Goal: Task Accomplishment & Management: Complete application form

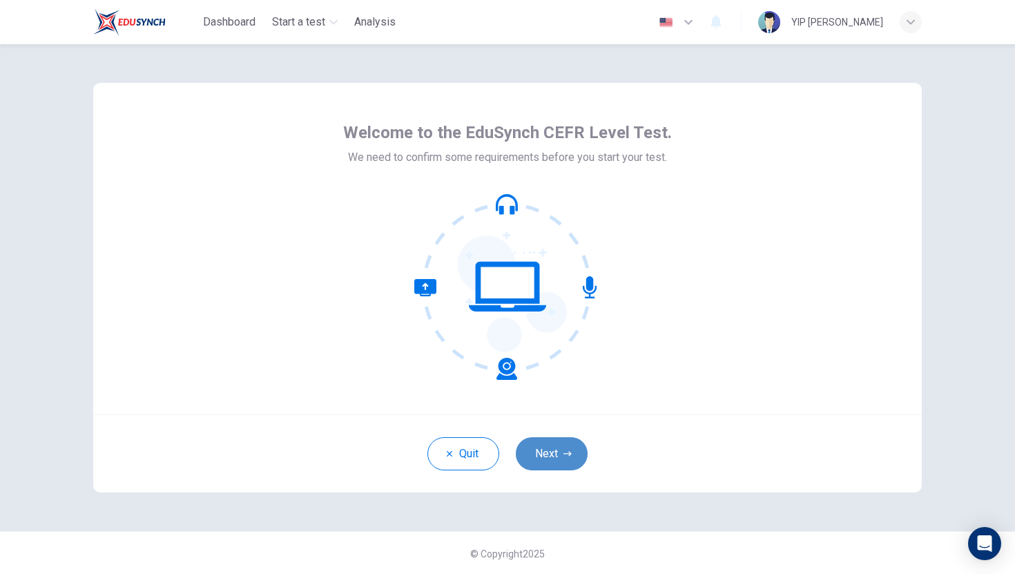
click at [570, 458] on button "Next" at bounding box center [552, 453] width 72 height 33
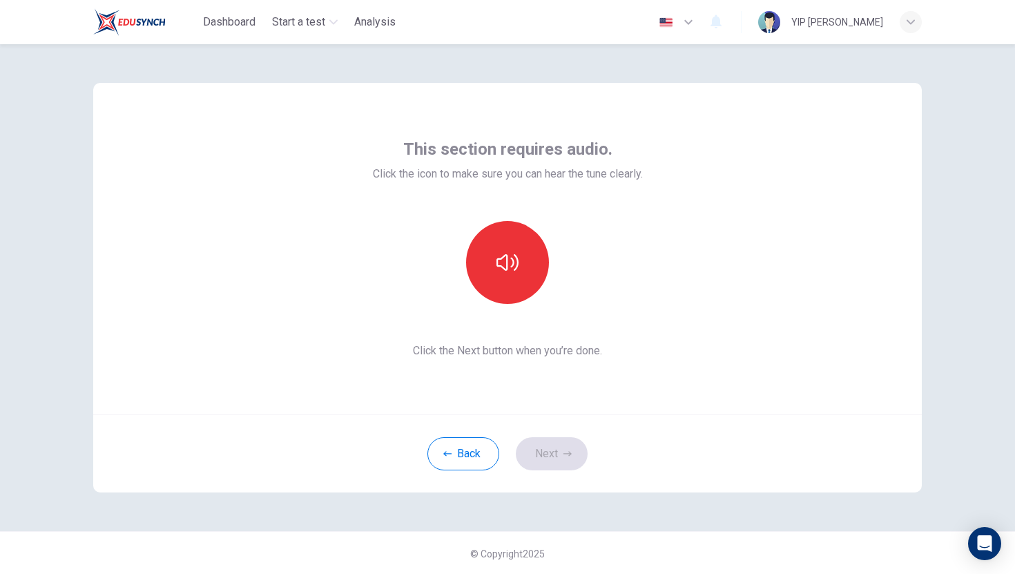
click at [556, 450] on div "Back Next" at bounding box center [507, 453] width 828 height 78
click at [509, 240] on button "button" at bounding box center [507, 262] width 83 height 83
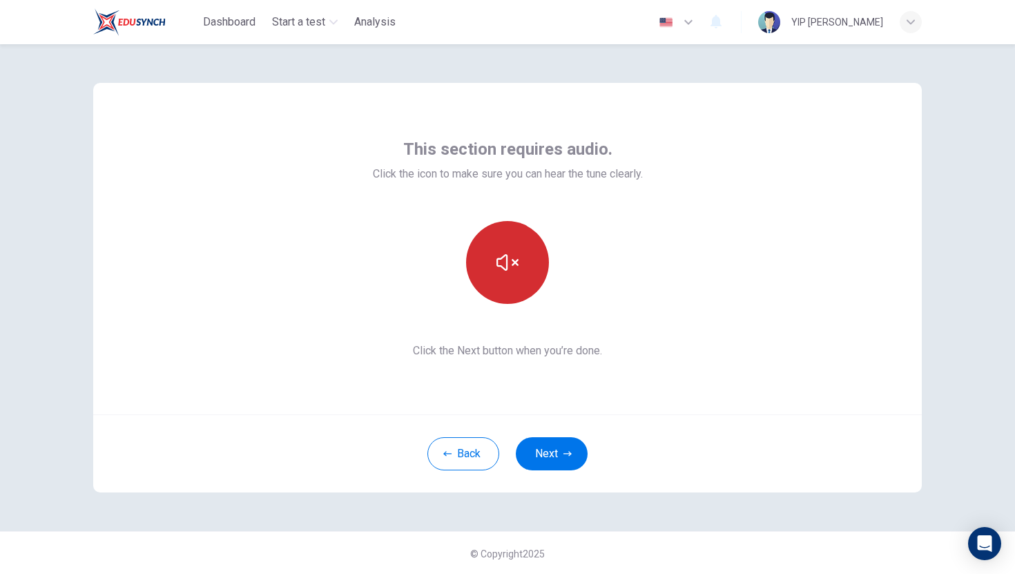
click at [510, 242] on button "button" at bounding box center [507, 262] width 83 height 83
click at [505, 224] on button "button" at bounding box center [507, 262] width 83 height 83
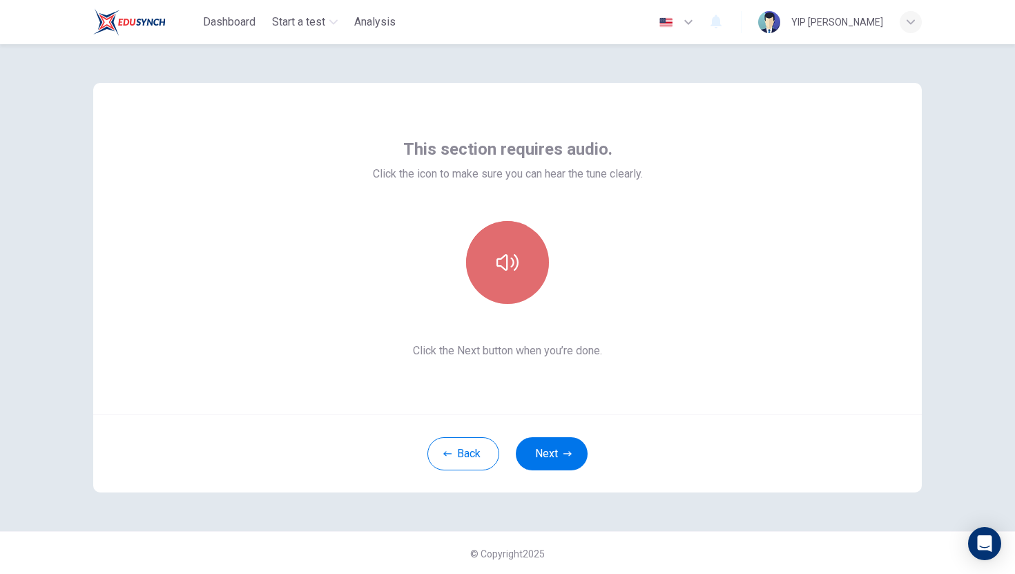
click at [506, 237] on button "button" at bounding box center [507, 262] width 83 height 83
click at [506, 247] on button "button" at bounding box center [507, 262] width 83 height 83
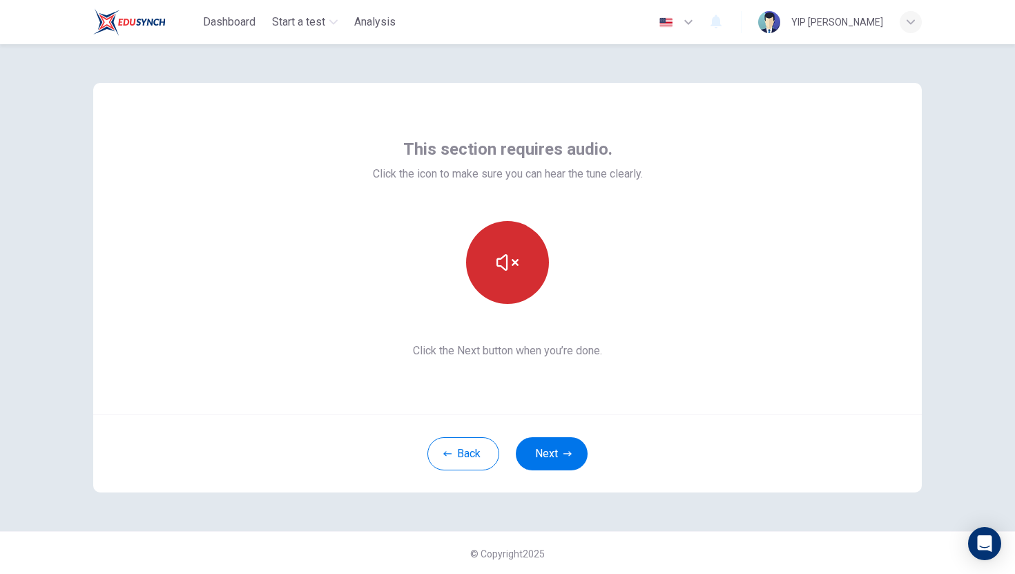
click at [506, 247] on button "button" at bounding box center [507, 262] width 83 height 83
click at [509, 249] on button "button" at bounding box center [507, 262] width 83 height 83
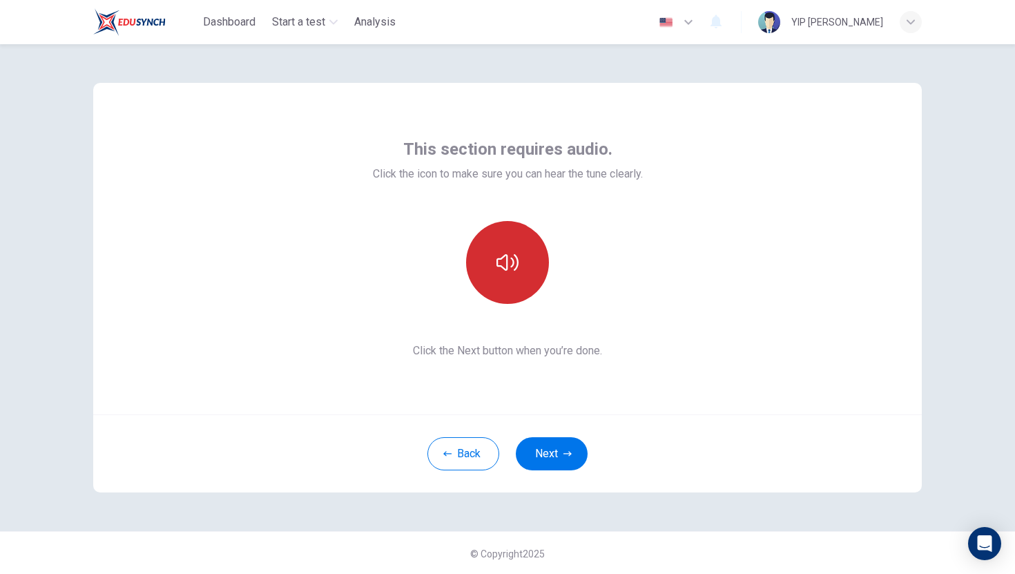
click at [514, 253] on icon "button" at bounding box center [507, 262] width 22 height 22
click at [558, 449] on button "Next" at bounding box center [552, 453] width 72 height 33
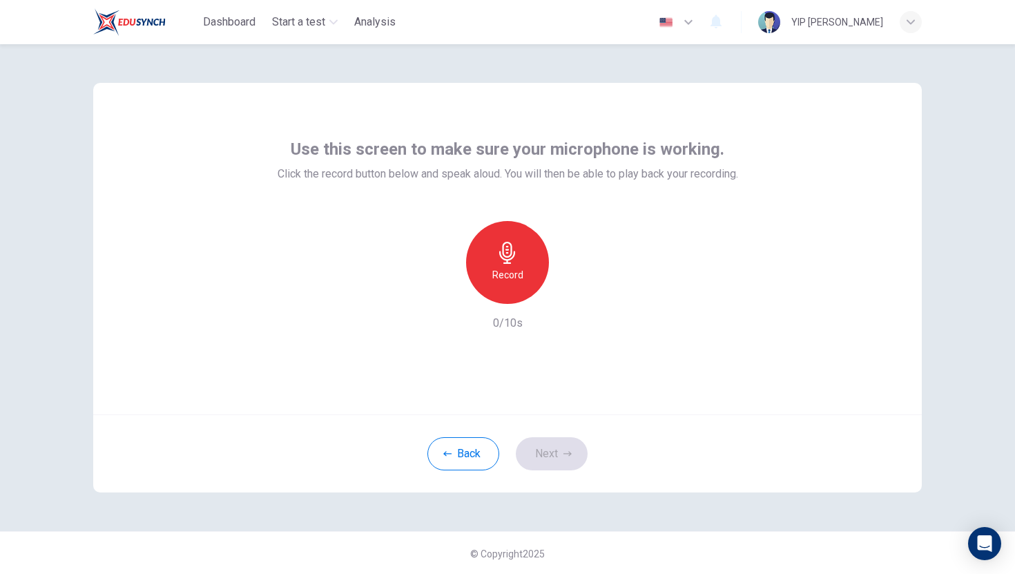
click at [516, 266] on h6 "Record" at bounding box center [507, 274] width 31 height 17
click at [516, 266] on h6 "Stop" at bounding box center [507, 274] width 21 height 17
click at [570, 294] on icon "button" at bounding box center [572, 293] width 6 height 8
click at [444, 291] on icon "button" at bounding box center [444, 293] width 8 height 8
click at [552, 456] on button "Next" at bounding box center [552, 453] width 72 height 33
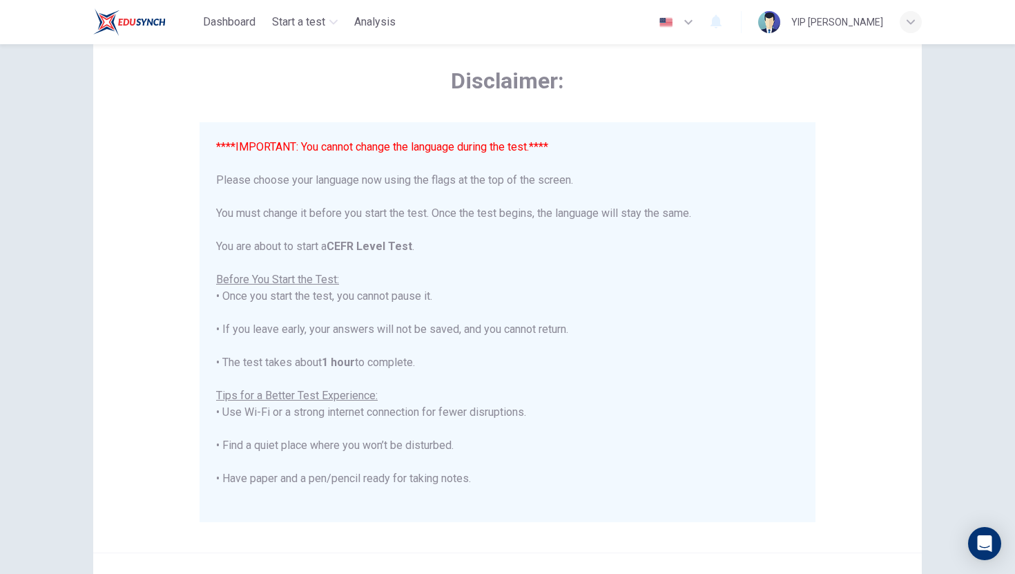
scroll to position [55, 0]
click at [674, 19] on img "button" at bounding box center [665, 22] width 17 height 10
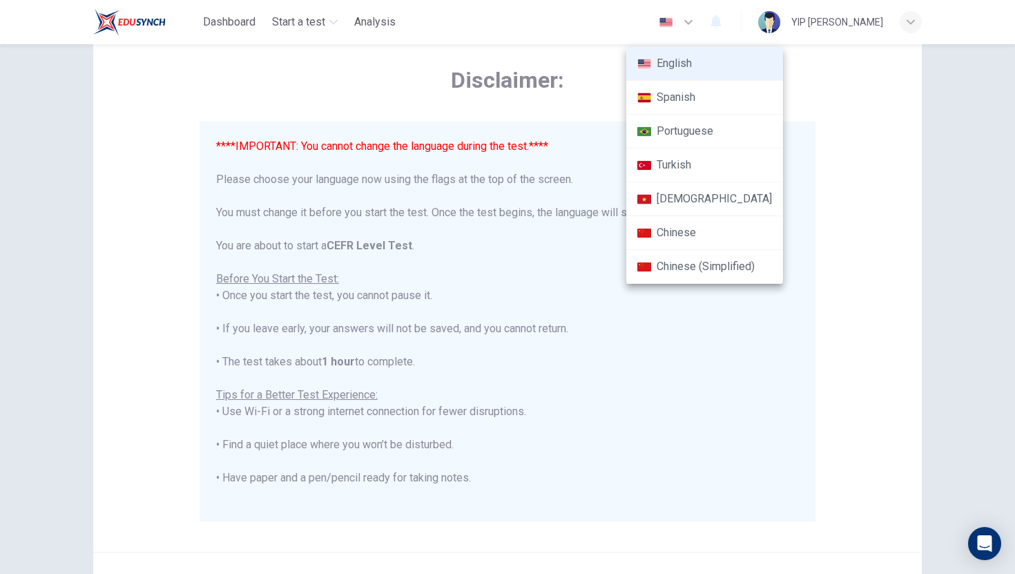
click at [823, 112] on div at bounding box center [507, 287] width 1015 height 574
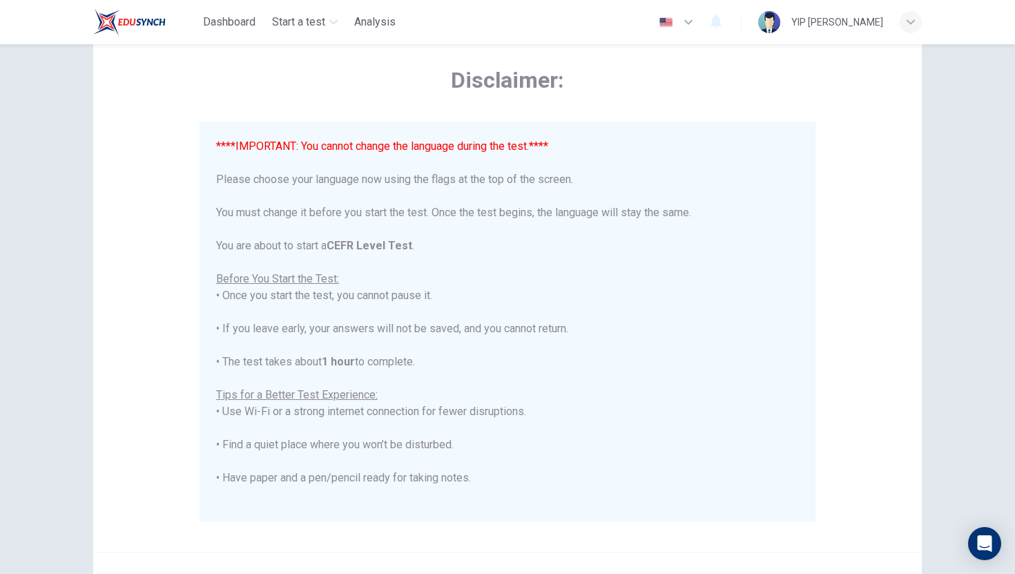
drag, startPoint x: 837, startPoint y: 329, endPoint x: 856, endPoint y: 175, distance: 155.8
click at [854, 174] on div "Disclaimer: ****IMPORTANT: You cannot change the language during the test.**** …" at bounding box center [507, 290] width 828 height 524
click at [947, 175] on div "Disclaimer: ****IMPORTANT: You cannot change the language during the test.**** …" at bounding box center [507, 308] width 1015 height 529
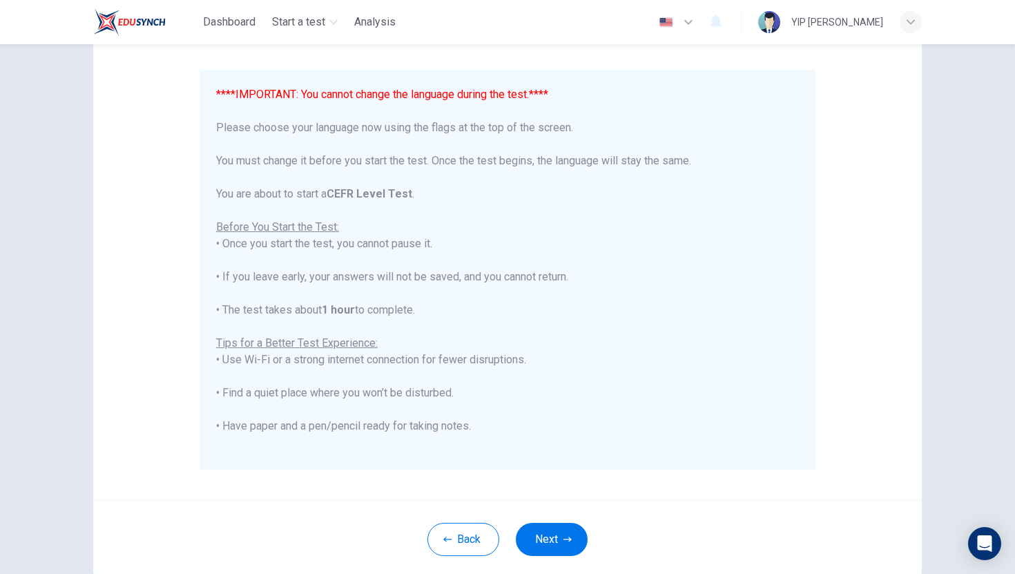
scroll to position [110, 0]
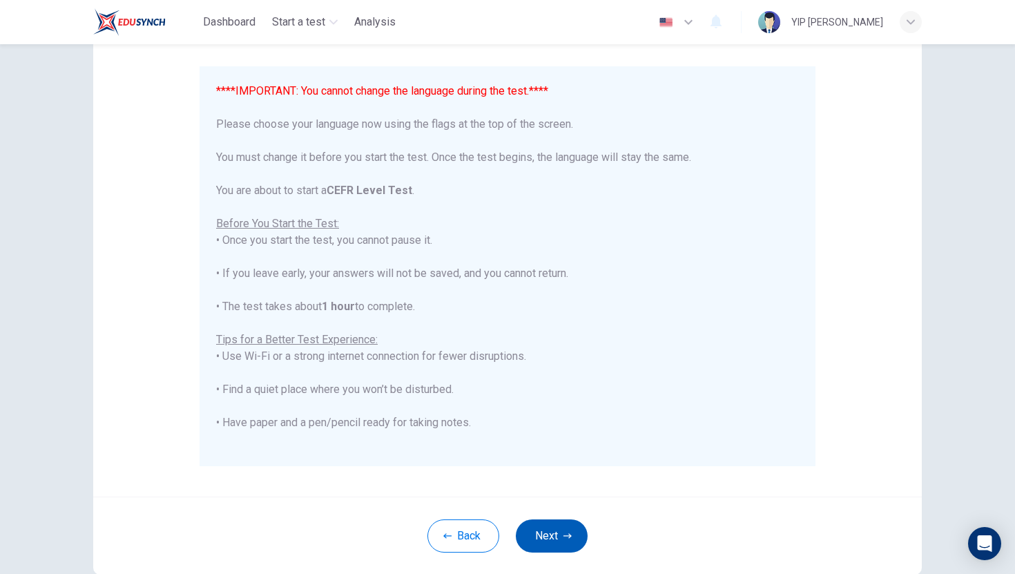
click at [576, 521] on button "Next" at bounding box center [552, 535] width 72 height 33
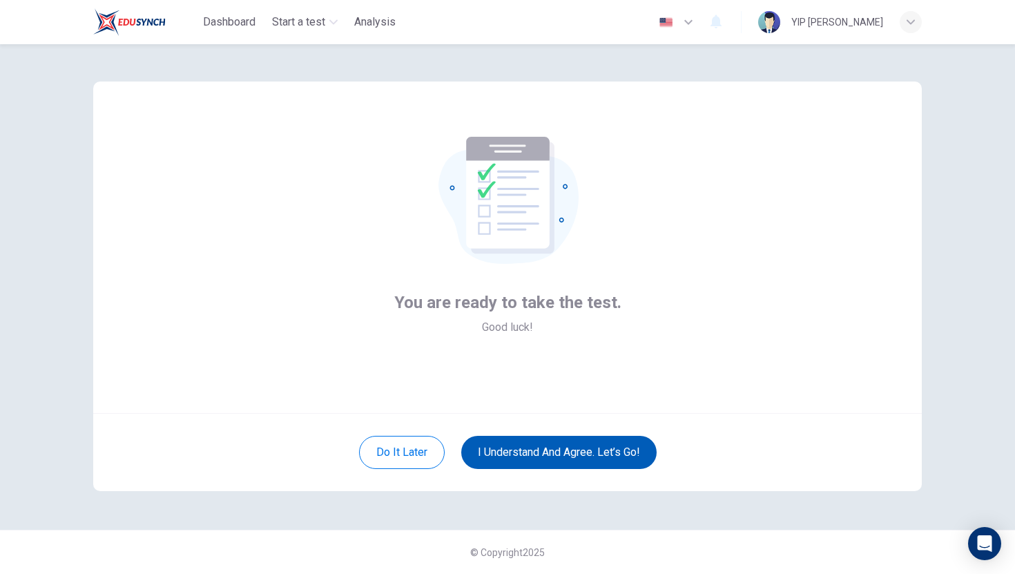
scroll to position [1, 0]
click at [567, 448] on button "I understand and agree. Let’s go!" at bounding box center [558, 452] width 195 height 33
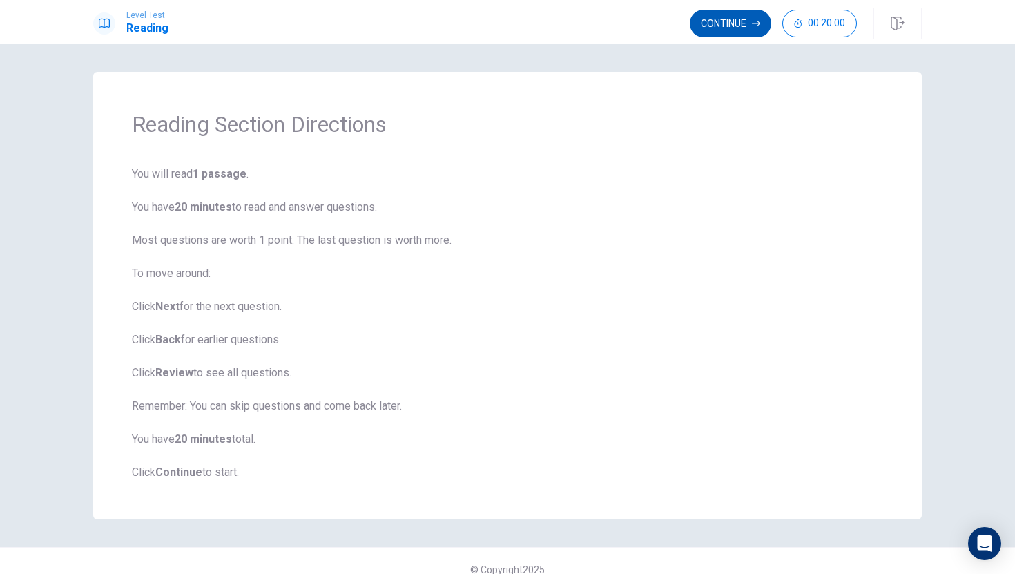
click at [732, 21] on button "Continue" at bounding box center [730, 24] width 81 height 28
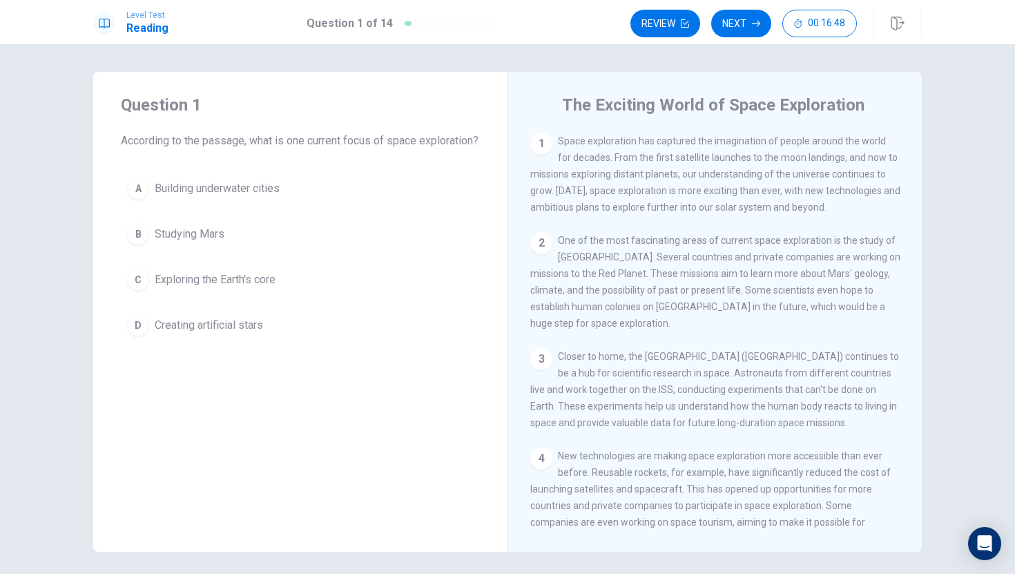
drag, startPoint x: 883, startPoint y: 485, endPoint x: 909, endPoint y: 261, distance: 225.2
click at [908, 257] on div "1 Space exploration has captured the imagination of people around the world for…" at bounding box center [724, 331] width 388 height 397
click at [872, 323] on div "1 Space exploration has captured the imagination of people around the world for…" at bounding box center [724, 331] width 388 height 397
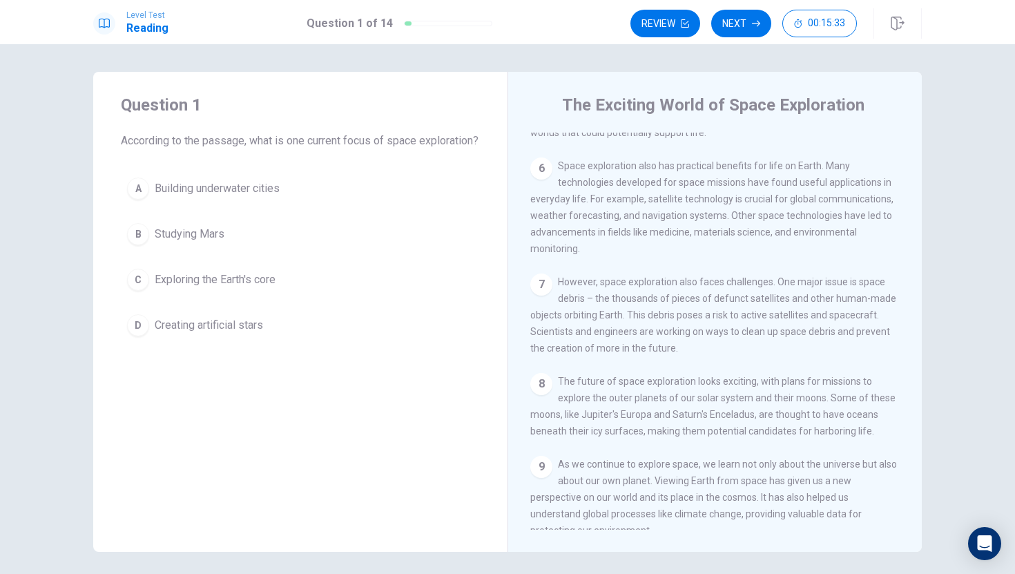
scroll to position [525, 0]
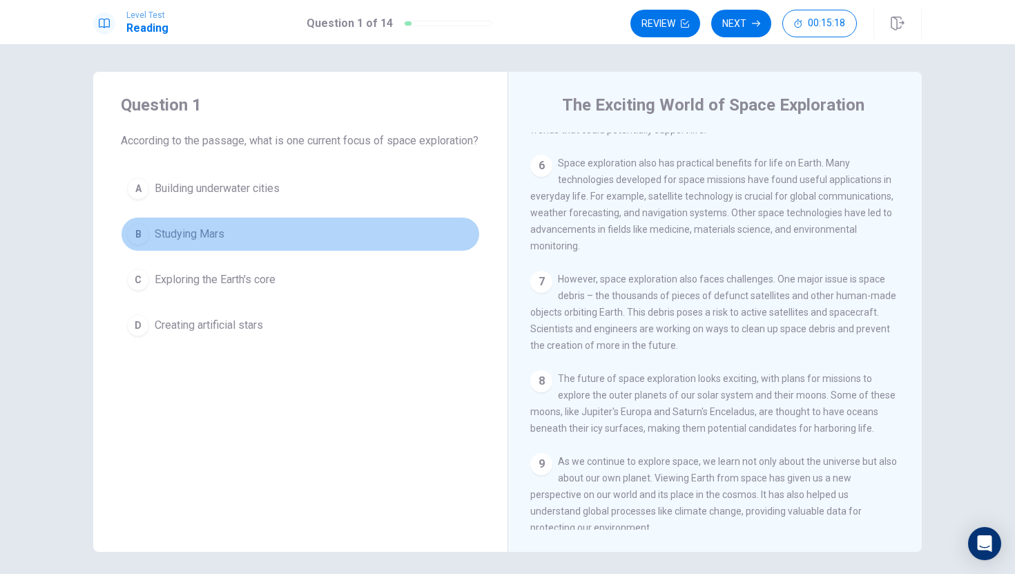
click at [208, 242] on span "Studying Mars" at bounding box center [190, 234] width 70 height 17
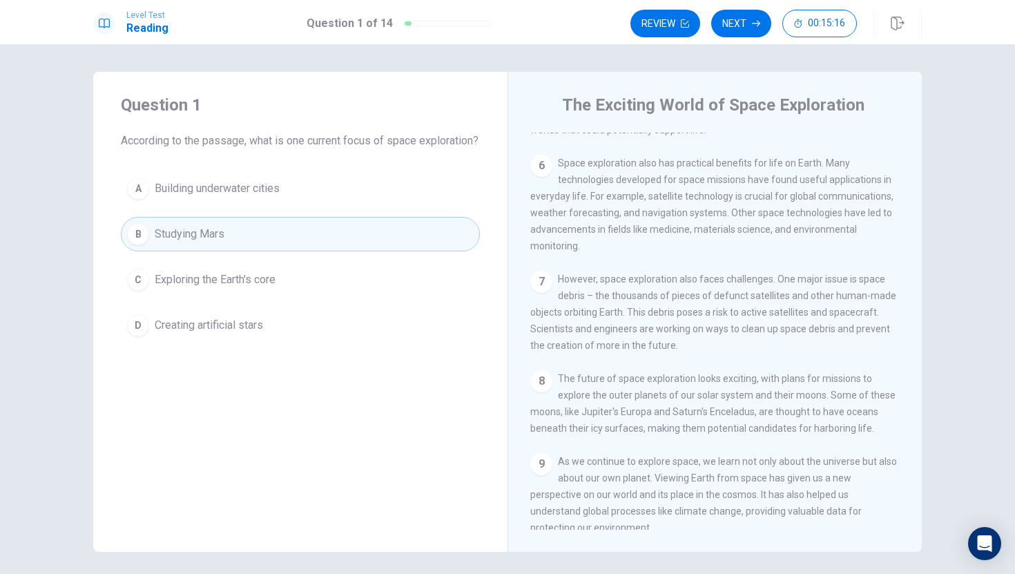
click at [749, 37] on div "Review Next 00:15:16" at bounding box center [775, 23] width 291 height 30
click at [740, 11] on button "Next" at bounding box center [741, 24] width 60 height 28
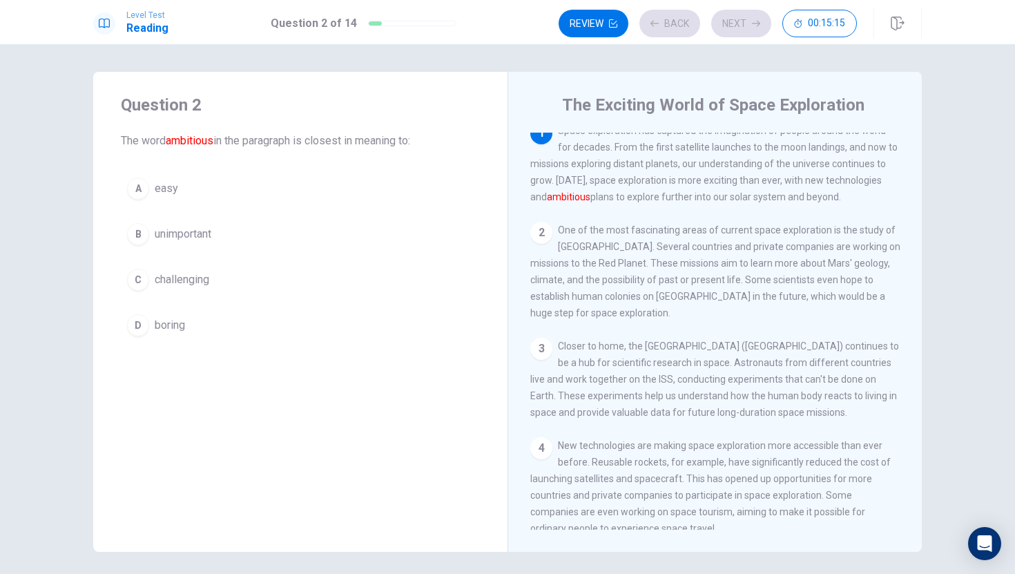
scroll to position [0, 0]
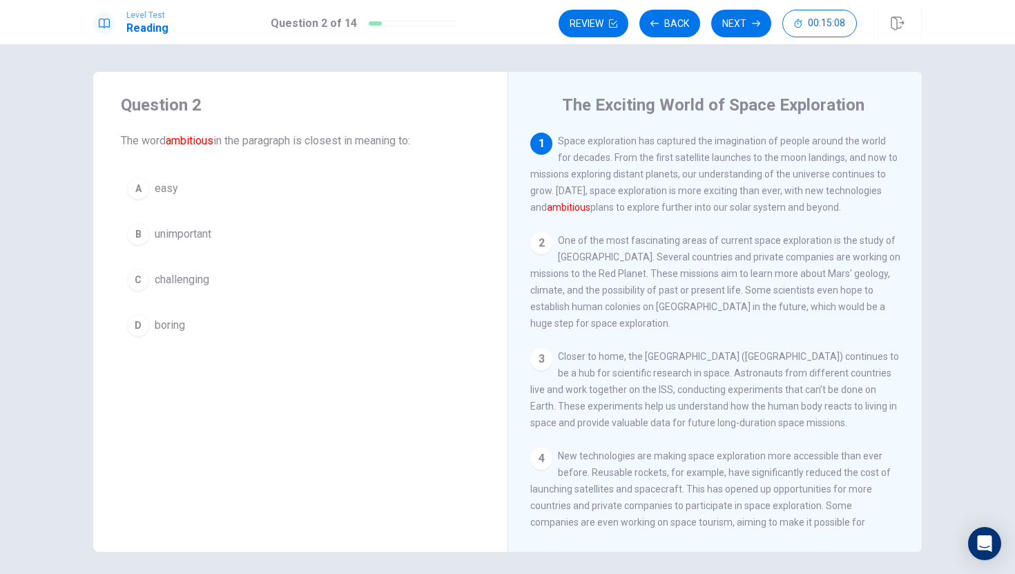
click at [309, 284] on button "C challenging" at bounding box center [300, 279] width 359 height 35
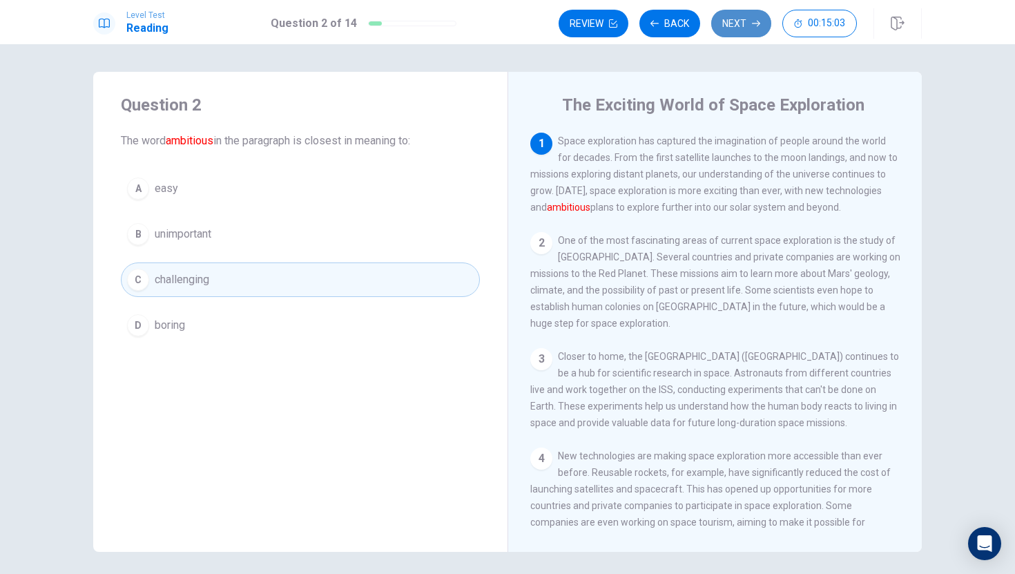
click at [748, 18] on button "Next" at bounding box center [741, 24] width 60 height 28
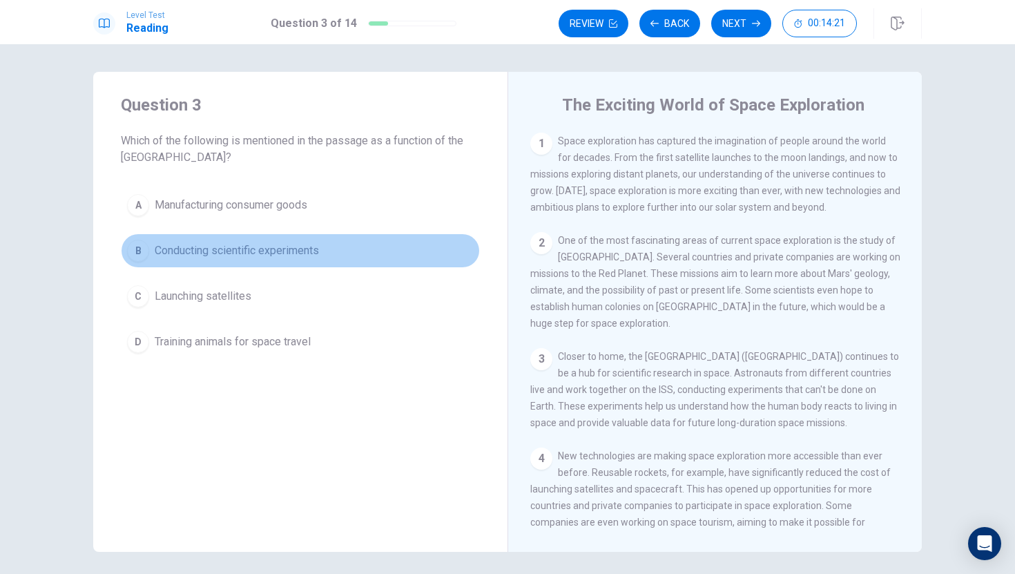
click at [343, 238] on button "B Conducting scientific experiments" at bounding box center [300, 250] width 359 height 35
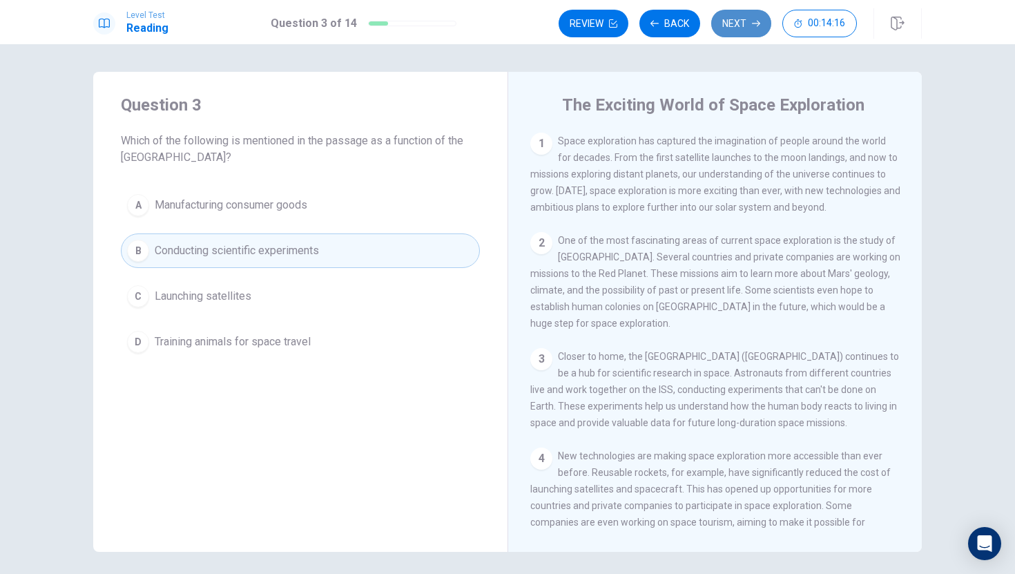
click at [738, 22] on button "Next" at bounding box center [741, 24] width 60 height 28
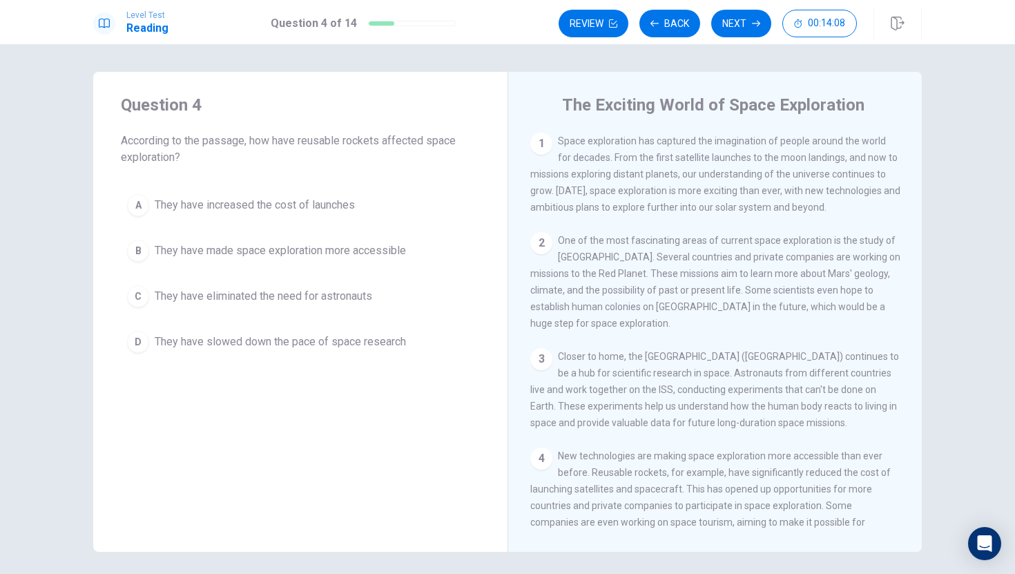
click at [331, 257] on span "They have made space exploration more accessible" at bounding box center [280, 250] width 251 height 17
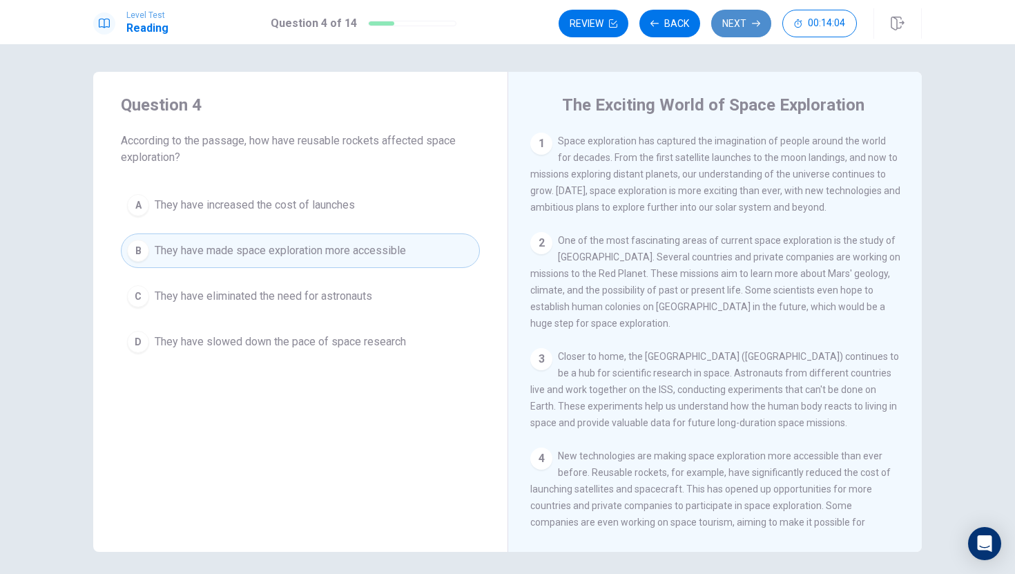
click at [730, 24] on button "Next" at bounding box center [741, 24] width 60 height 28
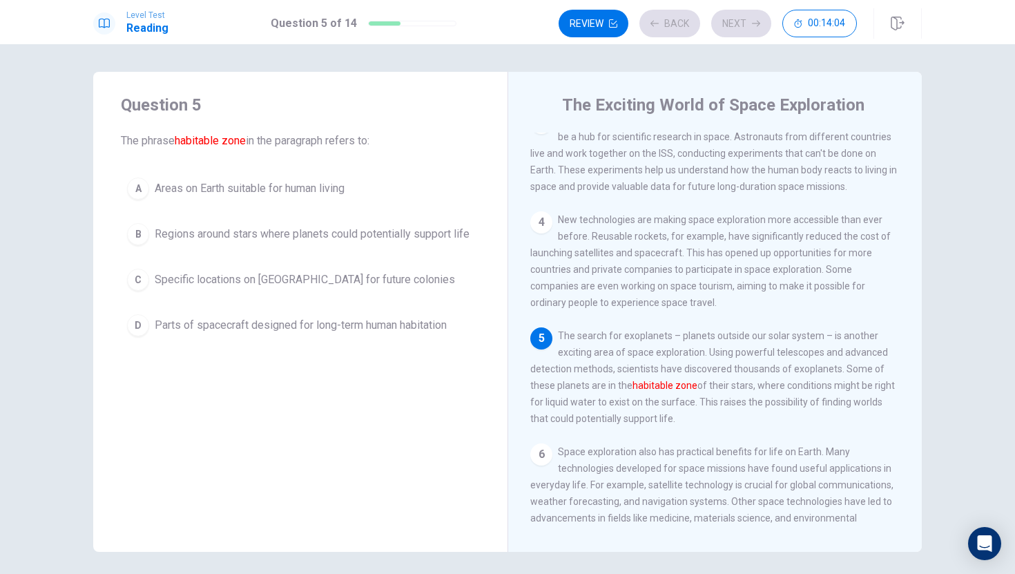
scroll to position [273, 0]
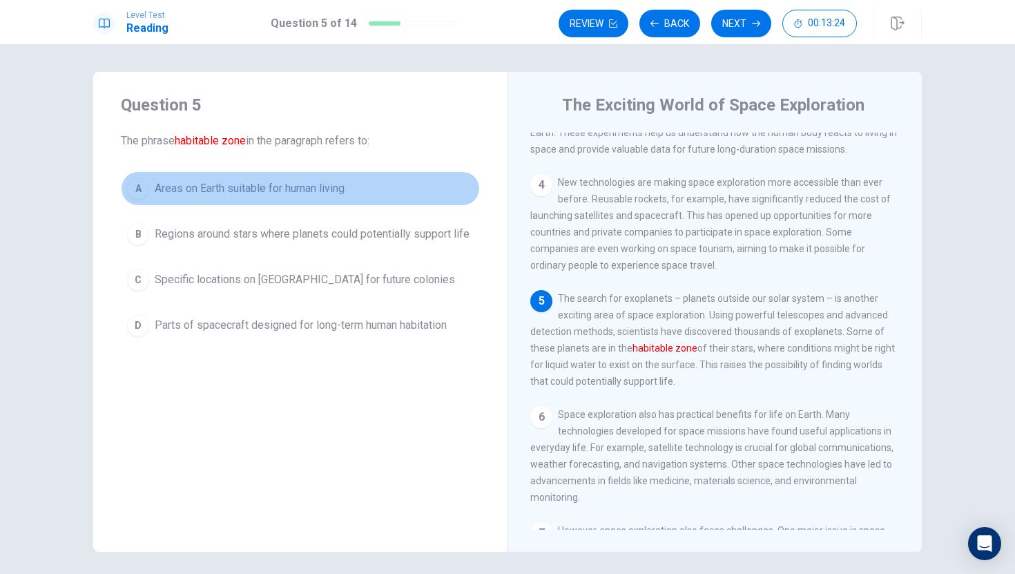
click at [359, 196] on button "A Areas on Earth suitable for human living" at bounding box center [300, 188] width 359 height 35
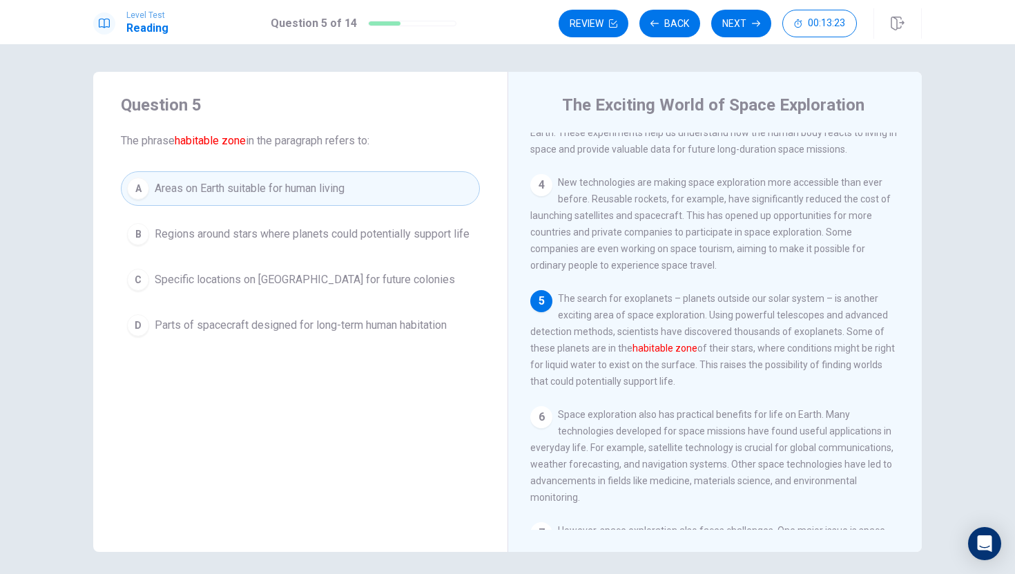
click at [379, 224] on button "B Regions around stars where planets could potentially support life" at bounding box center [300, 234] width 359 height 35
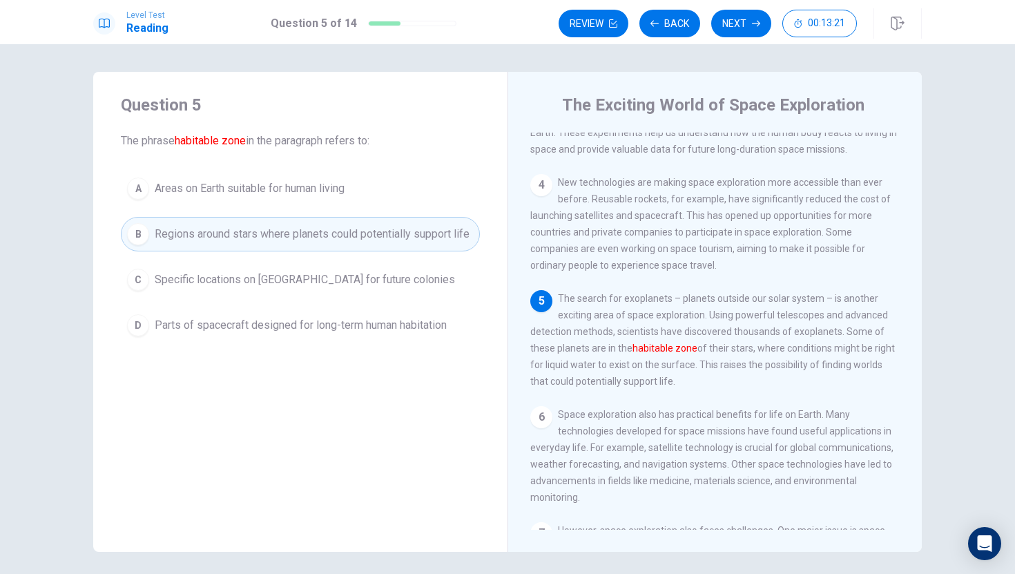
click at [323, 332] on span "Parts of spacecraft designed for long-term human habitation" at bounding box center [301, 325] width 292 height 17
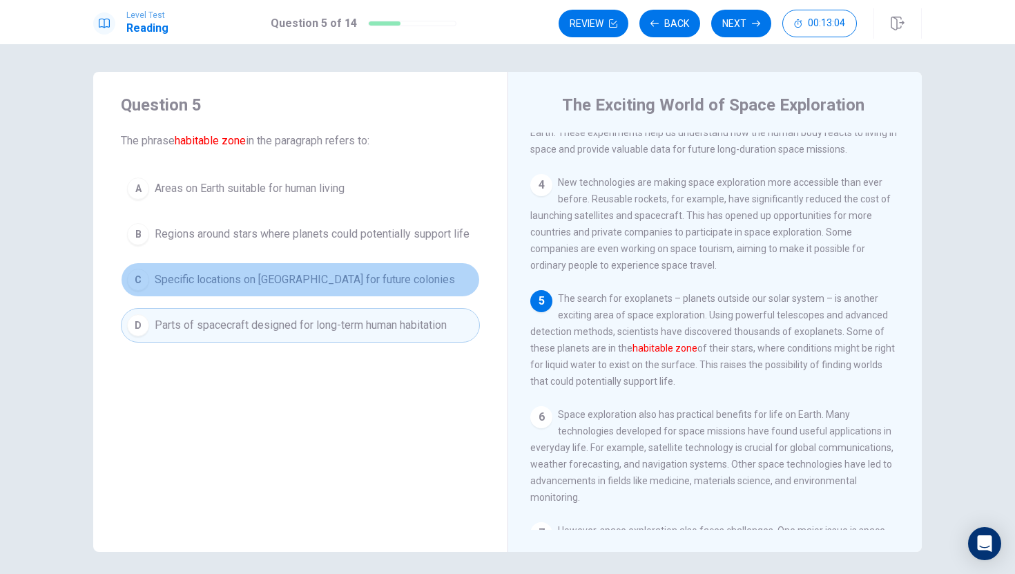
click at [306, 286] on span "Specific locations on [GEOGRAPHIC_DATA] for future colonies" at bounding box center [305, 279] width 300 height 17
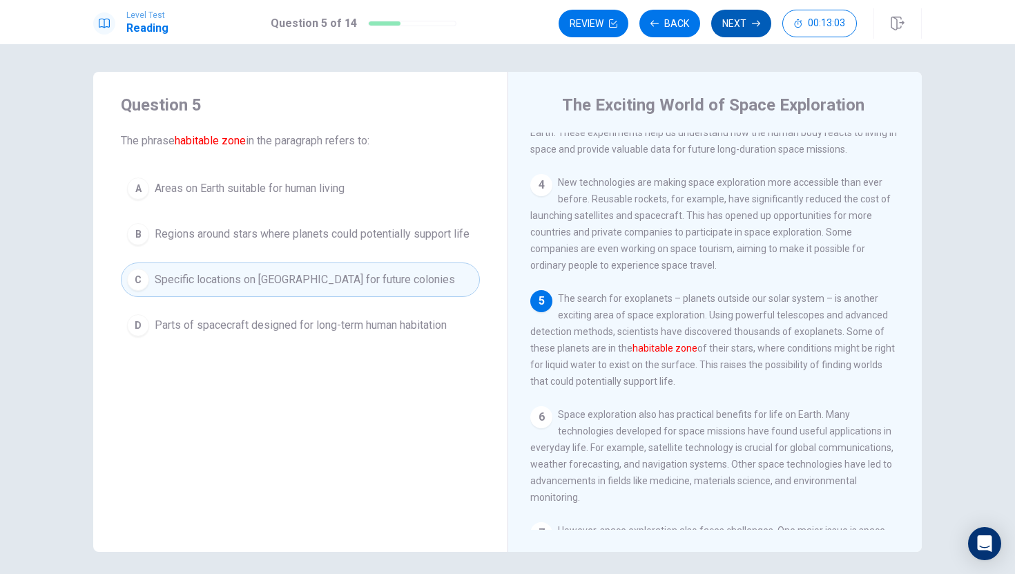
click at [731, 21] on button "Next" at bounding box center [741, 24] width 60 height 28
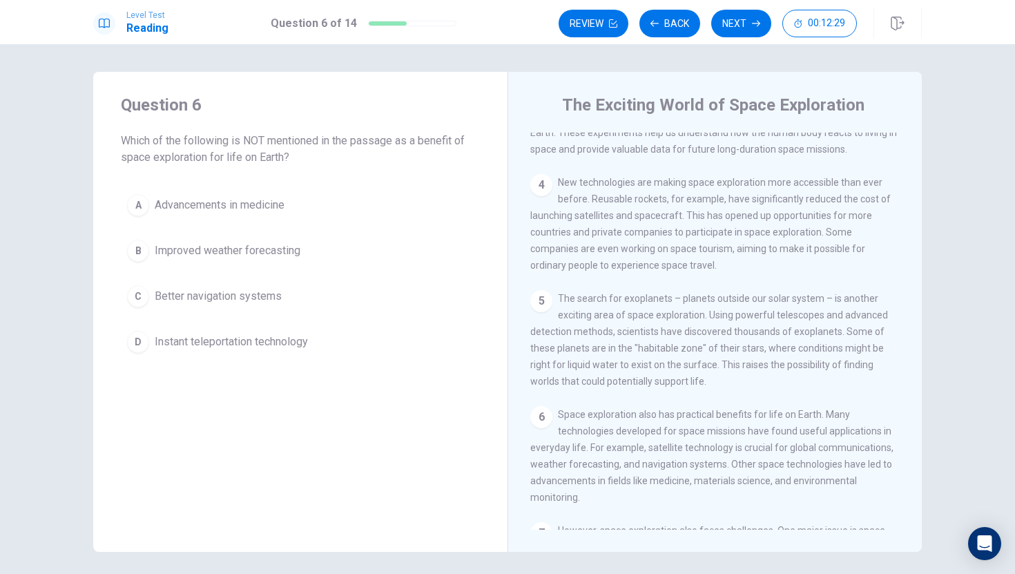
click at [382, 204] on button "A Advancements in medicine" at bounding box center [300, 205] width 359 height 35
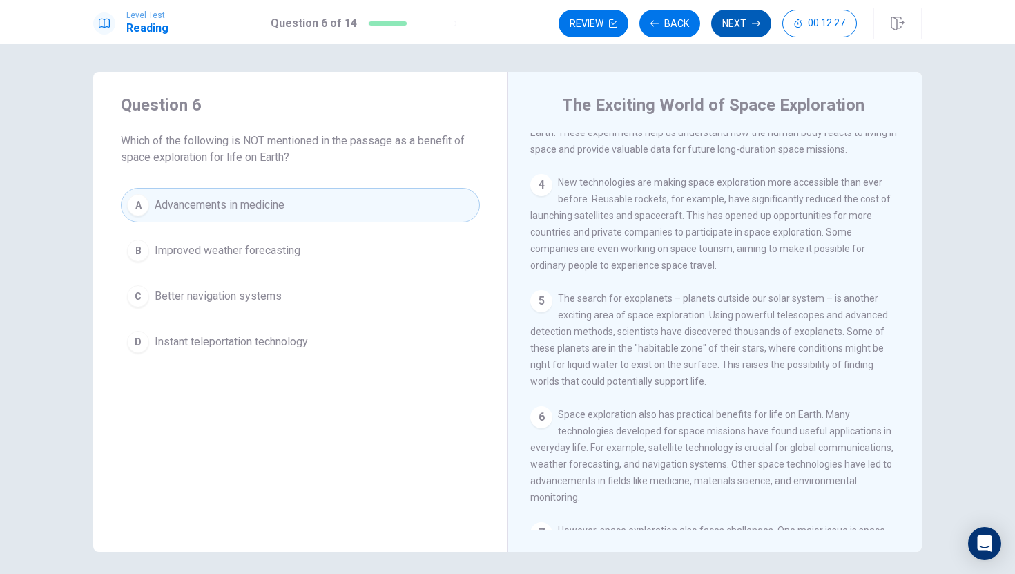
click at [736, 14] on button "Next" at bounding box center [741, 24] width 60 height 28
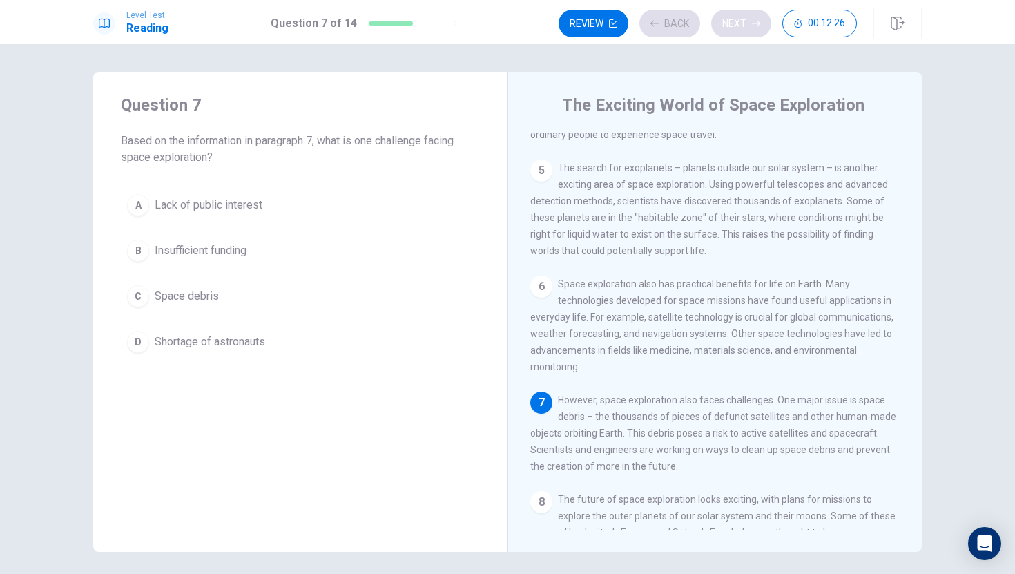
scroll to position [496, 0]
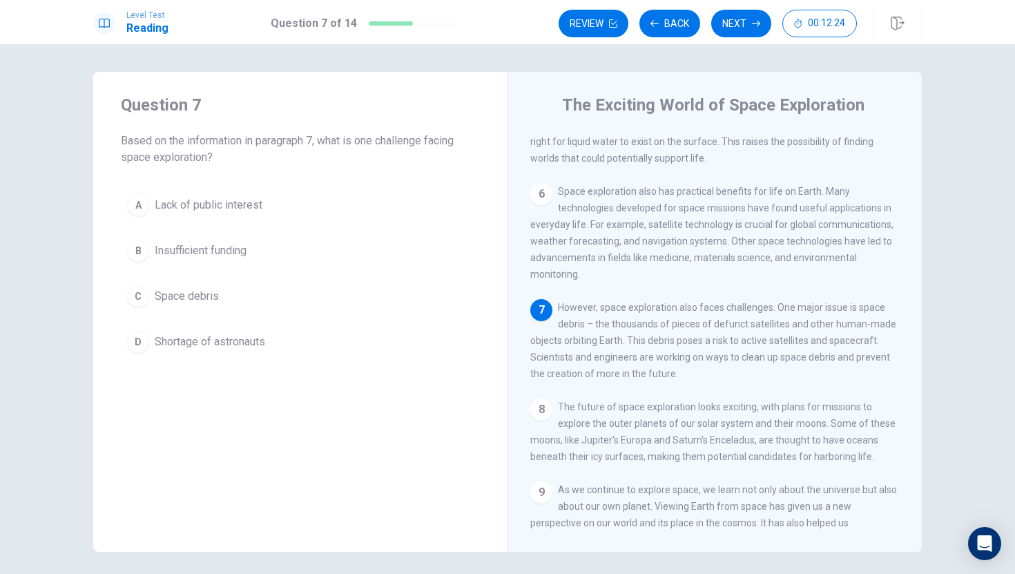
click at [650, 322] on div "7 However, space exploration also faces challenges. One major issue is space de…" at bounding box center [715, 340] width 370 height 83
click at [301, 298] on button "C Space debris" at bounding box center [300, 296] width 359 height 35
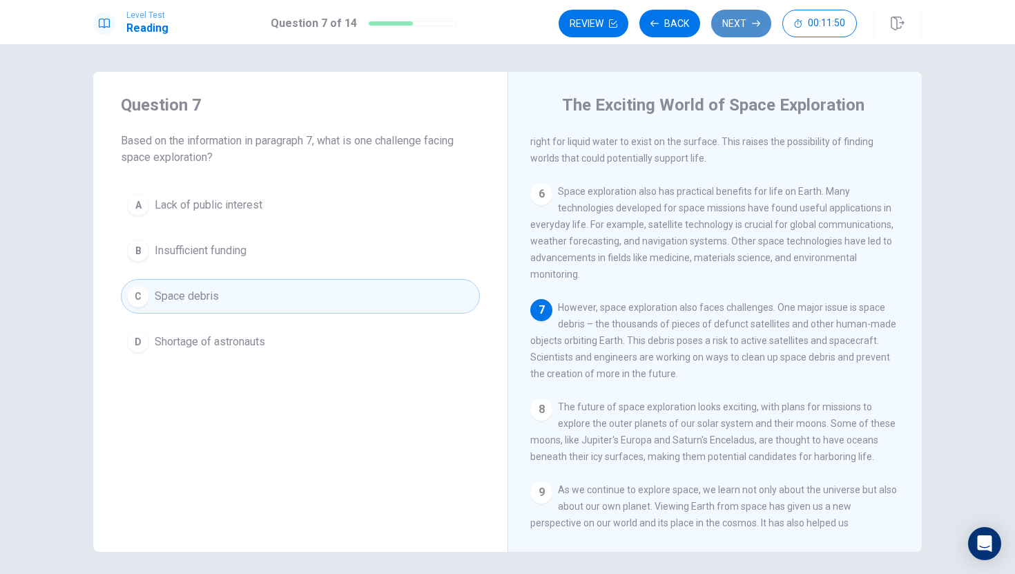
click at [745, 19] on button "Next" at bounding box center [741, 24] width 60 height 28
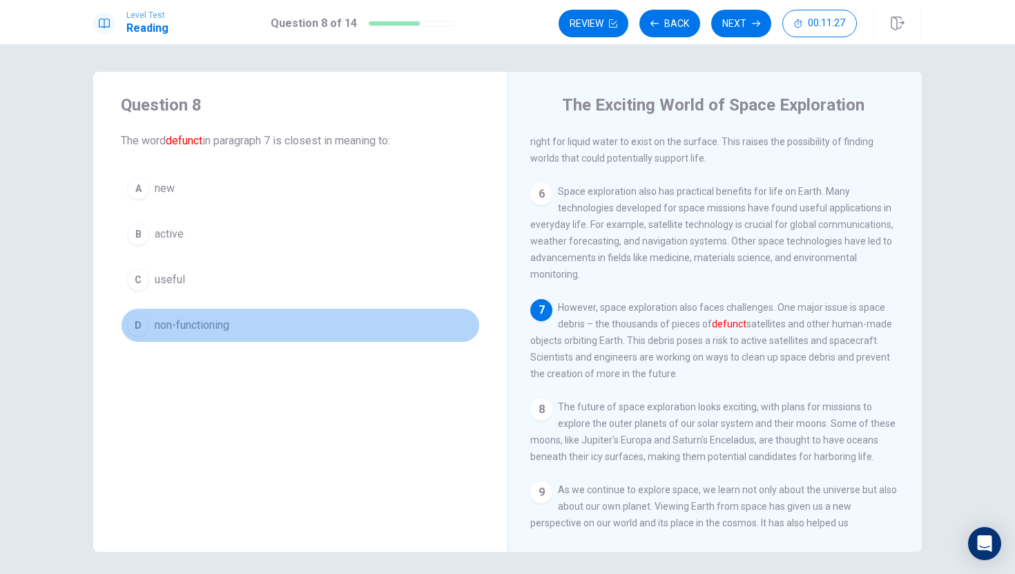
click at [429, 320] on button "D non-functioning" at bounding box center [300, 325] width 359 height 35
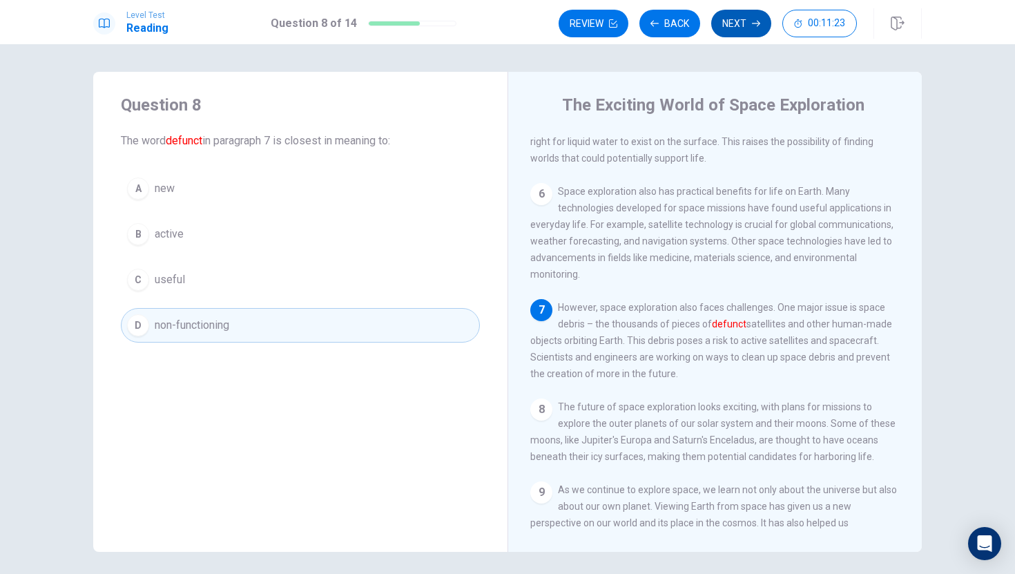
click at [737, 17] on button "Next" at bounding box center [741, 24] width 60 height 28
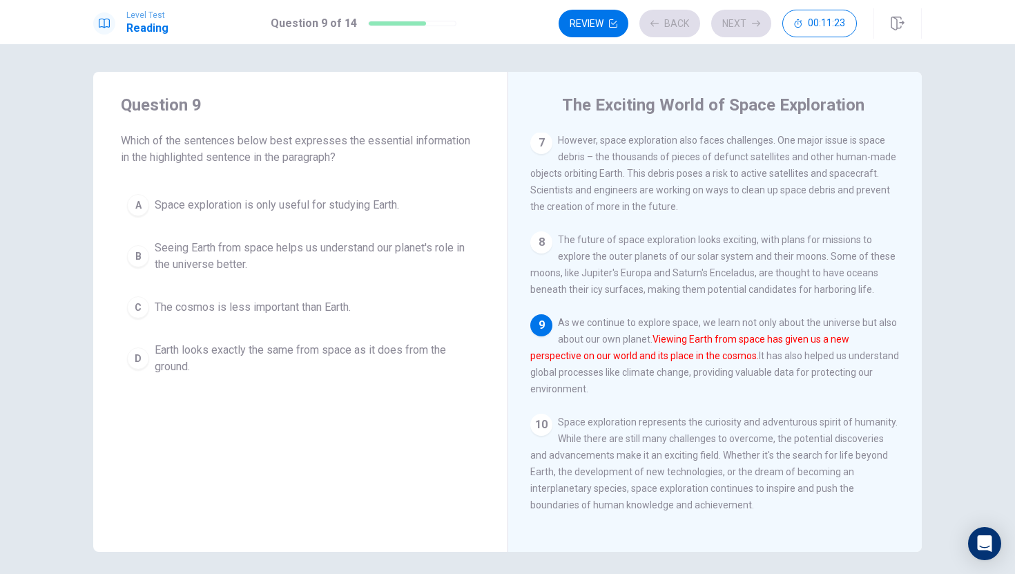
scroll to position [666, 0]
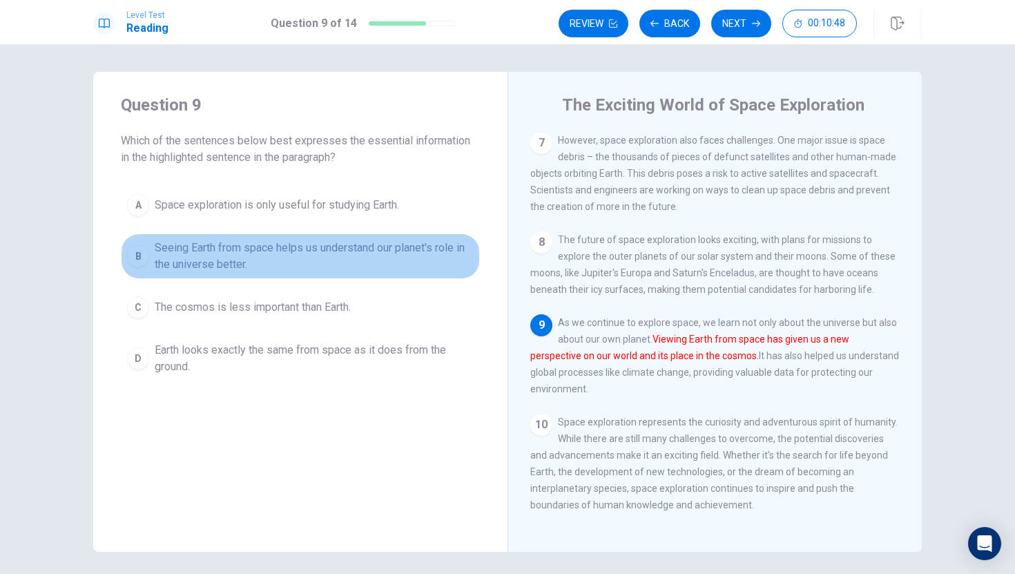
click at [329, 266] on span "Seeing Earth from space helps us understand our planet's role in the universe b…" at bounding box center [314, 256] width 319 height 33
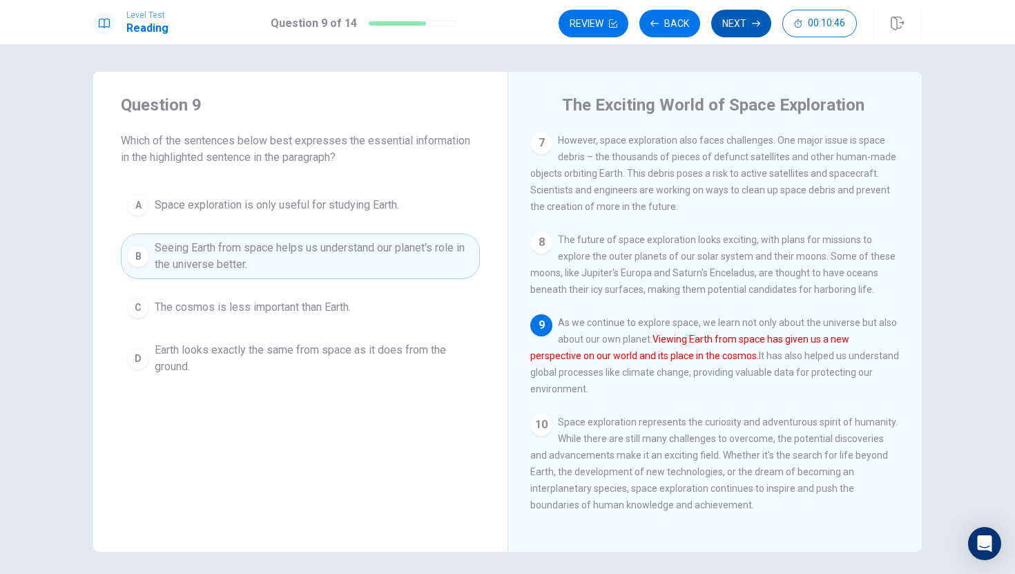
click at [737, 19] on button "Next" at bounding box center [741, 24] width 60 height 28
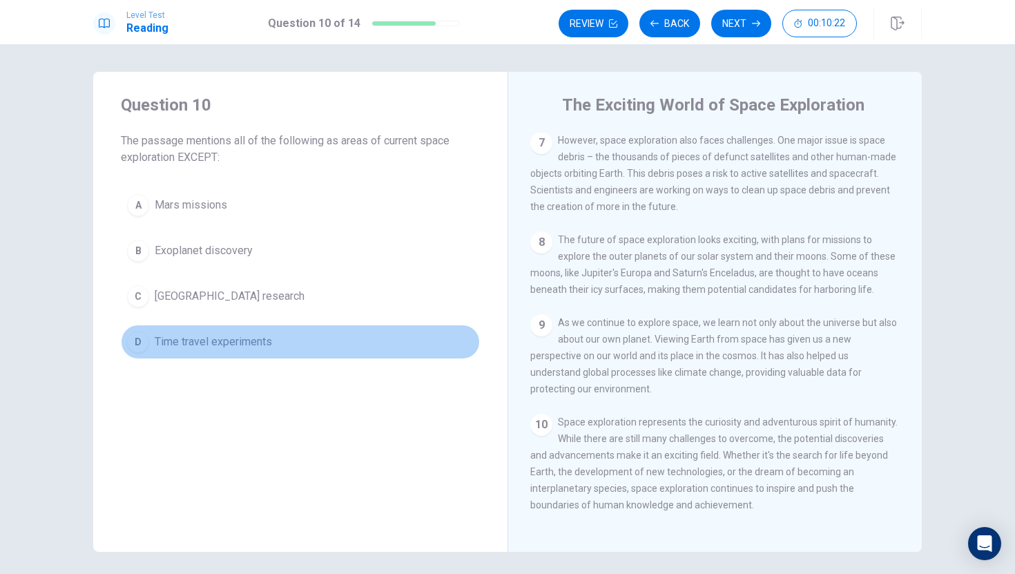
click at [358, 347] on button "D Time travel experiments" at bounding box center [300, 341] width 359 height 35
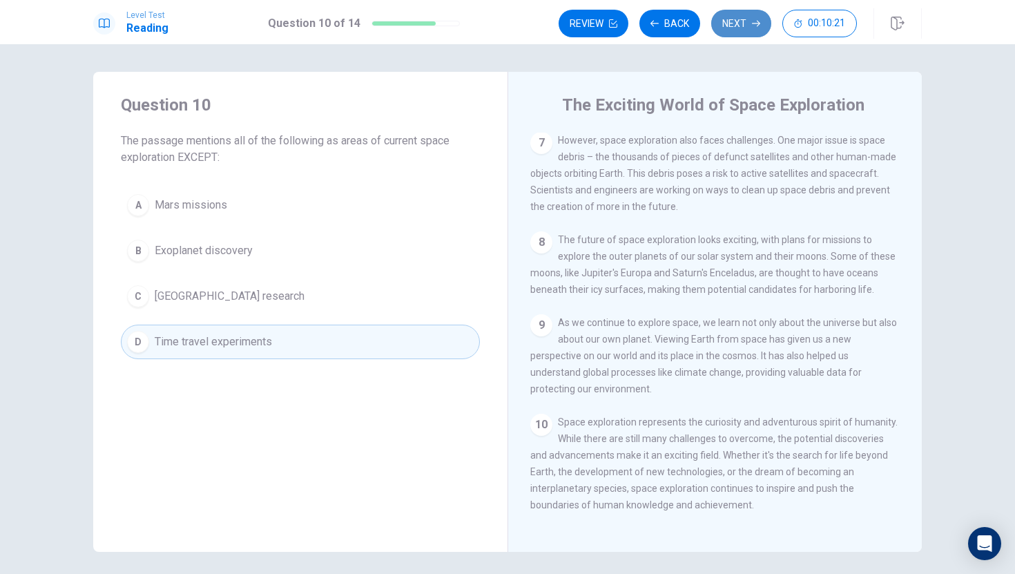
click at [719, 25] on button "Next" at bounding box center [741, 24] width 60 height 28
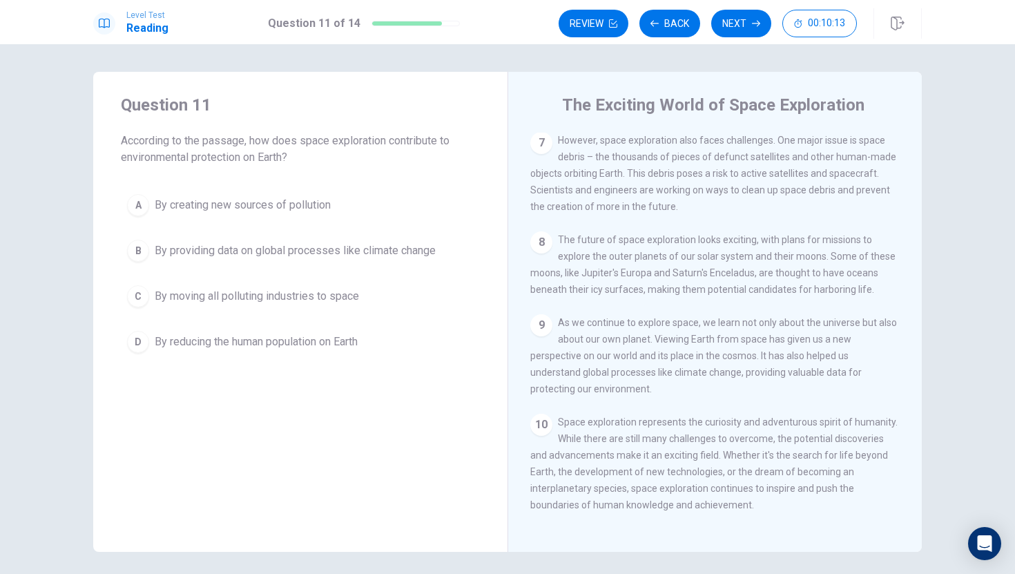
drag, startPoint x: 786, startPoint y: 370, endPoint x: 817, endPoint y: 213, distance: 160.3
click at [810, 220] on div "1 Space exploration has captured the imagination of people around the world for…" at bounding box center [724, 331] width 388 height 397
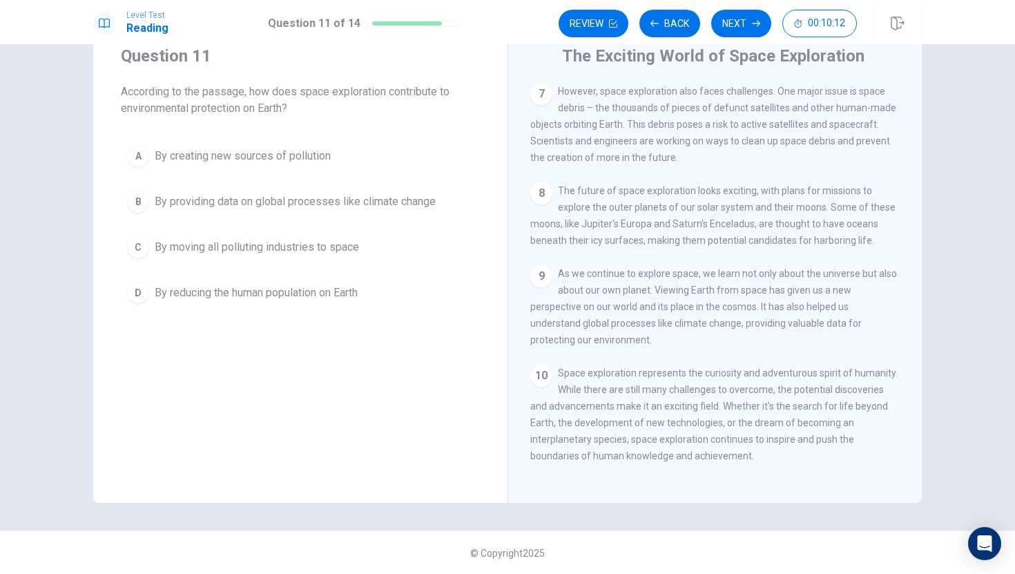
scroll to position [50, 0]
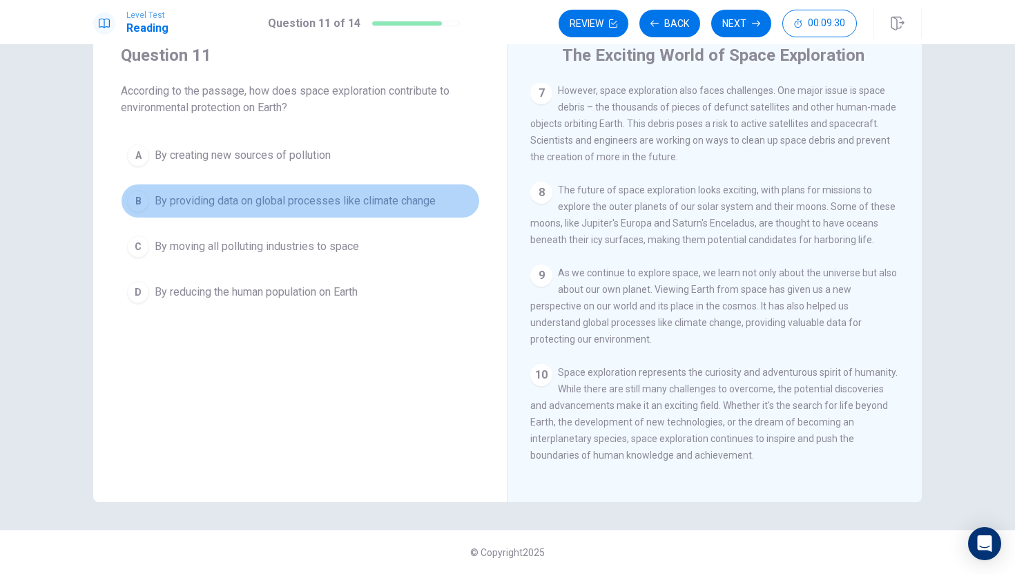
click at [368, 197] on span "By providing data on global processes like climate change" at bounding box center [295, 201] width 281 height 17
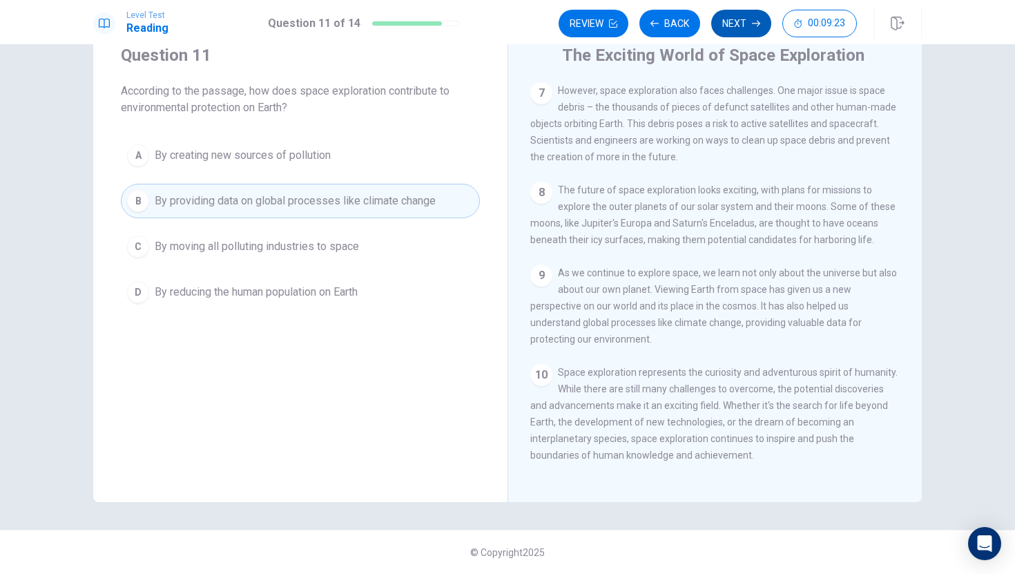
click at [728, 30] on button "Next" at bounding box center [741, 24] width 60 height 28
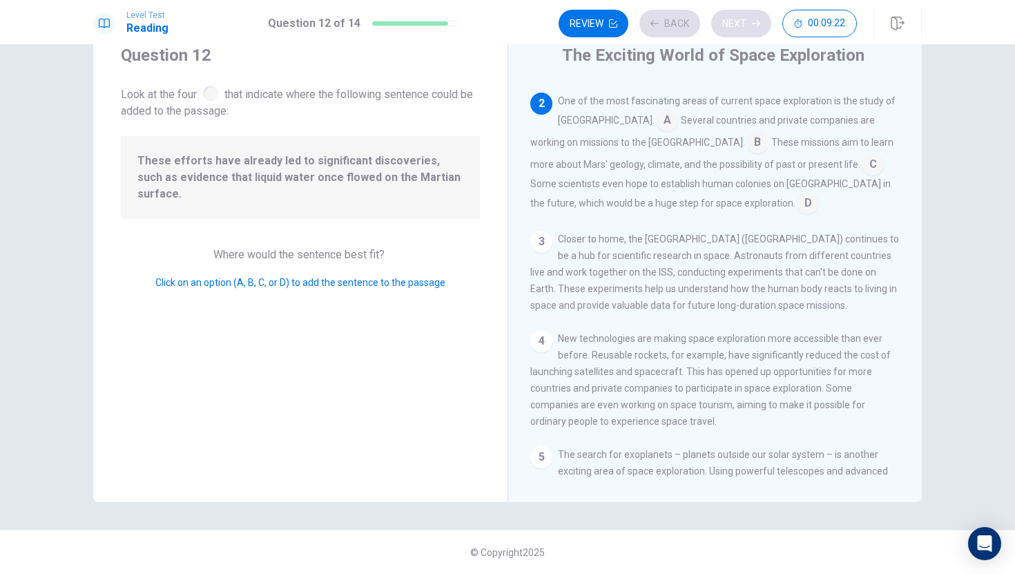
scroll to position [103, 0]
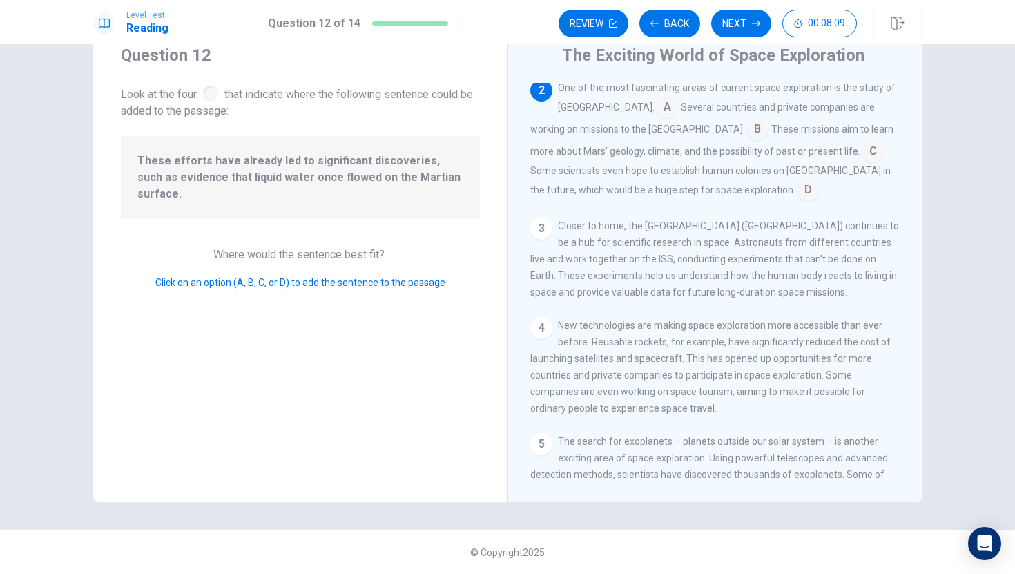
click at [416, 176] on span "These efforts have already led to significant discoveries, such as evidence tha…" at bounding box center [300, 178] width 326 height 50
click at [324, 158] on span "These efforts have already led to significant discoveries, such as evidence tha…" at bounding box center [300, 178] width 326 height 50
drag, startPoint x: 324, startPoint y: 158, endPoint x: 585, endPoint y: 127, distance: 262.8
click at [602, 128] on div "Question 12 Look at the four that indicate where the following sentence could b…" at bounding box center [507, 262] width 828 height 480
drag, startPoint x: 391, startPoint y: 162, endPoint x: 614, endPoint y: 145, distance: 223.6
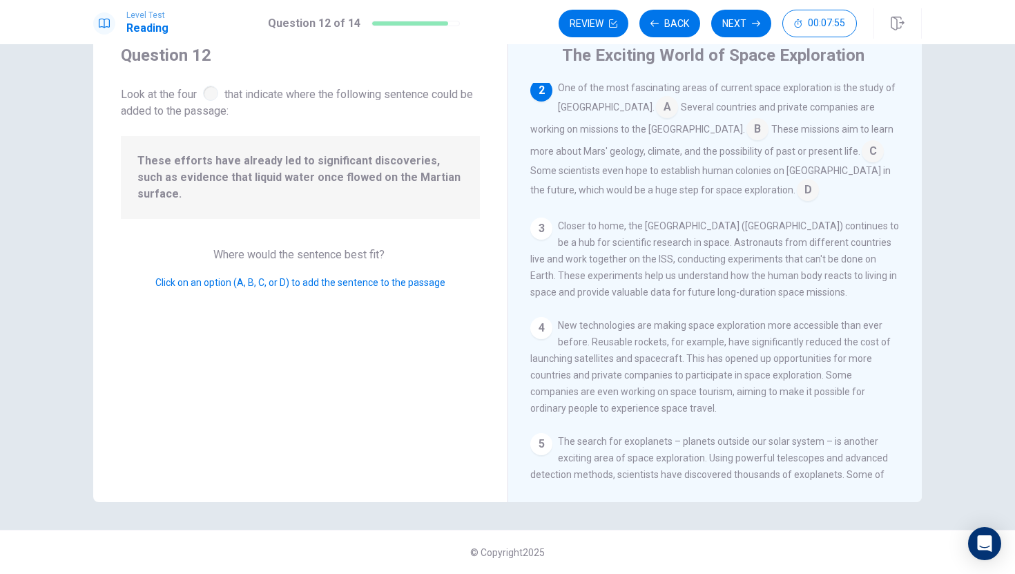
click at [619, 145] on div "Question 12 Look at the four that indicate where the following sentence could b…" at bounding box center [507, 262] width 828 height 480
click at [740, 151] on span "These missions aim to learn more about Mars' geology, climate, and the possibil…" at bounding box center [711, 140] width 363 height 33
click at [787, 165] on span "Some scientists even hope to establish human colonies on [GEOGRAPHIC_DATA] in t…" at bounding box center [710, 180] width 360 height 30
click at [862, 155] on input at bounding box center [873, 153] width 22 height 22
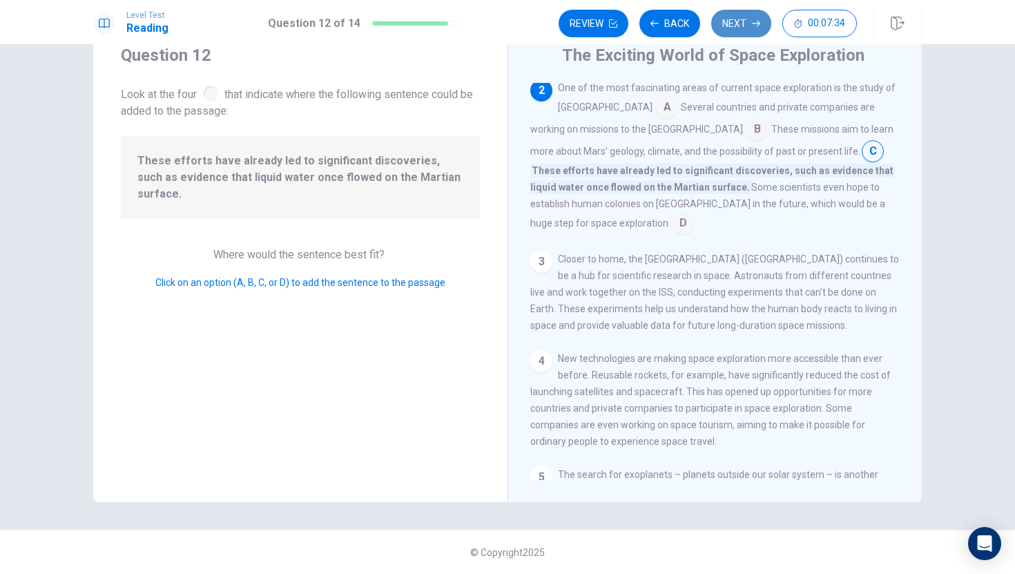
click at [766, 23] on button "Next" at bounding box center [741, 24] width 60 height 28
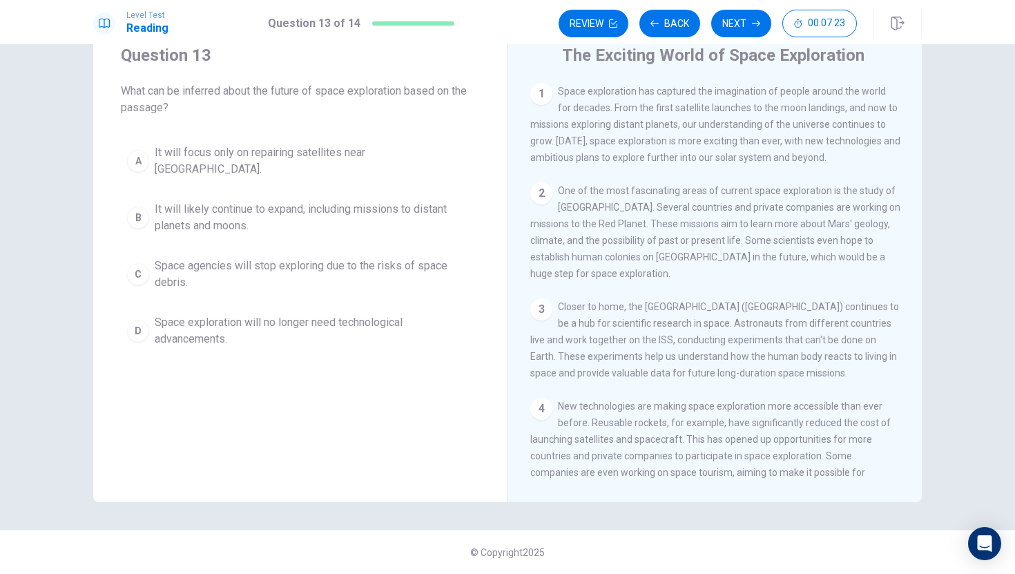
click at [367, 213] on span "It will likely continue to expand, including missions to distant planets and mo…" at bounding box center [314, 217] width 319 height 33
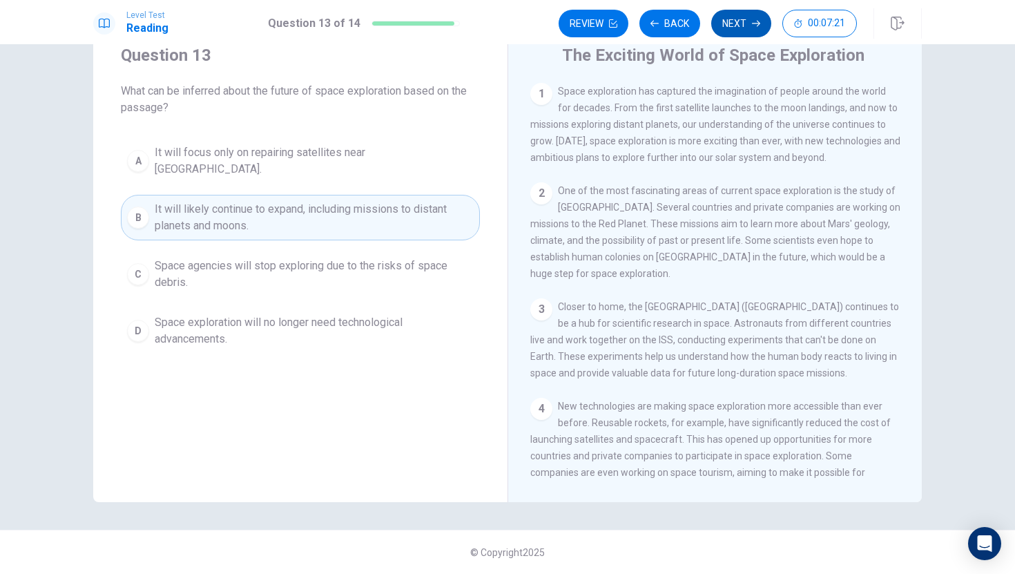
click at [732, 16] on button "Next" at bounding box center [741, 24] width 60 height 28
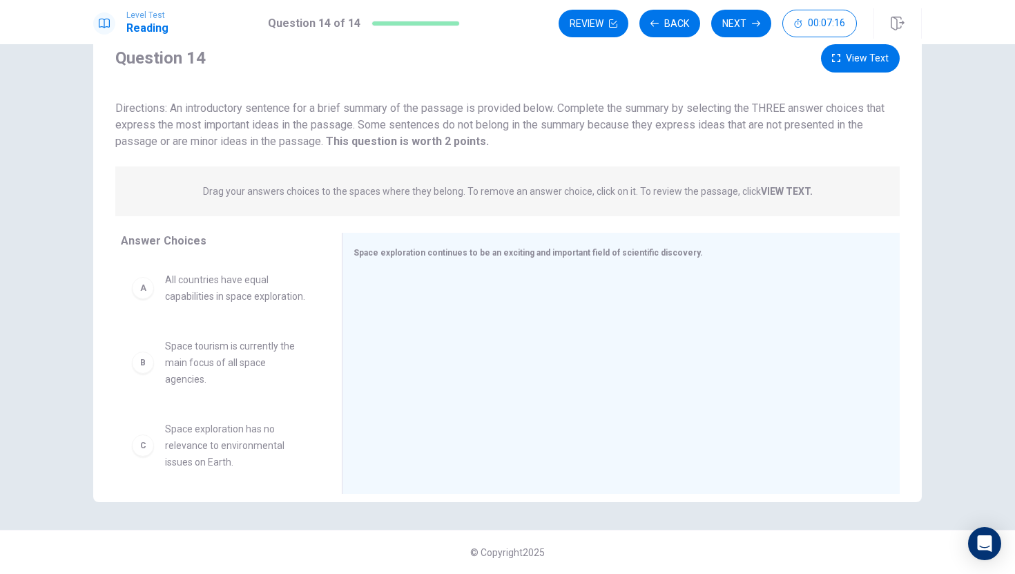
drag, startPoint x: 559, startPoint y: 193, endPoint x: 508, endPoint y: 152, distance: 65.8
click at [520, 152] on div "Question 14 View Text Directions: An introductory sentence for a brief summary …" at bounding box center [507, 272] width 828 height 456
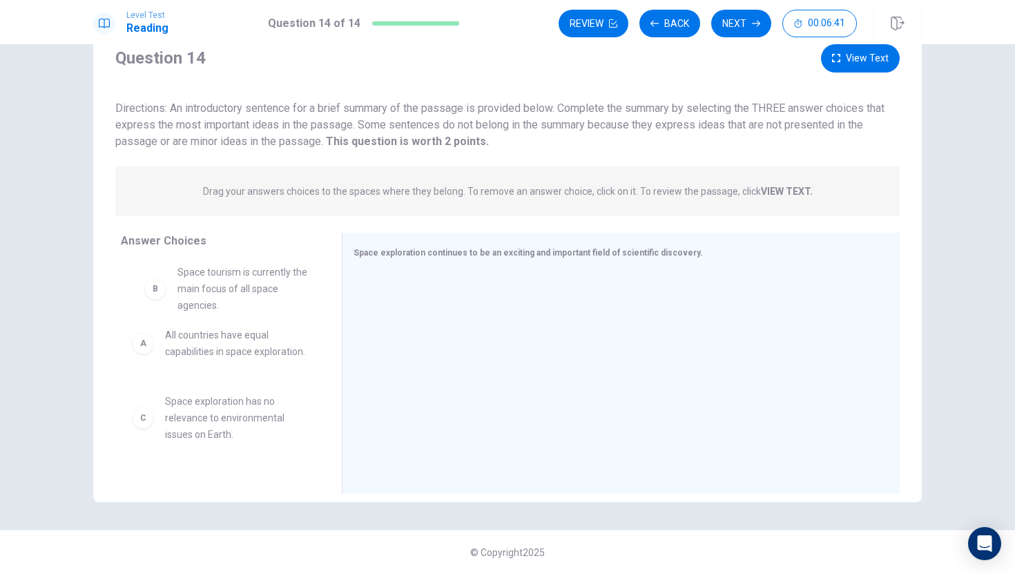
drag, startPoint x: 272, startPoint y: 351, endPoint x: 283, endPoint y: 275, distance: 77.4
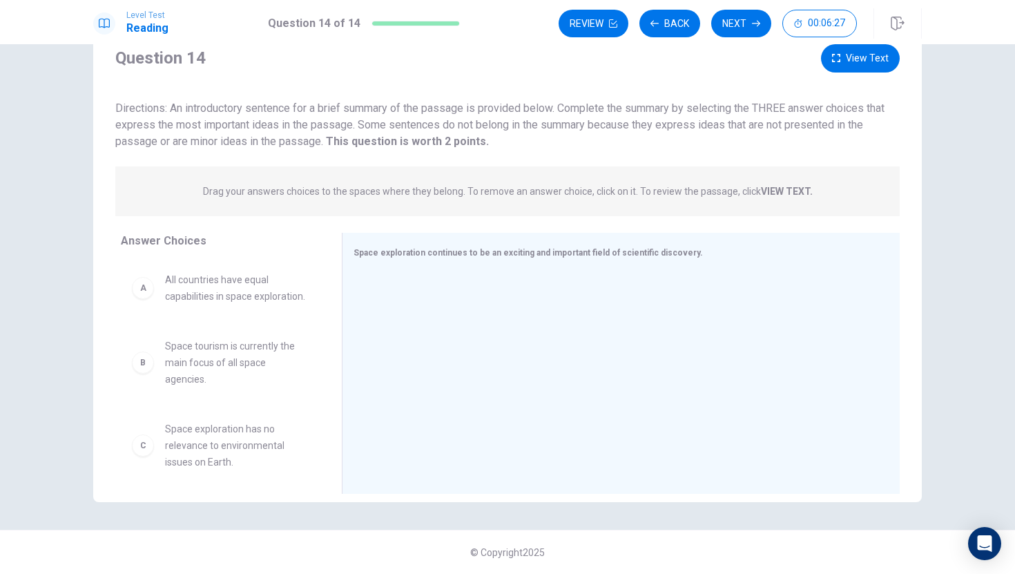
click at [855, 55] on button "View Text" at bounding box center [860, 58] width 79 height 28
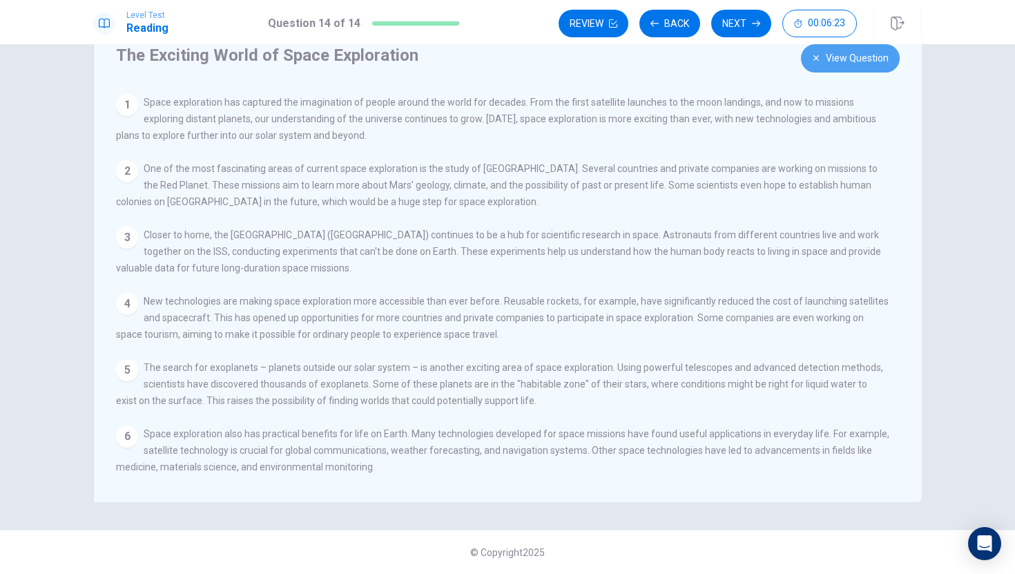
click at [845, 57] on button "View Question" at bounding box center [850, 58] width 99 height 28
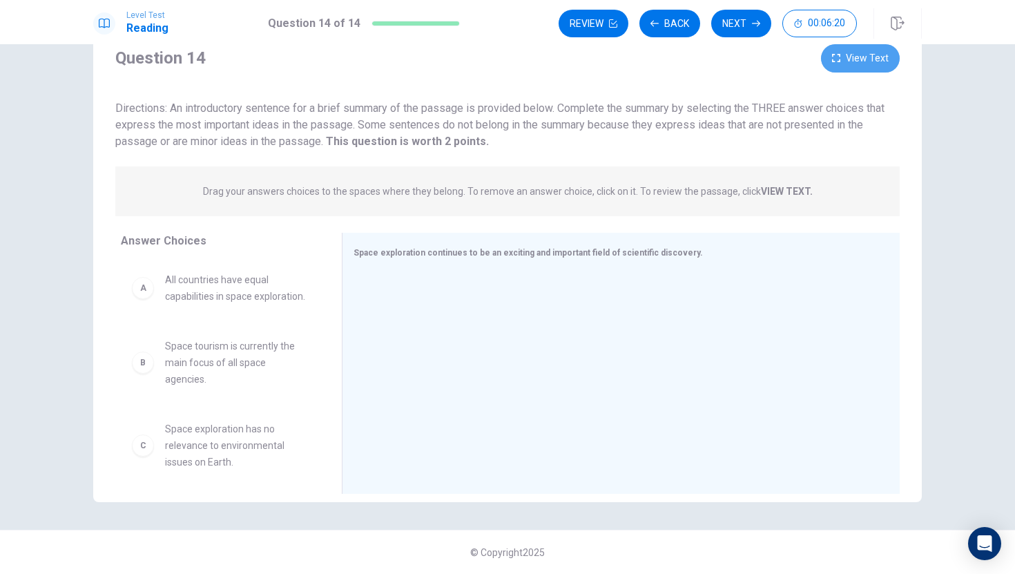
click at [837, 68] on button "View Text" at bounding box center [860, 58] width 79 height 28
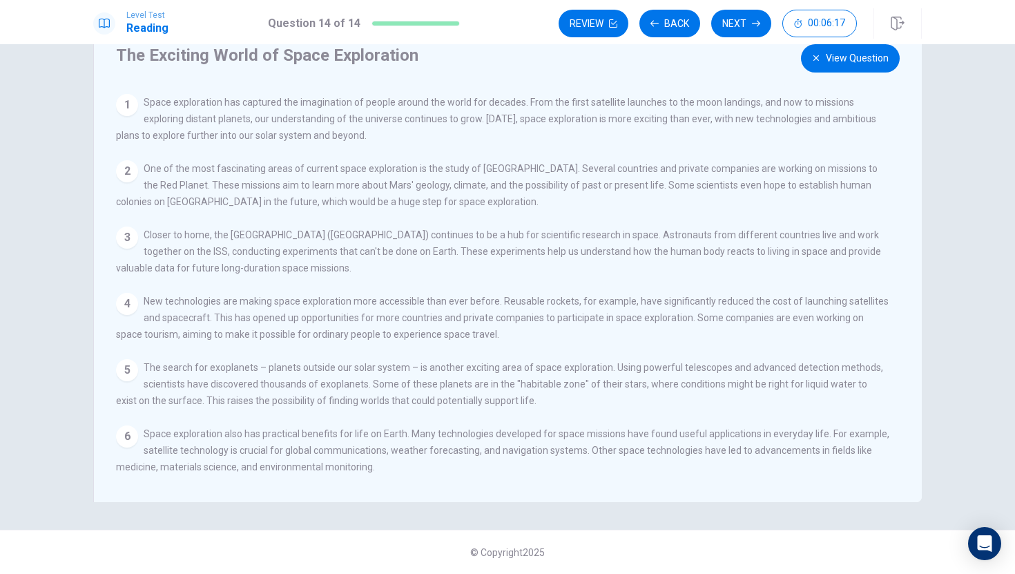
drag, startPoint x: 585, startPoint y: 313, endPoint x: 501, endPoint y: 312, distance: 84.2
click at [501, 310] on div "4 New technologies are making space exploration more accessible than ever befor…" at bounding box center [502, 318] width 773 height 50
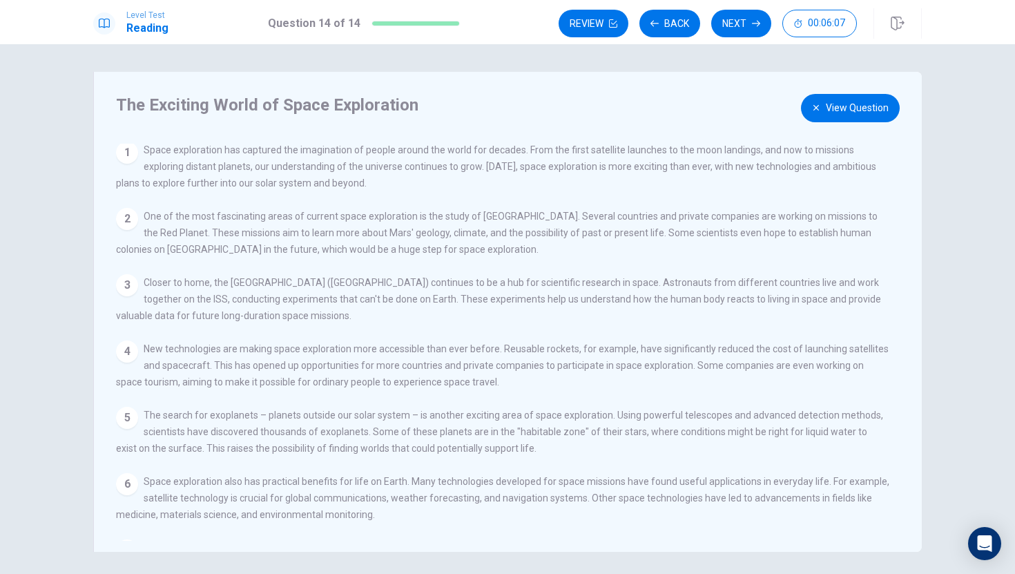
scroll to position [0, 0]
click at [869, 117] on button "View Question" at bounding box center [850, 108] width 99 height 28
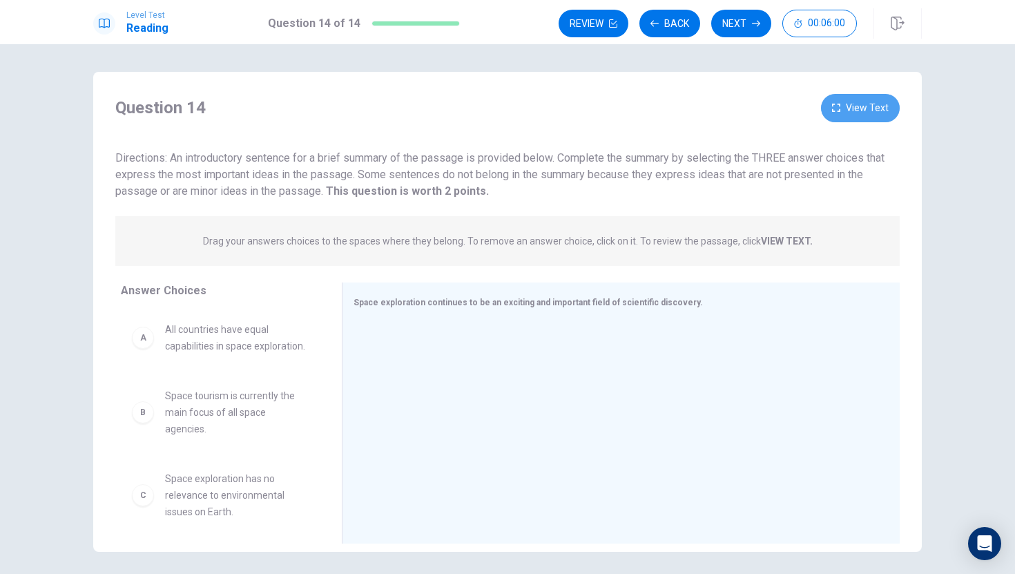
click at [850, 113] on button "View Text" at bounding box center [860, 108] width 79 height 28
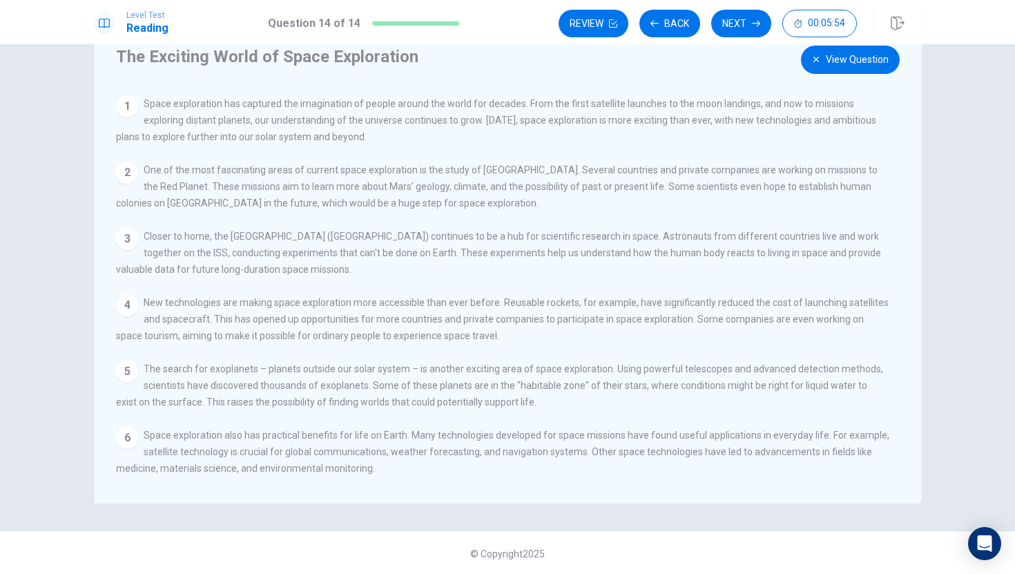
scroll to position [50, 0]
drag, startPoint x: 881, startPoint y: 393, endPoint x: 914, endPoint y: 393, distance: 33.1
click at [882, 393] on div "5 The search for exoplanets – planets outside our solar system – is another exc…" at bounding box center [502, 384] width 773 height 50
drag, startPoint x: 900, startPoint y: 294, endPoint x: 901, endPoint y: 206, distance: 88.4
click at [901, 206] on div "View Question 1 Space exploration has captured the imagination of people around…" at bounding box center [511, 292] width 791 height 397
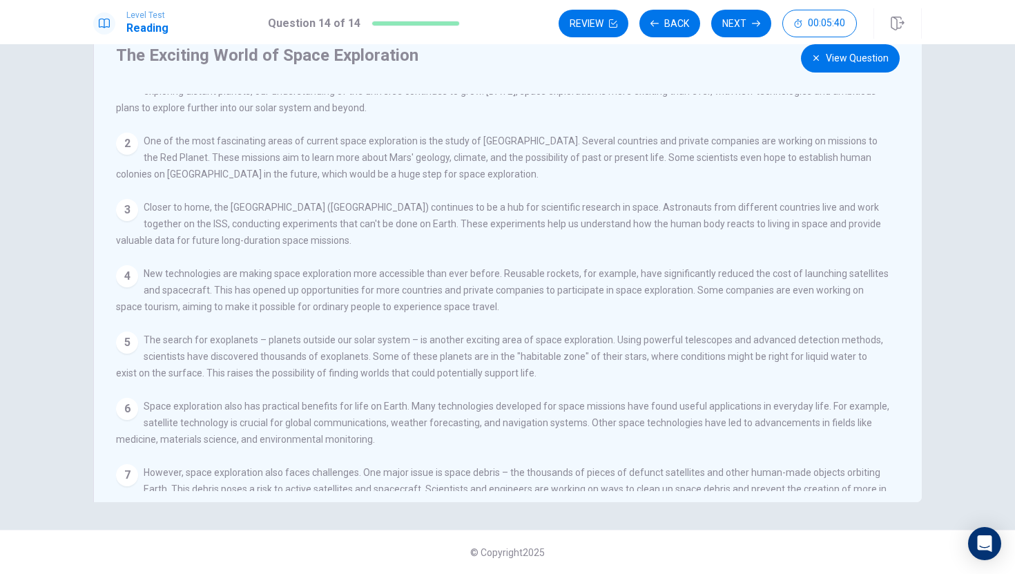
scroll to position [0, 0]
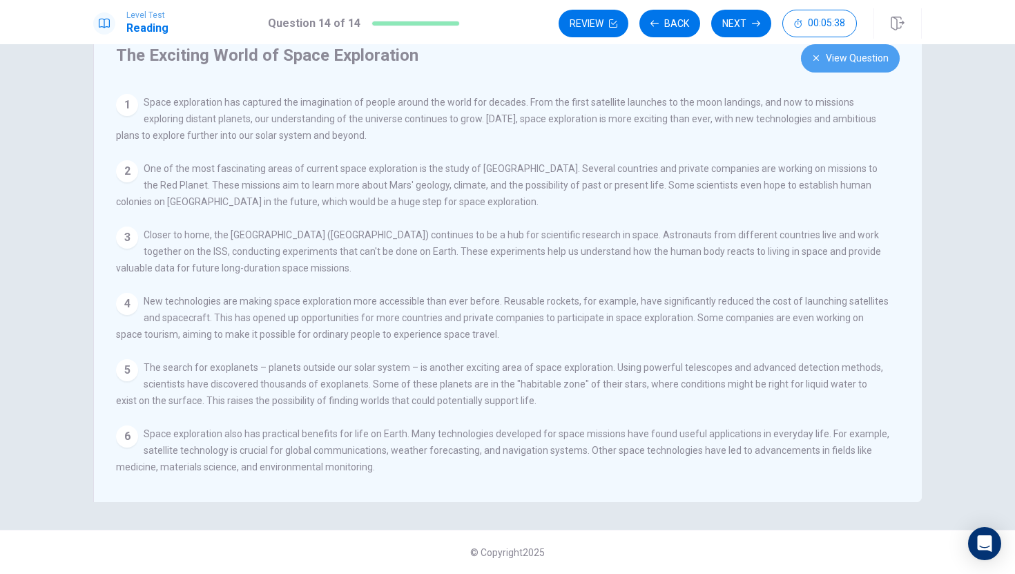
click at [883, 64] on button "View Question" at bounding box center [850, 58] width 99 height 28
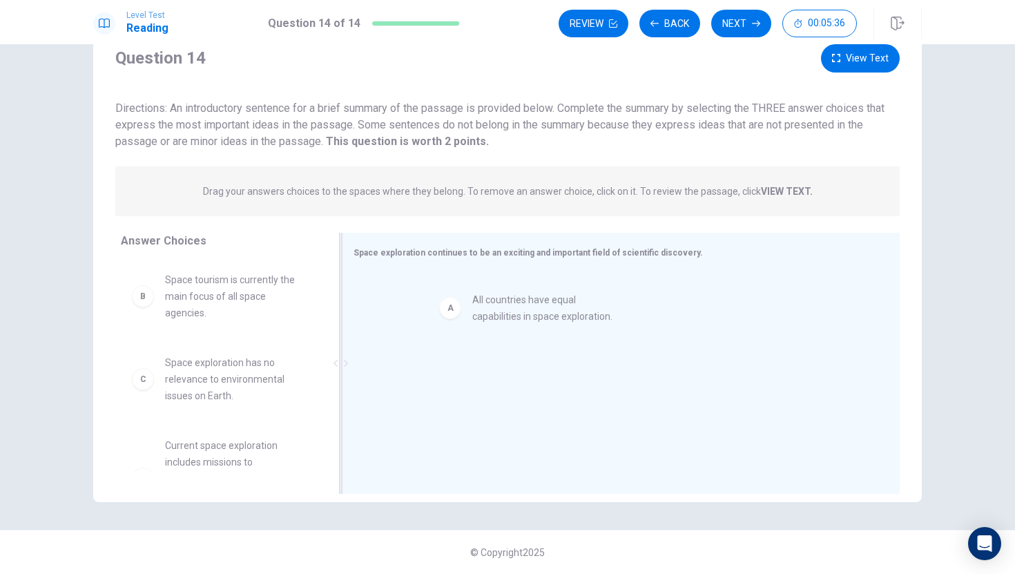
drag, startPoint x: 187, startPoint y: 288, endPoint x: 497, endPoint y: 302, distance: 310.3
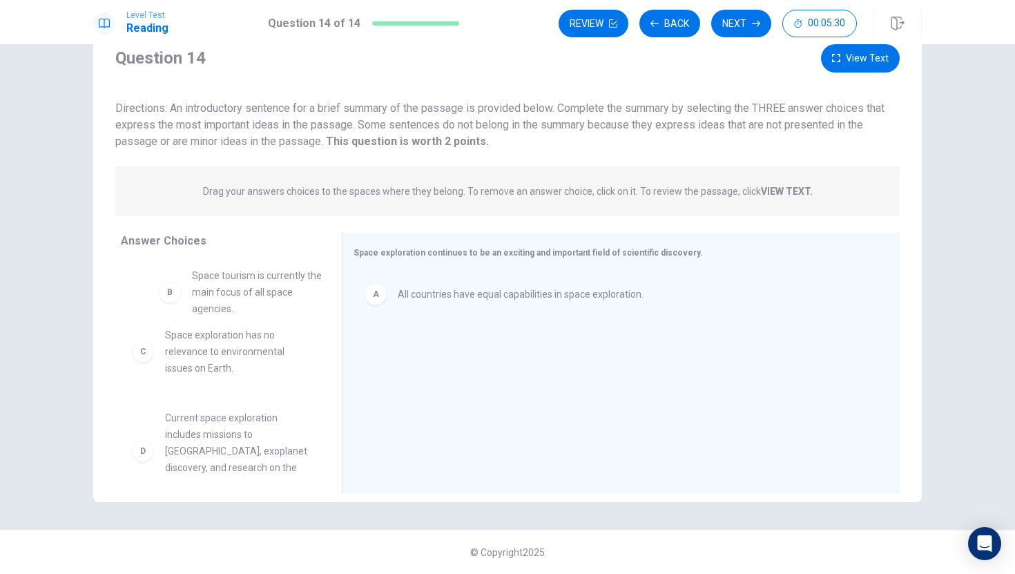
drag, startPoint x: 283, startPoint y: 293, endPoint x: 298, endPoint y: 298, distance: 15.3
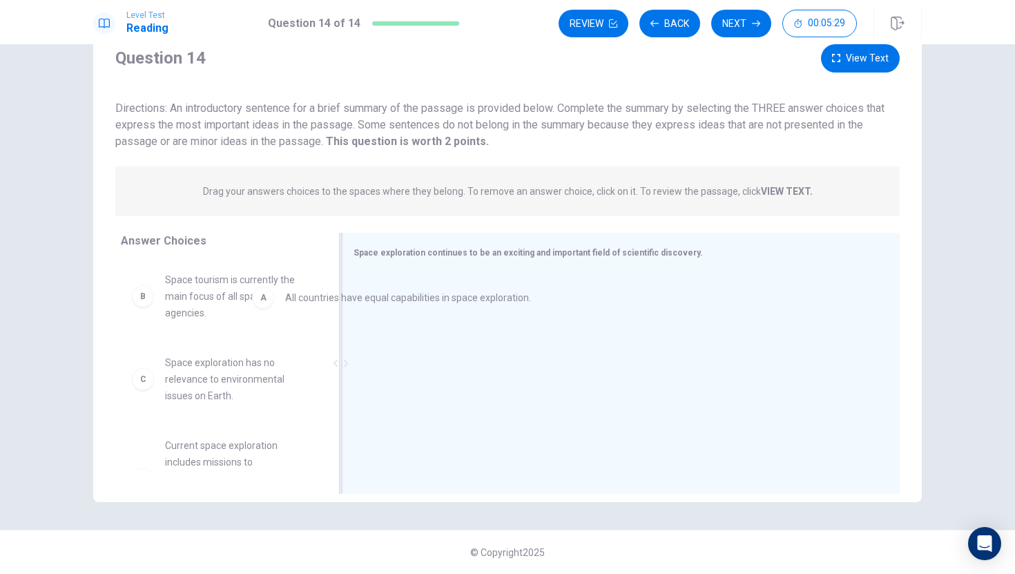
drag, startPoint x: 430, startPoint y: 299, endPoint x: 266, endPoint y: 305, distance: 163.7
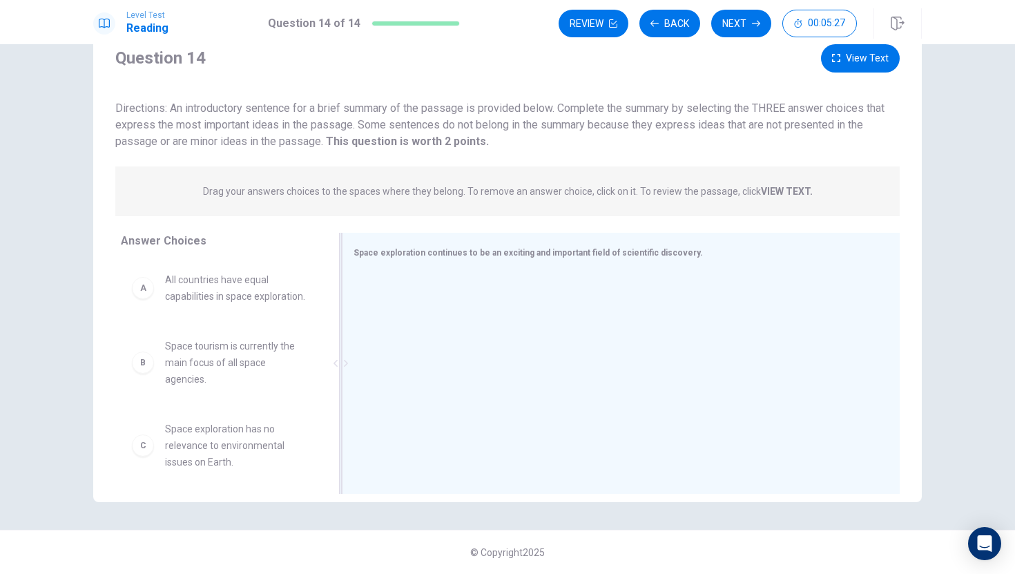
scroll to position [1, 0]
drag, startPoint x: 305, startPoint y: 406, endPoint x: 304, endPoint y: 416, distance: 9.7
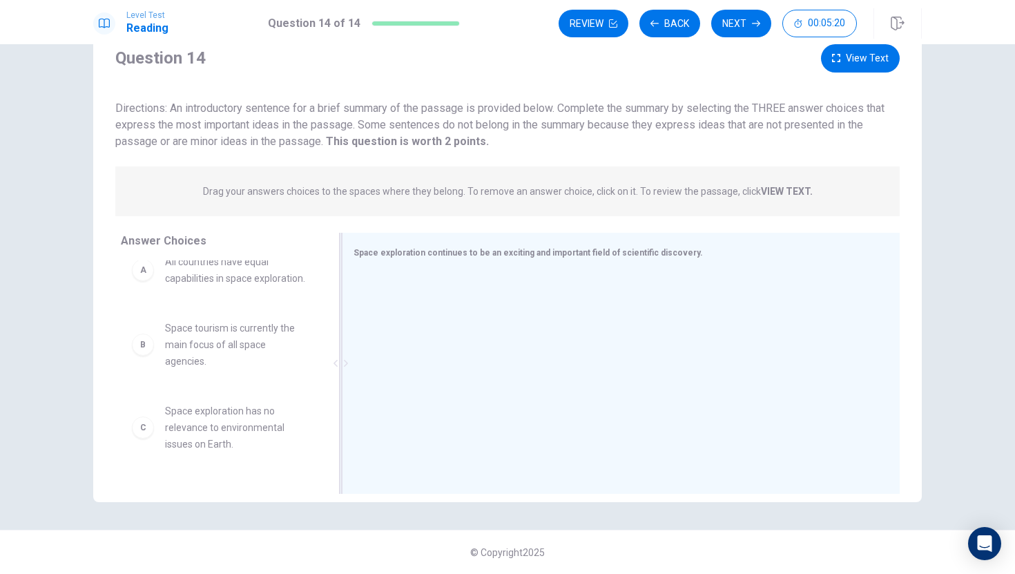
scroll to position [19, 0]
drag, startPoint x: 259, startPoint y: 433, endPoint x: 485, endPoint y: 391, distance: 230.3
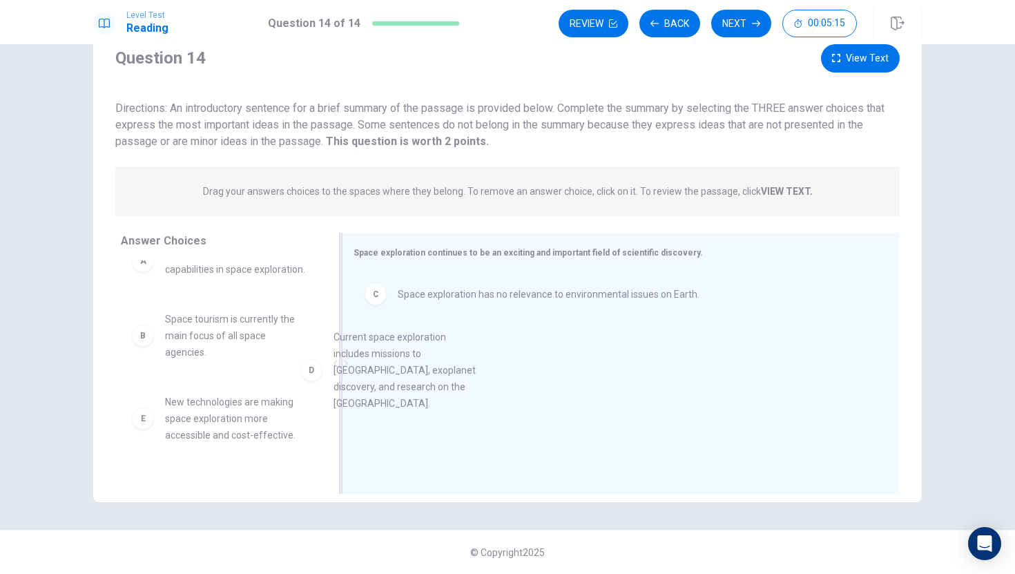
drag, startPoint x: 281, startPoint y: 441, endPoint x: 458, endPoint y: 382, distance: 187.1
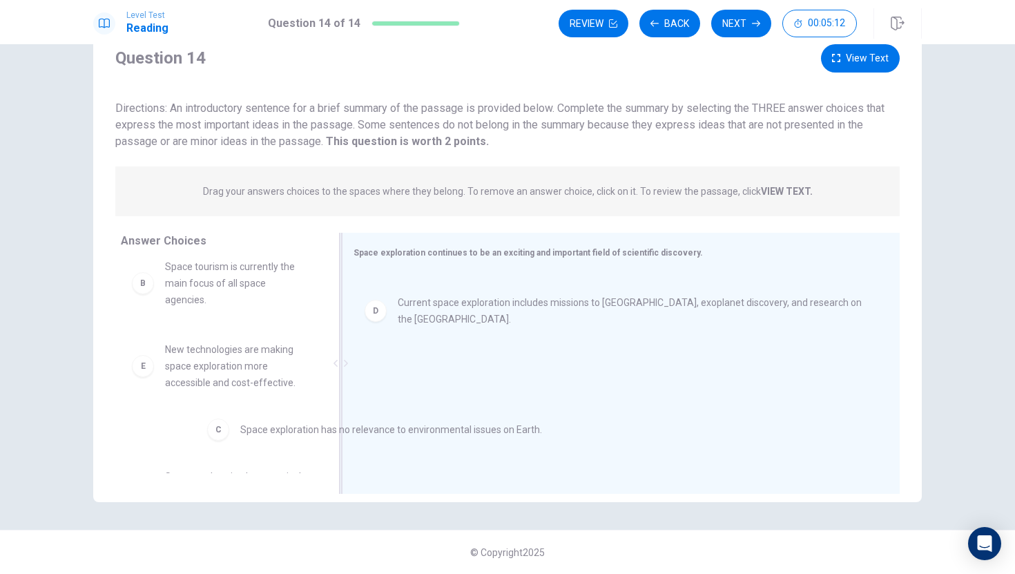
drag, startPoint x: 468, startPoint y: 297, endPoint x: 281, endPoint y: 451, distance: 242.3
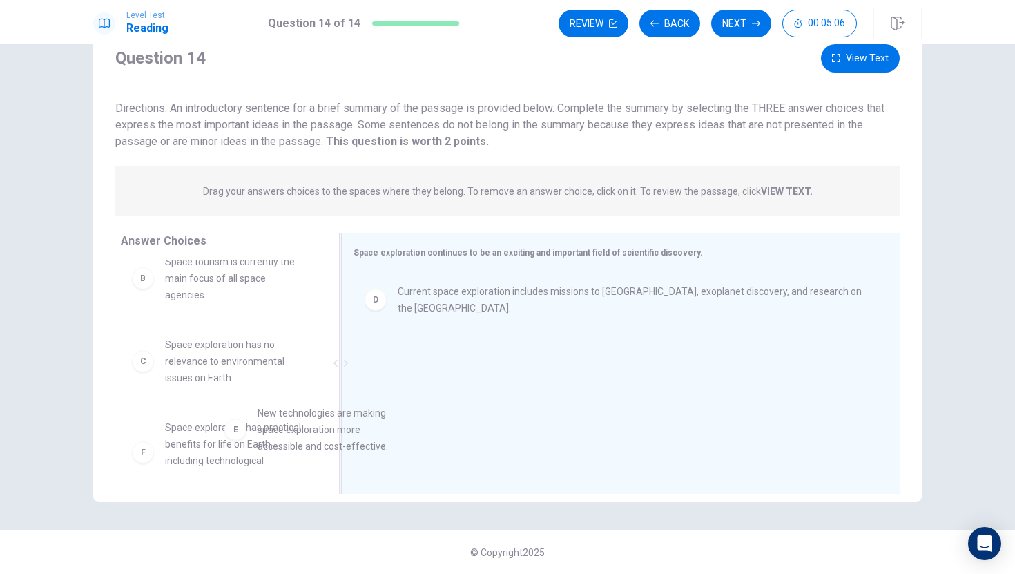
scroll to position [86, 0]
drag, startPoint x: 289, startPoint y: 449, endPoint x: 466, endPoint y: 431, distance: 178.4
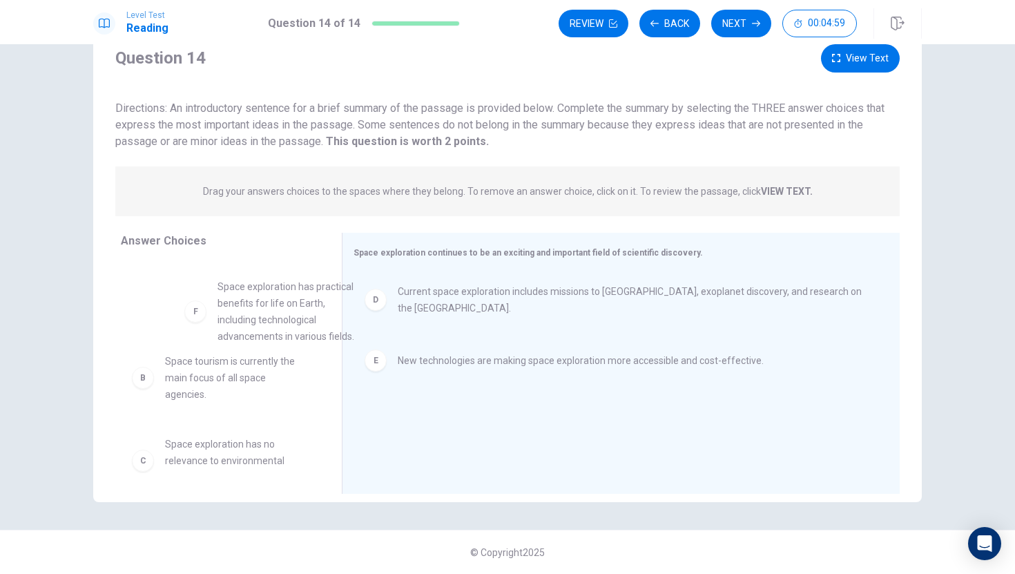
scroll to position [73, 0]
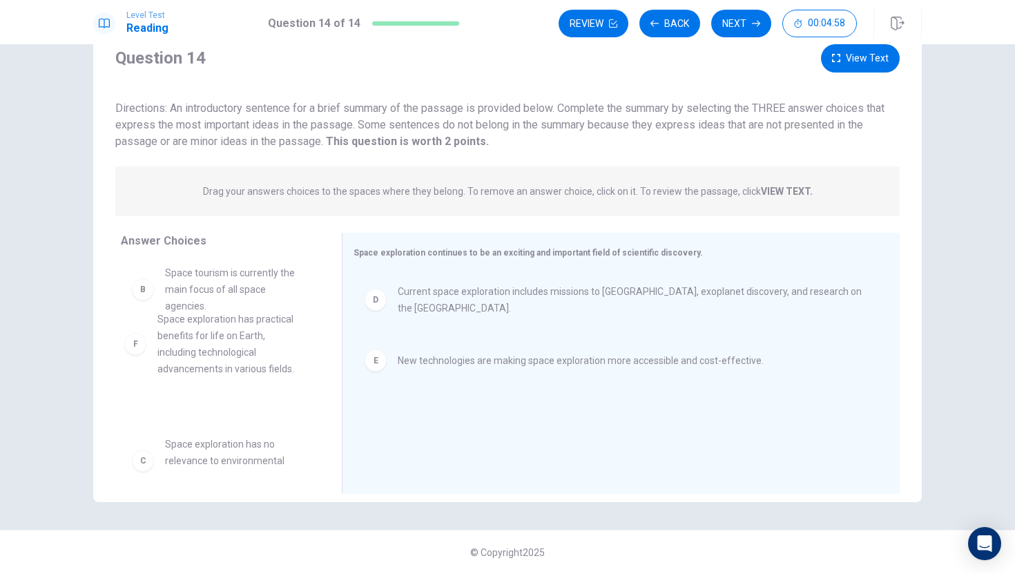
drag, startPoint x: 308, startPoint y: 451, endPoint x: 302, endPoint y: 356, distance: 94.8
drag, startPoint x: 329, startPoint y: 397, endPoint x: 411, endPoint y: 309, distance: 120.2
click at [395, 317] on div "Answer Choices A All countries have equal capabilities in space exploration. B …" at bounding box center [507, 367] width 828 height 268
click at [868, 50] on button "View Text" at bounding box center [860, 58] width 79 height 28
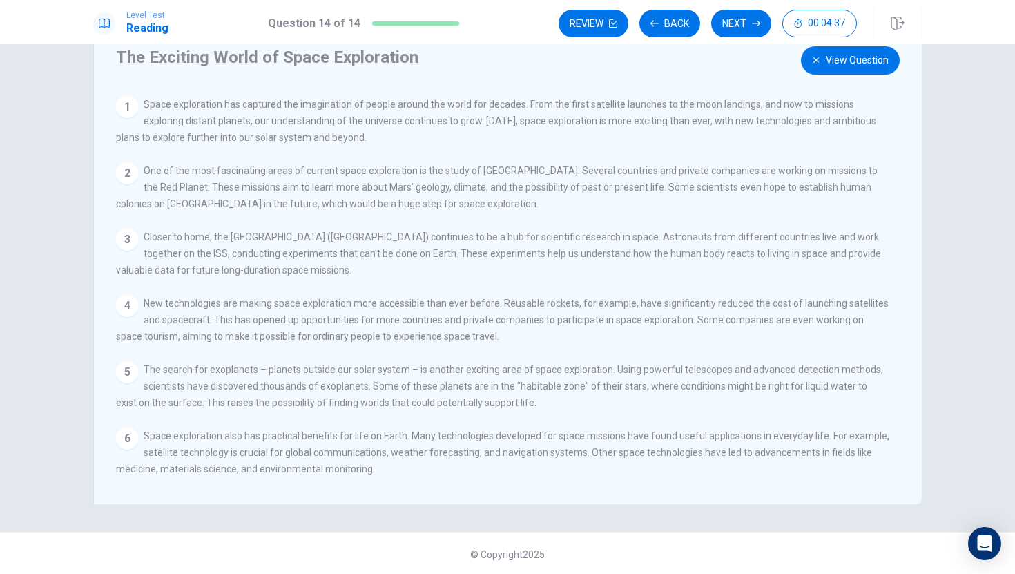
scroll to position [50, 0]
click at [902, 270] on div "View Question 1 Space exploration has captured the imagination of people around…" at bounding box center [511, 292] width 791 height 397
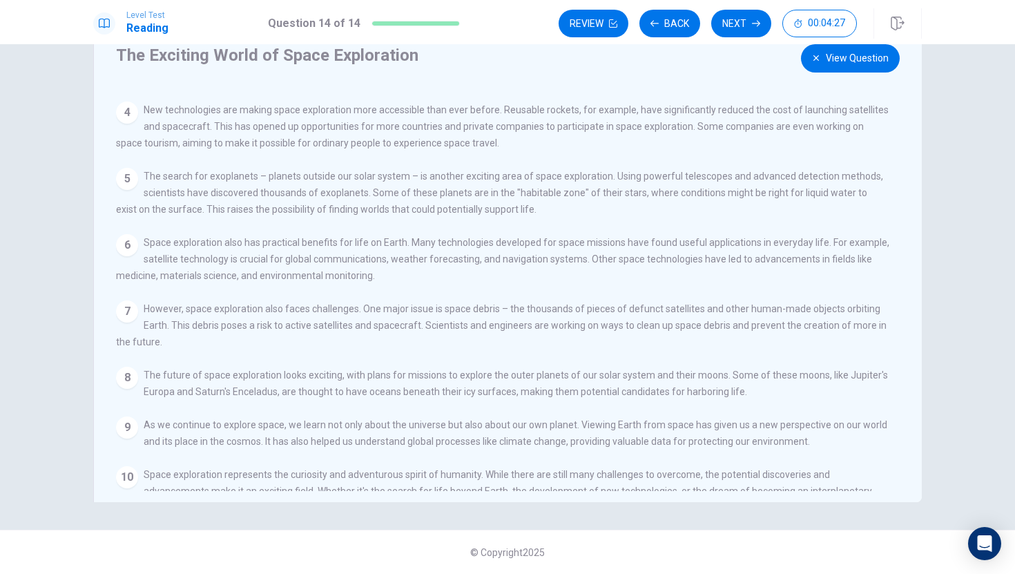
scroll to position [193, 0]
click at [837, 58] on button "View Question" at bounding box center [850, 58] width 99 height 28
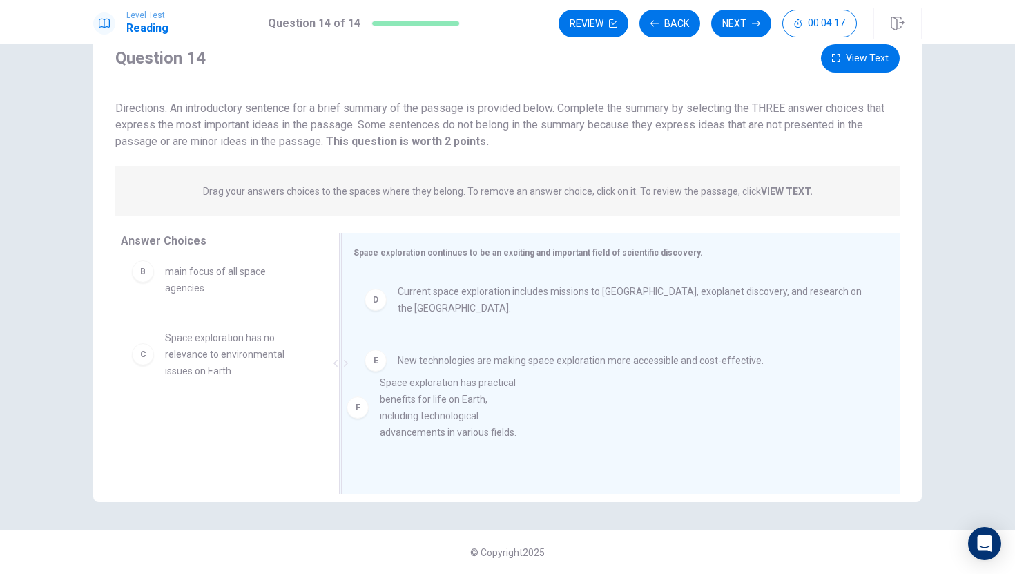
scroll to position [3, 0]
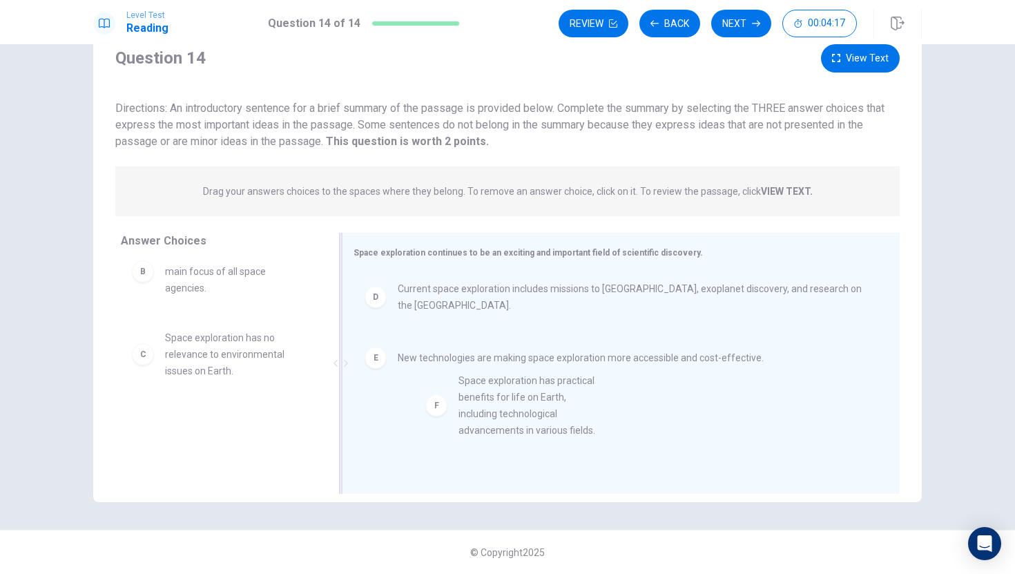
drag, startPoint x: 294, startPoint y: 453, endPoint x: 591, endPoint y: 411, distance: 299.7
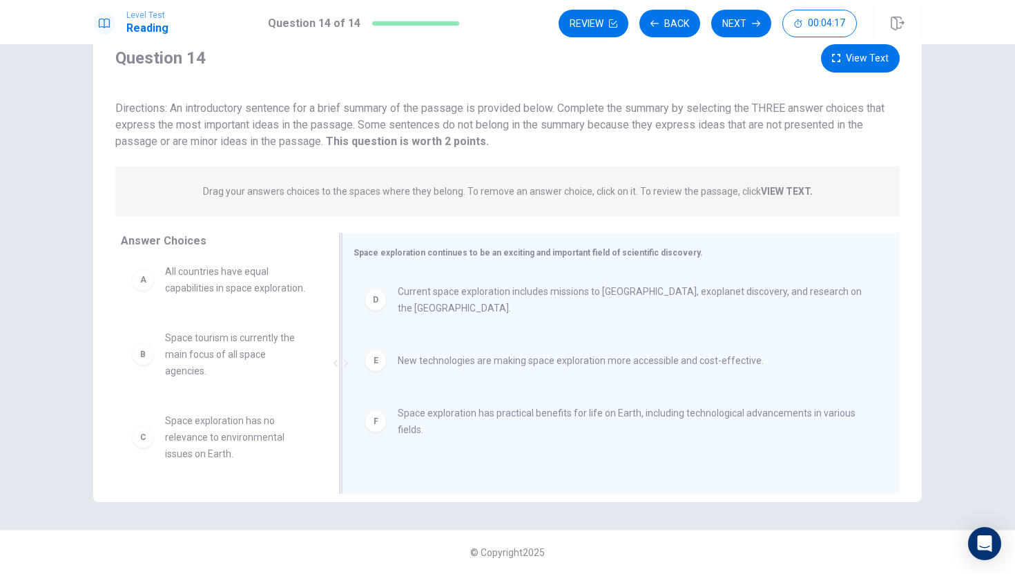
scroll to position [0, 0]
click at [864, 55] on button "View Text" at bounding box center [860, 58] width 79 height 28
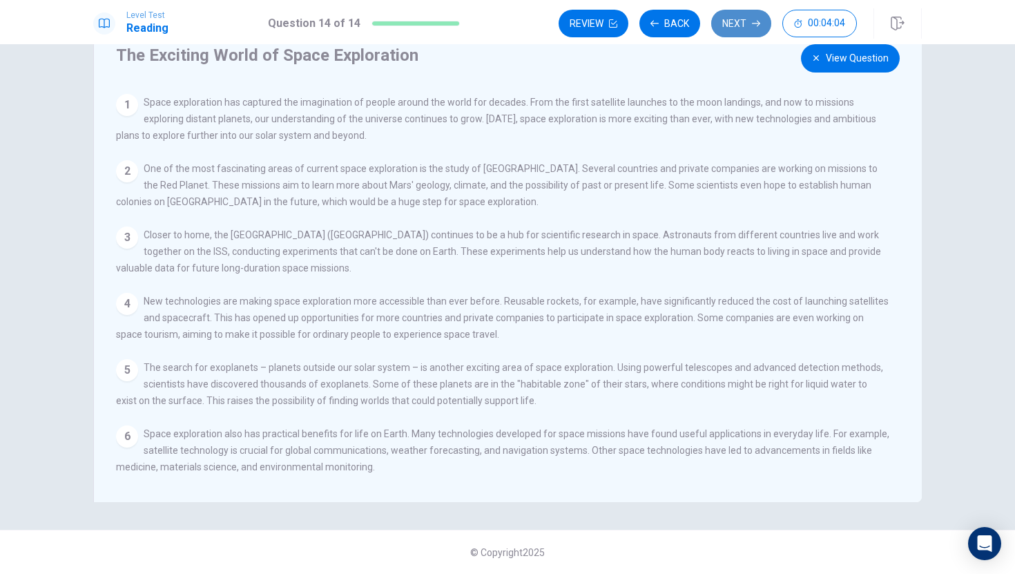
click at [756, 21] on icon "button" at bounding box center [756, 23] width 8 height 8
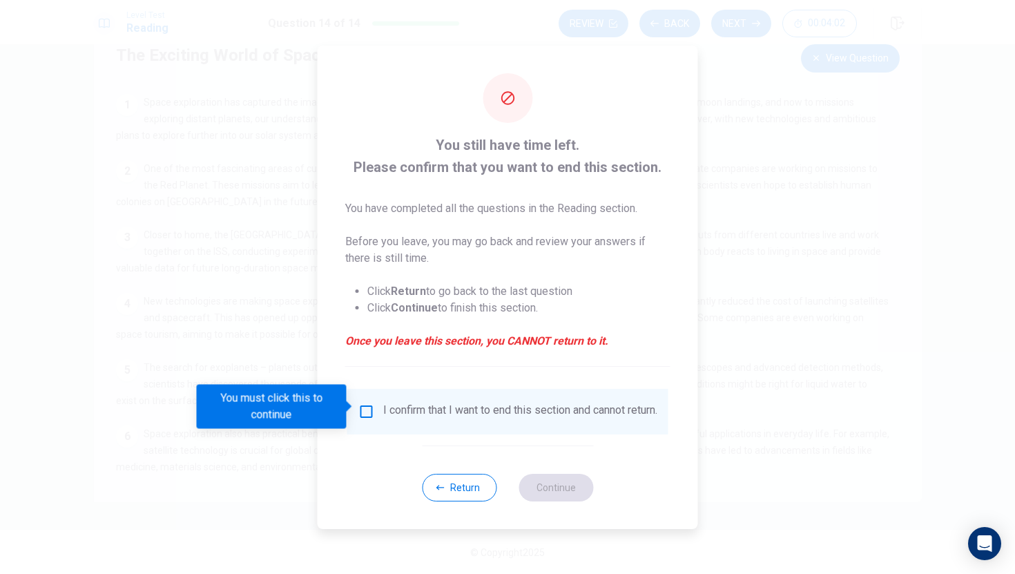
click at [738, 116] on div at bounding box center [507, 287] width 1015 height 574
click at [478, 485] on button "Return" at bounding box center [459, 488] width 75 height 28
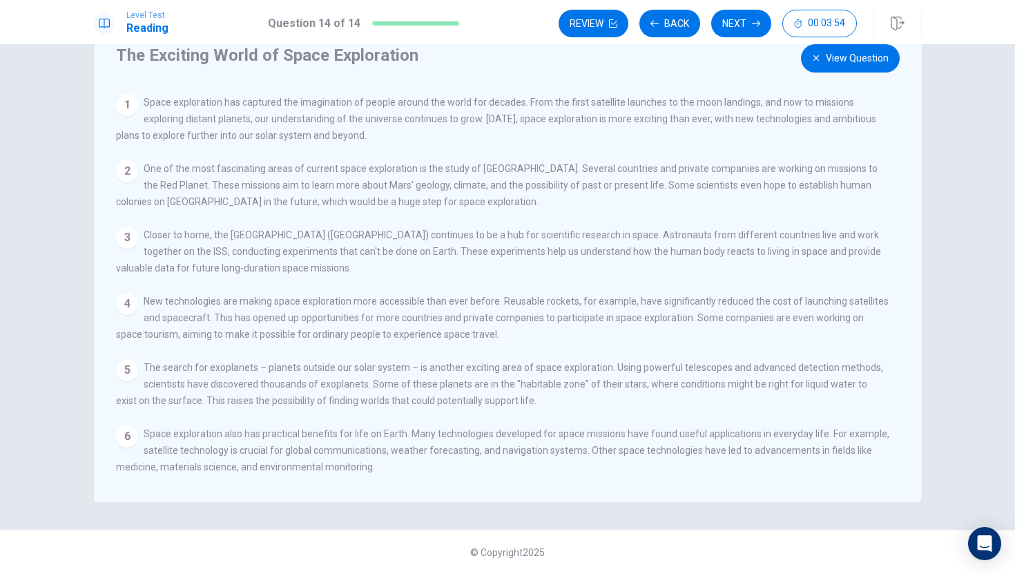
click at [906, 380] on div "View Question 1 Space exploration has captured the imagination of people around…" at bounding box center [511, 292] width 791 height 397
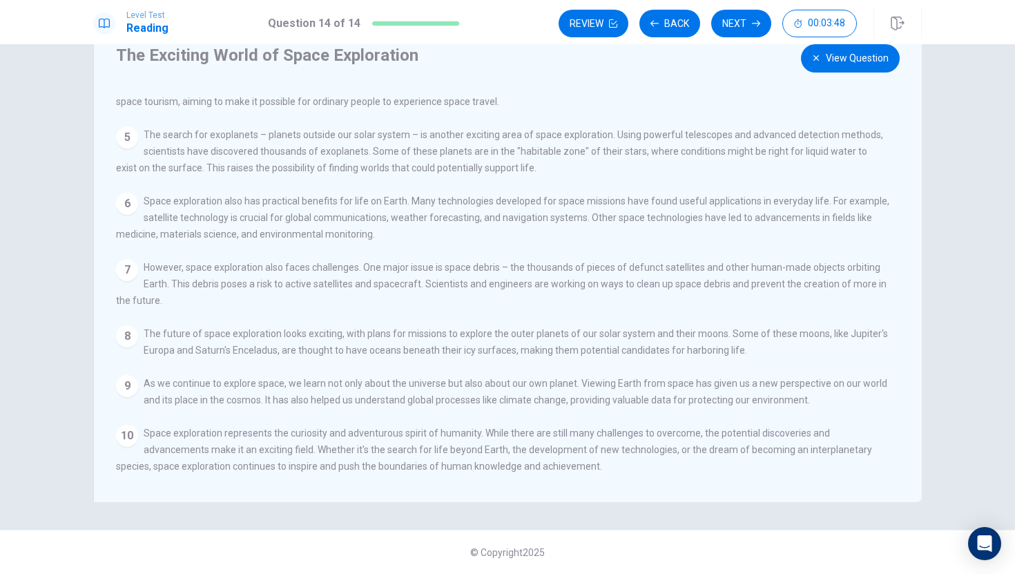
scroll to position [252, 0]
click at [766, 8] on div "Review Back Next 00:03:45" at bounding box center [739, 23] width 363 height 30
click at [761, 14] on button "Next" at bounding box center [741, 24] width 60 height 28
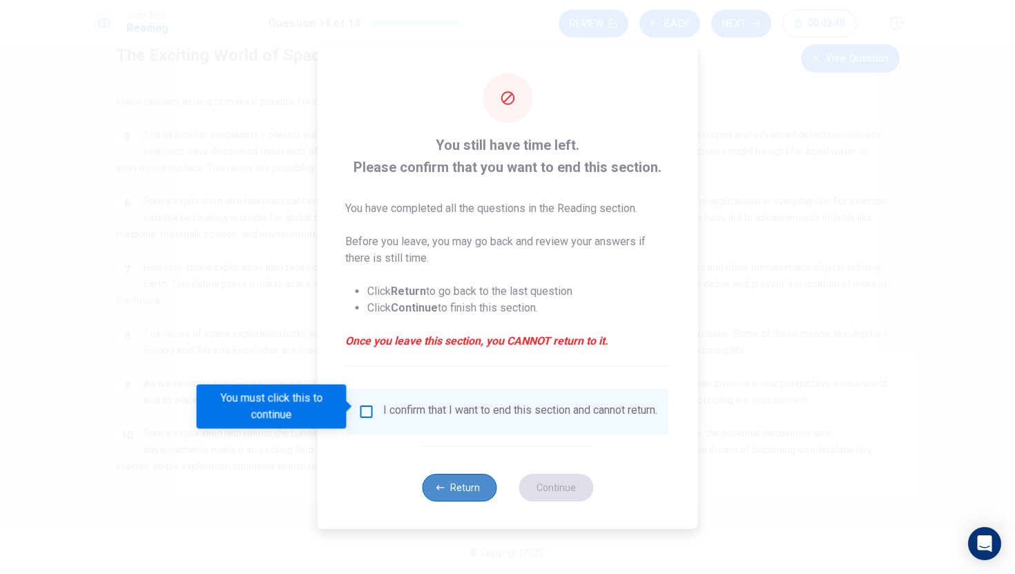
click at [447, 489] on button "Return" at bounding box center [459, 488] width 75 height 28
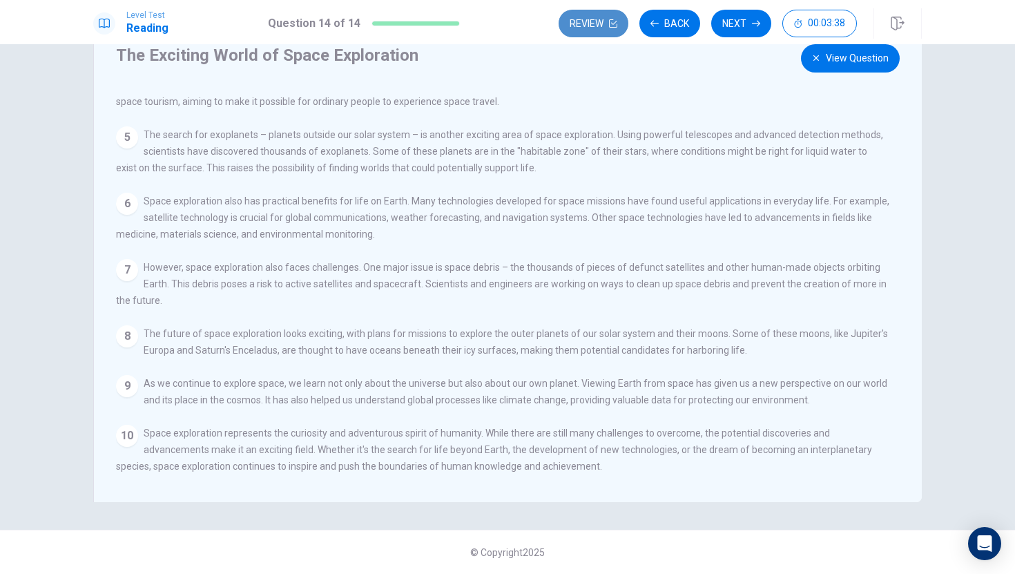
click at [579, 21] on button "Review" at bounding box center [593, 24] width 70 height 28
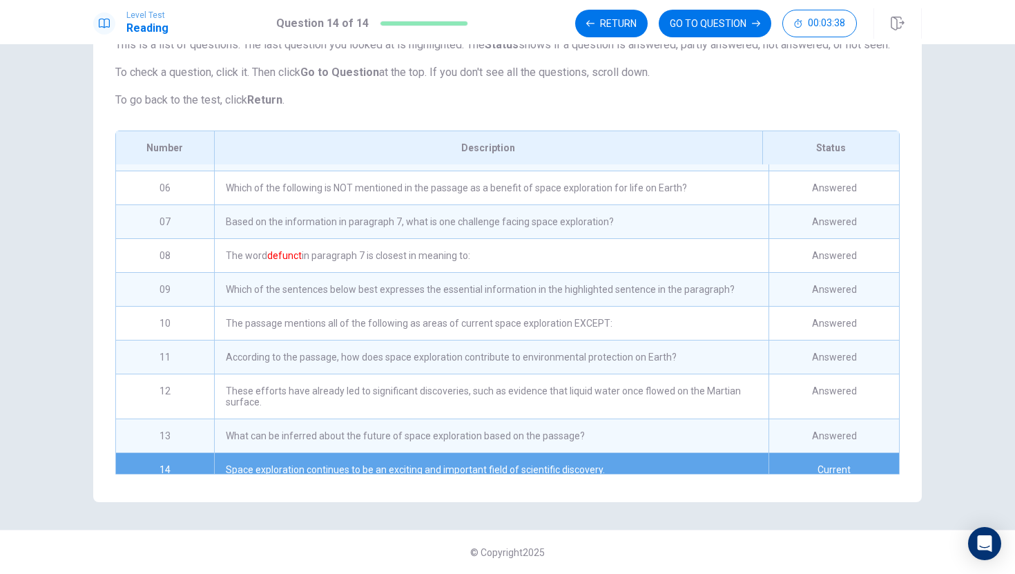
scroll to position [124, 0]
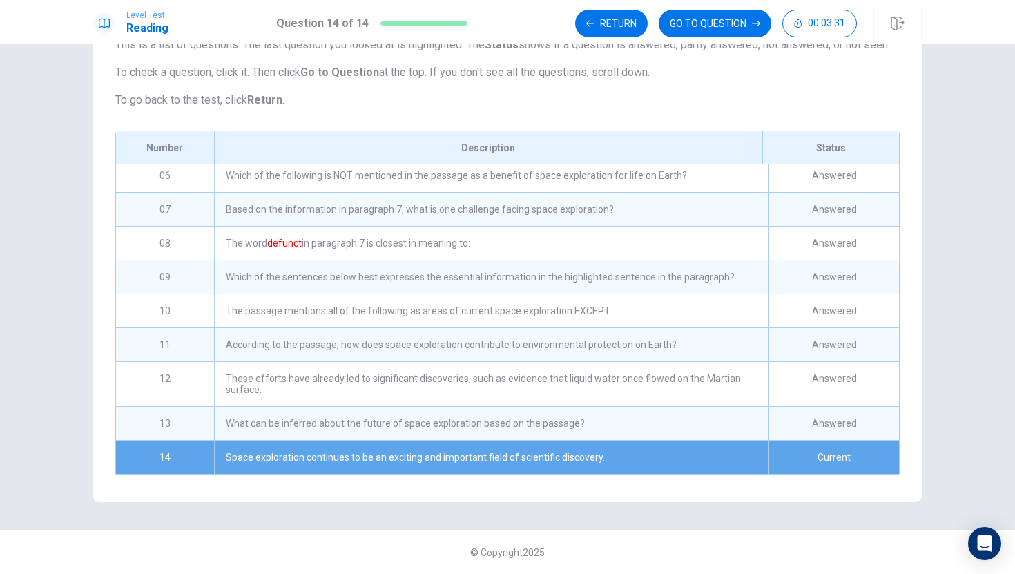
click at [916, 329] on div "Review This is a list of questions. The last question you looked at is highligh…" at bounding box center [507, 233] width 828 height 537
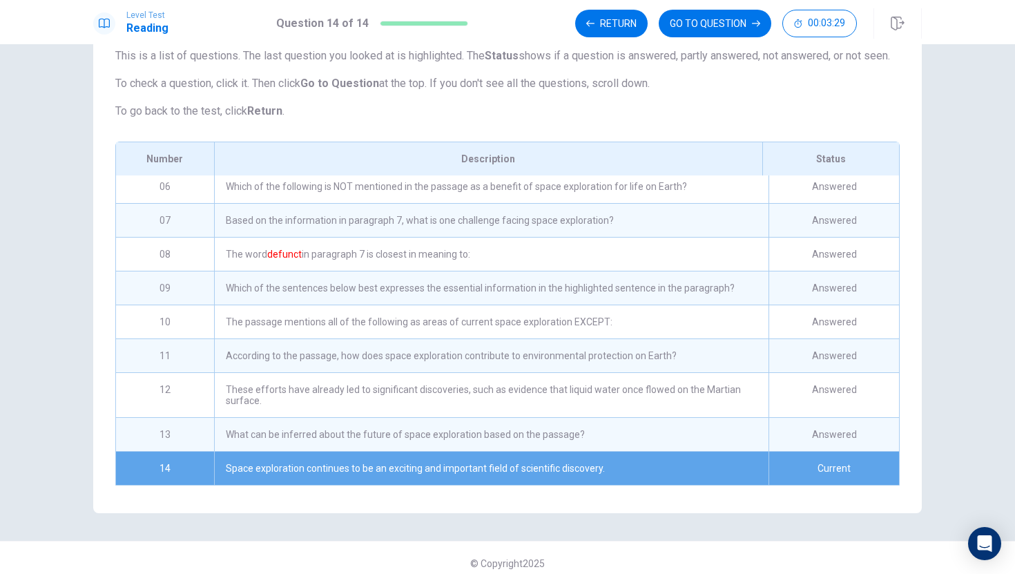
scroll to position [68, 0]
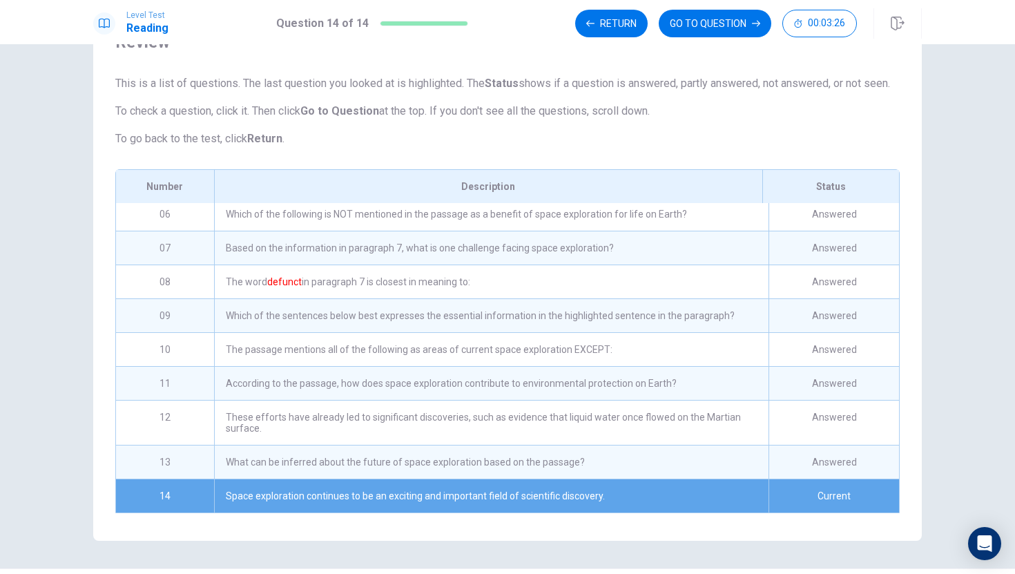
click at [771, 392] on div "Answered" at bounding box center [833, 383] width 130 height 33
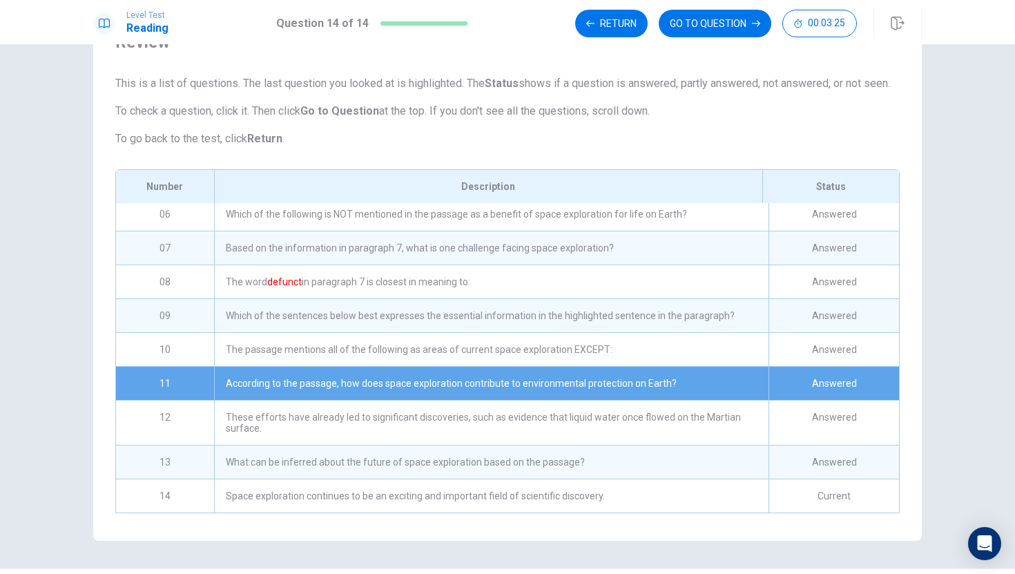
click at [807, 231] on div "Answered" at bounding box center [833, 213] width 130 height 33
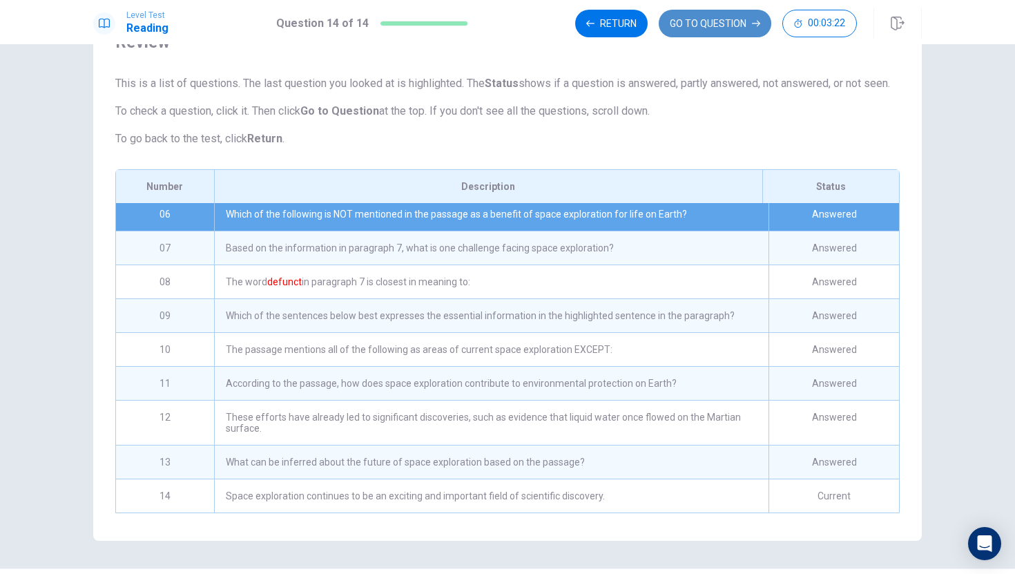
click at [736, 19] on button "GO TO QUESTION" at bounding box center [715, 24] width 113 height 28
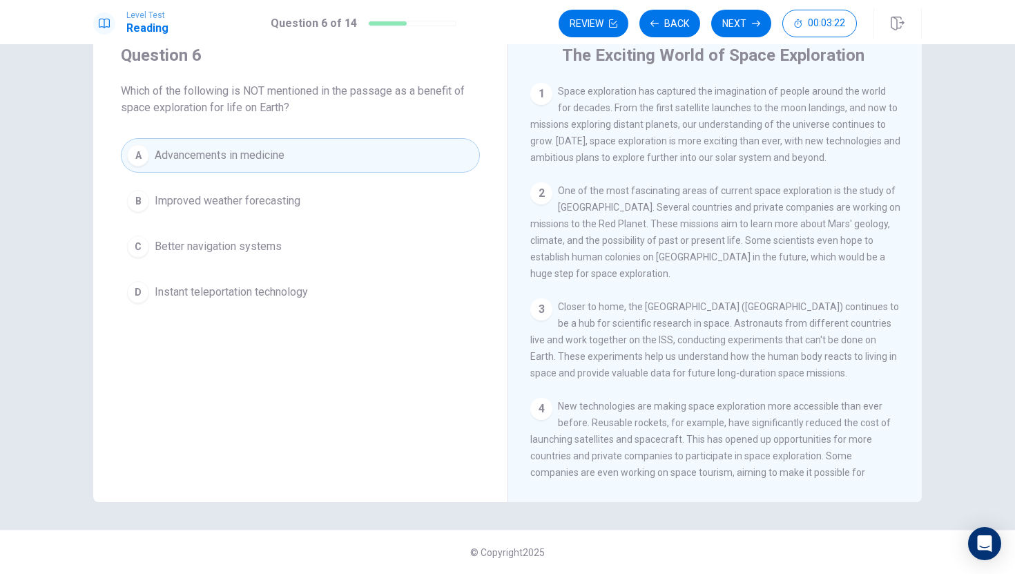
scroll to position [50, 0]
click at [731, 27] on button "Next" at bounding box center [741, 24] width 60 height 28
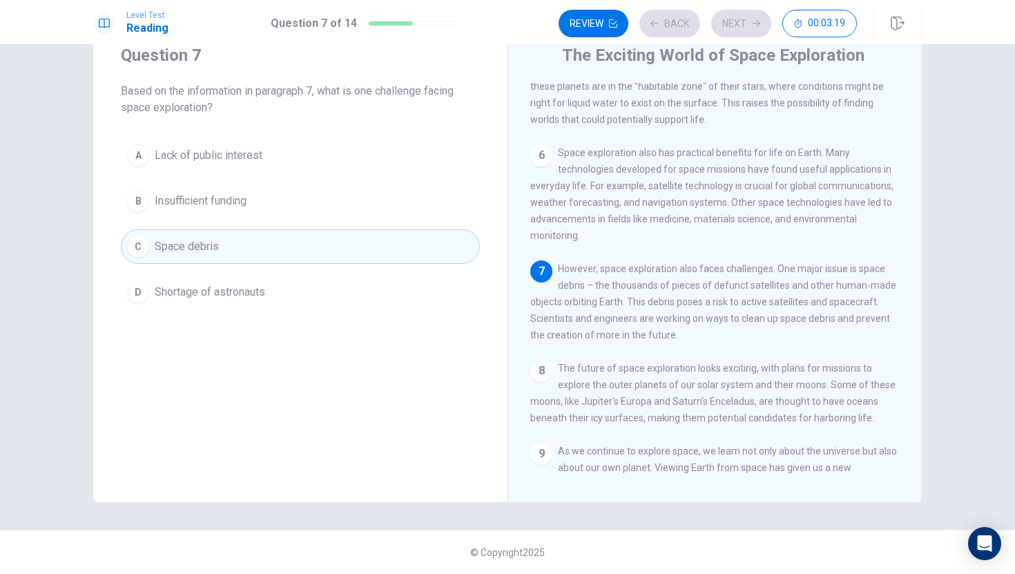
scroll to position [496, 0]
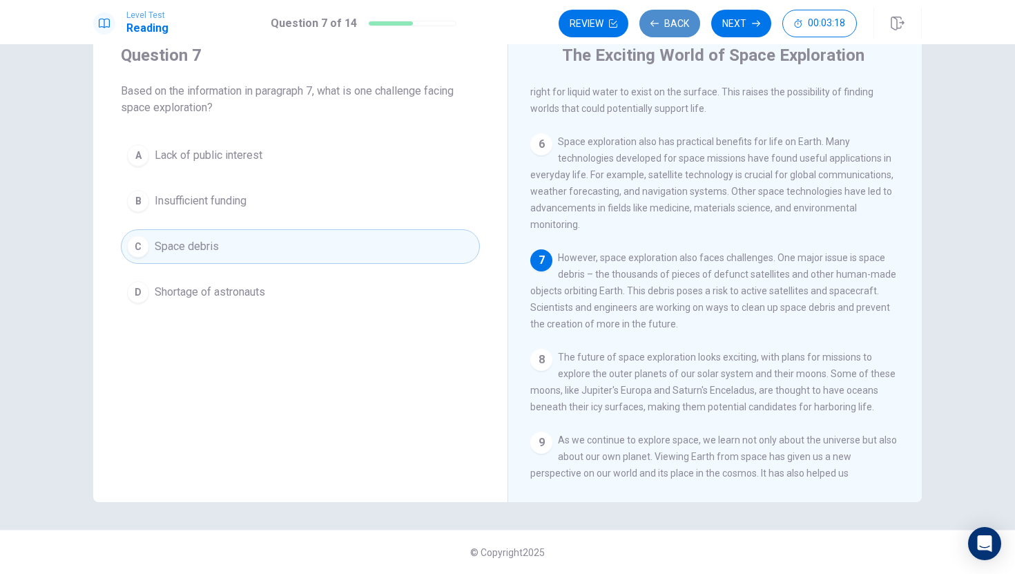
click at [657, 25] on icon "button" at bounding box center [654, 23] width 8 height 8
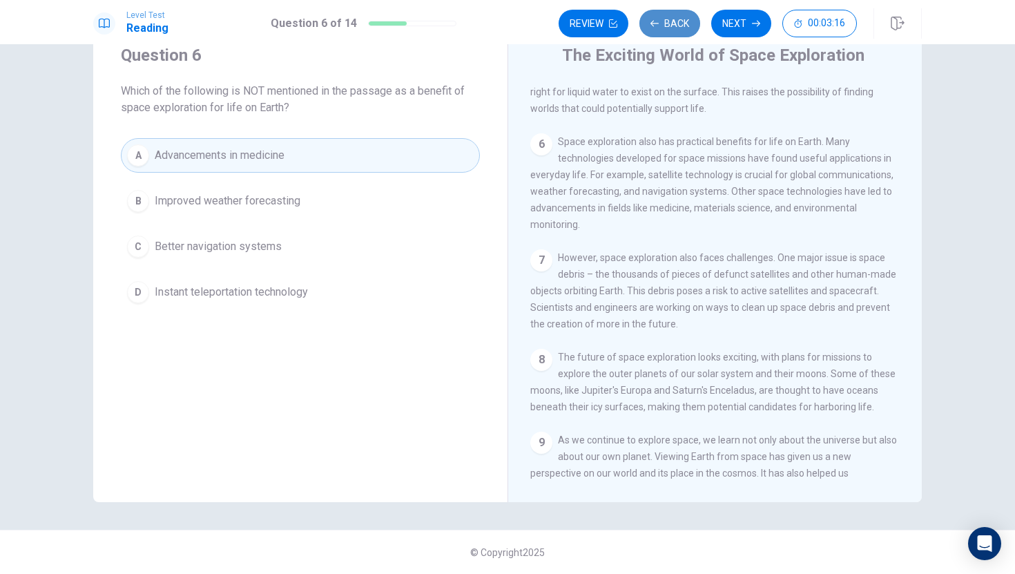
click at [657, 25] on icon "button" at bounding box center [654, 23] width 8 height 8
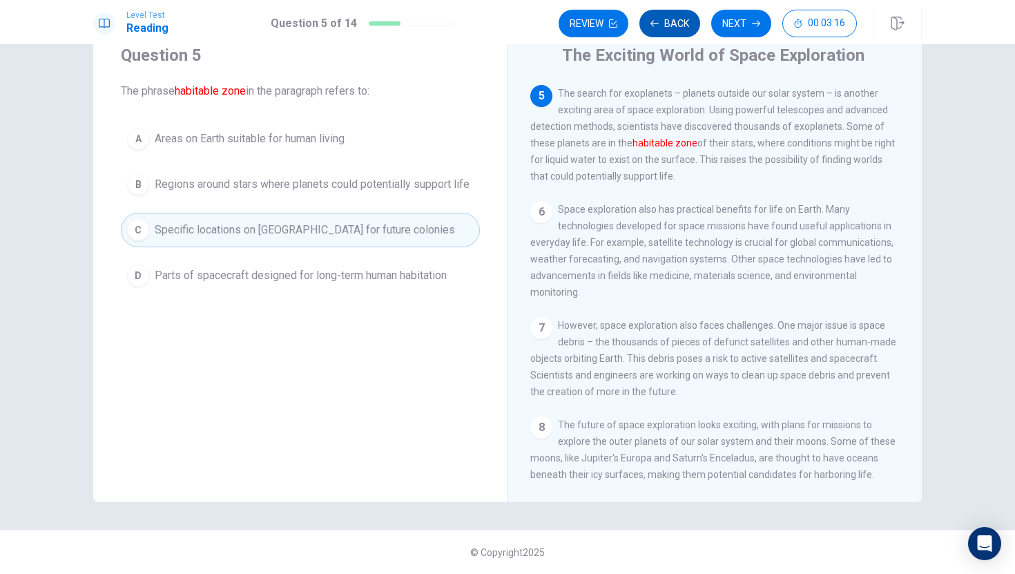
click at [657, 25] on icon "button" at bounding box center [654, 23] width 8 height 8
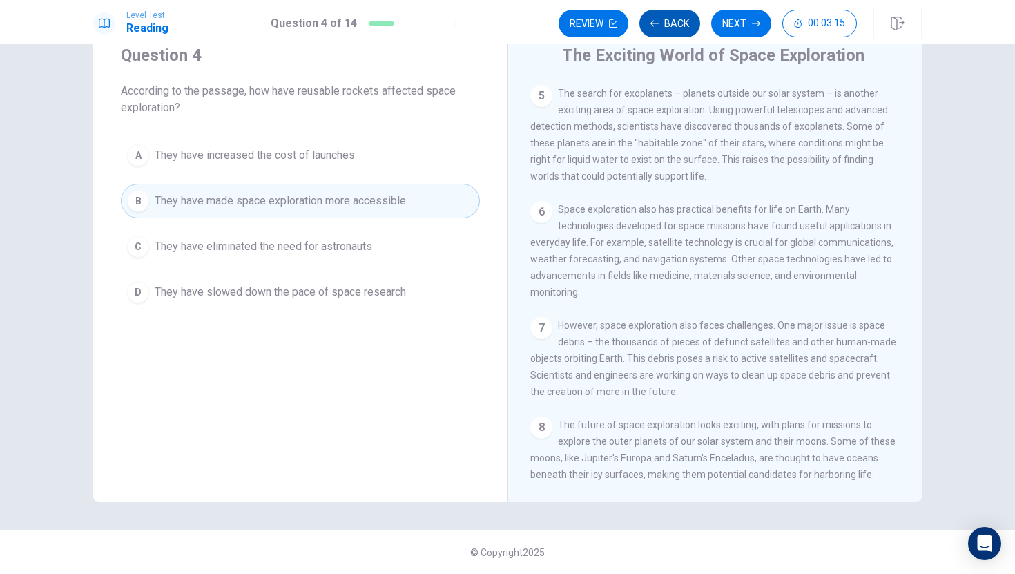
click at [657, 25] on icon "button" at bounding box center [654, 23] width 8 height 8
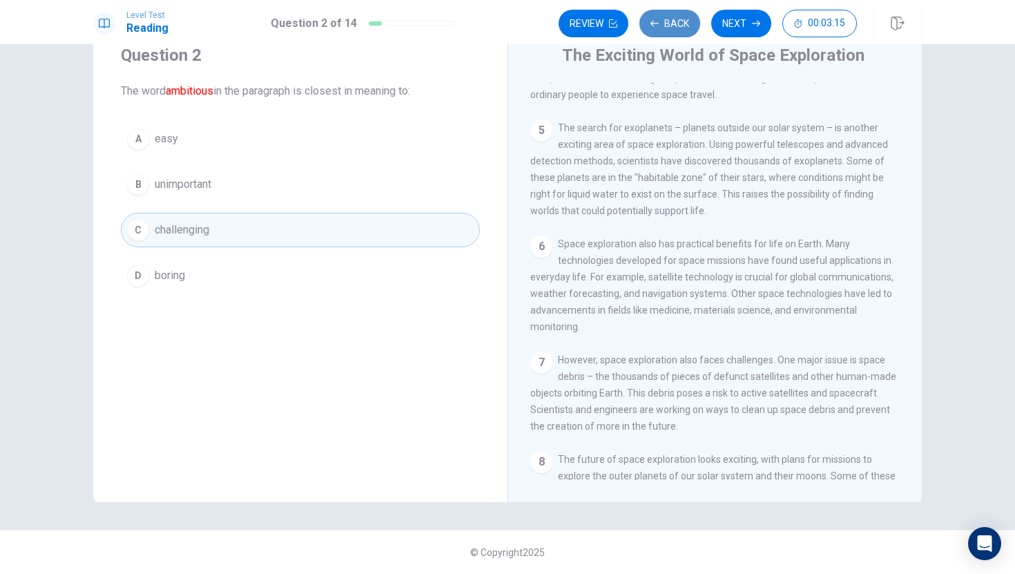
click at [657, 25] on icon "button" at bounding box center [654, 23] width 8 height 8
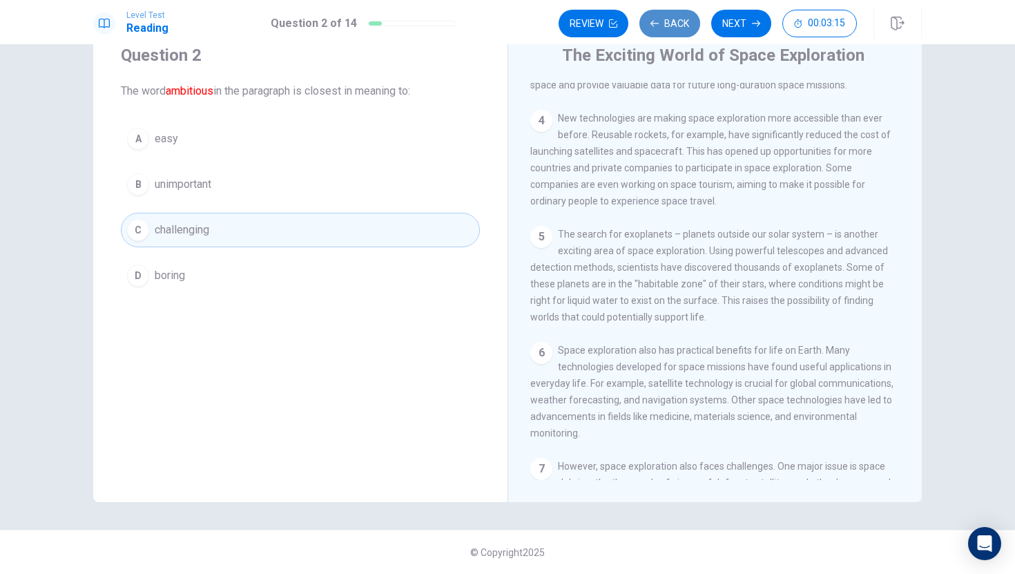
scroll to position [145, 0]
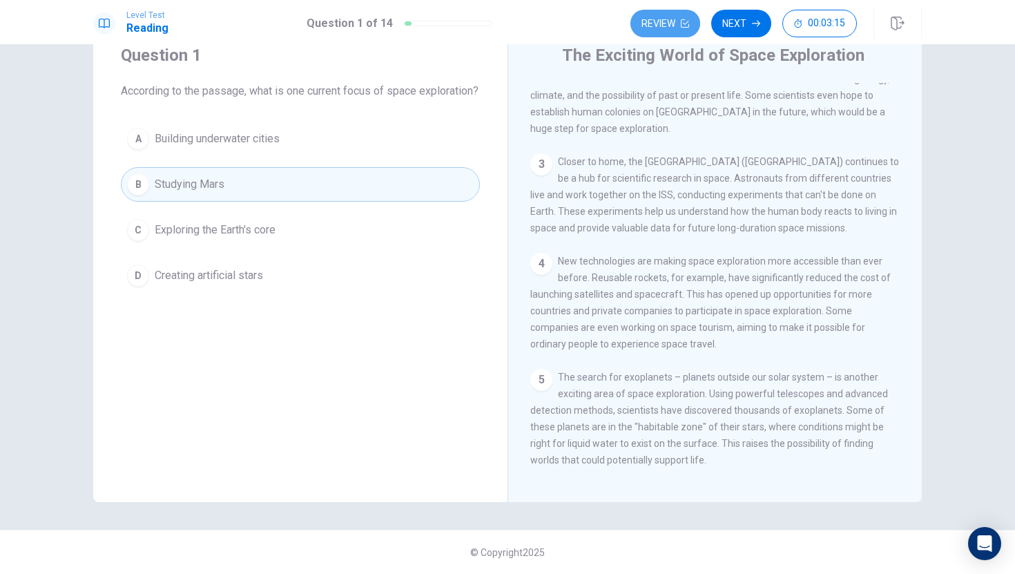
click at [657, 25] on button "Review" at bounding box center [665, 24] width 70 height 28
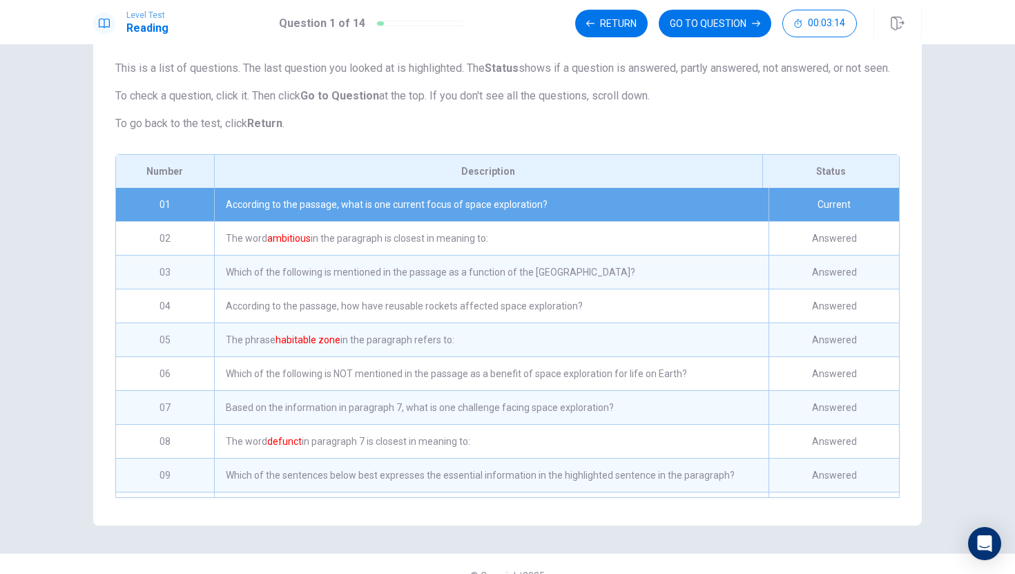
click at [657, 25] on div "Return GO TO QUESTION 00:03:14" at bounding box center [716, 24] width 282 height 28
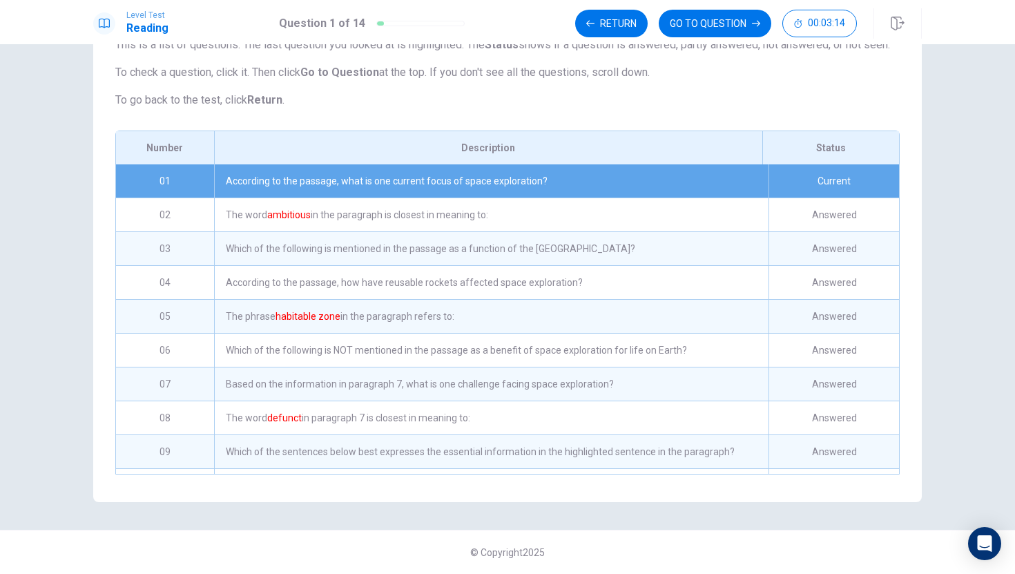
scroll to position [124, 0]
click at [657, 25] on div "Return GO TO QUESTION 00:03:14" at bounding box center [716, 24] width 282 height 28
click at [603, 17] on button "Return" at bounding box center [611, 24] width 72 height 28
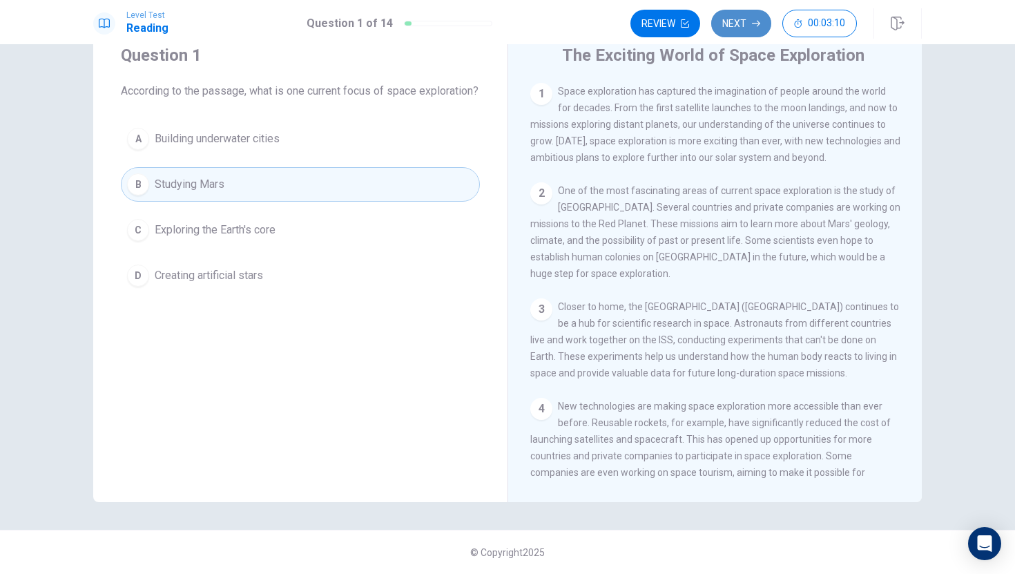
click at [745, 13] on button "Next" at bounding box center [741, 24] width 60 height 28
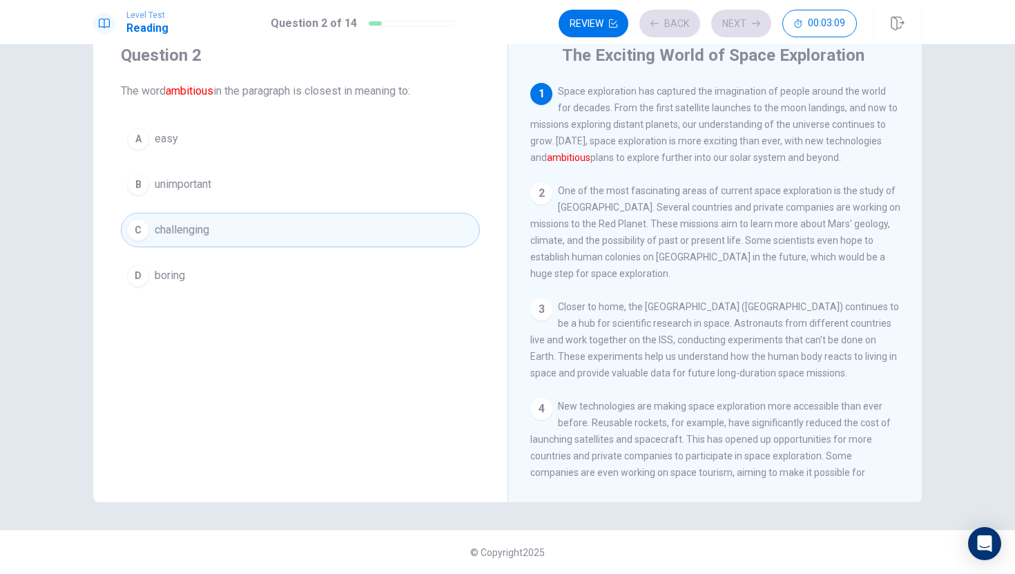
click at [746, 14] on div "Review Back Next 00:03:09" at bounding box center [707, 24] width 298 height 28
click at [745, 28] on button "Next" at bounding box center [741, 24] width 60 height 28
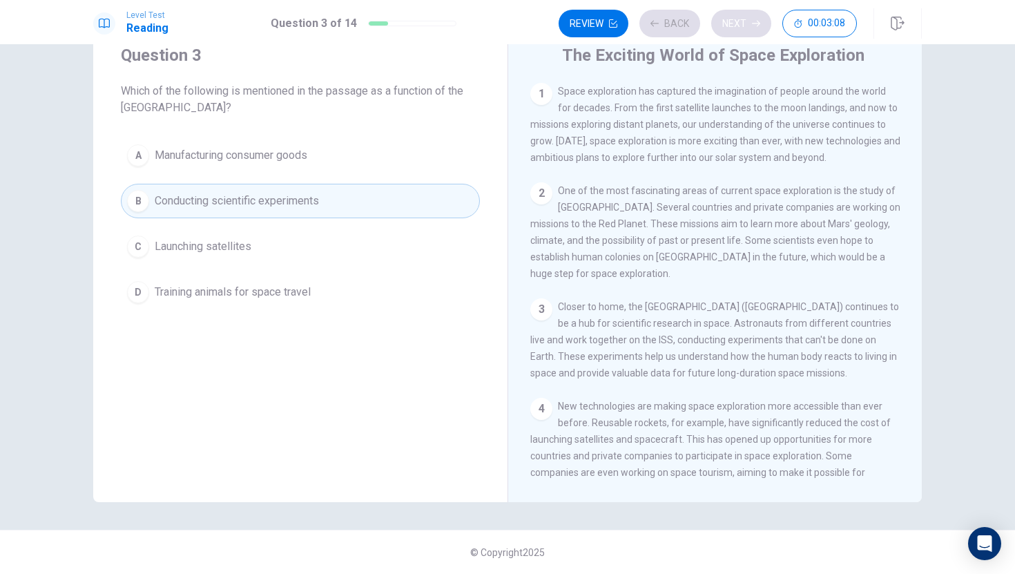
click at [745, 28] on div "Review Back Next 00:03:08" at bounding box center [707, 24] width 298 height 28
click at [745, 28] on div "Review Back Next 00:03:07" at bounding box center [707, 24] width 298 height 28
click at [744, 17] on button "Next" at bounding box center [741, 24] width 60 height 28
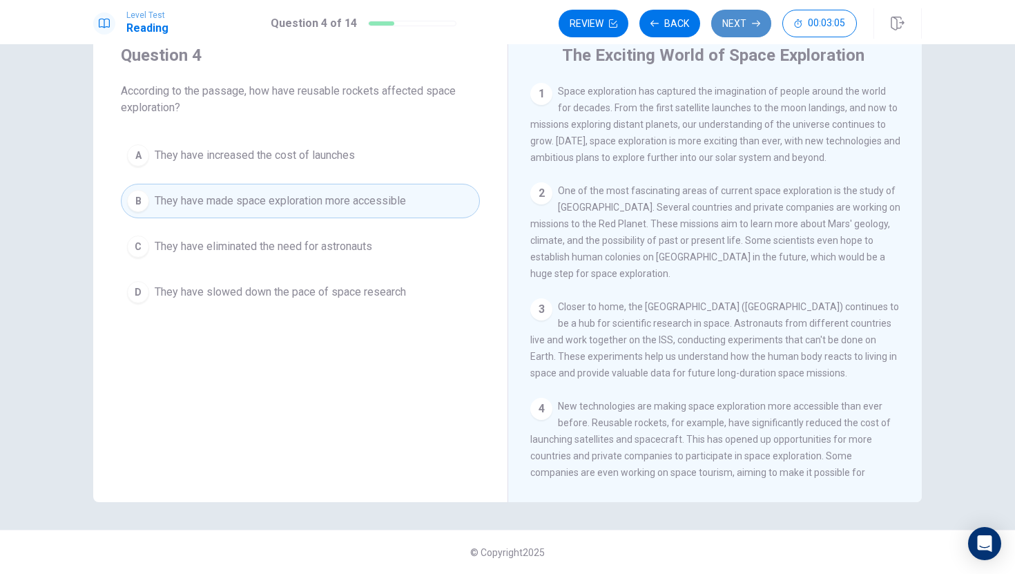
click at [736, 30] on button "Next" at bounding box center [741, 24] width 60 height 28
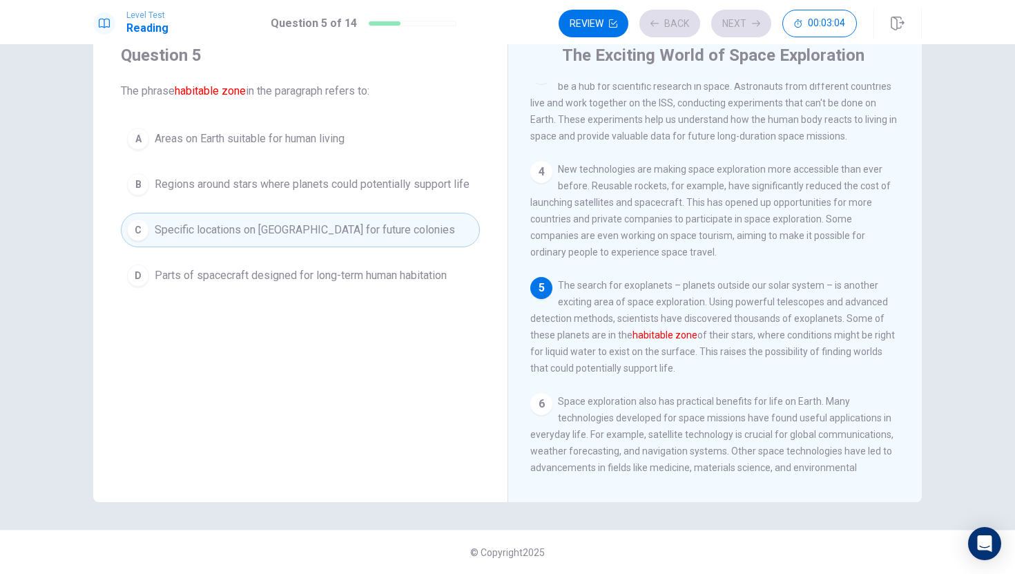
scroll to position [273, 0]
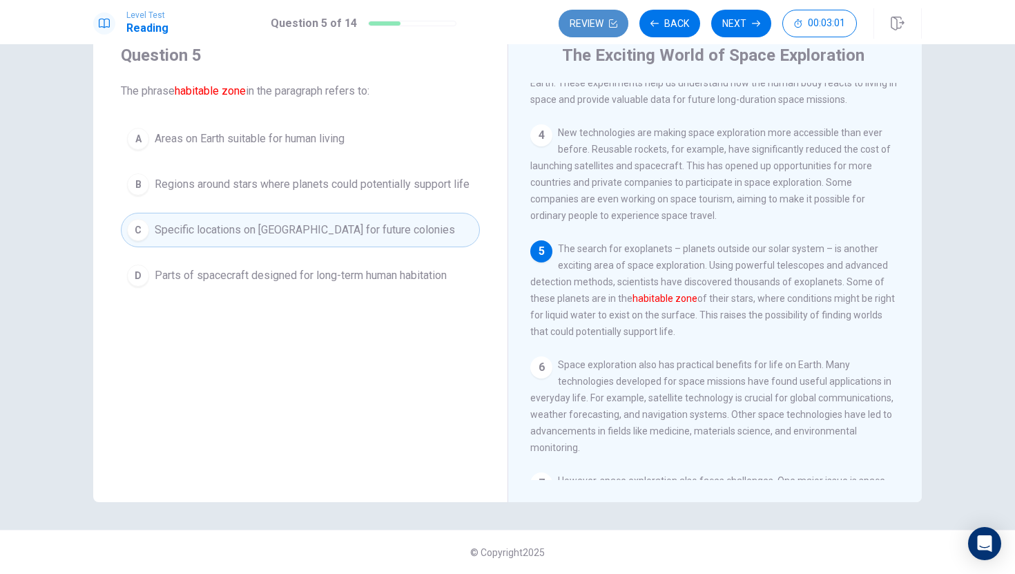
click at [622, 29] on button "Review" at bounding box center [593, 24] width 70 height 28
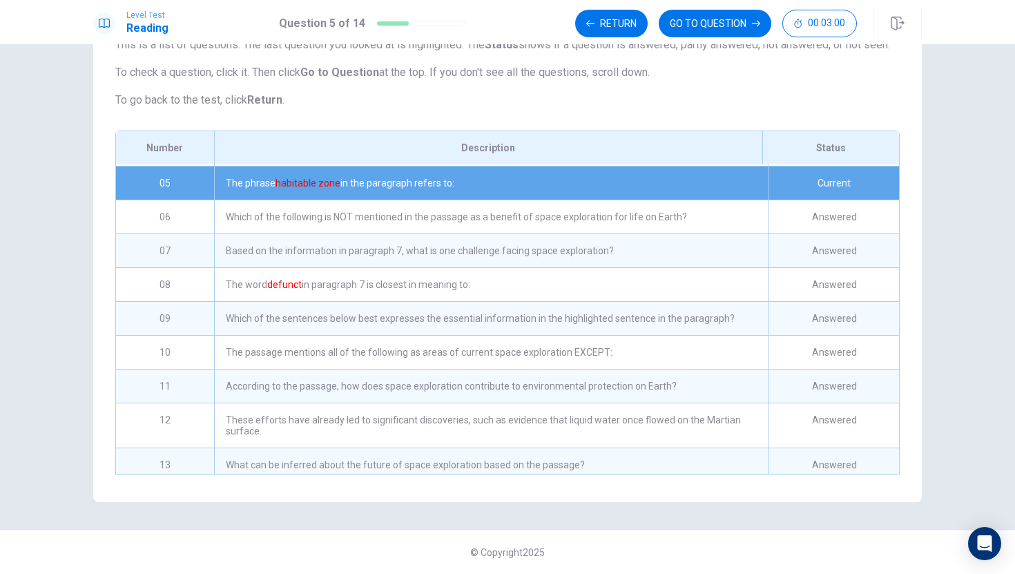
scroll to position [124, 0]
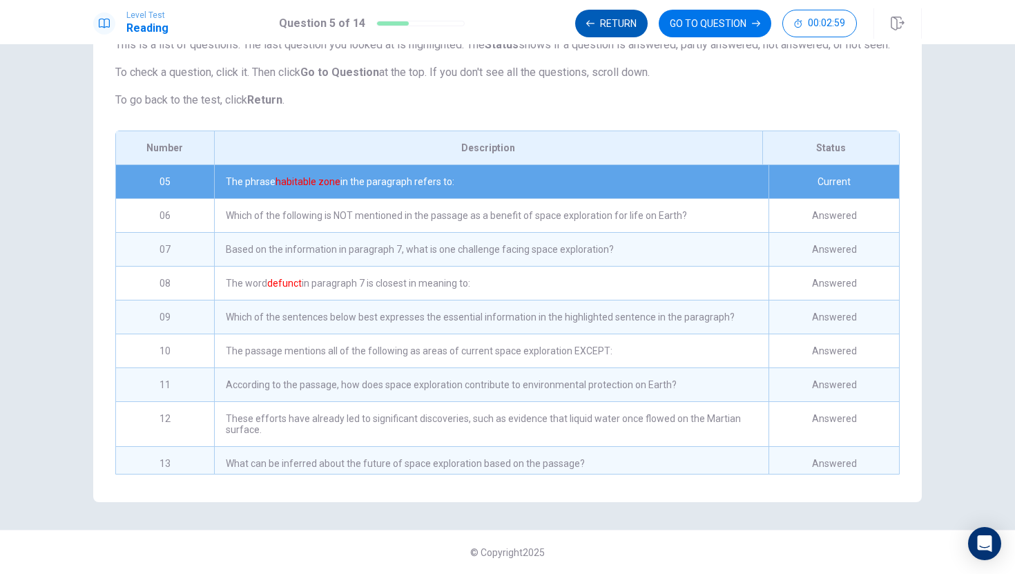
click at [630, 21] on button "Return" at bounding box center [611, 24] width 72 height 28
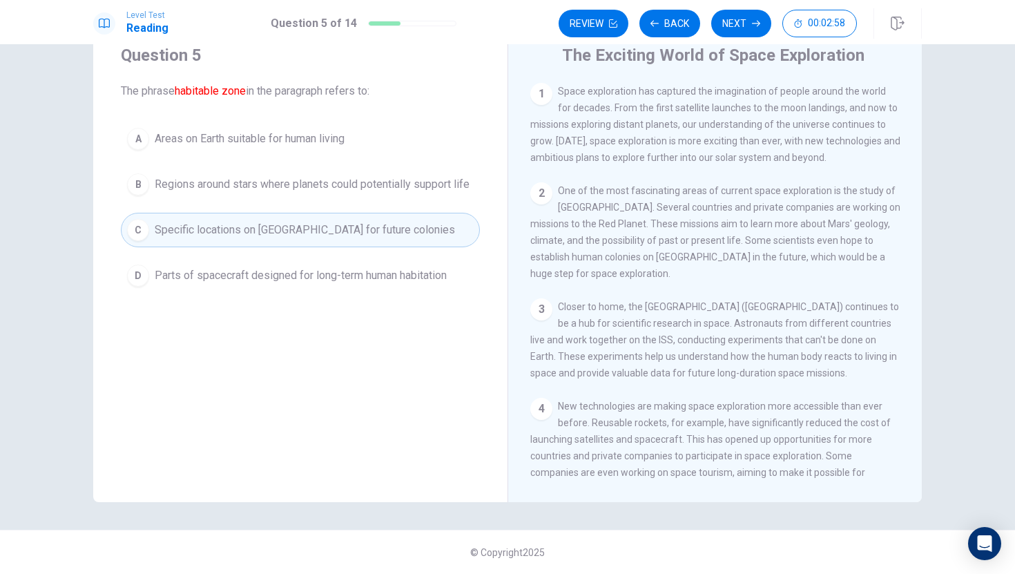
scroll to position [50, 0]
click at [730, 21] on button "Next" at bounding box center [741, 24] width 60 height 28
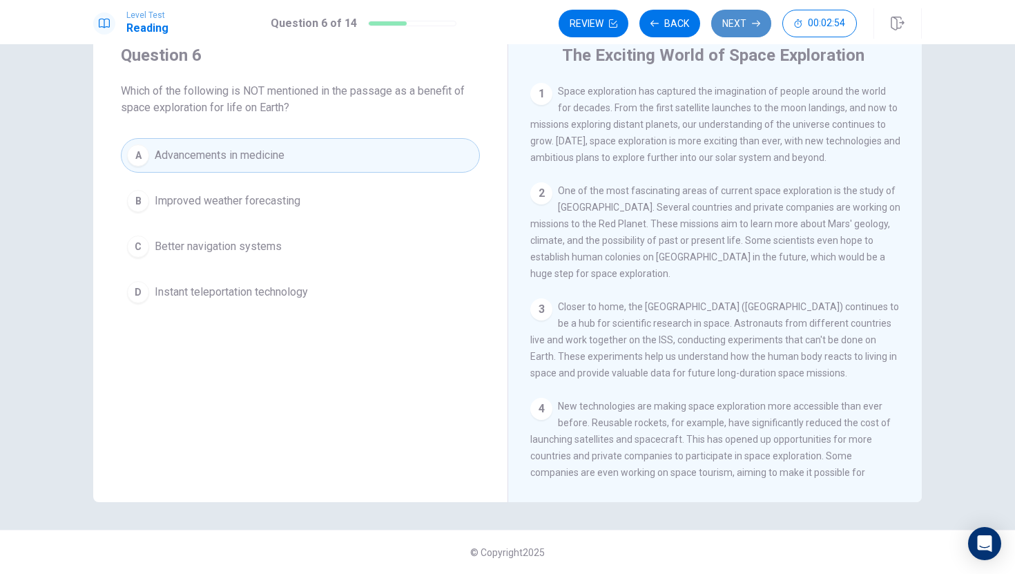
click at [731, 20] on button "Next" at bounding box center [741, 24] width 60 height 28
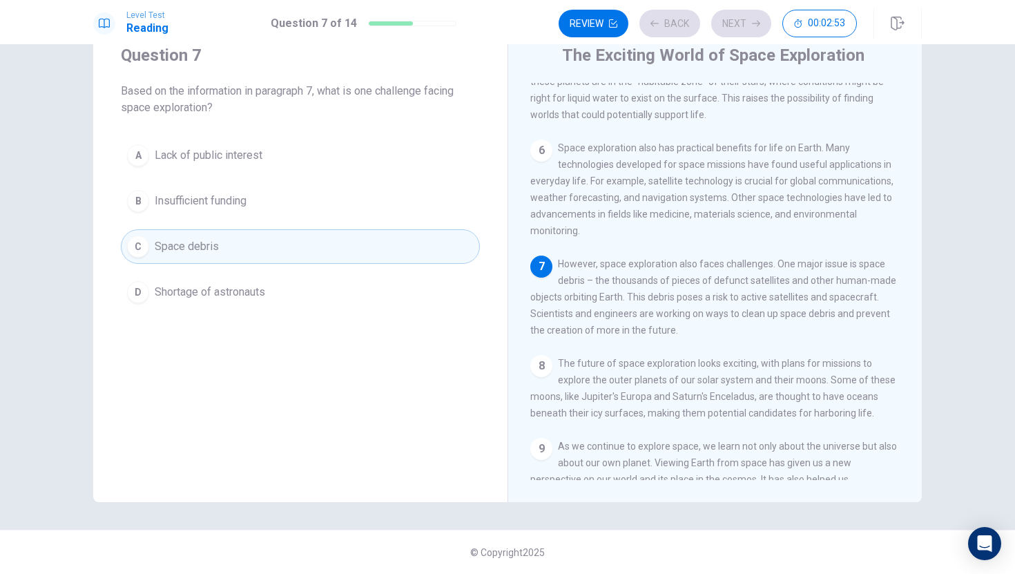
scroll to position [496, 0]
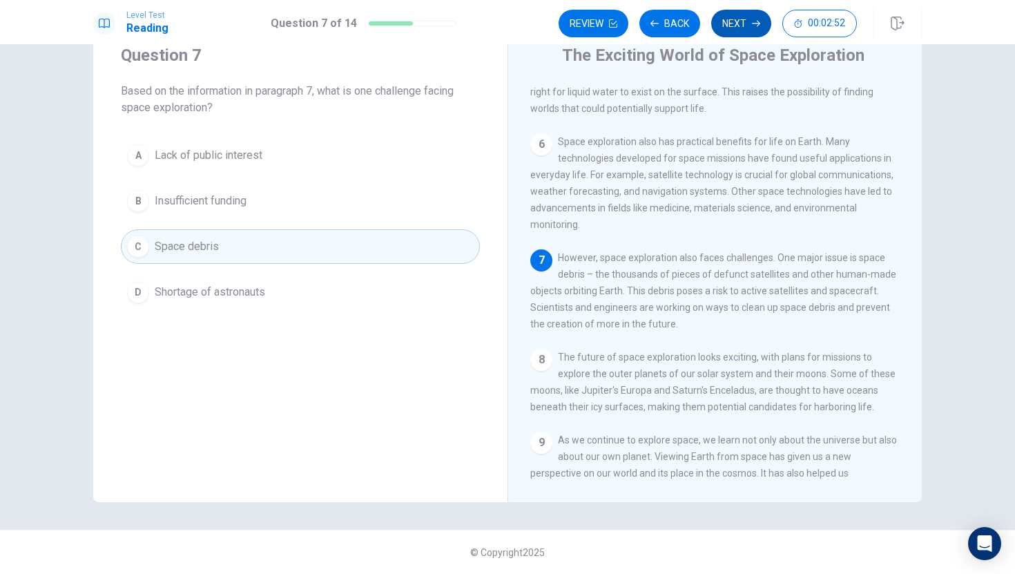
click at [733, 30] on button "Next" at bounding box center [741, 24] width 60 height 28
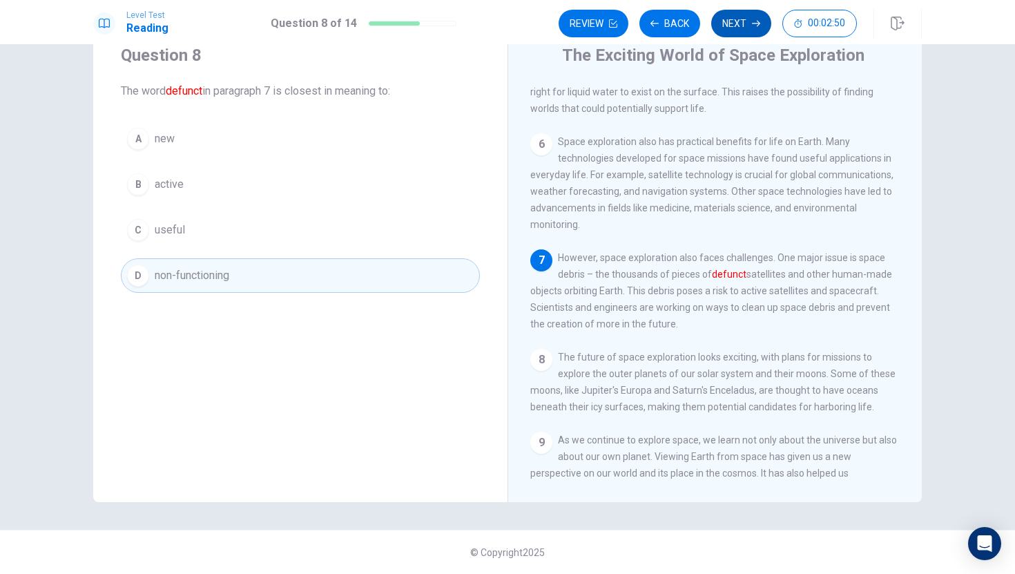
click at [737, 31] on button "Next" at bounding box center [741, 24] width 60 height 28
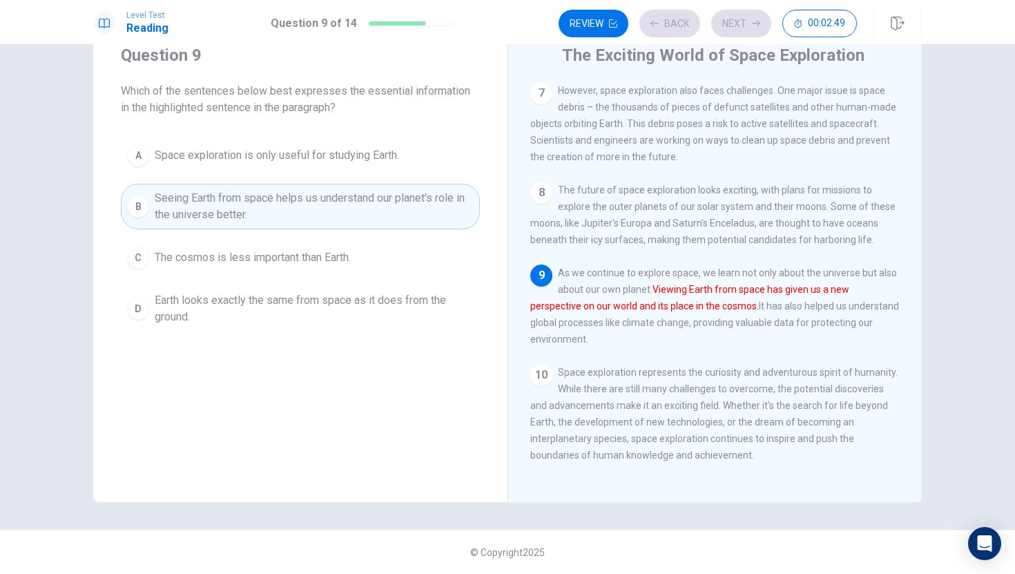
scroll to position [666, 0]
click at [732, 19] on button "Next" at bounding box center [741, 24] width 60 height 28
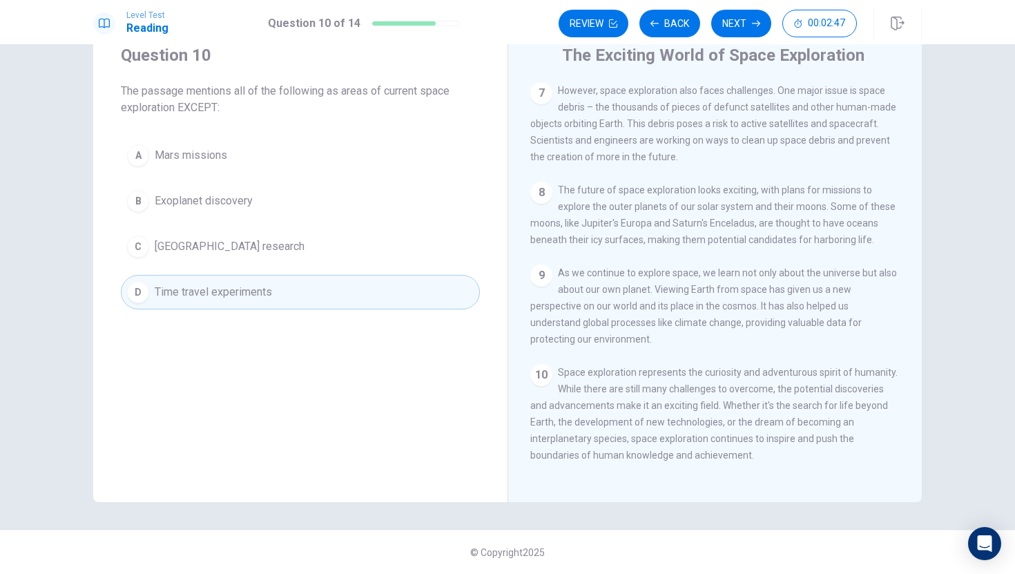
click at [735, 39] on div "Level Test Reading Question 10 of 14 Review Back Next 00:02:47" at bounding box center [507, 22] width 1015 height 44
click at [735, 23] on button "Next" at bounding box center [741, 24] width 60 height 28
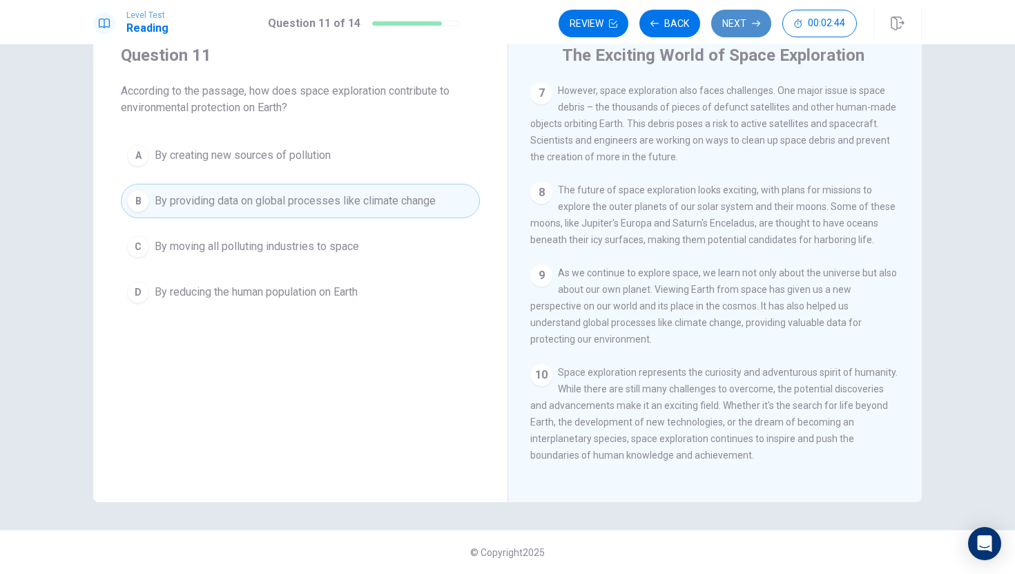
click at [746, 26] on button "Next" at bounding box center [741, 24] width 60 height 28
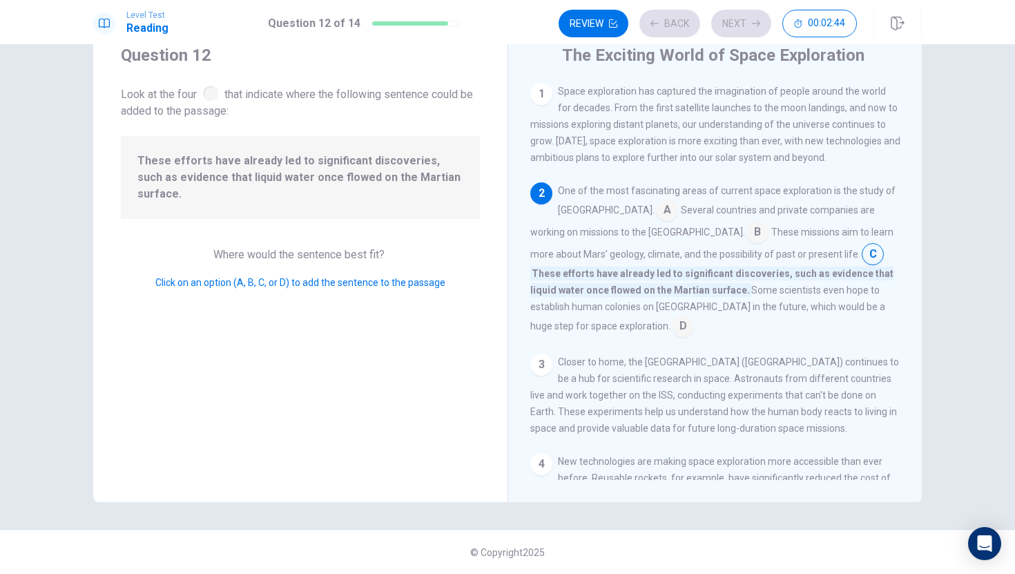
scroll to position [103, 0]
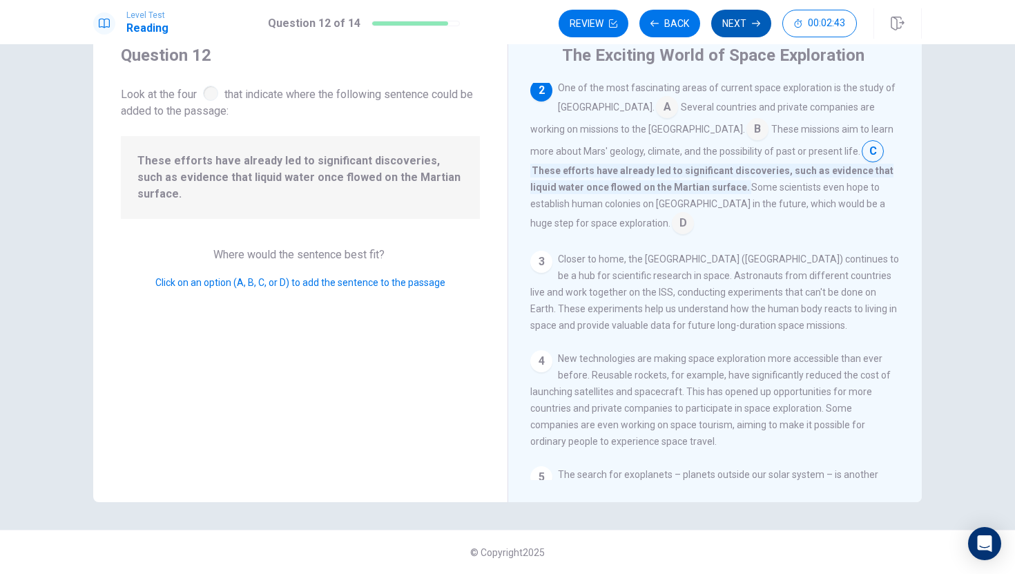
click at [743, 25] on button "Next" at bounding box center [741, 24] width 60 height 28
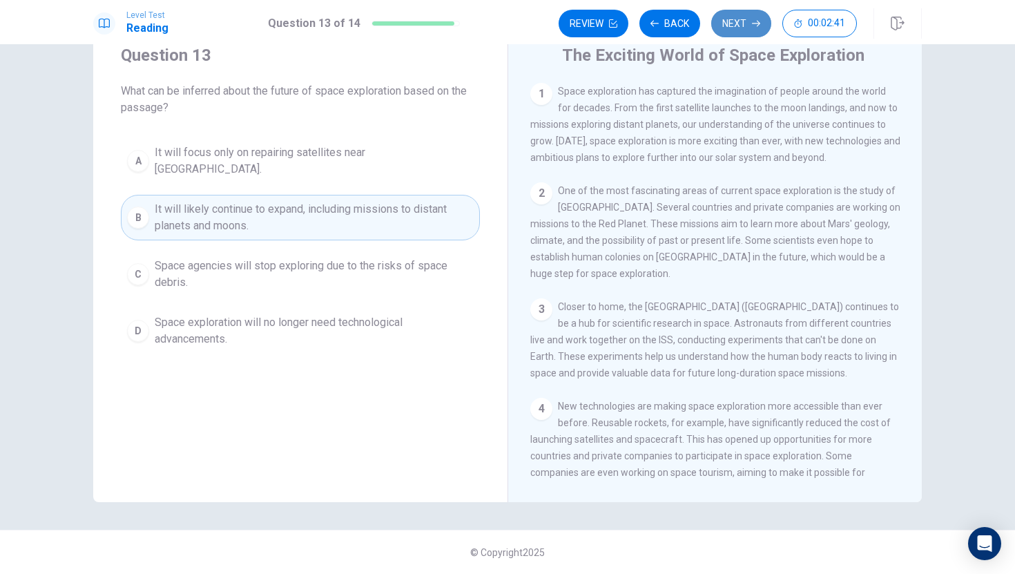
click at [739, 26] on button "Next" at bounding box center [741, 24] width 60 height 28
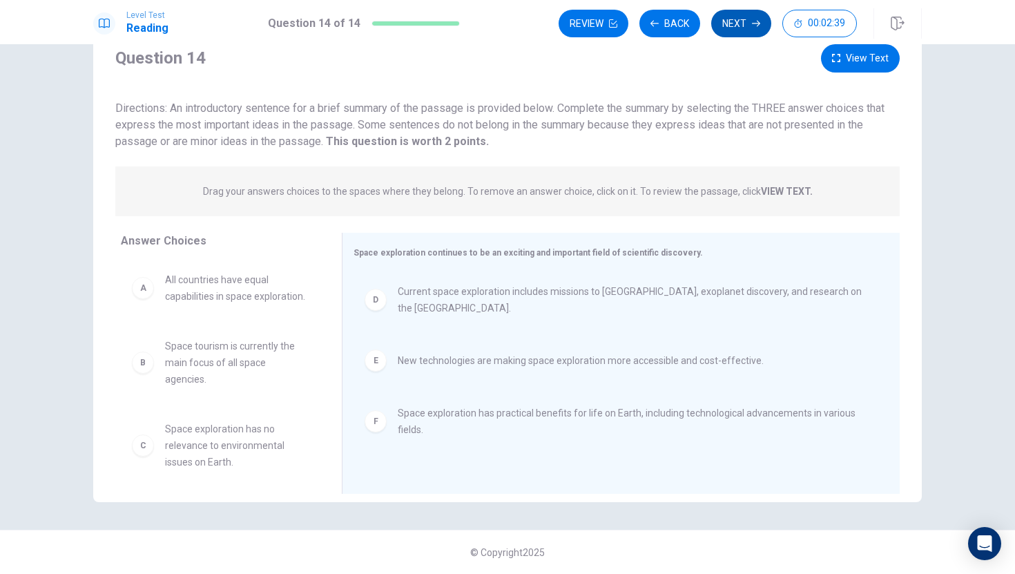
click at [739, 23] on button "Next" at bounding box center [741, 24] width 60 height 28
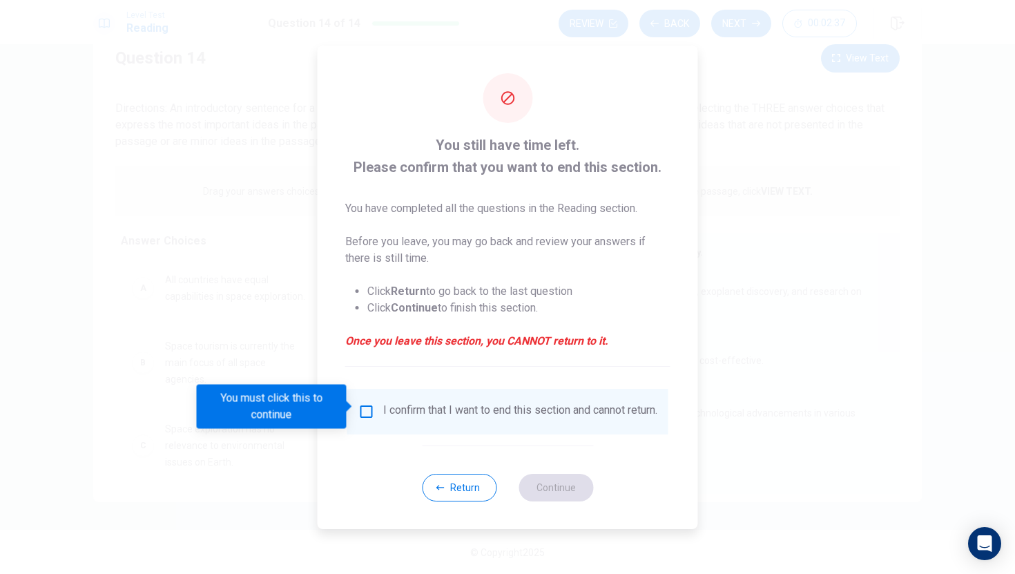
click at [550, 420] on div "I confirm that I want to end this section and cannot return." at bounding box center [520, 411] width 274 height 17
click at [383, 405] on div "I confirm that I want to end this section and cannot return." at bounding box center [520, 411] width 274 height 17
click at [351, 409] on span at bounding box center [351, 406] width 8 height 11
click at [364, 407] on input "You must click this to continue" at bounding box center [366, 411] width 17 height 17
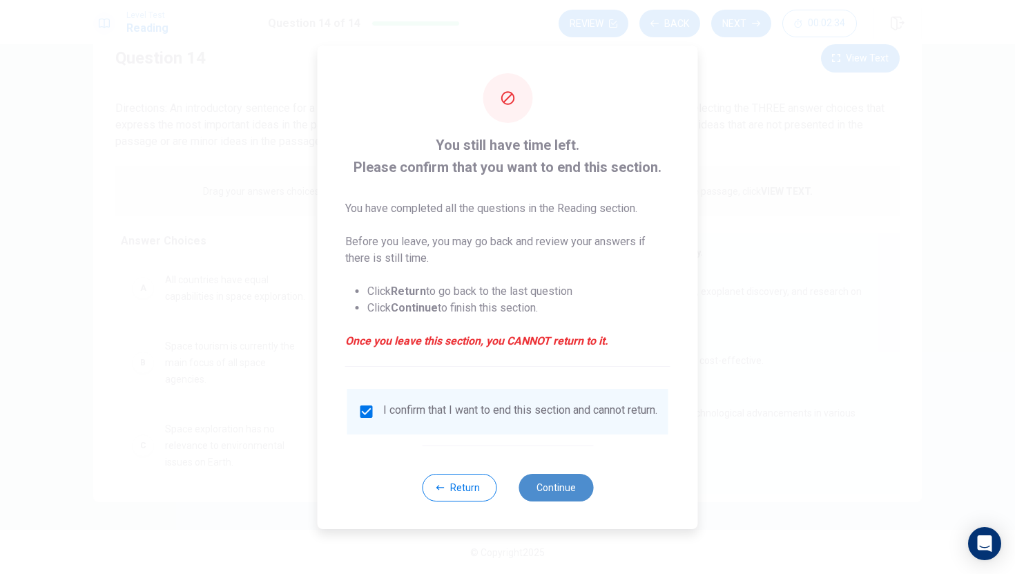
click at [546, 498] on button "Continue" at bounding box center [555, 488] width 75 height 28
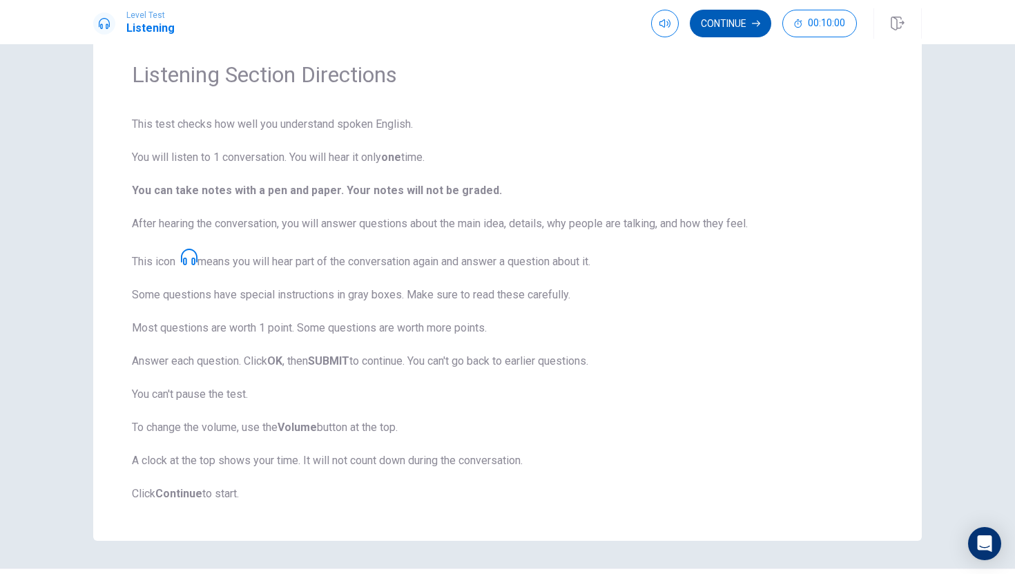
click at [753, 20] on icon "button" at bounding box center [756, 23] width 8 height 8
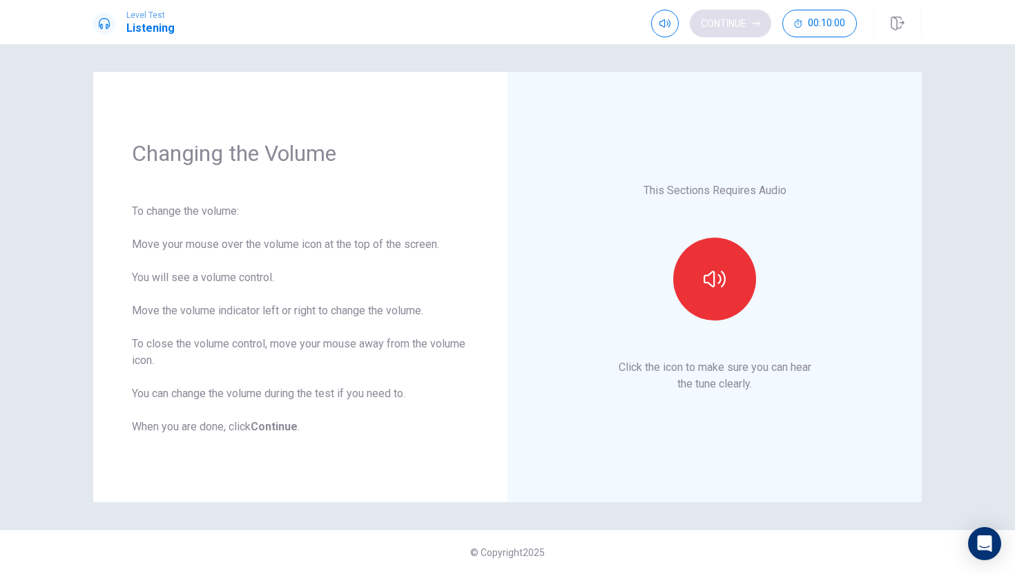
scroll to position [0, 0]
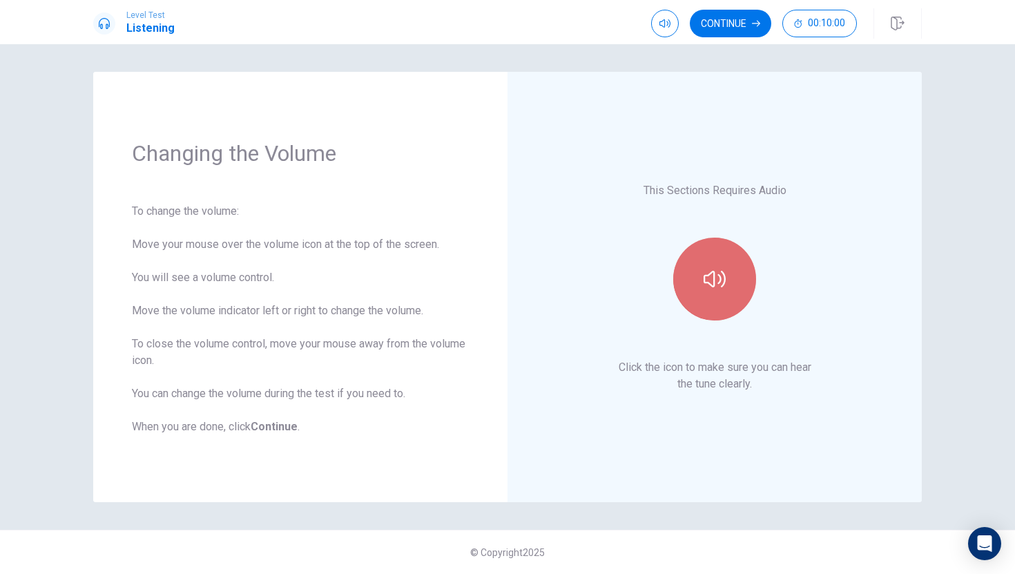
click at [732, 281] on button "button" at bounding box center [714, 278] width 83 height 83
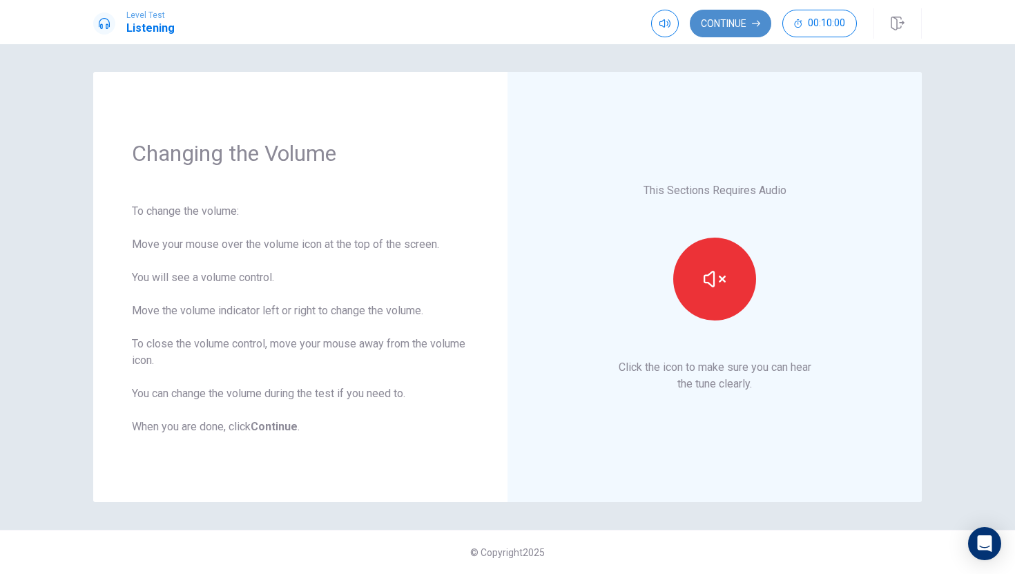
click at [741, 21] on button "Continue" at bounding box center [730, 24] width 81 height 28
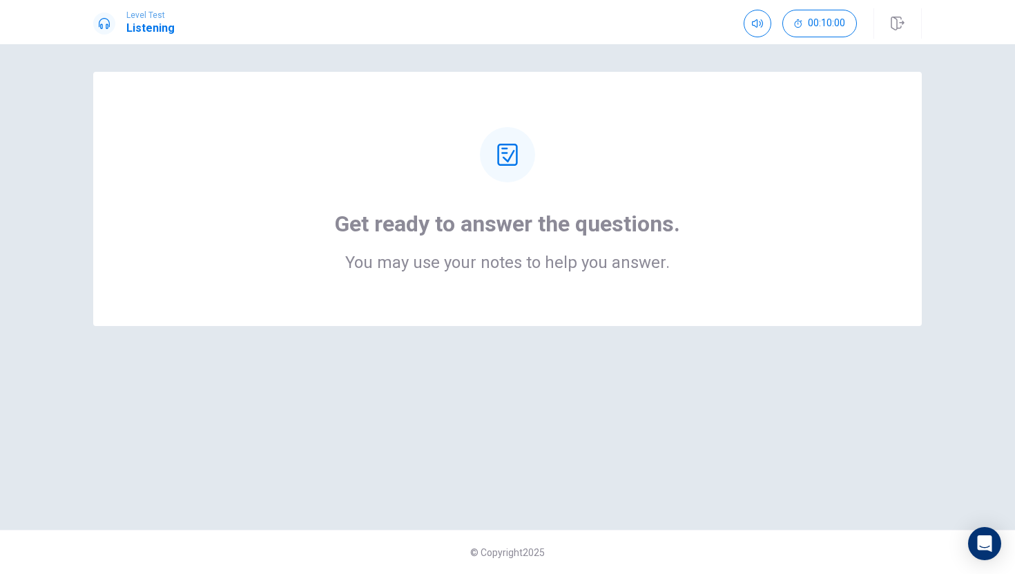
drag, startPoint x: 775, startPoint y: 233, endPoint x: 806, endPoint y: 230, distance: 31.3
click at [806, 230] on div "Get ready to answer the questions. You may use your notes to help you answer." at bounding box center [507, 199] width 718 height 144
click at [518, 159] on div at bounding box center [507, 154] width 55 height 55
drag, startPoint x: 659, startPoint y: 331, endPoint x: 710, endPoint y: 31, distance: 303.8
click at [710, 32] on div "Level Test Listening 00:10:00 00:10:00 Get ready to answer the questions. You m…" at bounding box center [507, 287] width 1015 height 574
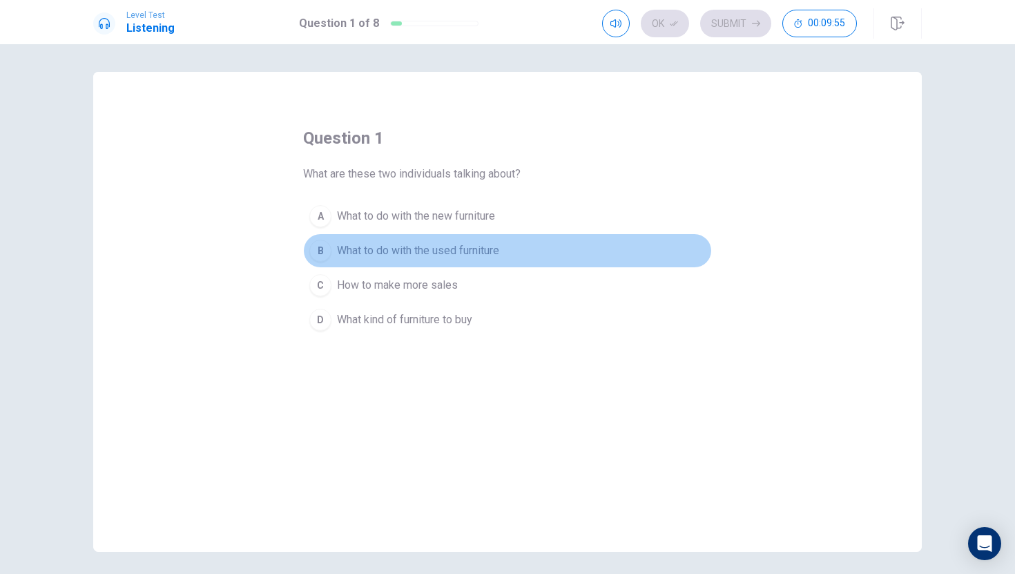
click at [431, 246] on span "What to do with the used furniture" at bounding box center [418, 250] width 162 height 17
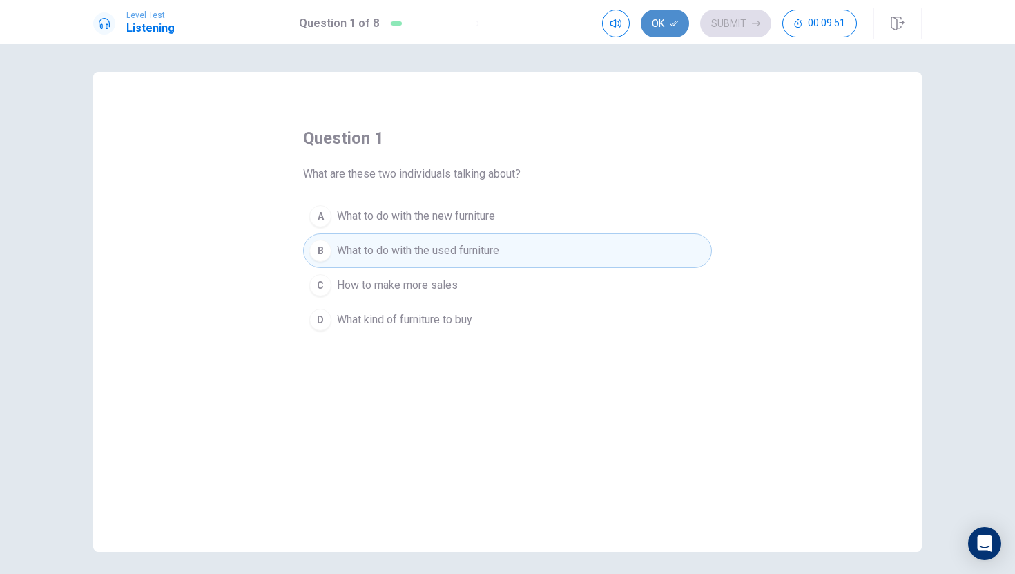
click at [669, 26] on button "Ok" at bounding box center [665, 24] width 48 height 28
click at [681, 90] on div "question 1 What are these two individuals talking about? A What to do with the …" at bounding box center [507, 312] width 828 height 480
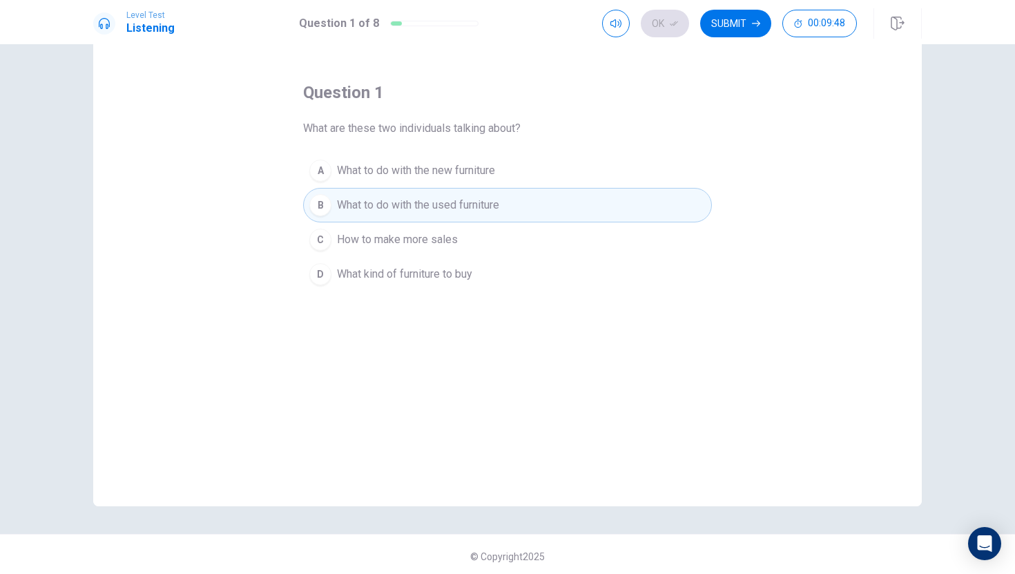
scroll to position [50, 0]
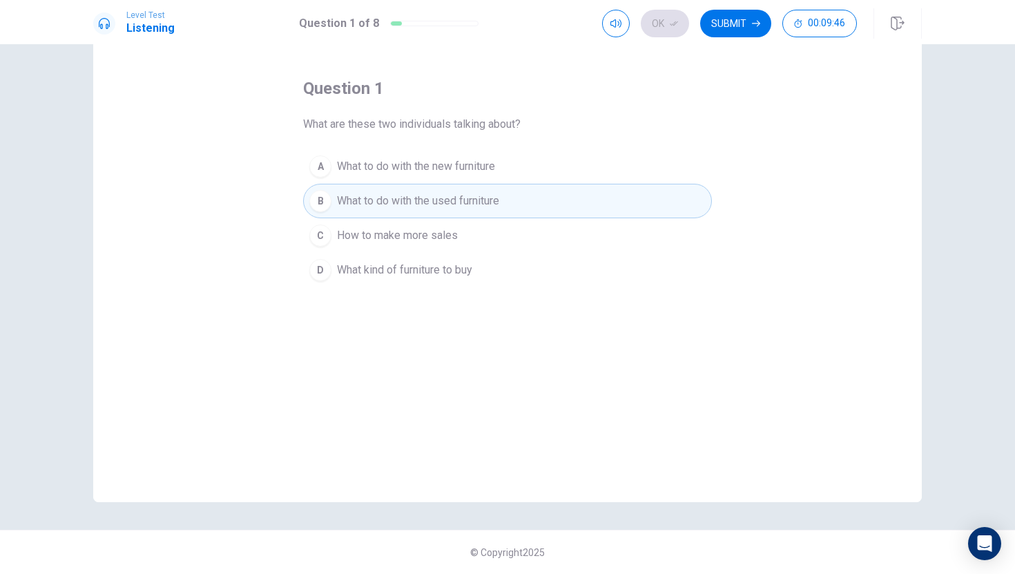
click at [732, 178] on div "question 1 What are these two individuals talking about? A What to do with the …" at bounding box center [507, 262] width 828 height 480
click at [817, 153] on div "question 1 What are these two individuals talking about? A What to do with the …" at bounding box center [507, 262] width 828 height 480
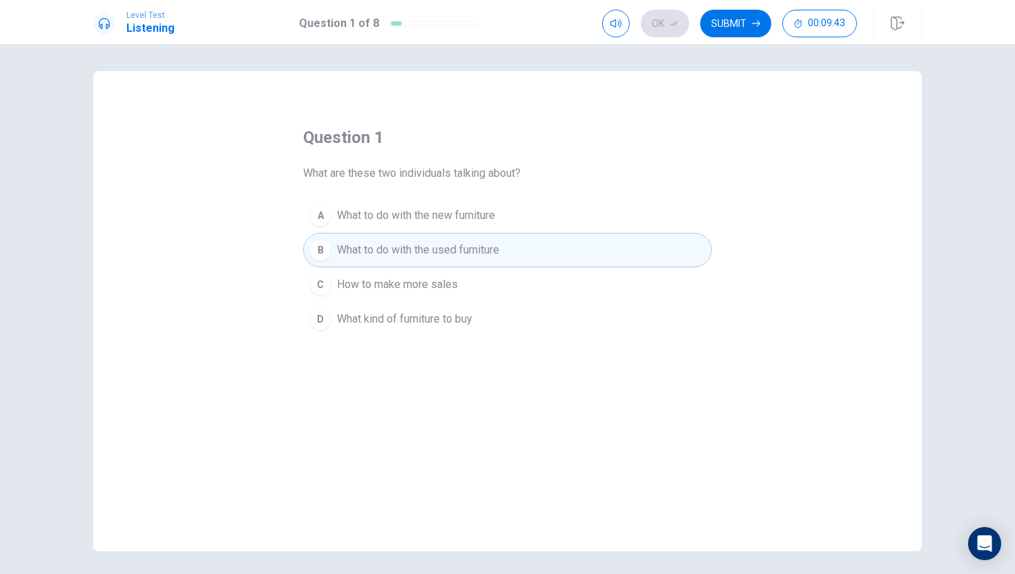
scroll to position [0, 0]
drag, startPoint x: 817, startPoint y: 153, endPoint x: 741, endPoint y: 187, distance: 84.0
click at [817, 153] on div "question 1 What are these two individuals talking about? A What to do with the …" at bounding box center [507, 312] width 828 height 480
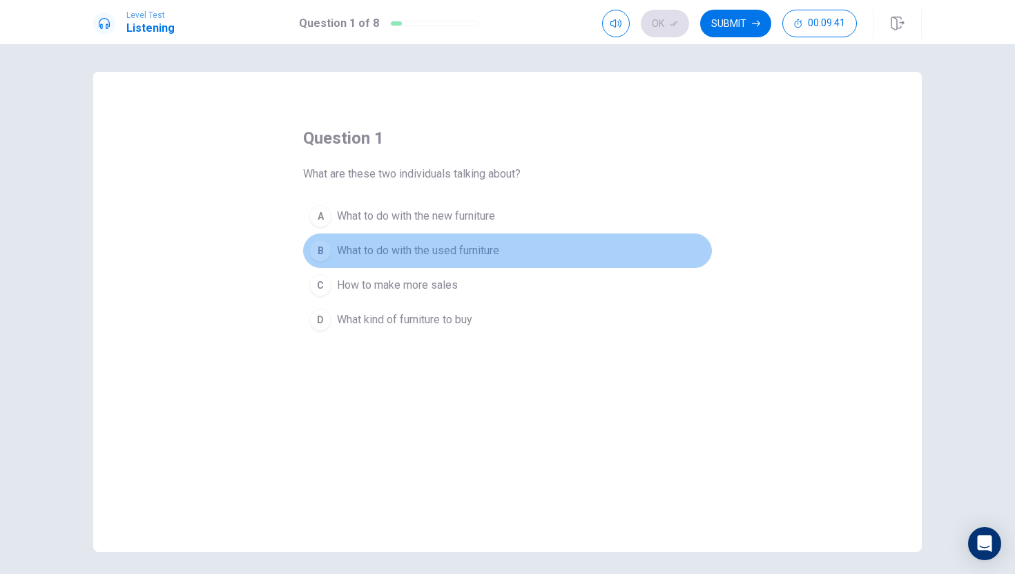
click at [702, 244] on button "B What to do with the used furniture" at bounding box center [507, 250] width 409 height 35
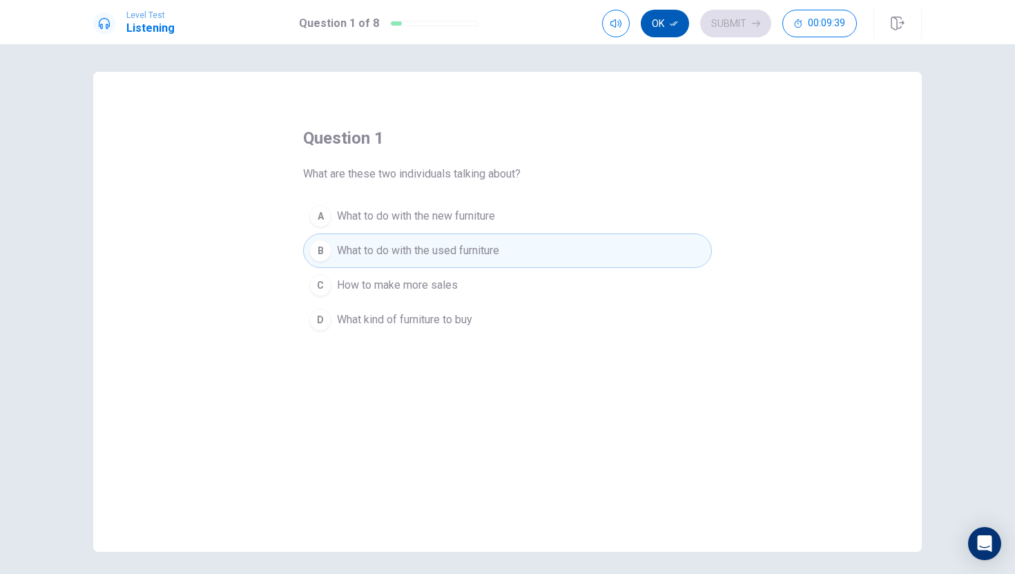
click at [675, 22] on icon "button" at bounding box center [674, 23] width 8 height 8
click at [723, 29] on button "Submit" at bounding box center [735, 24] width 71 height 28
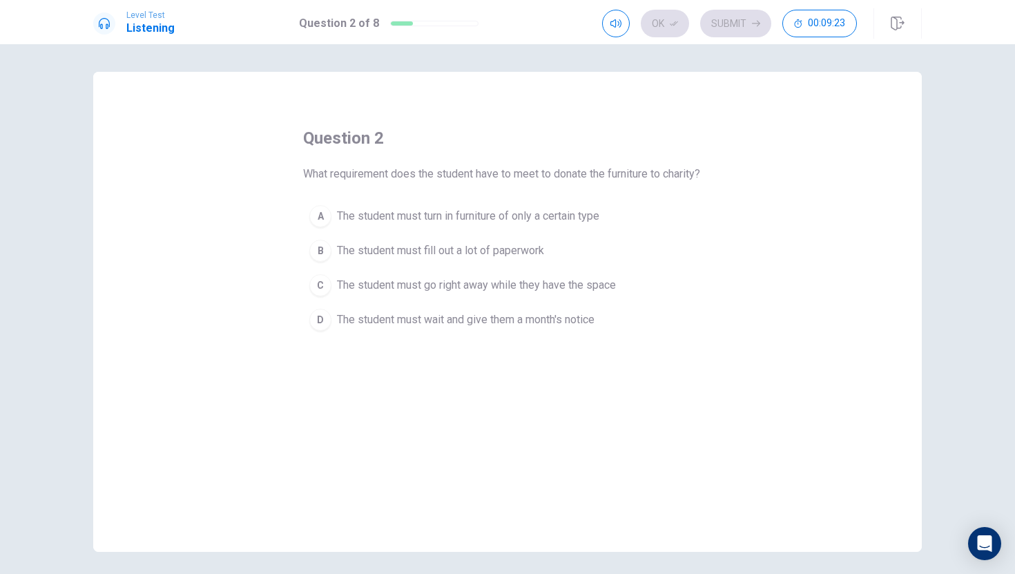
click at [471, 322] on span "The student must wait and give them a month's notice" at bounding box center [465, 319] width 257 height 17
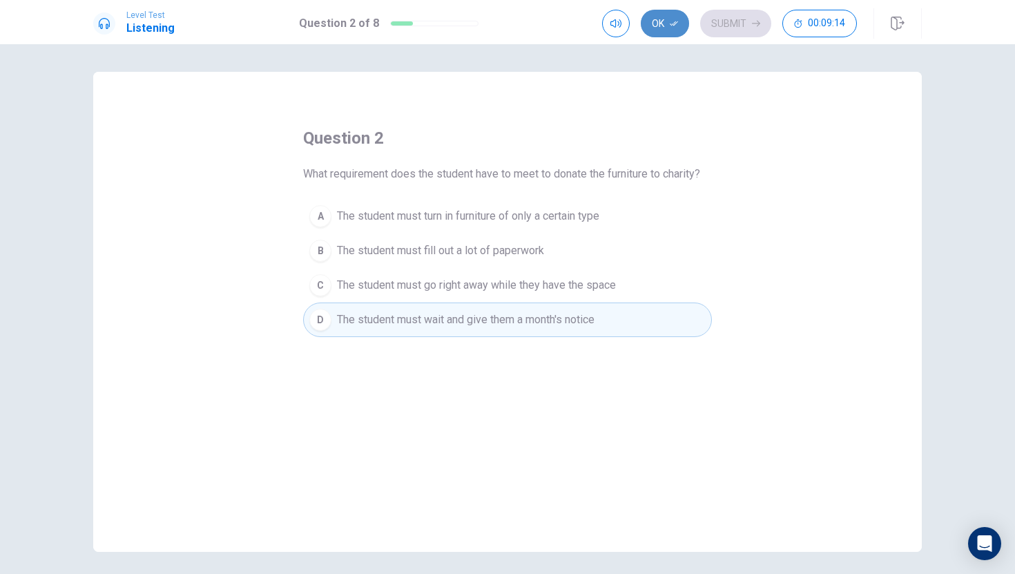
click at [668, 25] on button "Ok" at bounding box center [665, 24] width 48 height 28
click at [668, 25] on div "Ok Submit 00:09:14" at bounding box center [729, 24] width 255 height 28
click at [732, 19] on button "Submit" at bounding box center [735, 24] width 71 height 28
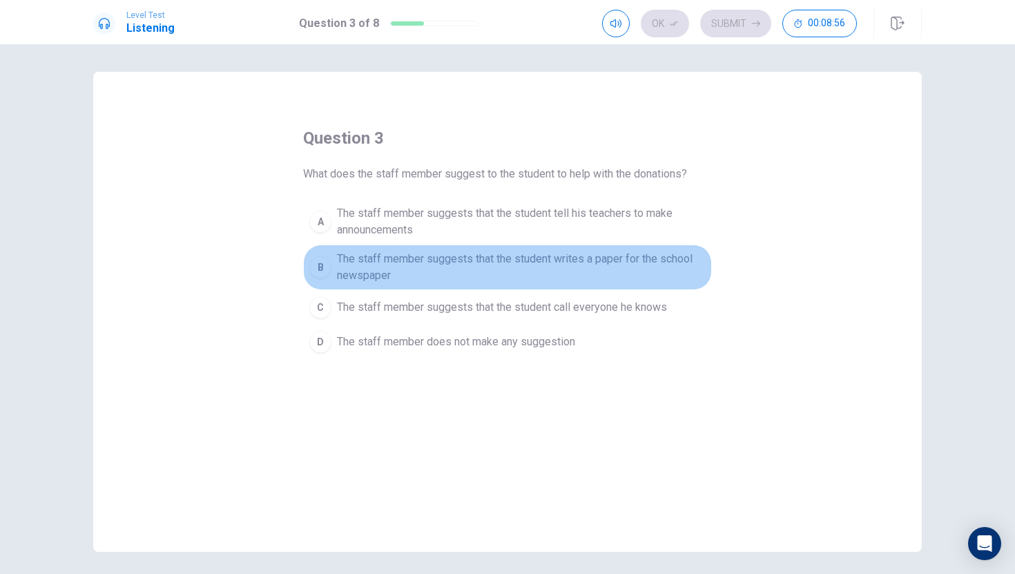
click at [499, 278] on span "The staff member suggests that the student writes a paper for the school newspa…" at bounding box center [521, 267] width 369 height 33
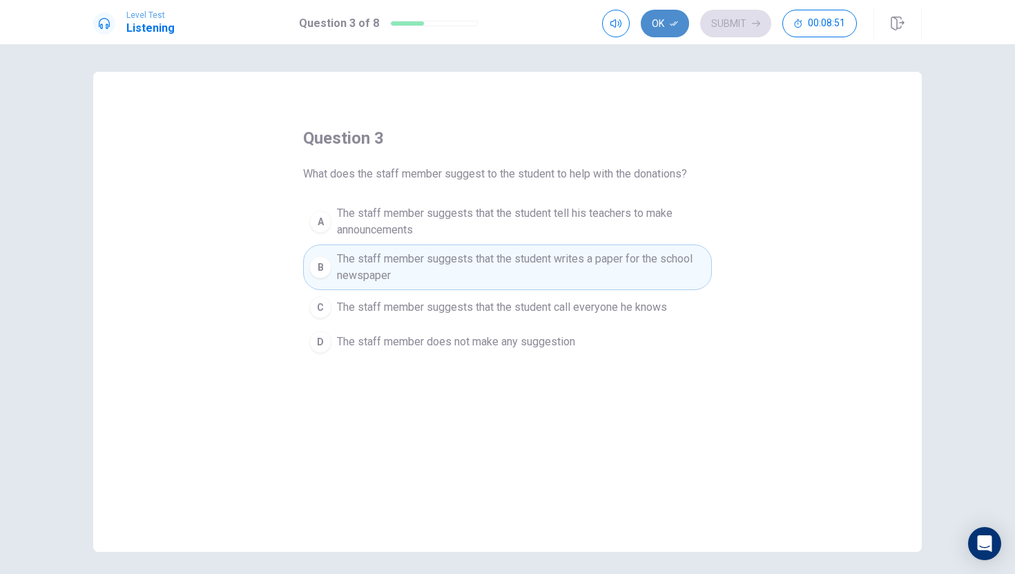
click at [675, 22] on icon "button" at bounding box center [674, 23] width 8 height 5
click at [713, 17] on button "Submit" at bounding box center [735, 24] width 71 height 28
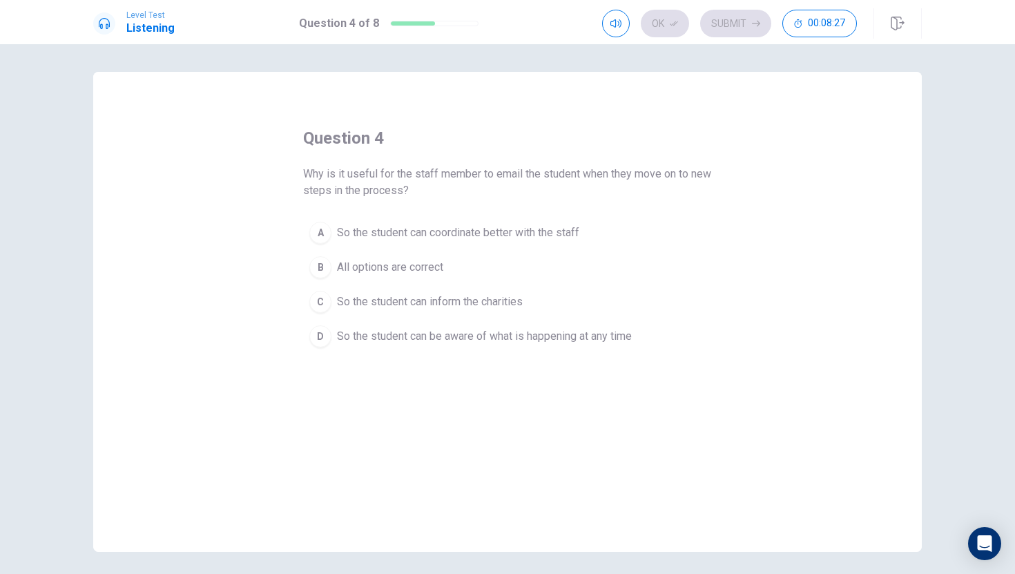
click at [512, 302] on span "So the student can inform the charities" at bounding box center [430, 301] width 186 height 17
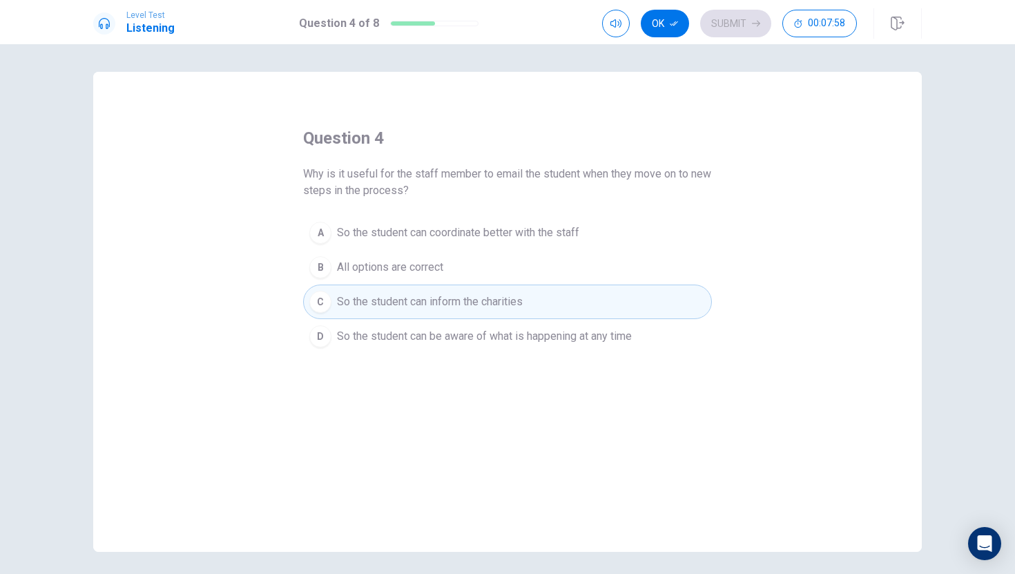
click at [524, 264] on button "B All options are correct" at bounding box center [507, 267] width 409 height 35
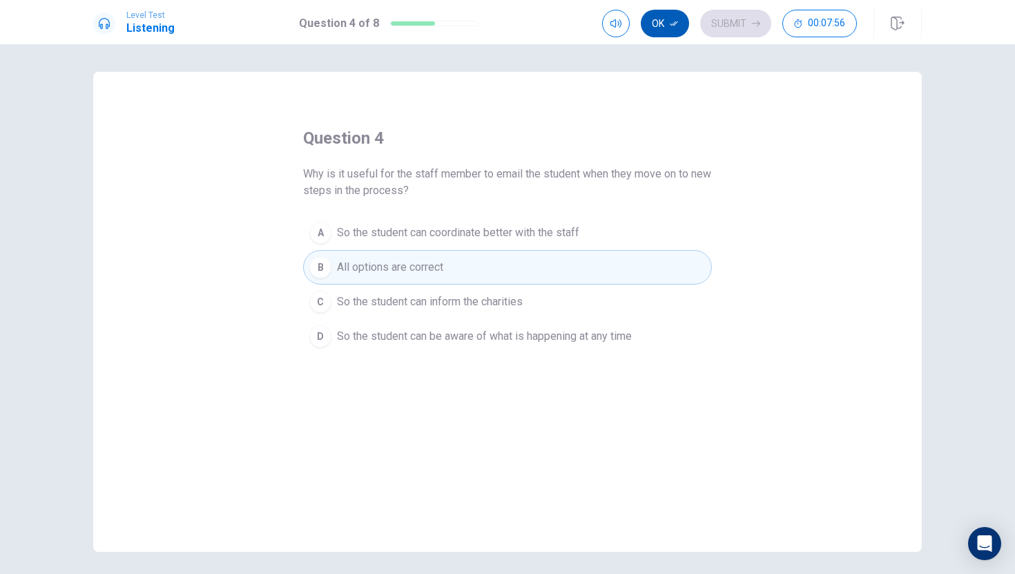
click at [674, 23] on icon "button" at bounding box center [674, 23] width 8 height 8
click at [717, 26] on button "Submit" at bounding box center [735, 24] width 71 height 28
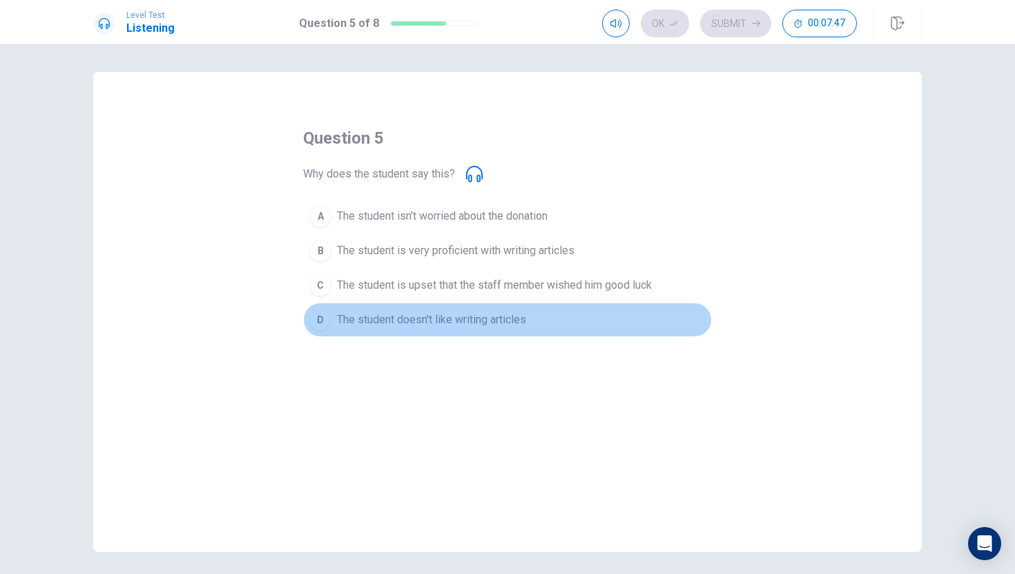
click at [572, 308] on button "D The student doesn't like writing articles" at bounding box center [507, 319] width 409 height 35
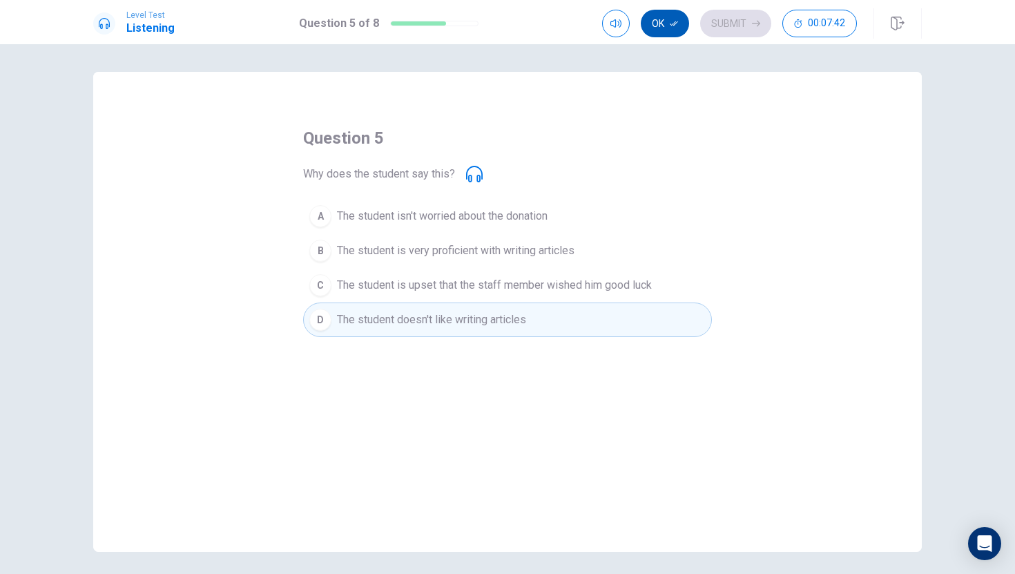
click at [663, 24] on button "Ok" at bounding box center [665, 24] width 48 height 28
click at [708, 23] on button "Submit" at bounding box center [735, 24] width 71 height 28
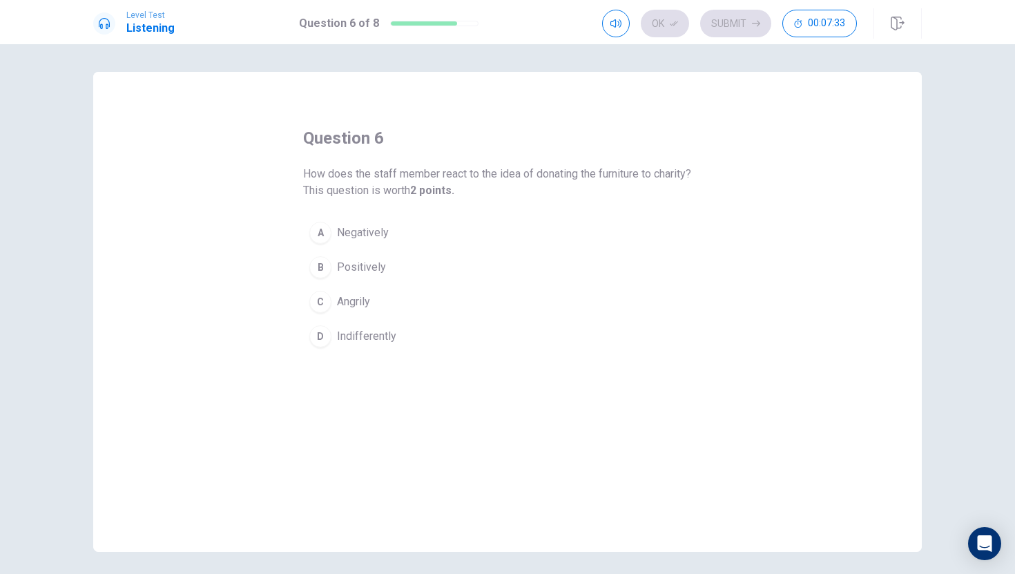
click at [442, 256] on button "B Positively" at bounding box center [507, 267] width 409 height 35
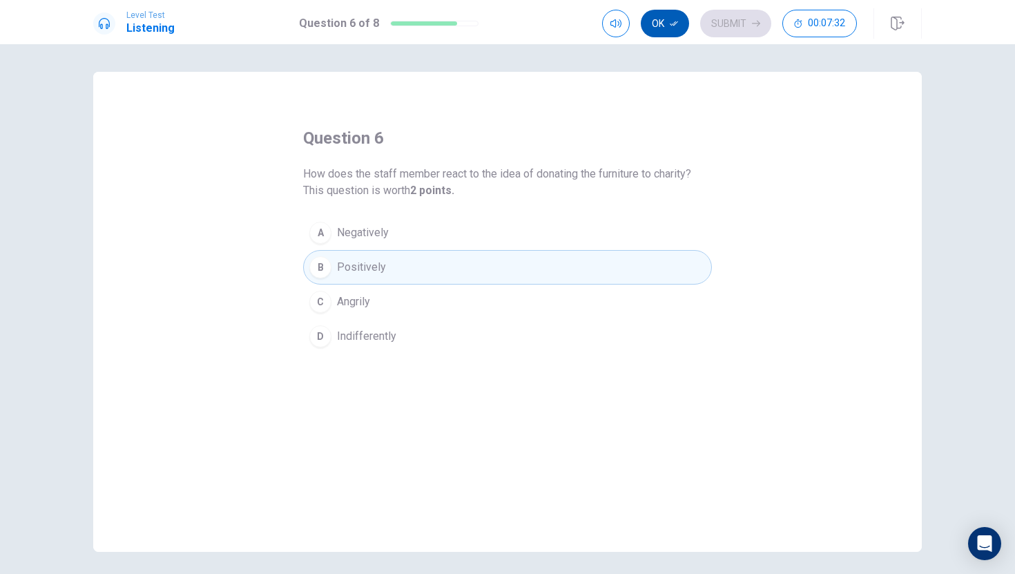
click at [659, 29] on button "Ok" at bounding box center [665, 24] width 48 height 28
click at [735, 22] on button "Submit" at bounding box center [735, 24] width 71 height 28
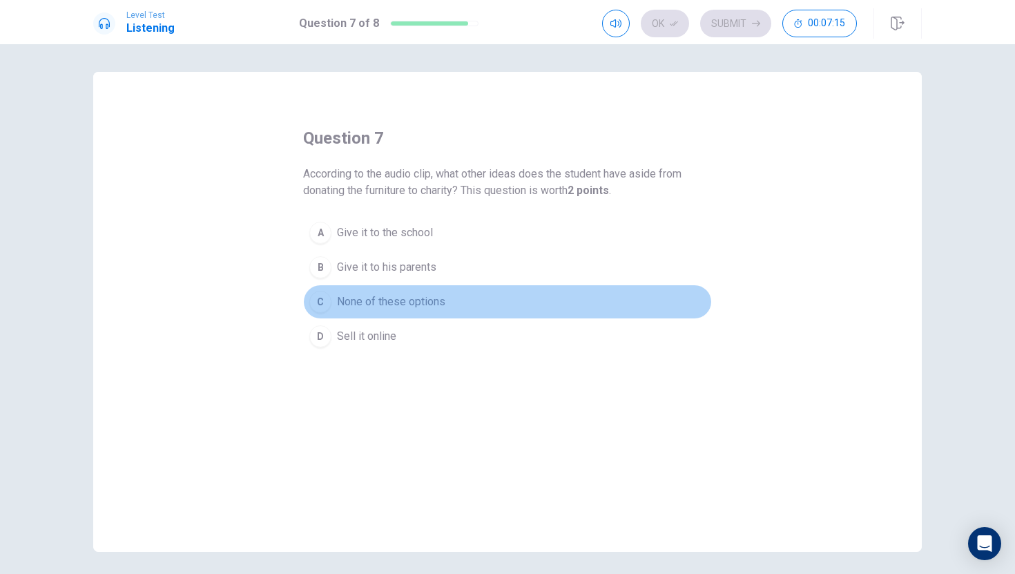
click at [418, 299] on span "None of these options" at bounding box center [391, 301] width 108 height 17
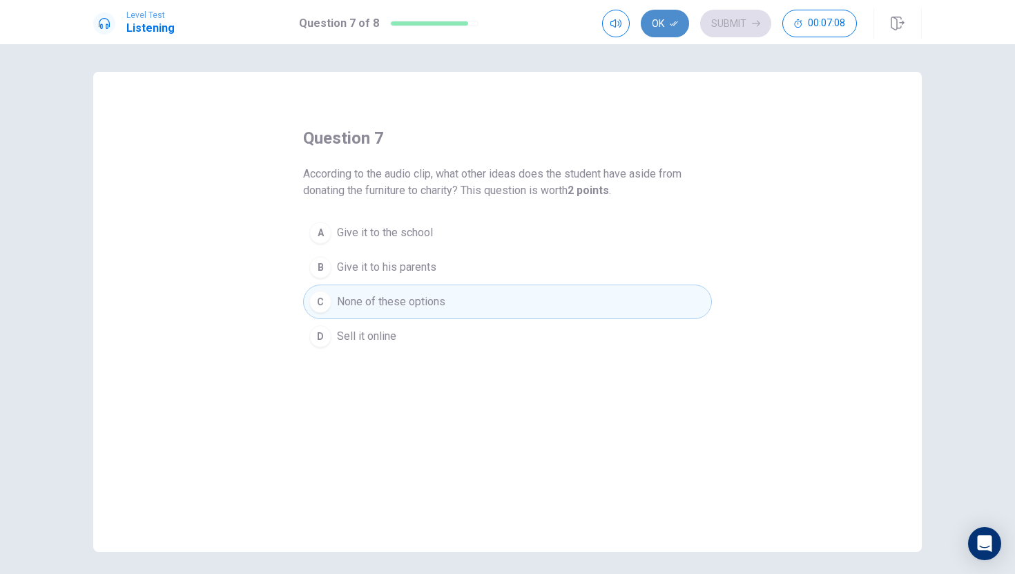
click at [678, 26] on icon "button" at bounding box center [674, 23] width 8 height 8
click at [726, 26] on button "Submit" at bounding box center [735, 24] width 71 height 28
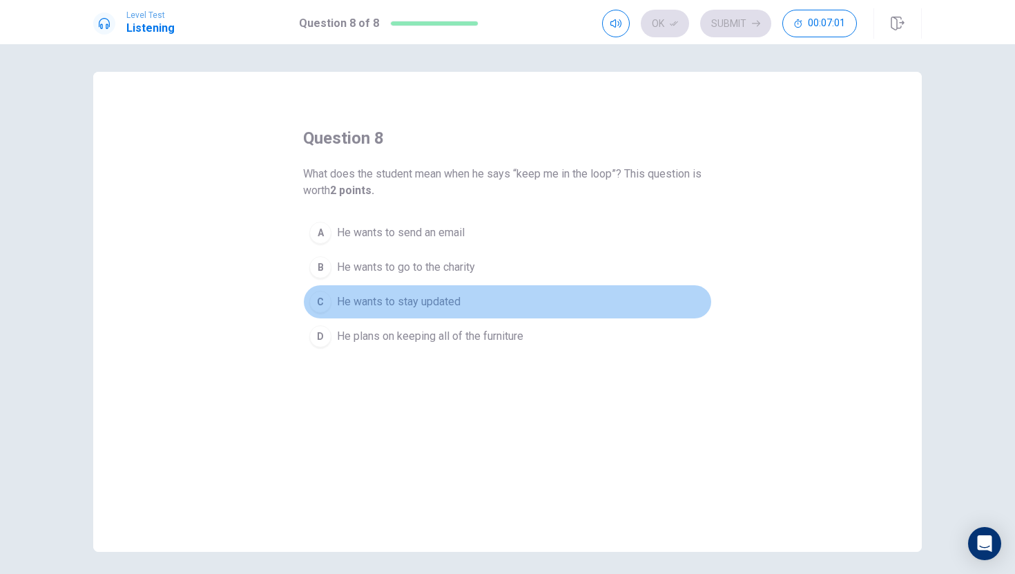
click at [472, 302] on button "C He wants to stay updated" at bounding box center [507, 301] width 409 height 35
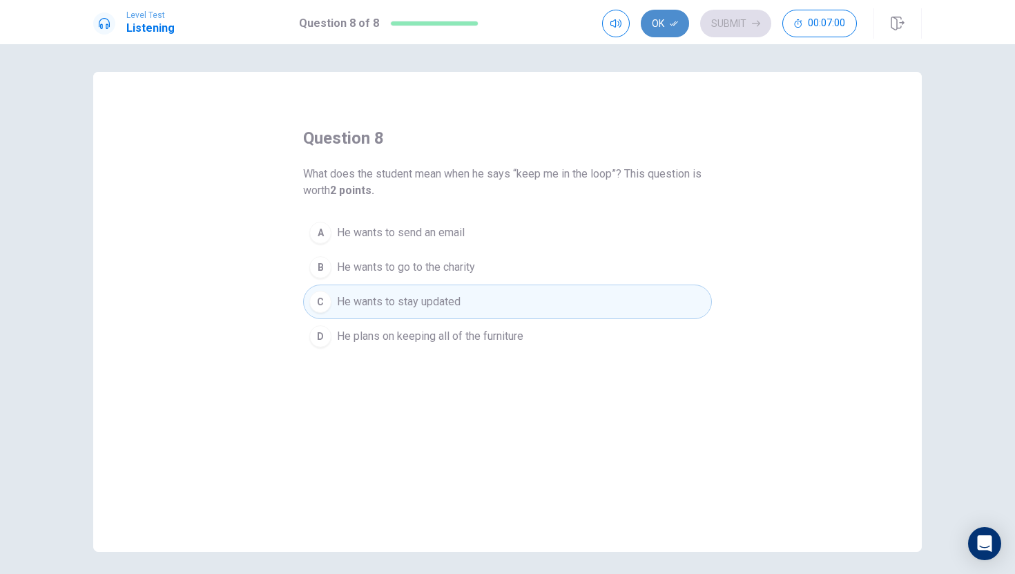
click at [659, 26] on button "Ok" at bounding box center [665, 24] width 48 height 28
click at [710, 26] on button "Submit" at bounding box center [735, 24] width 71 height 28
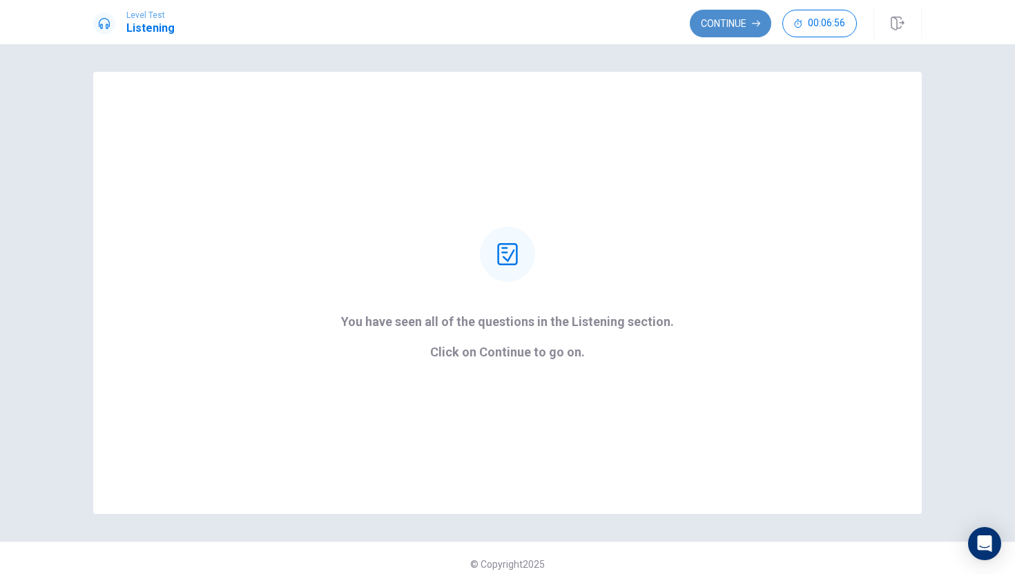
click at [720, 19] on button "Continue" at bounding box center [730, 24] width 81 height 28
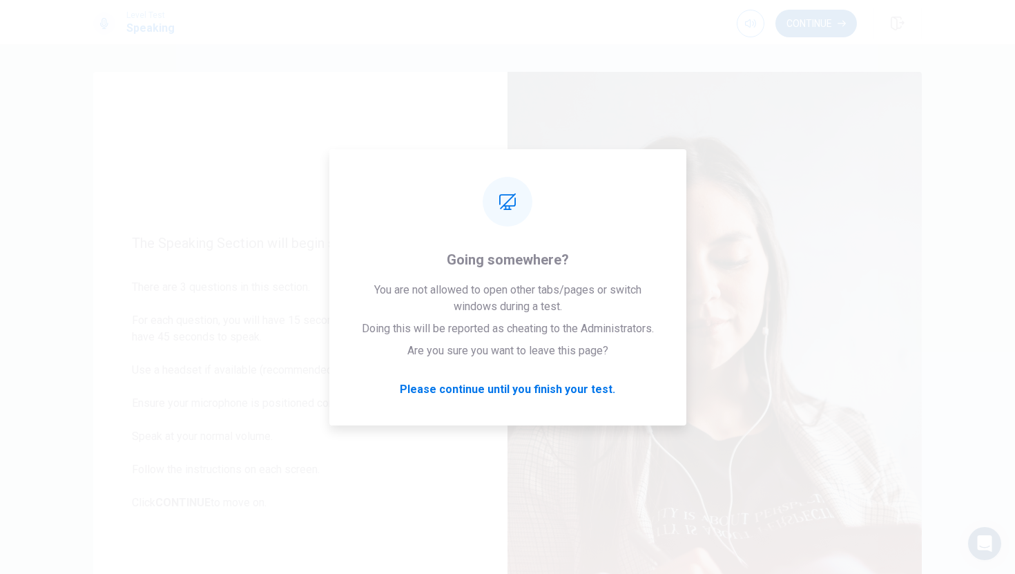
click at [801, 10] on button "Continue" at bounding box center [815, 24] width 81 height 28
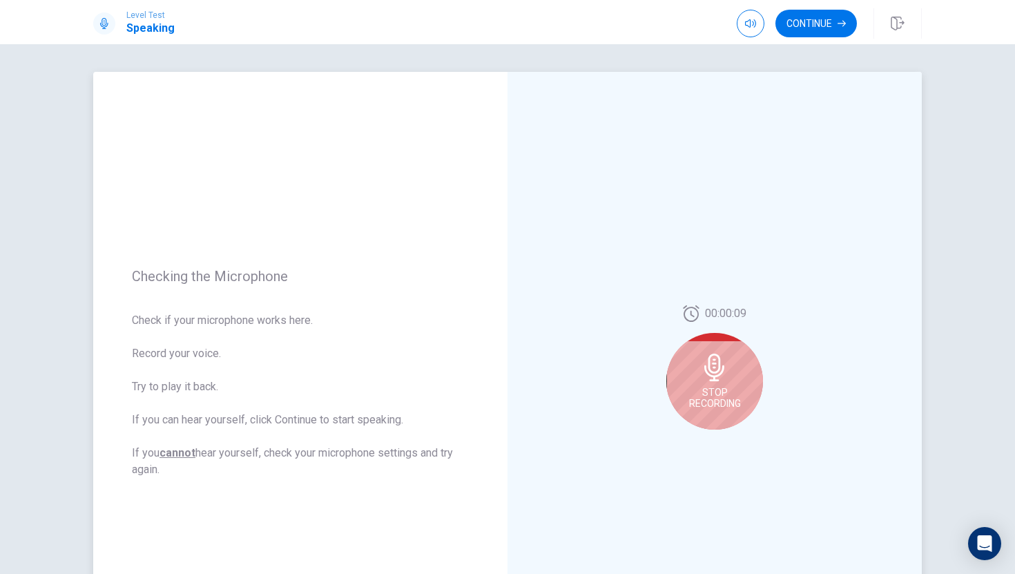
click at [719, 369] on icon at bounding box center [714, 367] width 20 height 28
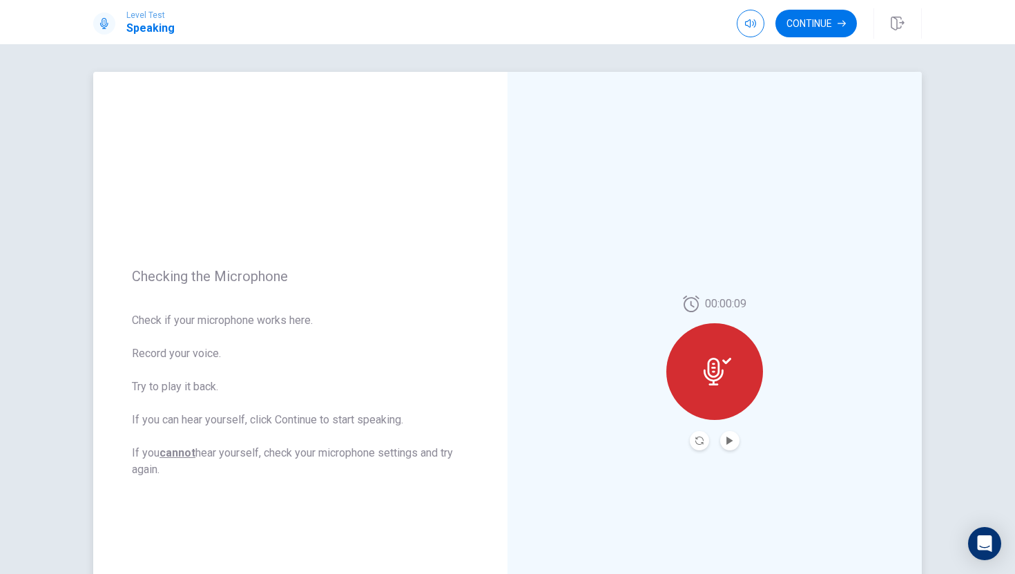
click at [719, 369] on icon at bounding box center [713, 372] width 20 height 28
click at [725, 434] on button "Play Audio" at bounding box center [729, 440] width 19 height 19
click at [699, 434] on button "Record Again" at bounding box center [699, 440] width 19 height 19
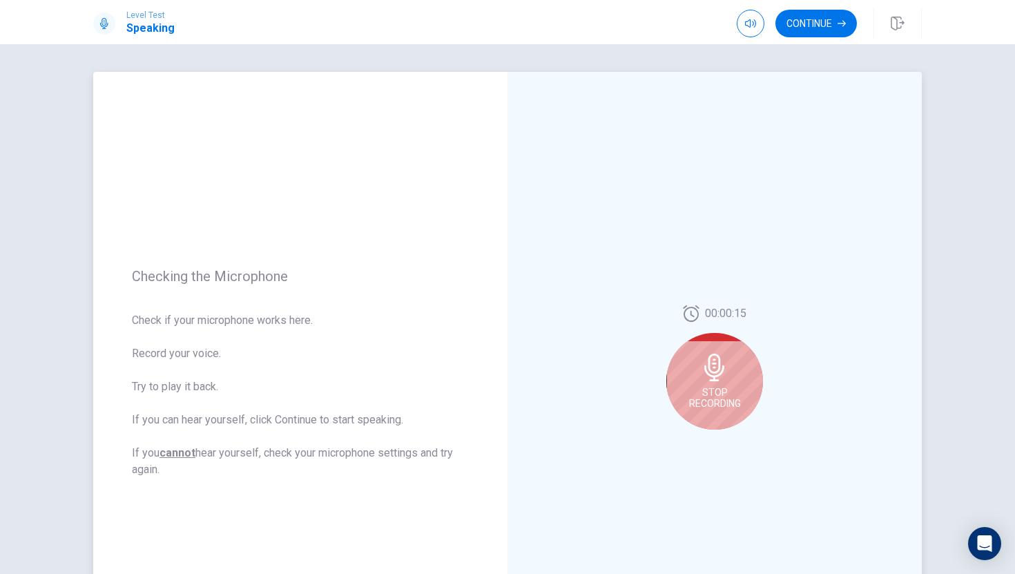
click at [721, 394] on span "Stop Recording" at bounding box center [715, 398] width 52 height 22
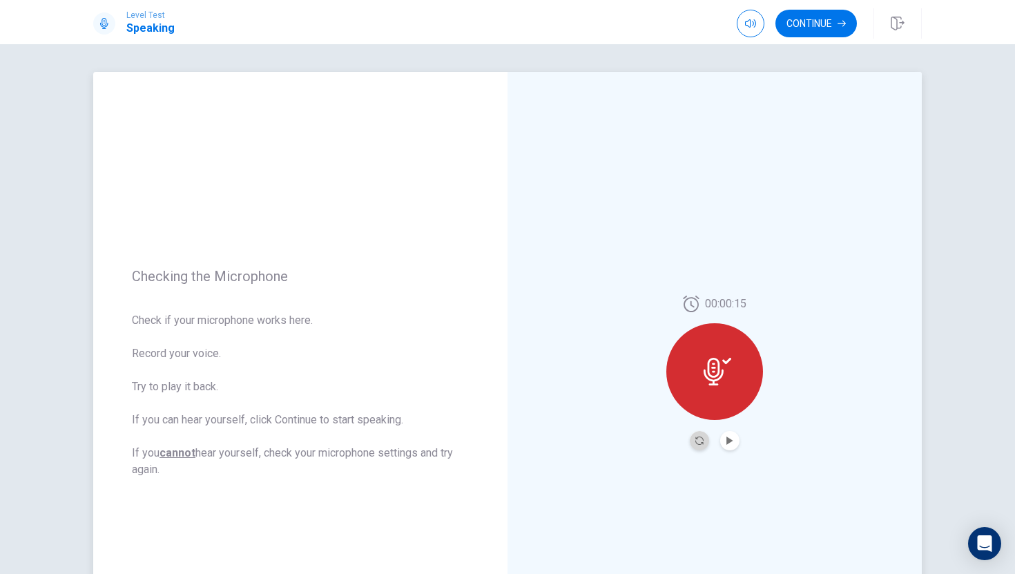
click at [696, 449] on button "Record Again" at bounding box center [699, 440] width 19 height 19
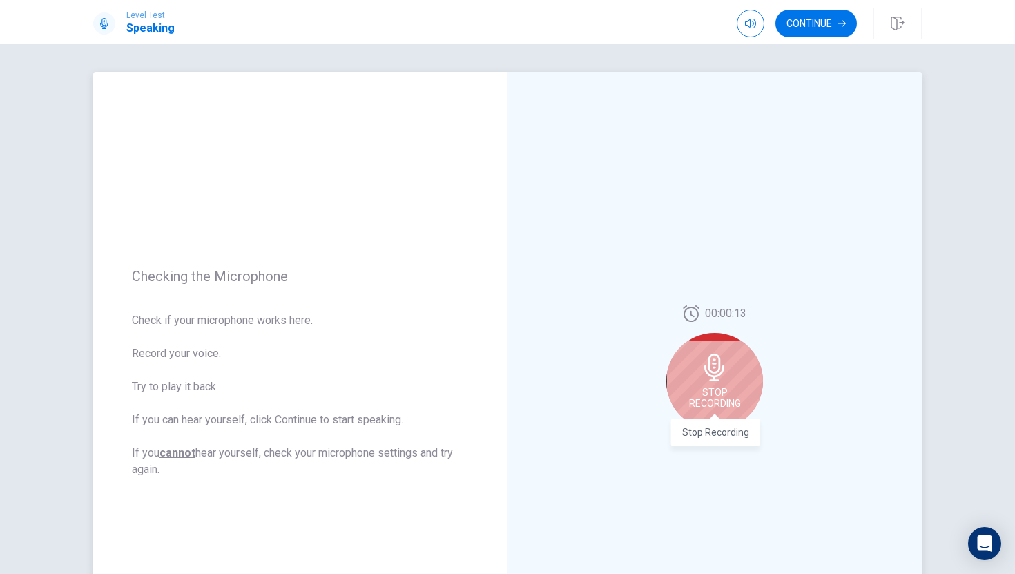
click at [730, 377] on div "Stop Recording" at bounding box center [714, 381] width 97 height 97
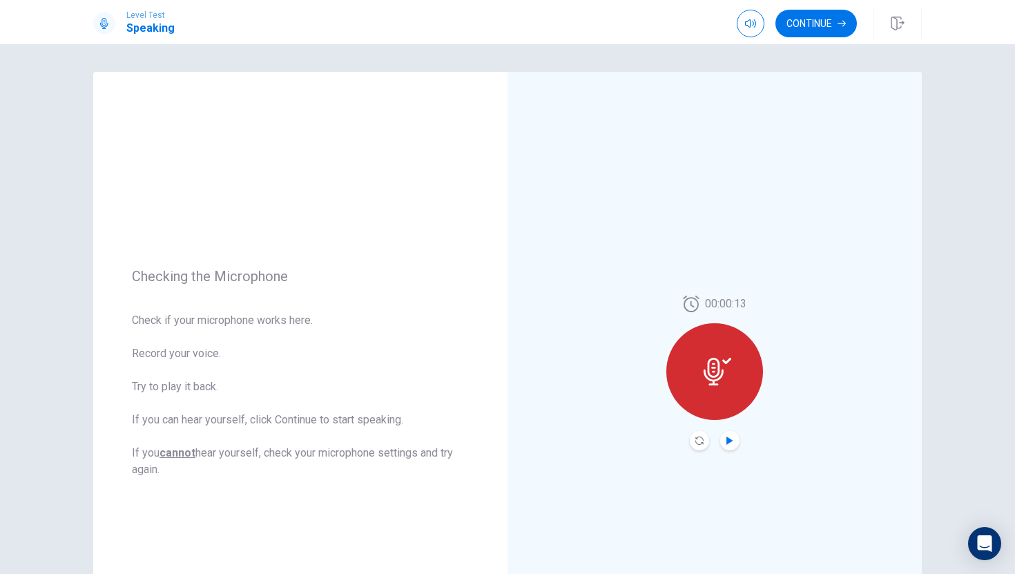
click at [726, 436] on icon "Play Audio" at bounding box center [730, 440] width 8 height 8
click at [701, 438] on icon "Record Again" at bounding box center [699, 440] width 8 height 8
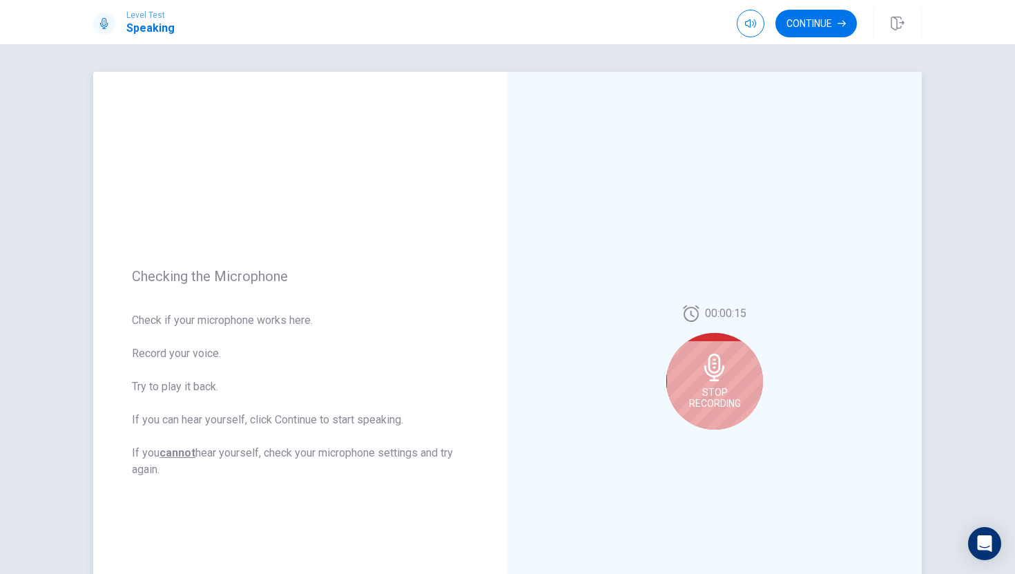
click at [707, 391] on span "Stop Recording" at bounding box center [715, 398] width 52 height 22
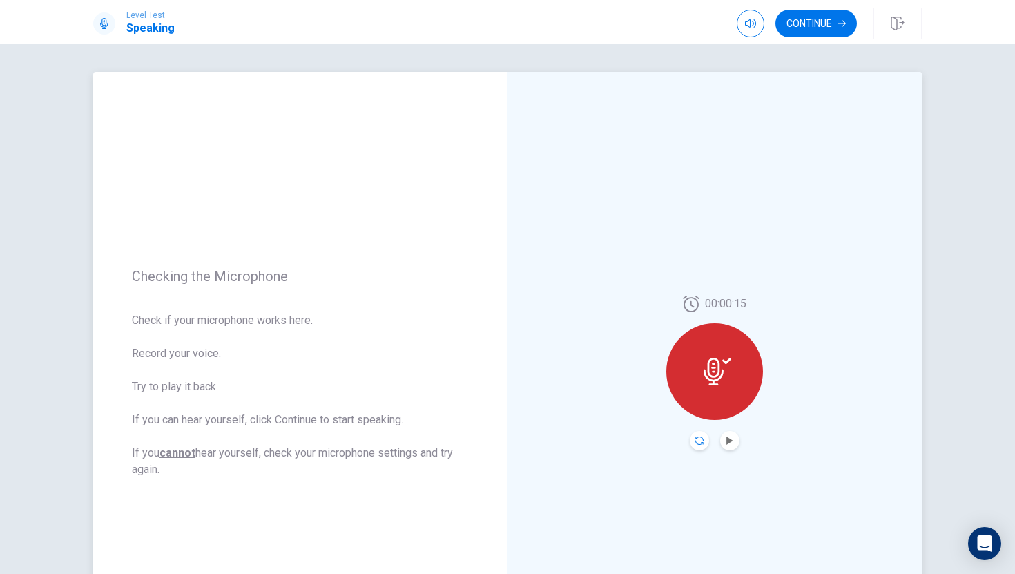
click at [697, 440] on icon "Record Again" at bounding box center [699, 440] width 8 height 8
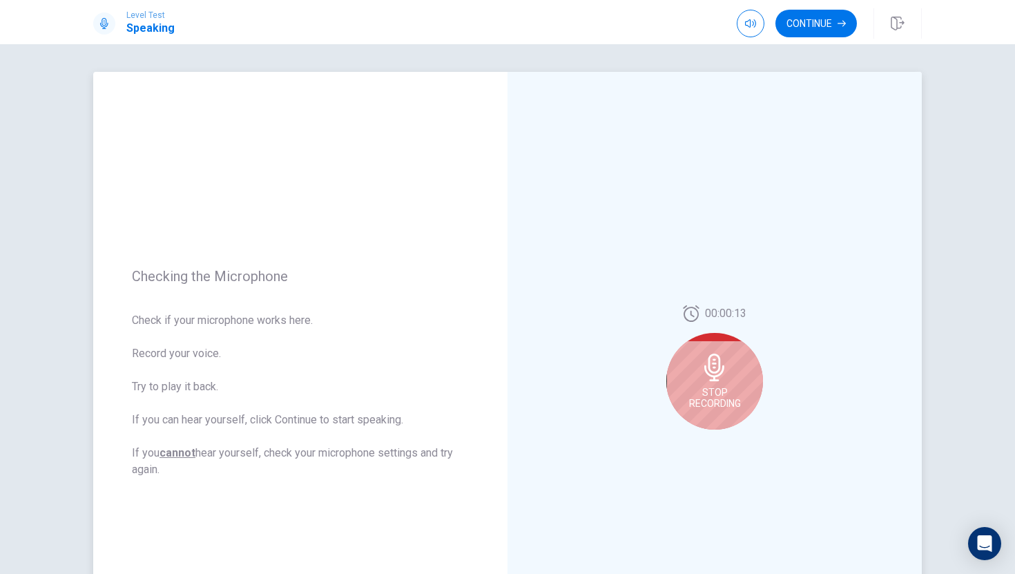
click at [735, 409] on div "Stop Recording" at bounding box center [714, 381] width 97 height 97
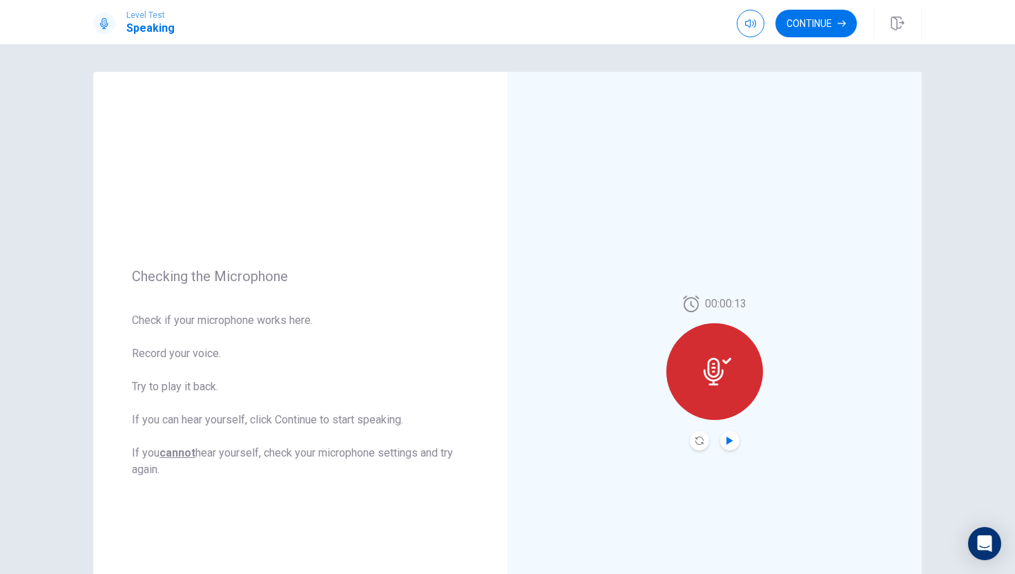
click at [731, 440] on icon "Play Audio" at bounding box center [729, 440] width 6 height 8
click at [810, 28] on button "Continue" at bounding box center [815, 24] width 81 height 28
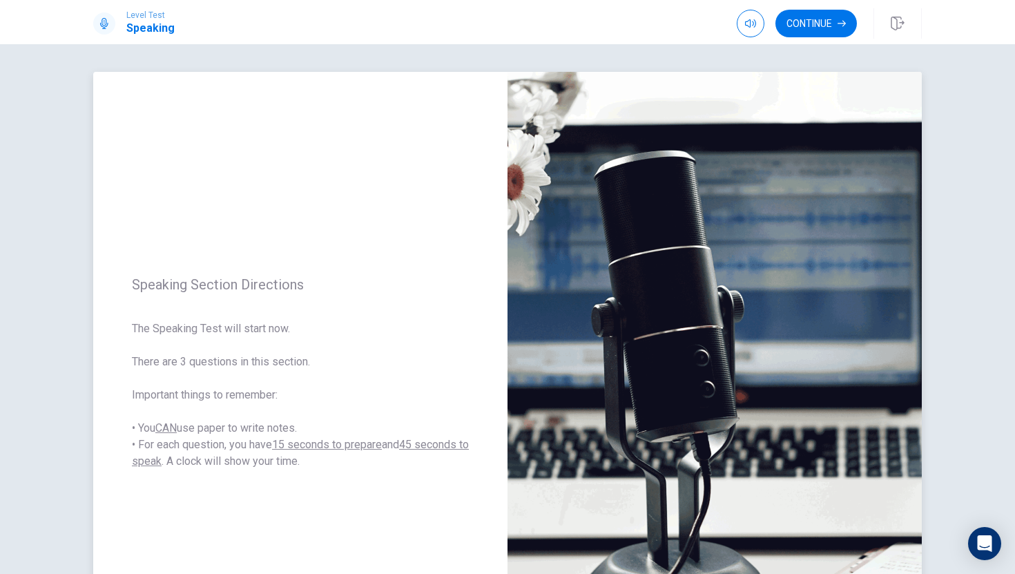
click at [401, 370] on span "The Speaking Test will start now. There are 3 questions in this section. Import…" at bounding box center [300, 394] width 337 height 149
click at [401, 358] on span "The Speaking Test will start now. There are 3 questions in this section. Import…" at bounding box center [300, 394] width 337 height 149
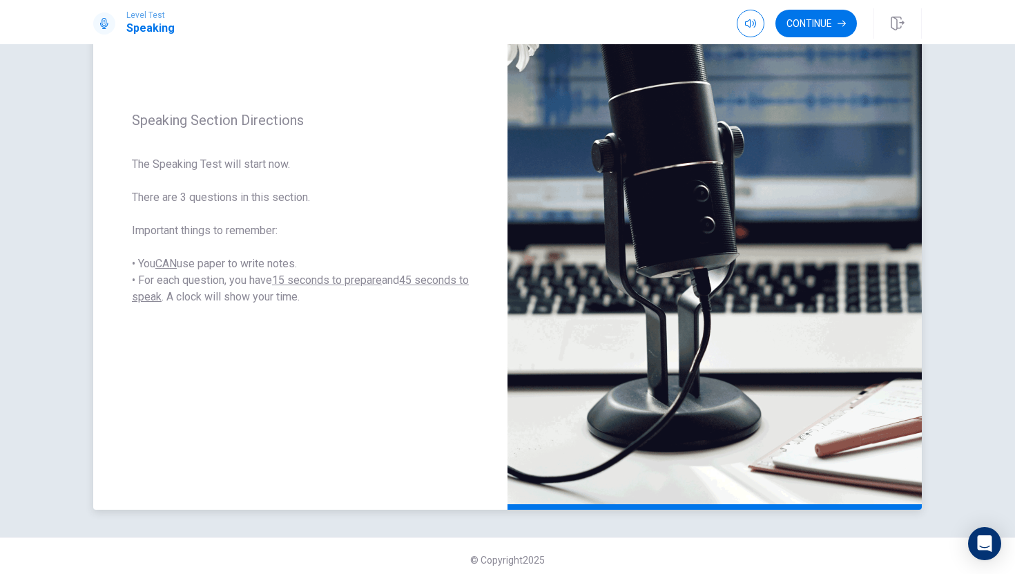
scroll to position [172, 0]
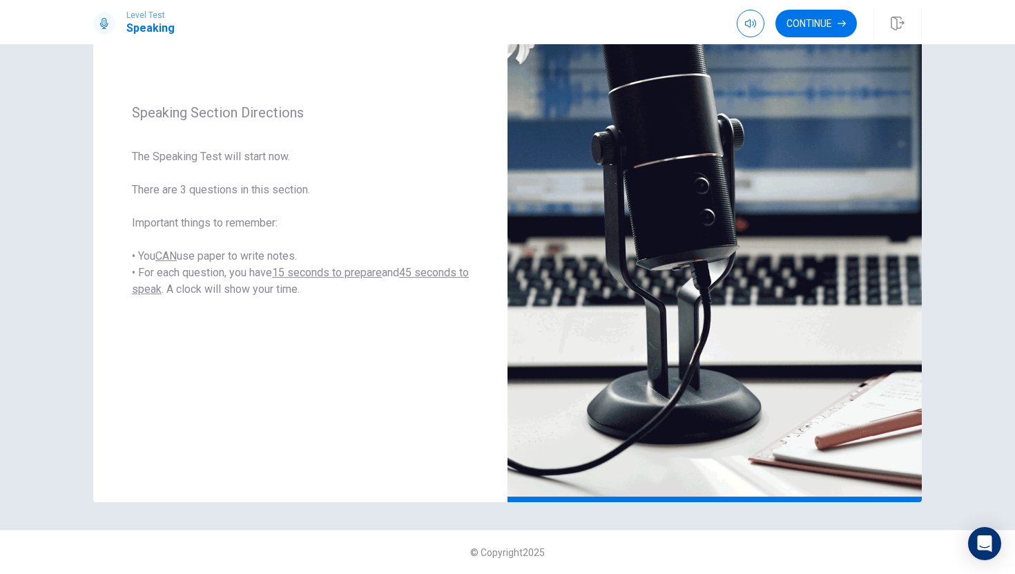
click at [835, 9] on div "Continue" at bounding box center [829, 23] width 185 height 30
click at [832, 25] on button "Continue" at bounding box center [815, 24] width 81 height 28
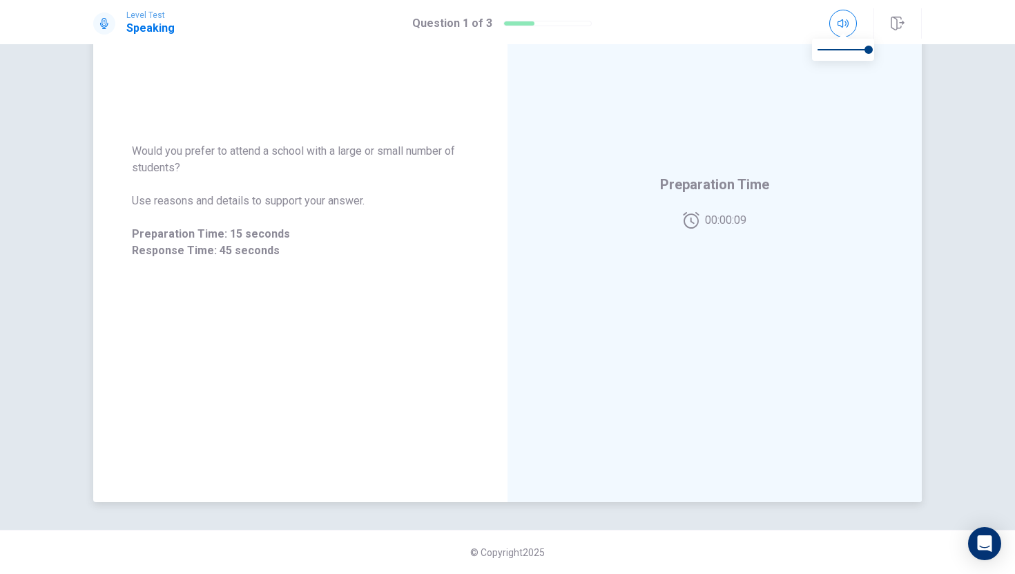
click at [821, 202] on div "Preparation Time 00:00:09" at bounding box center [714, 201] width 414 height 602
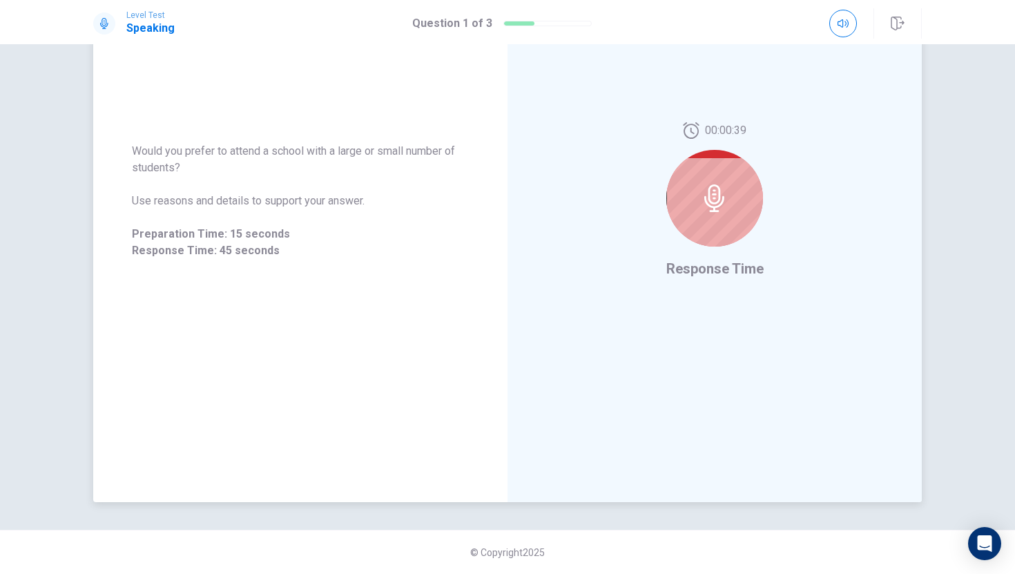
click at [741, 181] on div at bounding box center [714, 198] width 97 height 97
click at [706, 197] on icon at bounding box center [714, 198] width 20 height 28
click at [886, 145] on div "00:00:38 Response Time" at bounding box center [714, 201] width 414 height 602
click at [848, 28] on button "button" at bounding box center [843, 24] width 28 height 28
click at [850, 111] on div "00:00:36 Response Time" at bounding box center [714, 201] width 414 height 602
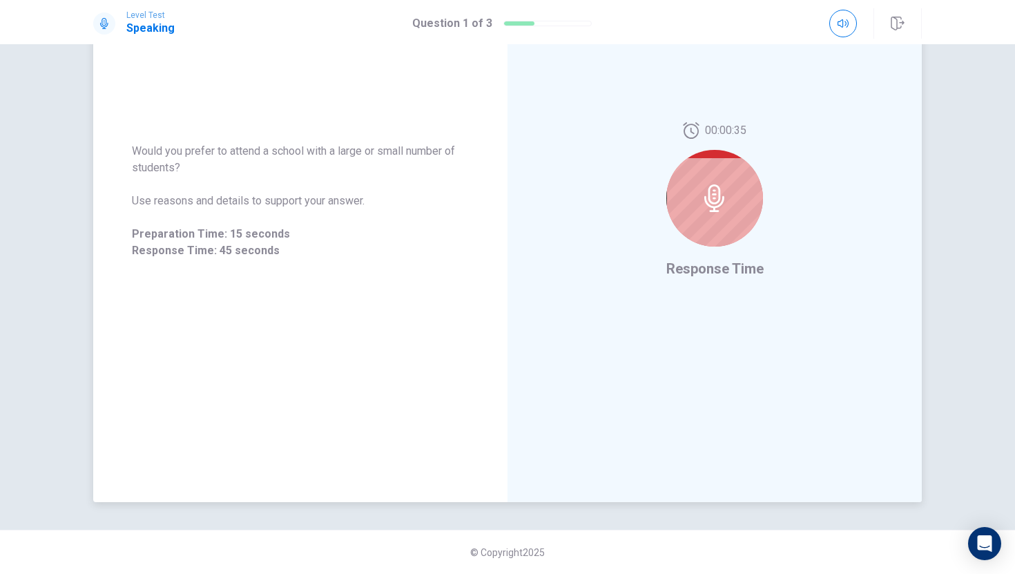
click at [752, 269] on span "Response Time" at bounding box center [714, 268] width 97 height 17
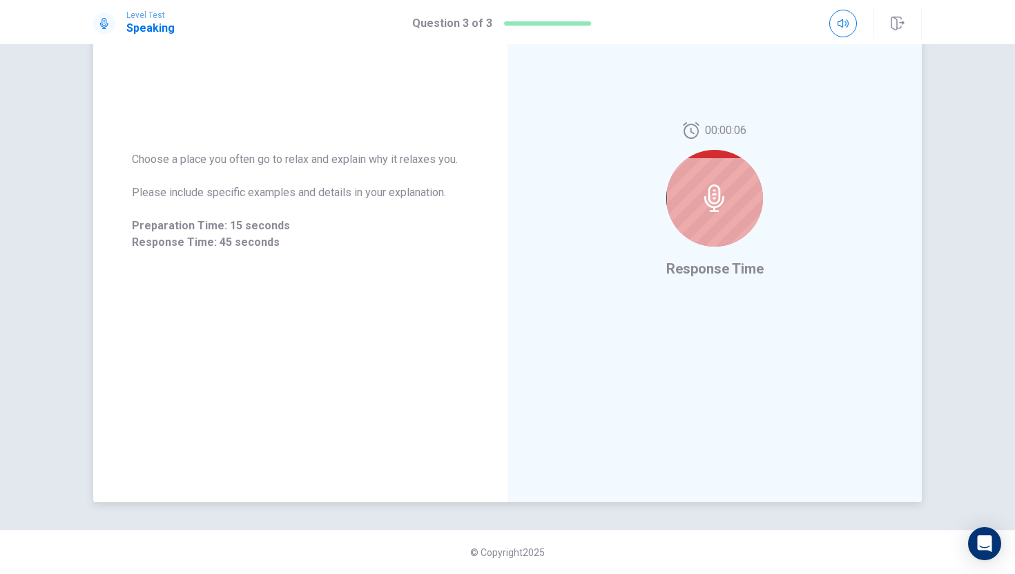
click at [687, 205] on div at bounding box center [714, 198] width 97 height 97
click at [892, 28] on icon "button" at bounding box center [897, 24] width 13 height 14
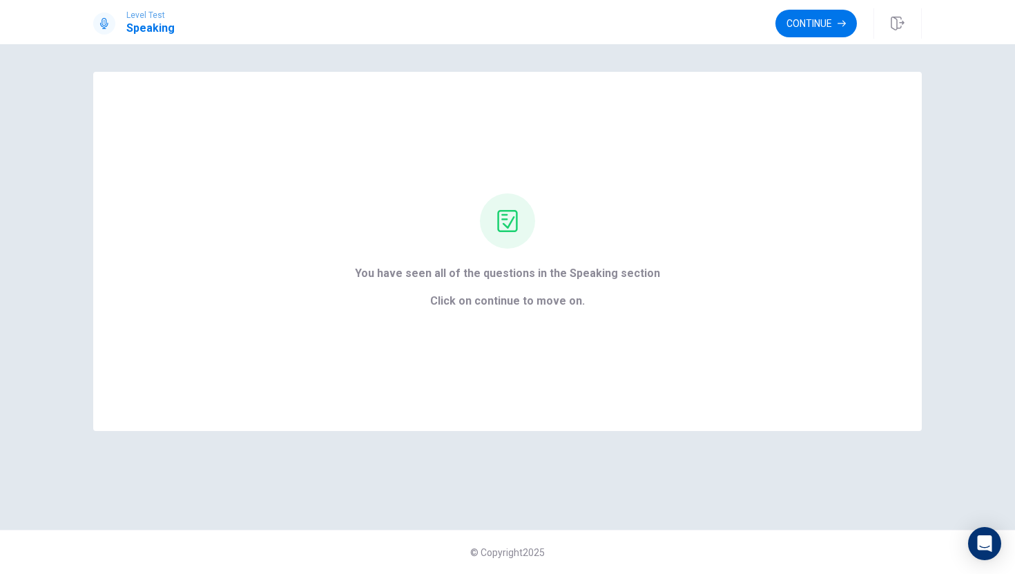
scroll to position [0, 0]
click at [711, 143] on div "You have seen all of the questions in the Speaking section Click on continue to…" at bounding box center [507, 251] width 828 height 359
click at [581, 281] on span "You have seen all of the questions in the Speaking section" at bounding box center [507, 273] width 305 height 17
click at [552, 311] on div "You have seen all of the questions in the Speaking section Click on continue to…" at bounding box center [507, 251] width 828 height 359
drag, startPoint x: 578, startPoint y: 294, endPoint x: 605, endPoint y: 281, distance: 29.9
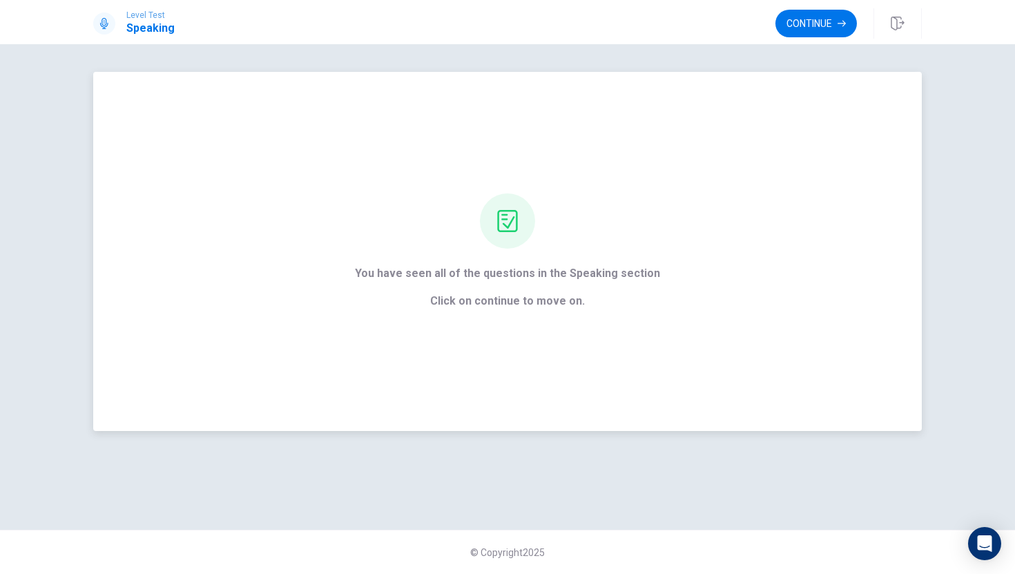
click at [590, 281] on div "You have seen all of the questions in the Speaking section Click on continue to…" at bounding box center [507, 287] width 305 height 44
click at [810, 7] on div "Level Test Speaking Continue" at bounding box center [507, 22] width 1015 height 44
click at [799, 25] on button "Continue" at bounding box center [815, 24] width 81 height 28
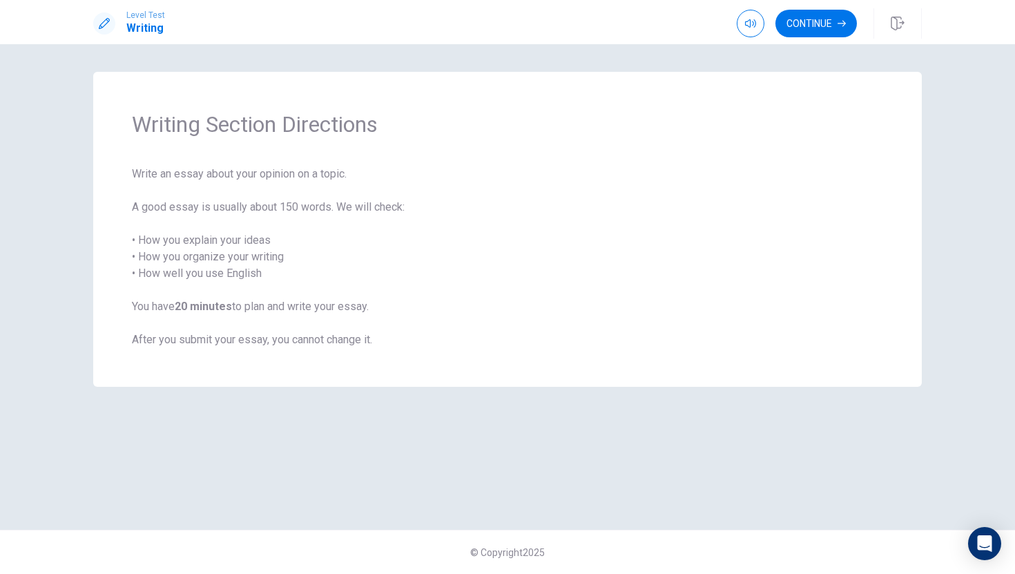
click at [888, 206] on div "Writing Section Directions Write an essay about your opinion on a topic. A good…" at bounding box center [507, 229] width 828 height 315
click at [813, 21] on button "Continue" at bounding box center [815, 24] width 81 height 28
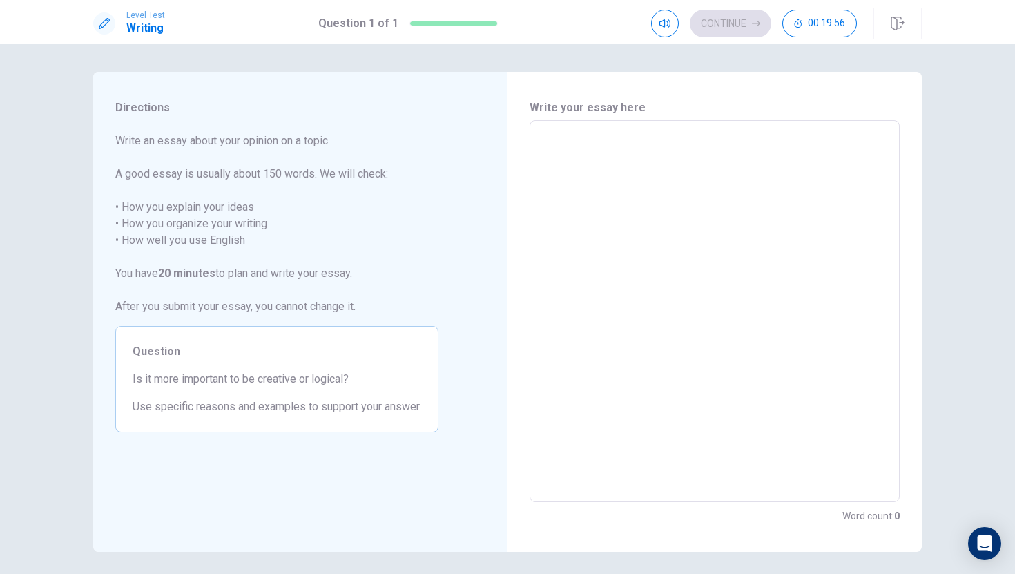
click at [650, 175] on textarea at bounding box center [714, 311] width 351 height 359
click at [572, 153] on textarea "To enrich screen reader interactions, please activate Accessibility in Grammarl…" at bounding box center [714, 311] width 351 height 359
type textarea "i"
type textarea "x"
type textarea "i"
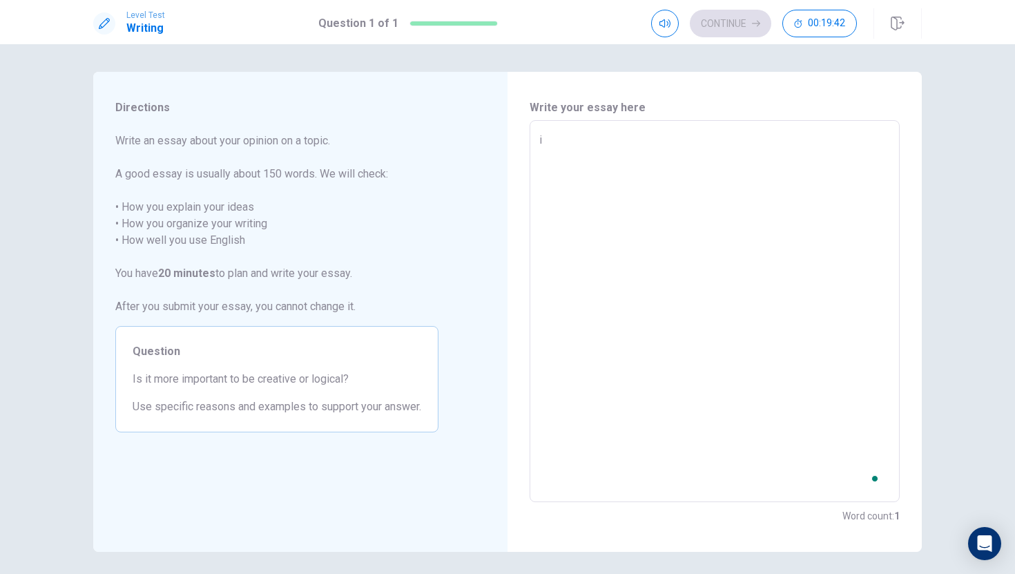
type textarea "x"
type textarea "i"
type textarea "x"
type textarea "I"
type textarea "x"
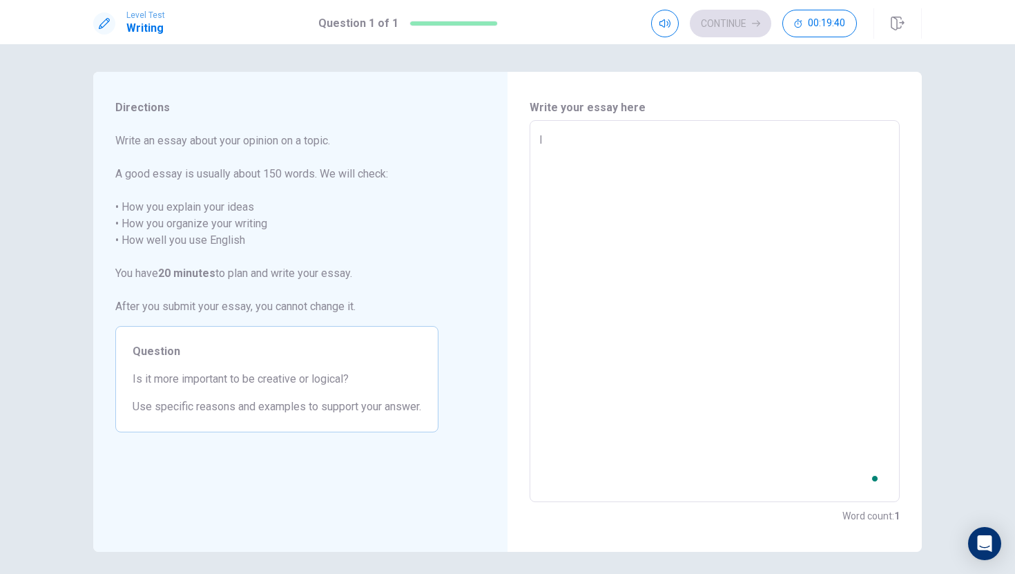
type textarea "I"
type textarea "x"
type textarea "I t"
type textarea "x"
type textarea "I th"
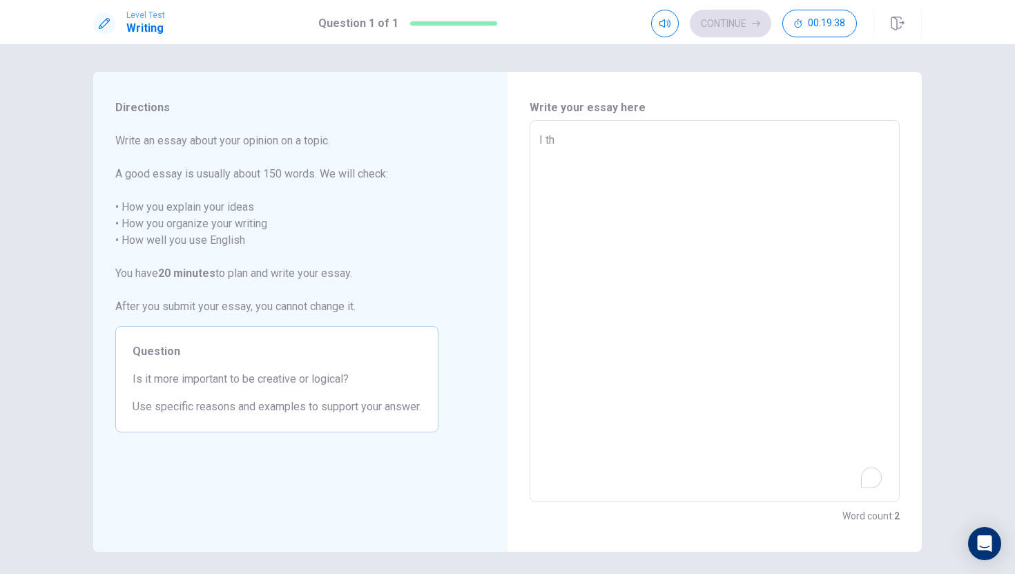
type textarea "x"
type textarea "I thi"
type textarea "x"
type textarea "I thin"
type textarea "x"
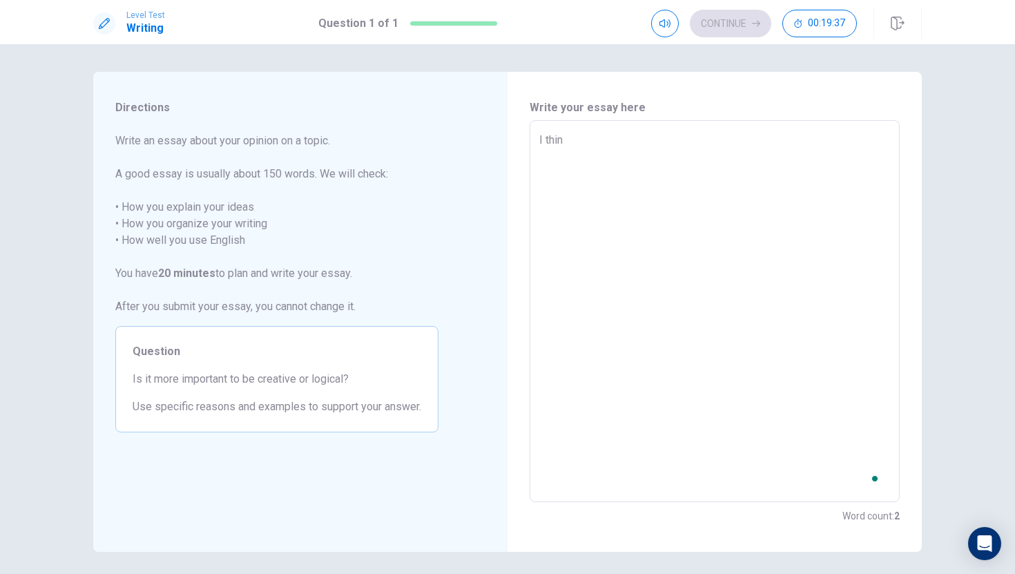
type textarea "I think"
type textarea "x"
type textarea "I think"
type textarea "x"
type textarea "I think i"
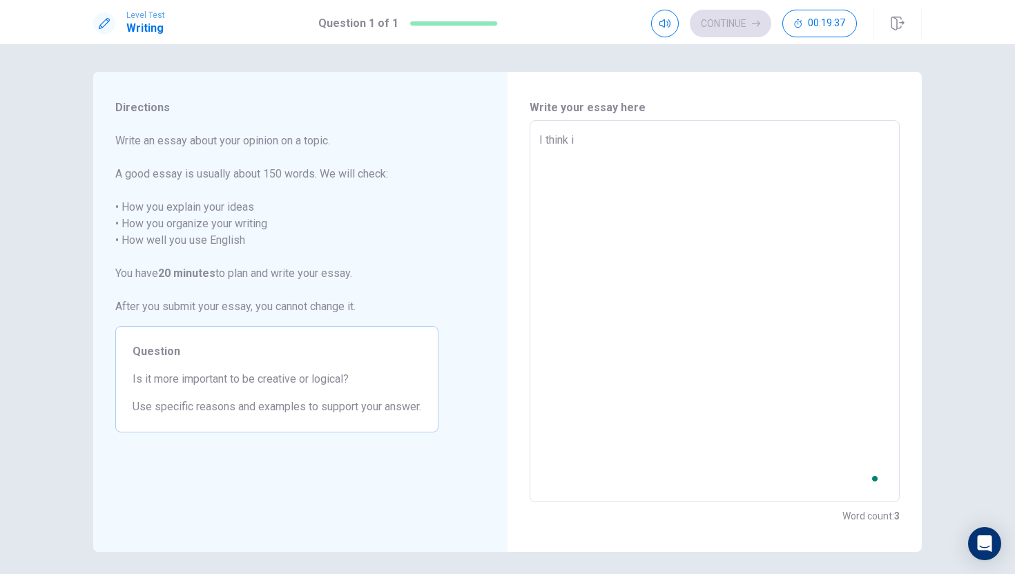
type textarea "x"
type textarea "I think it"
type textarea "x"
type textarea "I think it"
type textarea "x"
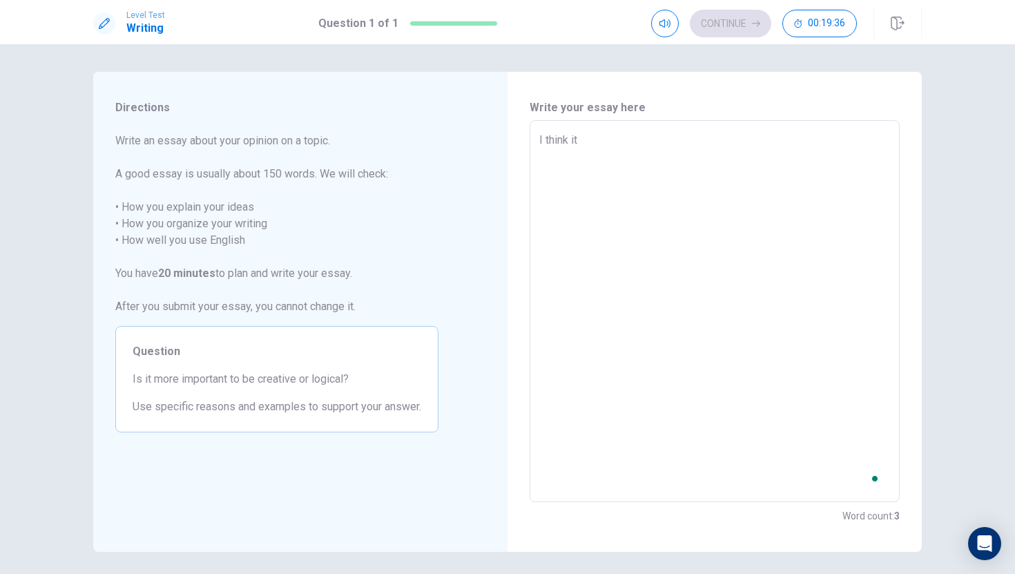
type textarea "I think it i"
type textarea "x"
type textarea "I think it is"
type textarea "x"
type textarea "I think it is"
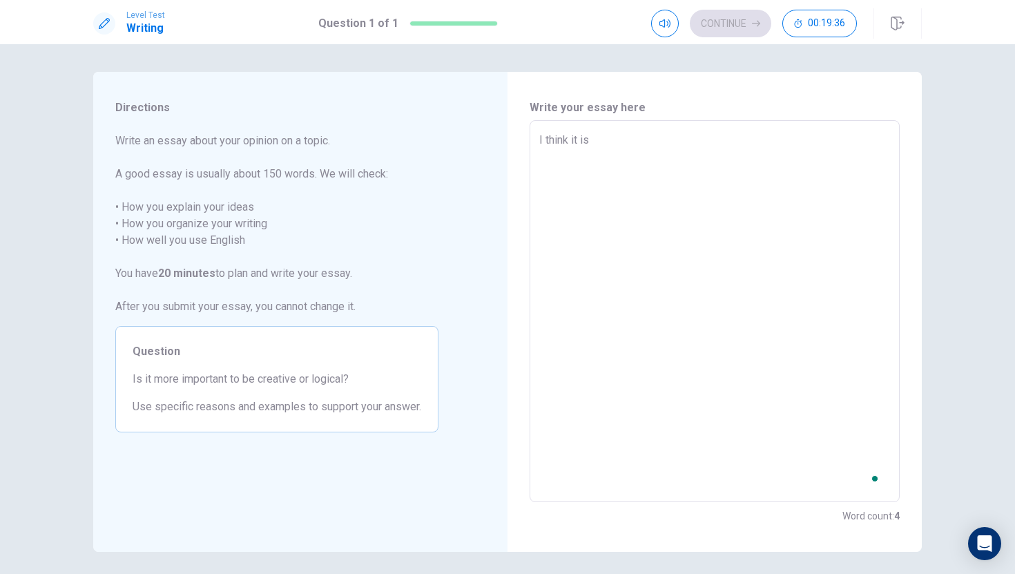
type textarea "x"
type textarea "I think it is i"
type textarea "x"
type textarea "I think it is im"
type textarea "x"
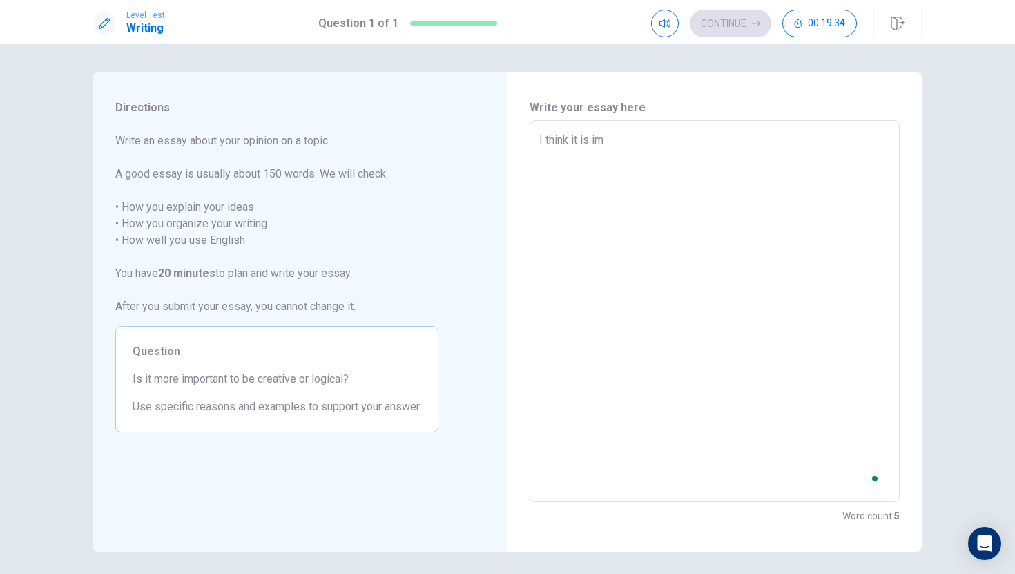
type textarea "I think it is imp"
type textarea "x"
type textarea "I think it is impo"
type textarea "x"
type textarea "I think it is impor"
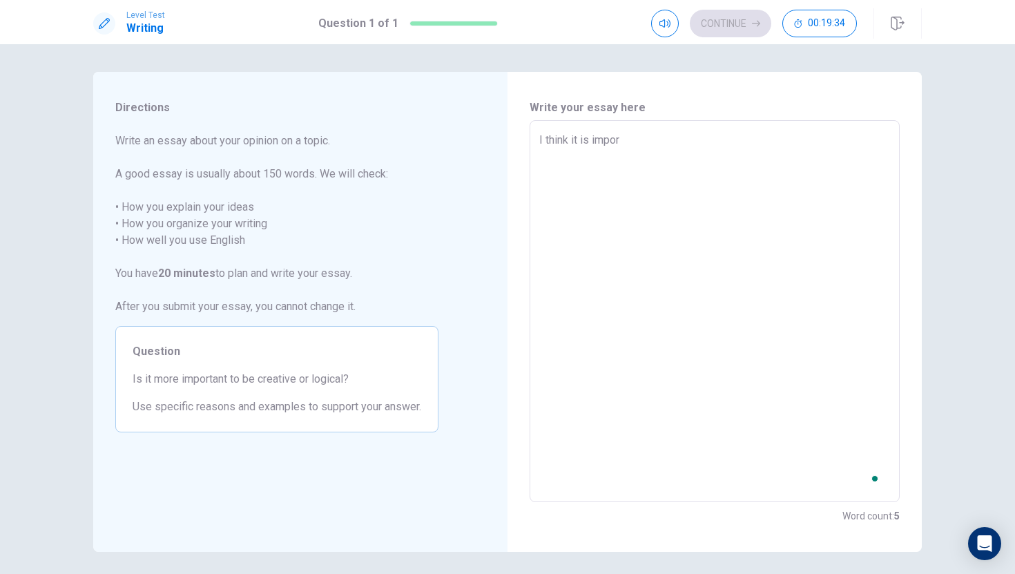
type textarea "x"
type textarea "I think it is import"
type textarea "x"
type textarea "I think it is importa"
type textarea "x"
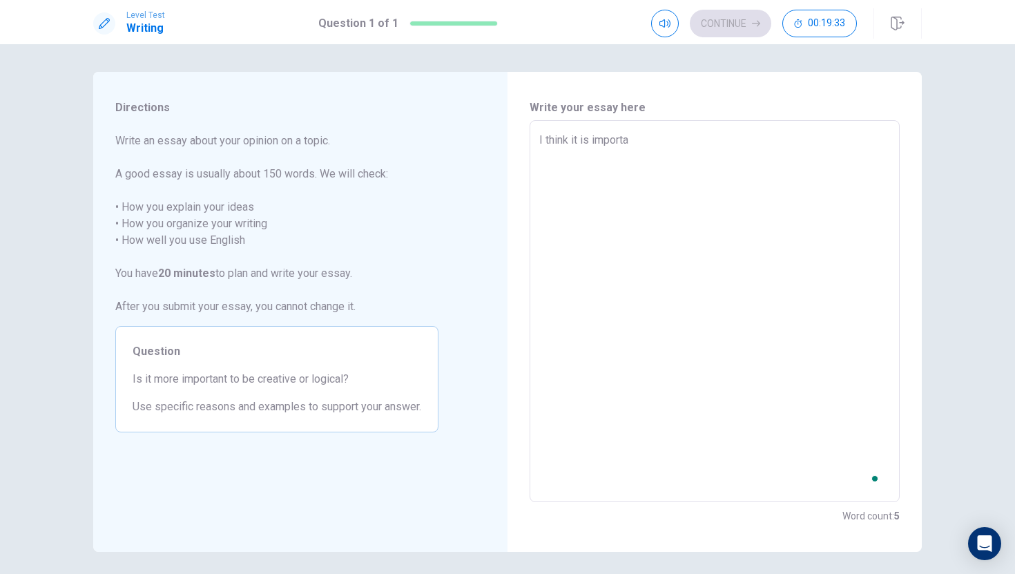
type textarea "I think it is importan"
type textarea "x"
type textarea "I think it is important"
type textarea "x"
type textarea "I think it is important"
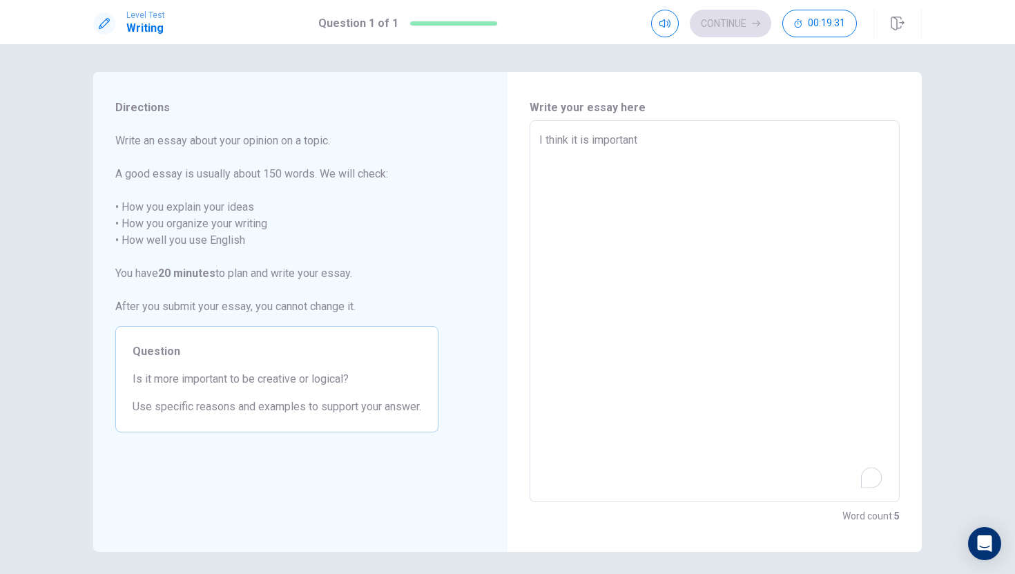
type textarea "x"
type textarea "I think it is important t"
type textarea "x"
type textarea "I think it is important to"
type textarea "x"
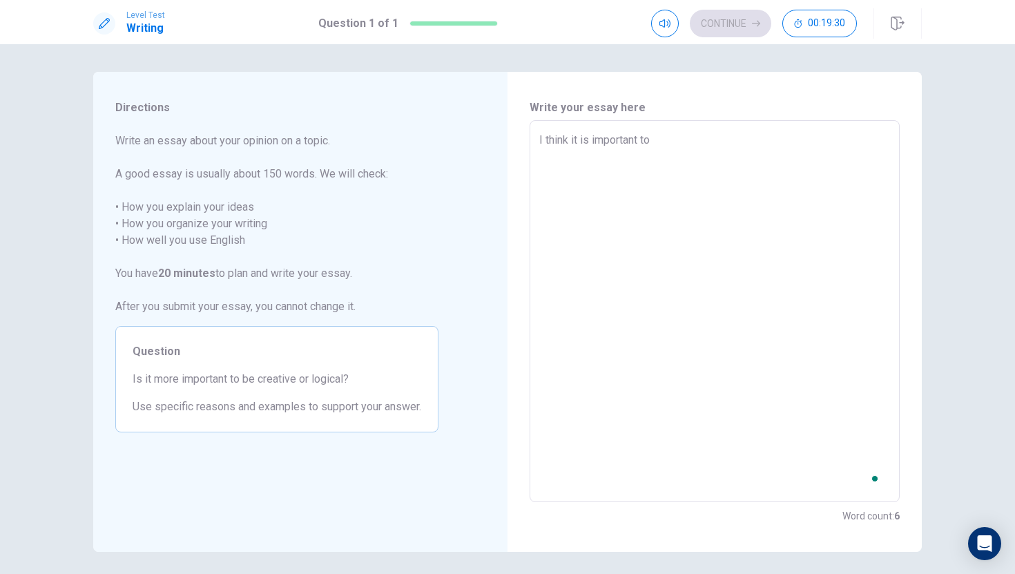
type textarea "I think it is important to"
type textarea "x"
type textarea "I think it is important to b"
type textarea "x"
type textarea "I think it is important to b"
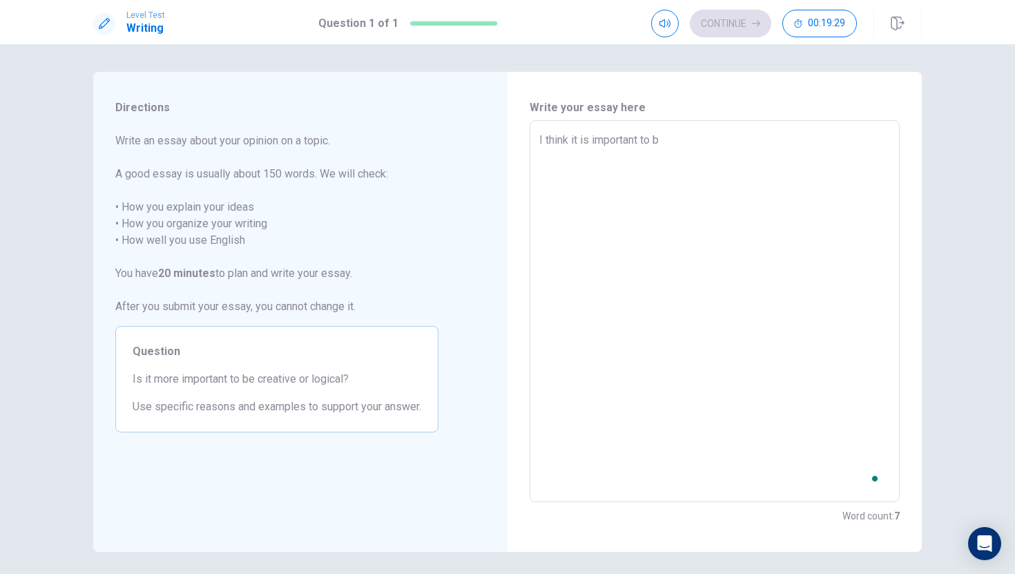
type textarea "x"
type textarea "I think it is important to [PERSON_NAME]"
type textarea "x"
type textarea "I think it is important to b lo"
type textarea "x"
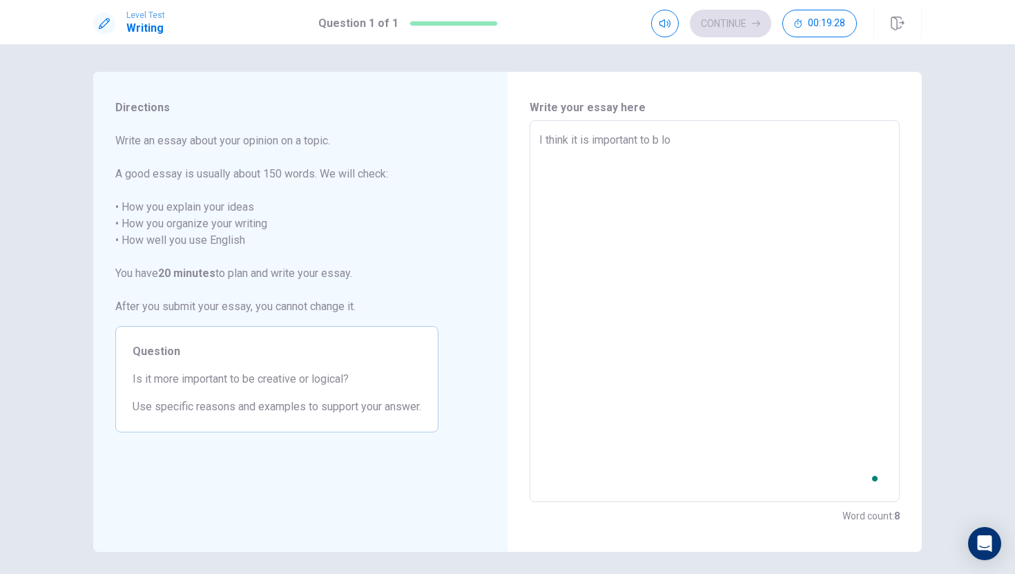
type textarea "I think it is important to b log"
type textarea "x"
type textarea "I think it is important to b logi"
type textarea "x"
type textarea "I think it is important to b logic"
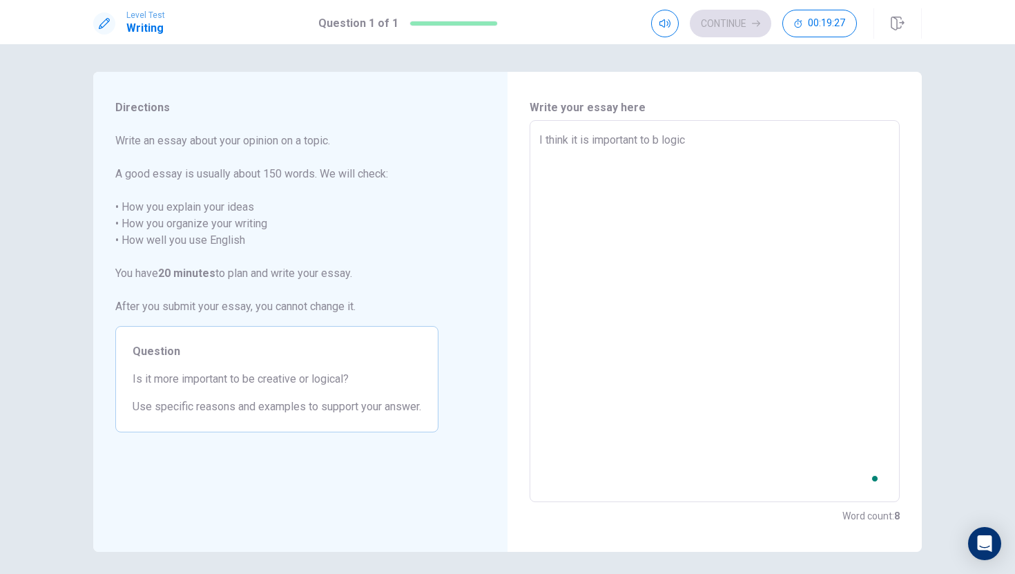
type textarea "x"
type textarea "I think it is important to b logicA"
type textarea "x"
type textarea "I think it is important to b logicAL"
type textarea "x"
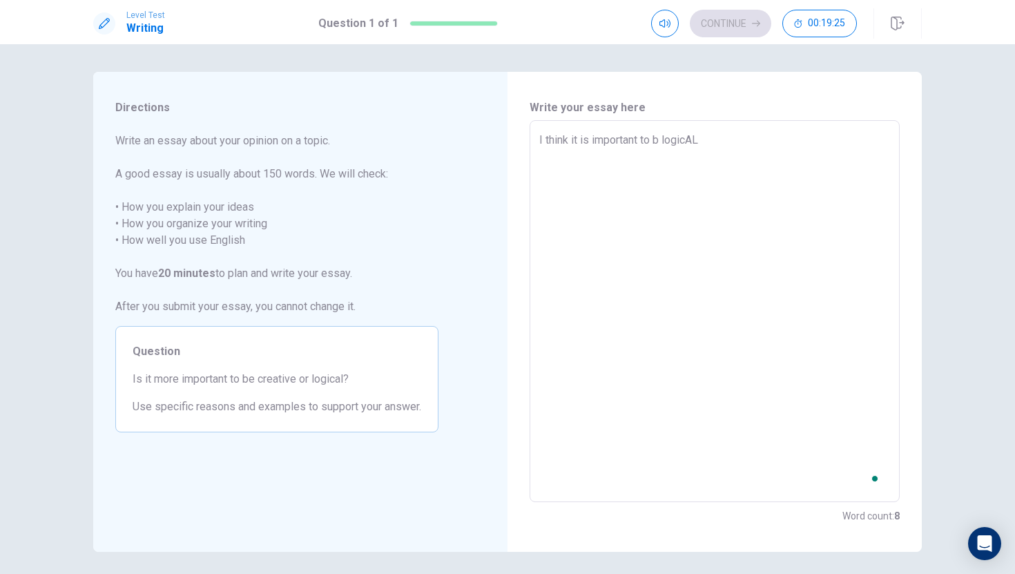
type textarea "I think it is important to b logicA"
type textarea "x"
type textarea "I think it is important to b logic"
type textarea "x"
type textarea "I think it is important to b logicA"
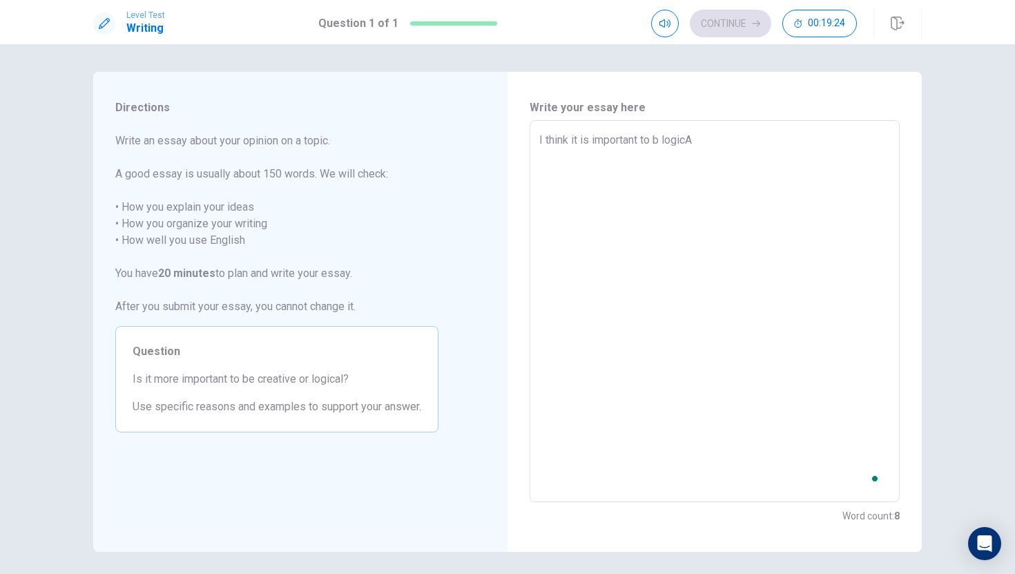
type textarea "x"
type textarea "I think it is important to b logicAL"
type textarea "x"
type textarea "I think it is important to b logicA"
type textarea "x"
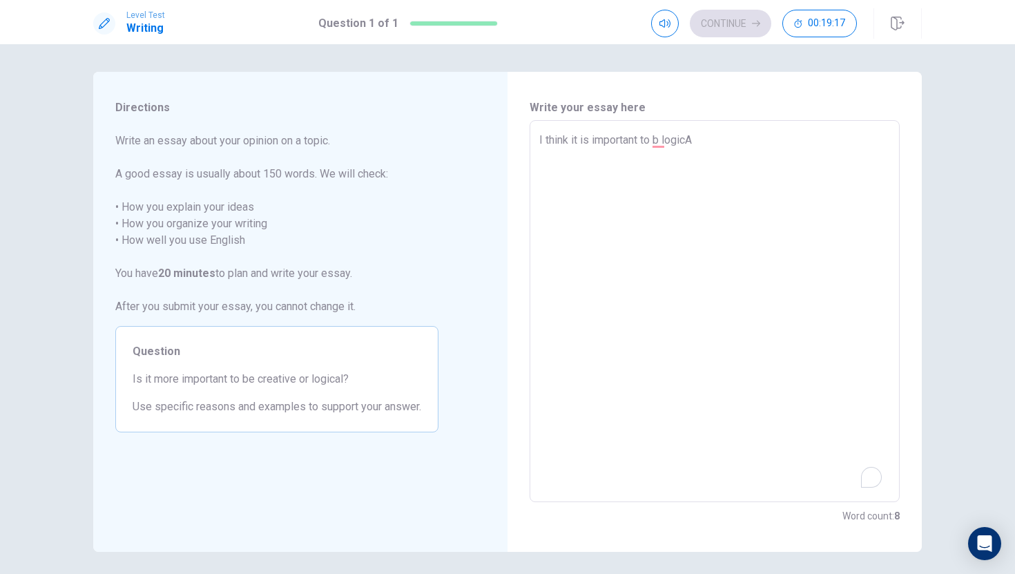
type textarea "I think it is important to b logic"
type textarea "x"
type textarea "I think it is important to b logi"
type textarea "x"
type textarea "I think it is important to b log"
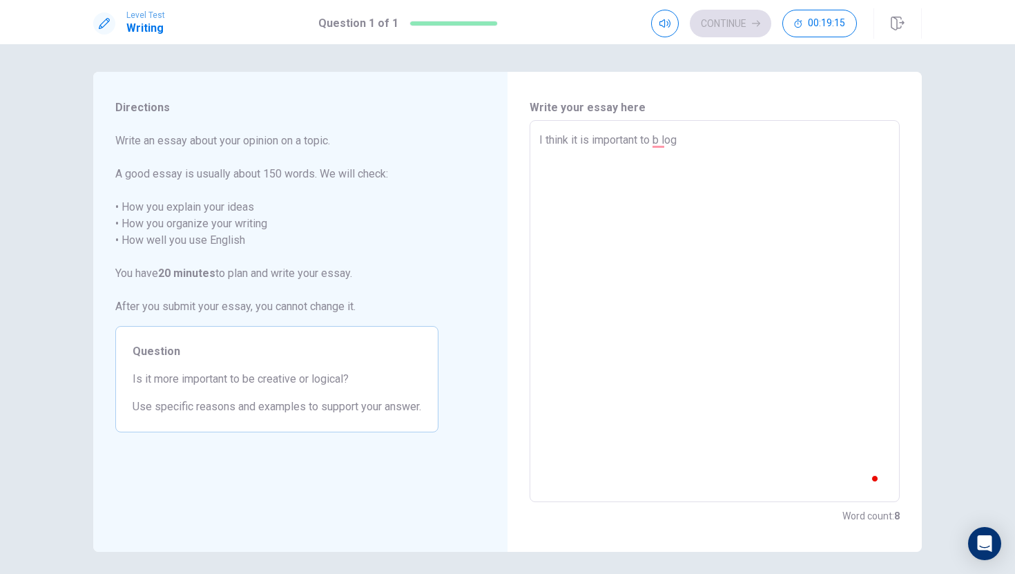
type textarea "x"
type textarea "I think it is important to b lo"
type textarea "x"
type textarea "I think it is important to [PERSON_NAME]"
type textarea "x"
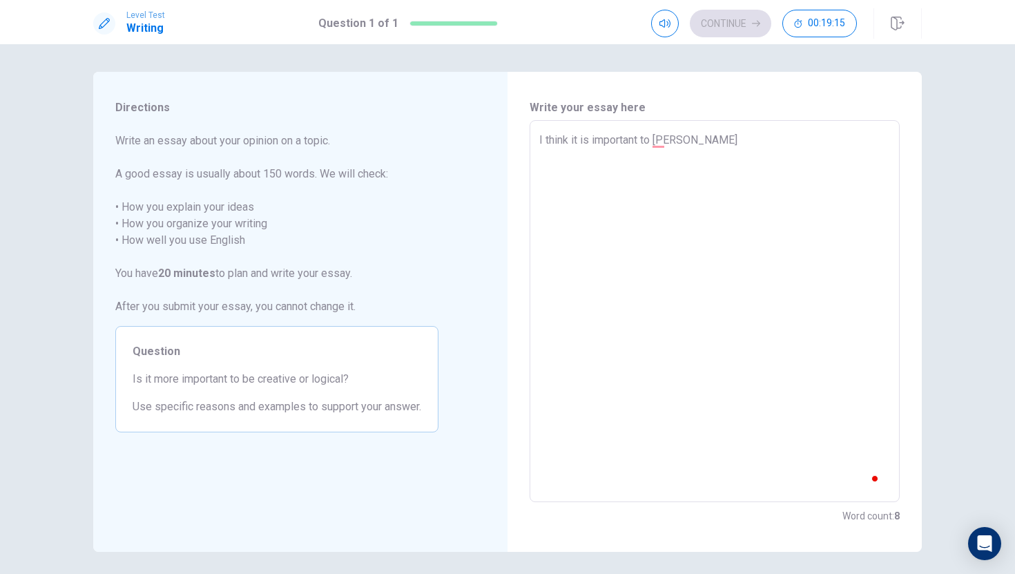
type textarea "I think it is important to b"
type textarea "x"
type textarea "I think it is important to b"
type textarea "x"
type textarea "I think it is important to bE"
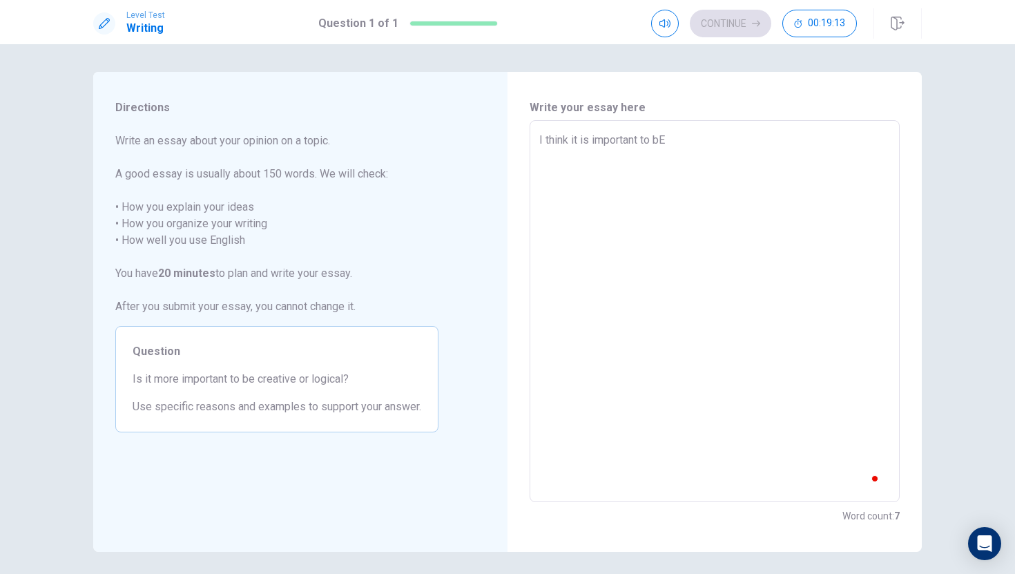
type textarea "x"
type textarea "I think it is important to bE"
type textarea "x"
type textarea "I think it is important to bE"
type textarea "x"
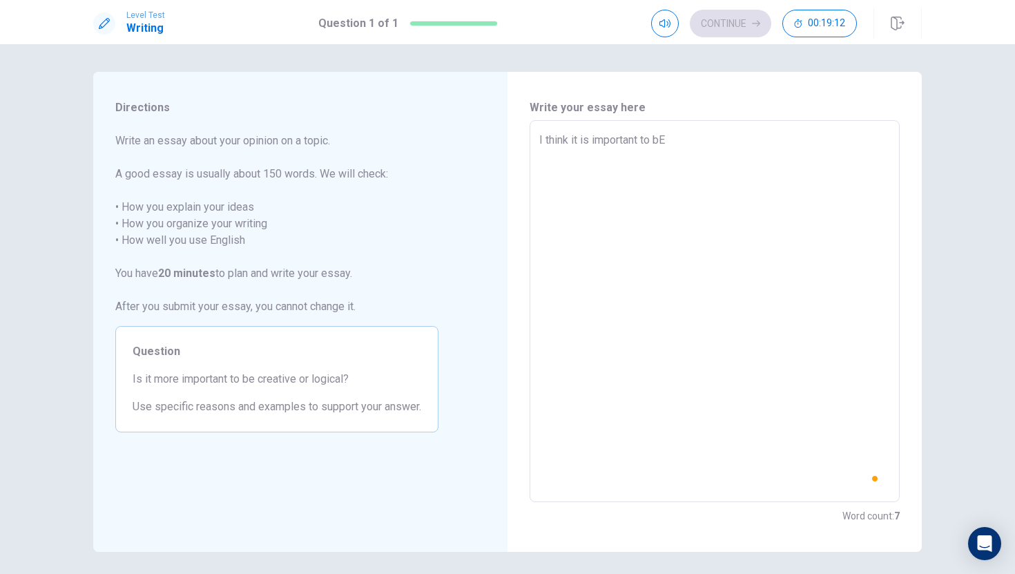
type textarea "I think it is important to b"
type textarea "x"
type textarea "I think it is important to be"
type textarea "x"
type textarea "I think it is important to be"
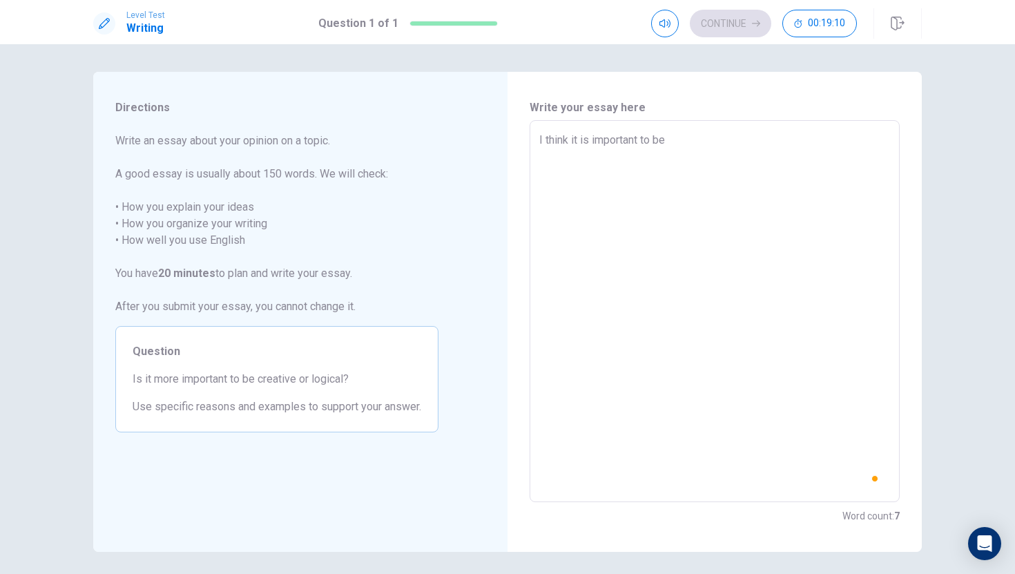
type textarea "x"
type textarea "I think it is important to be l"
type textarea "x"
type textarea "I think it is important to be lo"
type textarea "x"
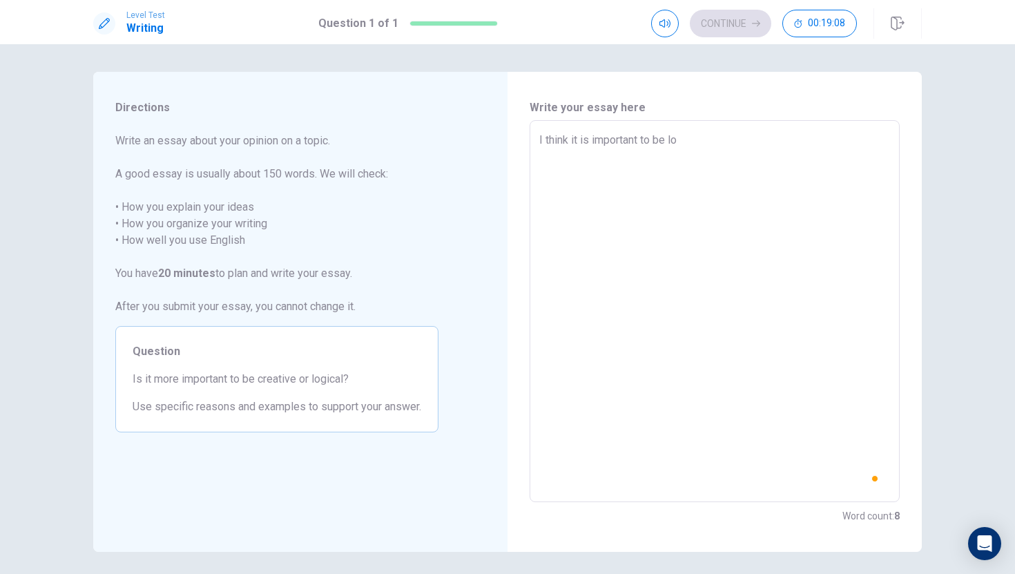
type textarea "I think it is important to be log"
type textarea "x"
type textarea "I think it is important to be logi"
type textarea "x"
type textarea "I think it is important to be logic"
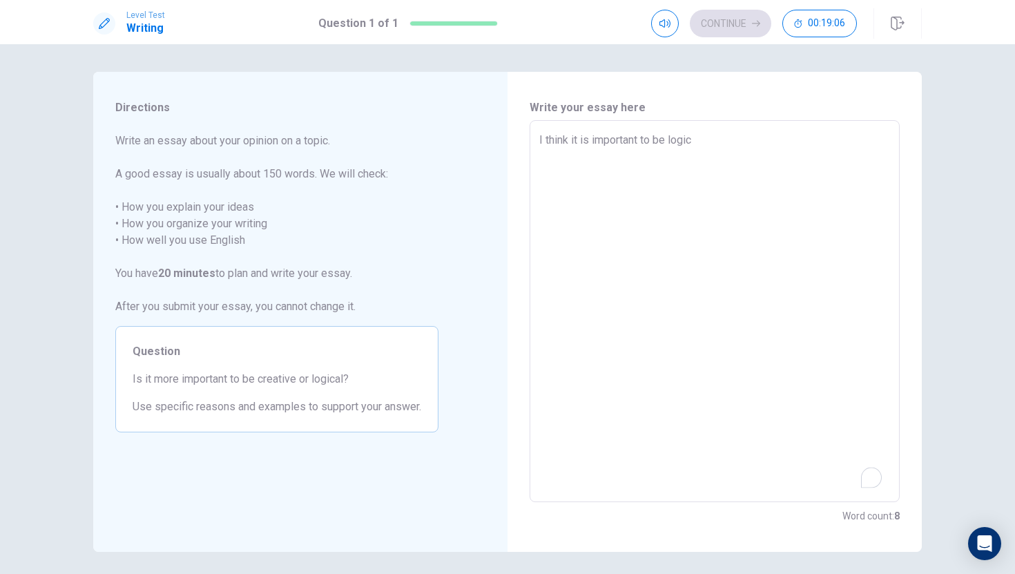
type textarea "x"
type textarea "I think it is important to be logi"
type textarea "x"
type textarea "I think it is important to be log"
type textarea "x"
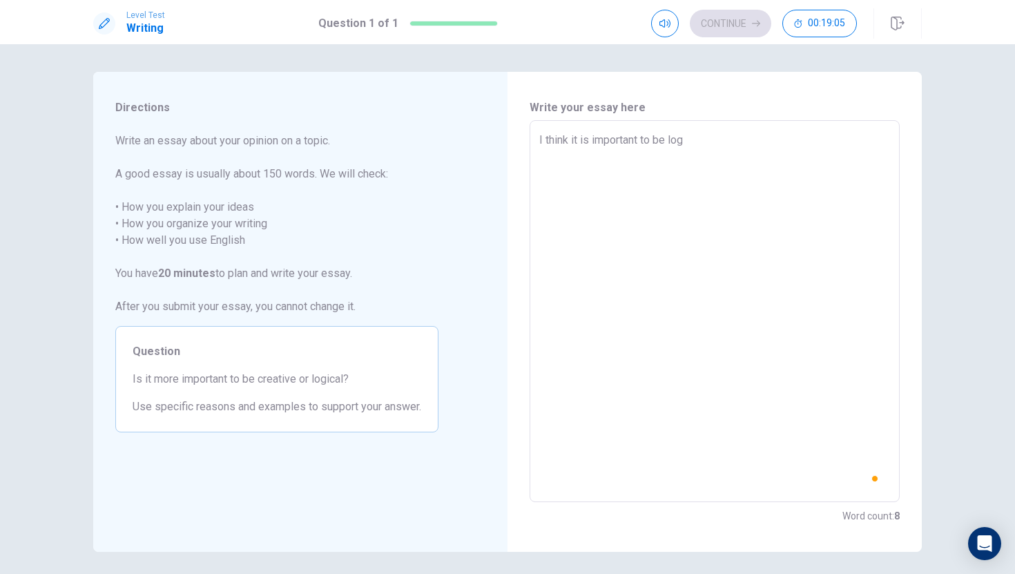
type textarea "I think it is important to be lo"
type textarea "x"
type textarea "I think it is important to be l"
type textarea "x"
type textarea "I think it is important to be"
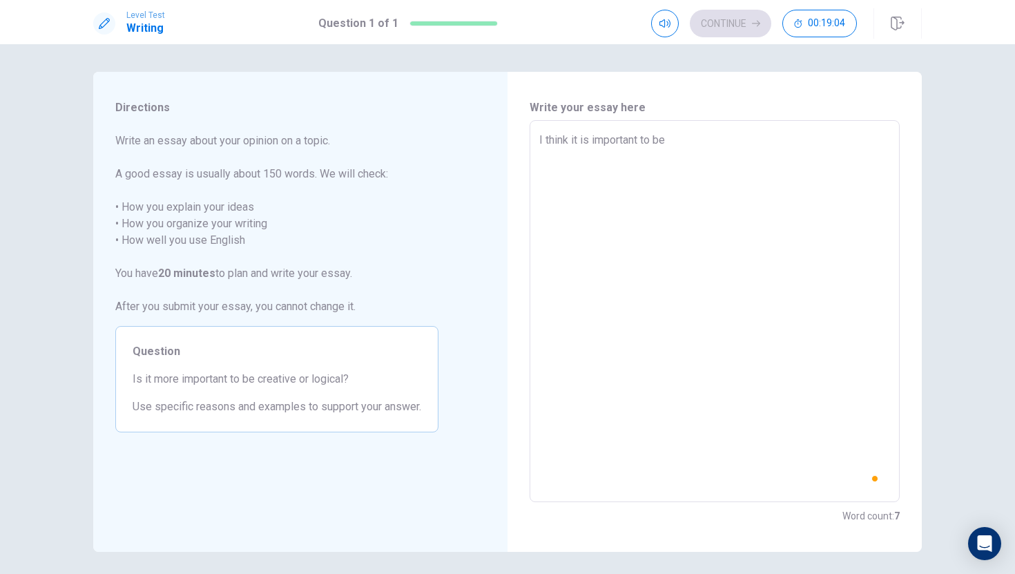
type textarea "x"
type textarea "I think it is important to be c"
type textarea "x"
type textarea "I think it is important to be cf"
type textarea "x"
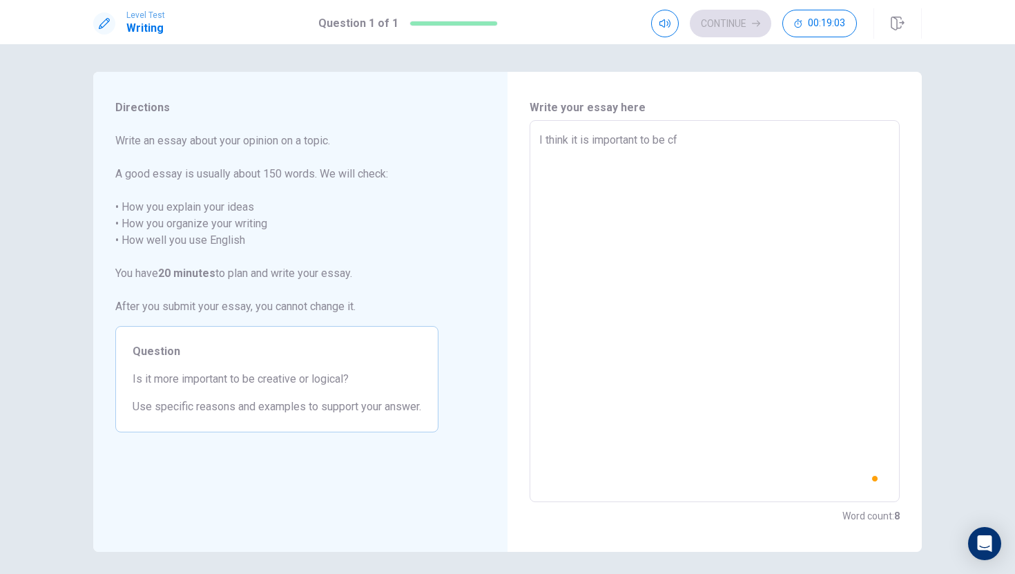
type textarea "I think it is important to be cfe"
type textarea "x"
type textarea "I think it is important to be cf"
type textarea "x"
type textarea "I think it is important to be c"
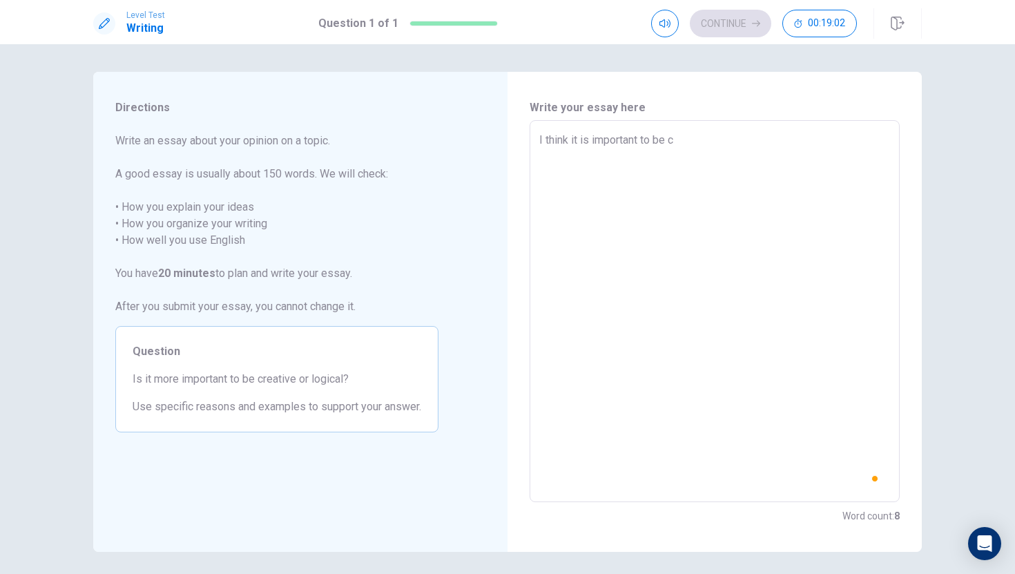
type textarea "x"
type textarea "I think it is important to be cr"
type textarea "x"
type textarea "I think it is important to be cre"
type textarea "x"
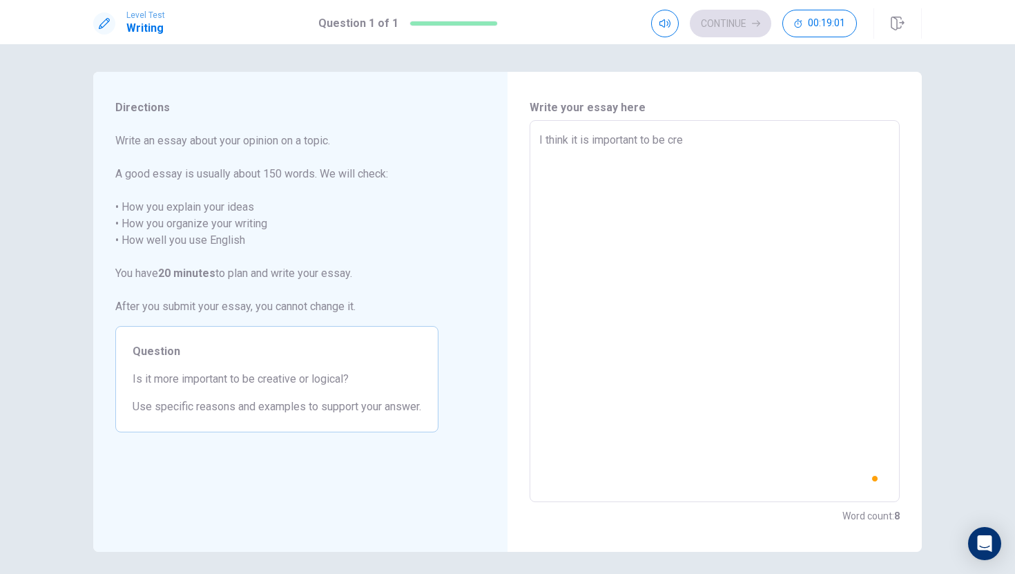
type textarea "I think it is important to be crea"
type textarea "x"
type textarea "I think it is important to be creat"
type textarea "x"
type textarea "I think it is important to be creatu"
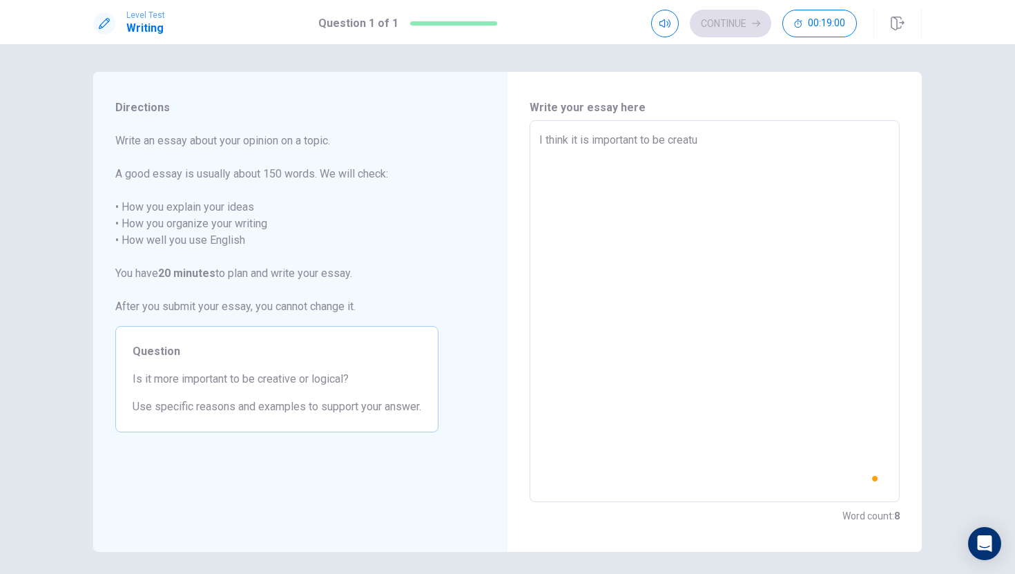
type textarea "x"
type textarea "I think it is important to be creat"
type textarea "x"
type textarea "I think it is important to be creati"
type textarea "x"
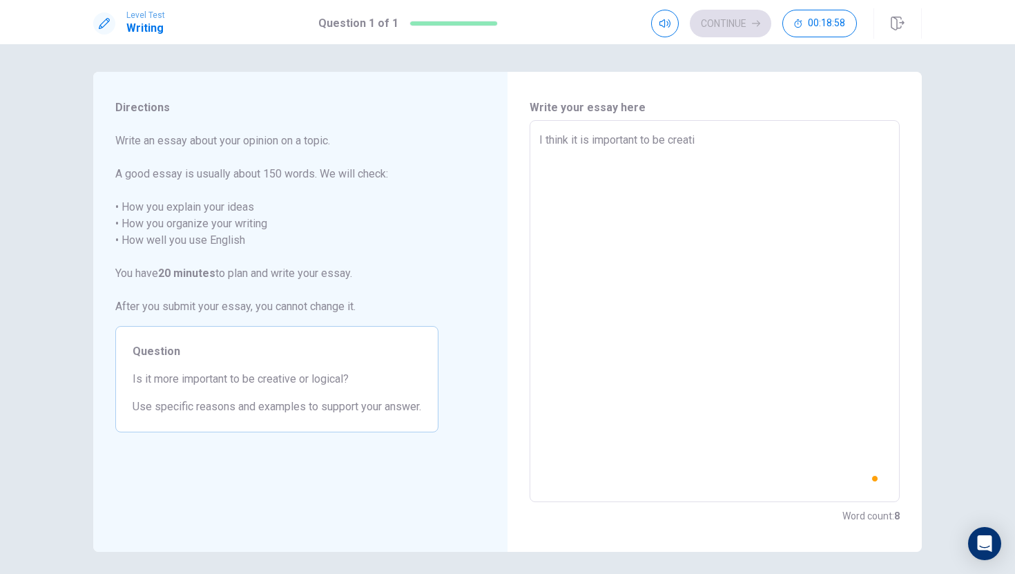
type textarea "I think it is important to be creativ"
type textarea "x"
type textarea "I think it is important to be creative"
click at [592, 141] on textarea "I think it is important to be creative" at bounding box center [714, 311] width 351 height 359
type textarea "x"
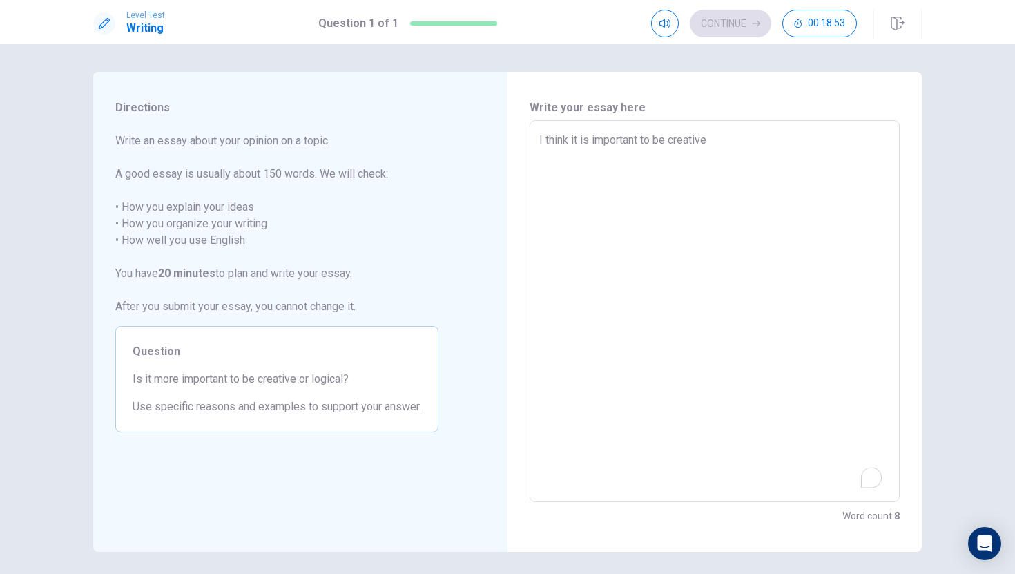
type textarea "I think it is mimportant to be creative"
type textarea "x"
type textarea "I think it is moimportant to be creative"
type textarea "x"
type textarea "I think it is morimportant to be creative"
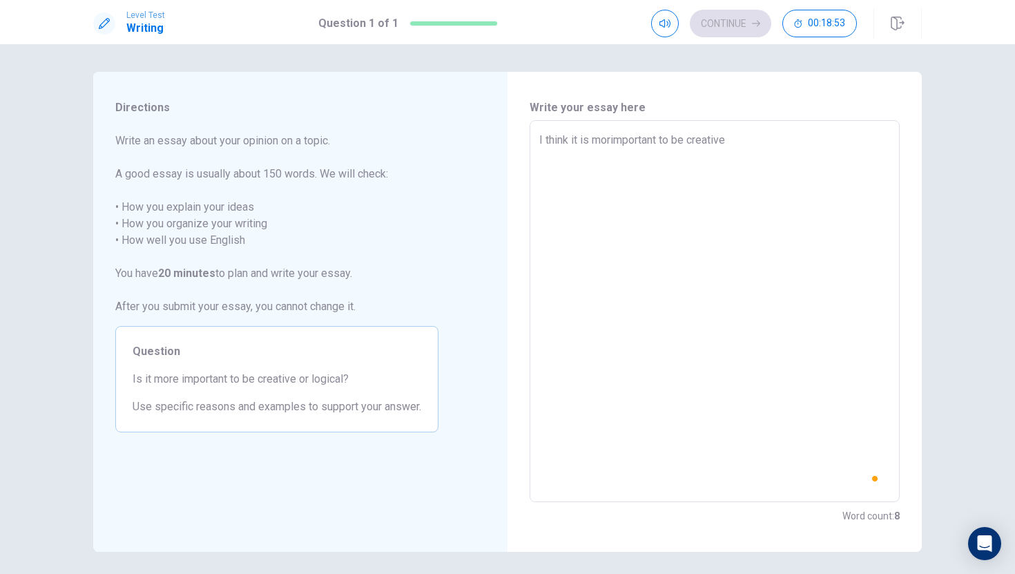
type textarea "x"
type textarea "I think it is moreimportant to be creative"
type textarea "x"
type textarea "I think it is more important to be creative"
click at [760, 142] on textarea "I think it is more important to be creative" at bounding box center [714, 311] width 351 height 359
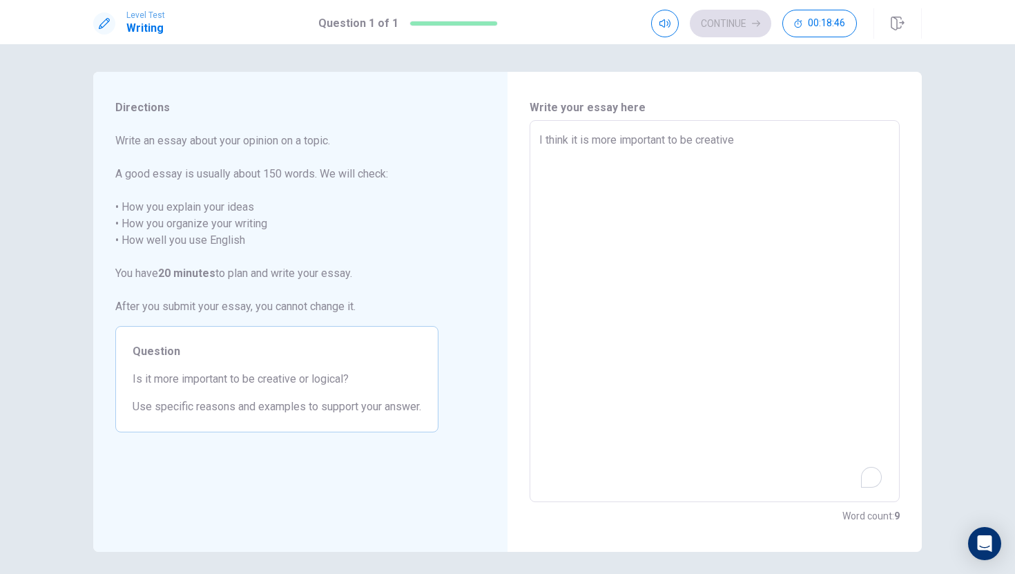
type textarea "x"
type textarea "I think it is more important to be creativem"
type textarea "x"
type textarea "I think it is more important to be creativemt"
type textarea "x"
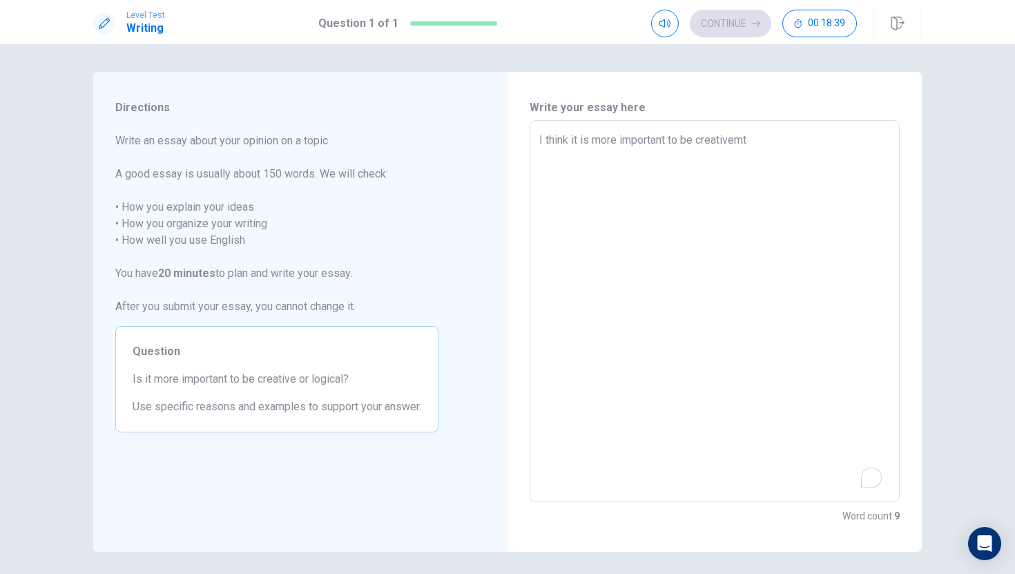
type textarea "I think it is more important to be creativemth"
type textarea "x"
type textarea "I think it is more important to be creativemthe"
type textarea "x"
type textarea "I think it is more important to be creativemth"
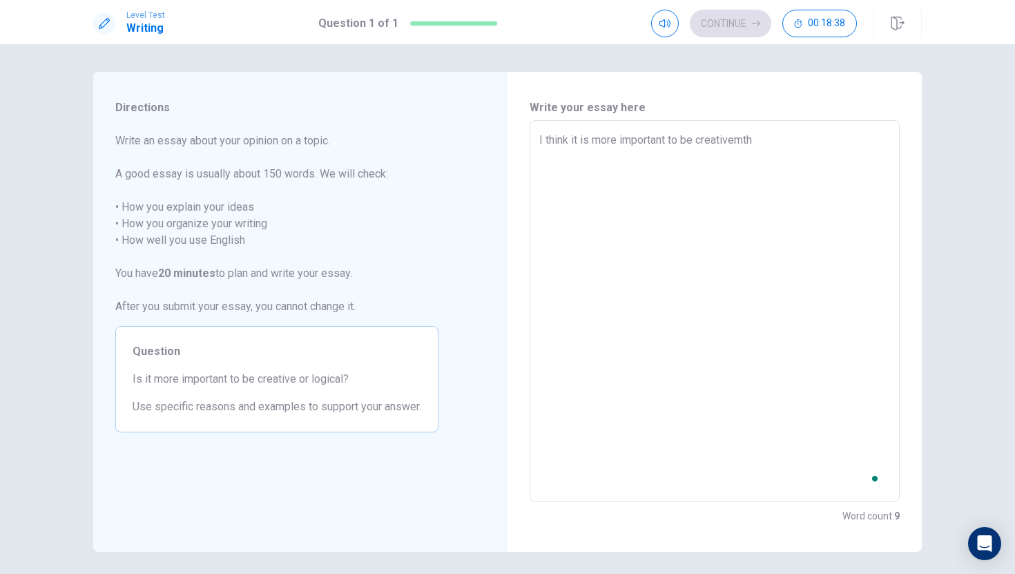
type textarea "x"
type textarea "I think it is more important to be creativemt"
type textarea "x"
type textarea "I think it is more important to be creativem"
type textarea "x"
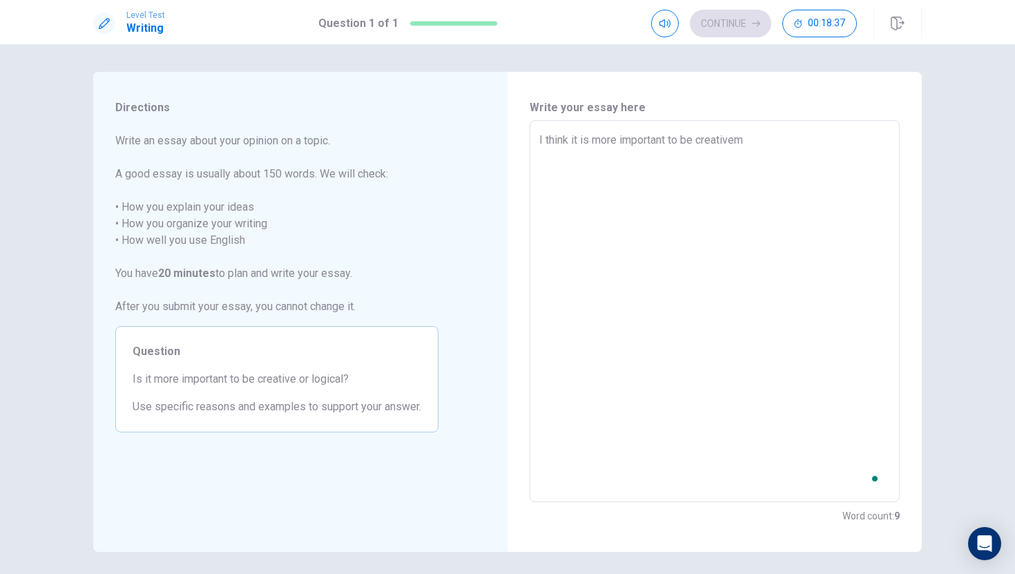
type textarea "I think it is more important to be creativem"
type textarea "x"
type textarea "I think it is more important to be creativem t"
type textarea "x"
type textarea "I think it is more important to be creativem"
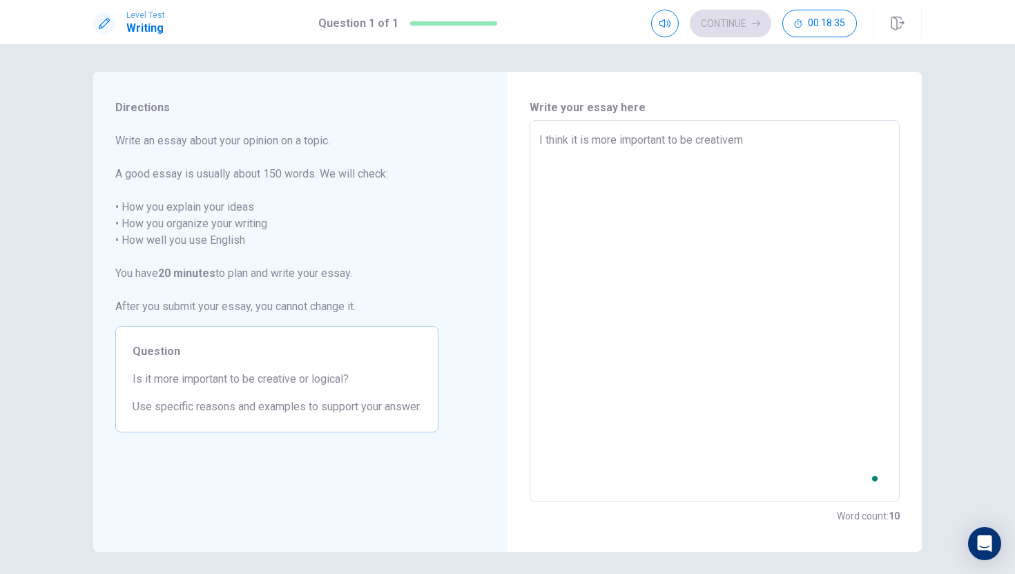
type textarea "x"
type textarea "I think it is more important to be creativem"
type textarea "x"
type textarea "I think it is more important to be creative"
type textarea "x"
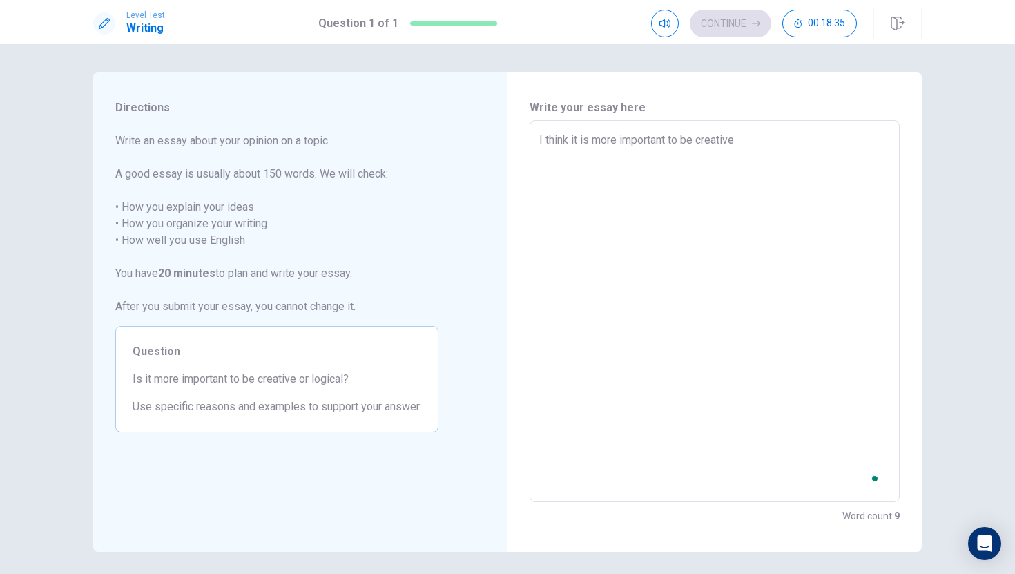
type textarea "I think it is more important to be creative"
click at [764, 142] on textarea "I think it is more important to be creative than logical" at bounding box center [714, 311] width 351 height 359
click at [872, 145] on textarea "I think it is more important to be creative than being logical" at bounding box center [714, 311] width 351 height 359
click at [796, 143] on textarea "I think it is more important to be creative than being logical,i" at bounding box center [714, 311] width 351 height 359
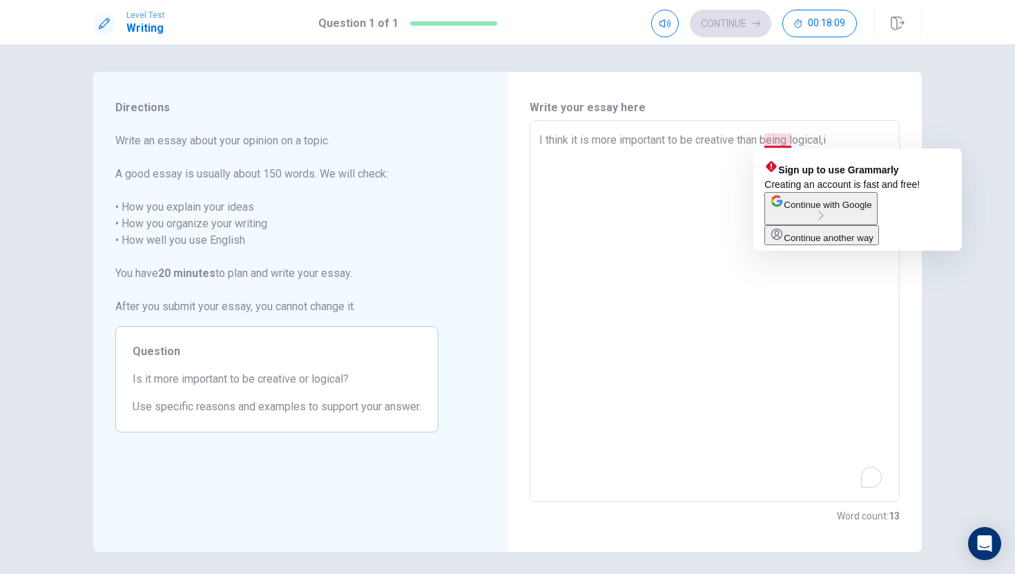
click at [784, 143] on textarea "I think it is more important to be creative than being logical,i" at bounding box center [714, 311] width 351 height 359
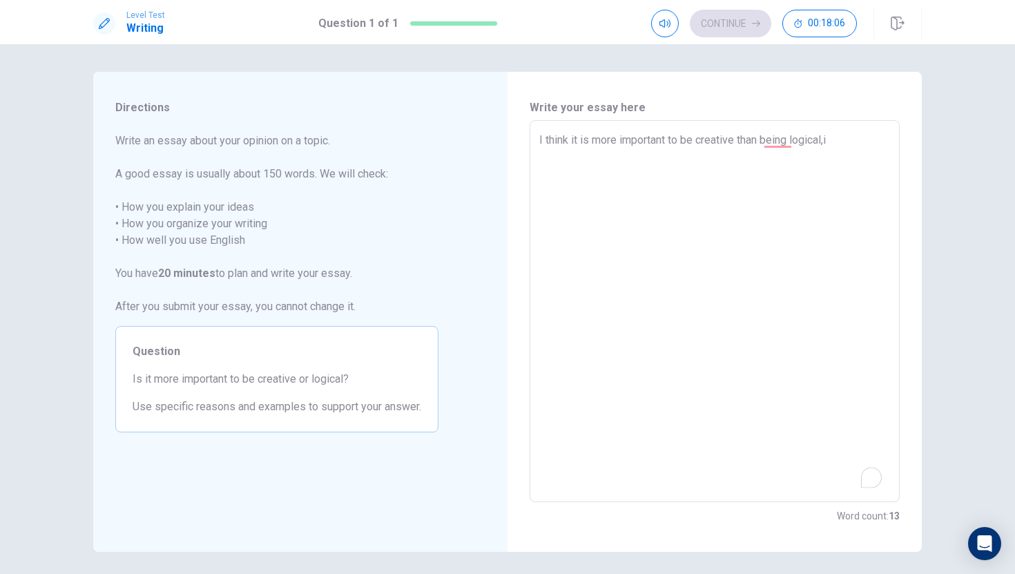
click at [840, 139] on textarea "I think it is more important to be creative than being logical,i" at bounding box center [714, 311] width 351 height 359
click at [876, 139] on textarea "I think it is more important to be creative than being logical, I thhink that b…" at bounding box center [714, 311] width 351 height 359
click at [657, 168] on textarea "I think it is more important to be creative than being logical, I think that be…" at bounding box center [714, 311] width 351 height 359
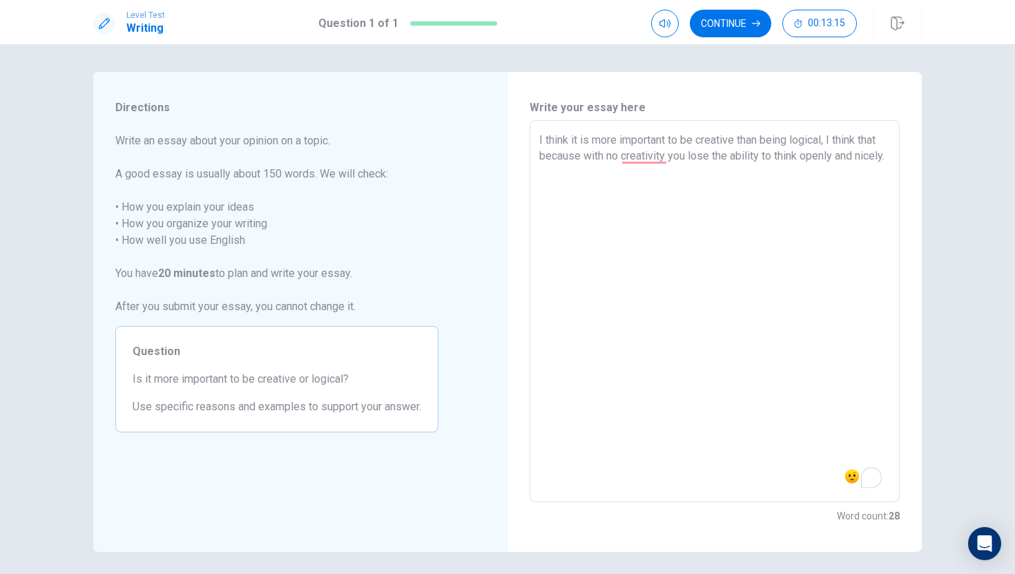
click at [535, 141] on div "I think it is more important to be creative than being logical, I think that be…" at bounding box center [714, 311] width 370 height 382
click at [538, 141] on div "I think it is more important to be creative than being logical, I think that be…" at bounding box center [714, 311] width 370 height 382
click at [540, 140] on textarea "I think it is more important to be creative than being logical, I think that be…" at bounding box center [714, 311] width 351 height 359
click at [577, 173] on textarea "I think it is more important to be creative than being logical, I think that be…" at bounding box center [714, 311] width 351 height 359
click at [548, 188] on textarea "I think it is more important to be creative than being logical, I think that be…" at bounding box center [714, 311] width 351 height 359
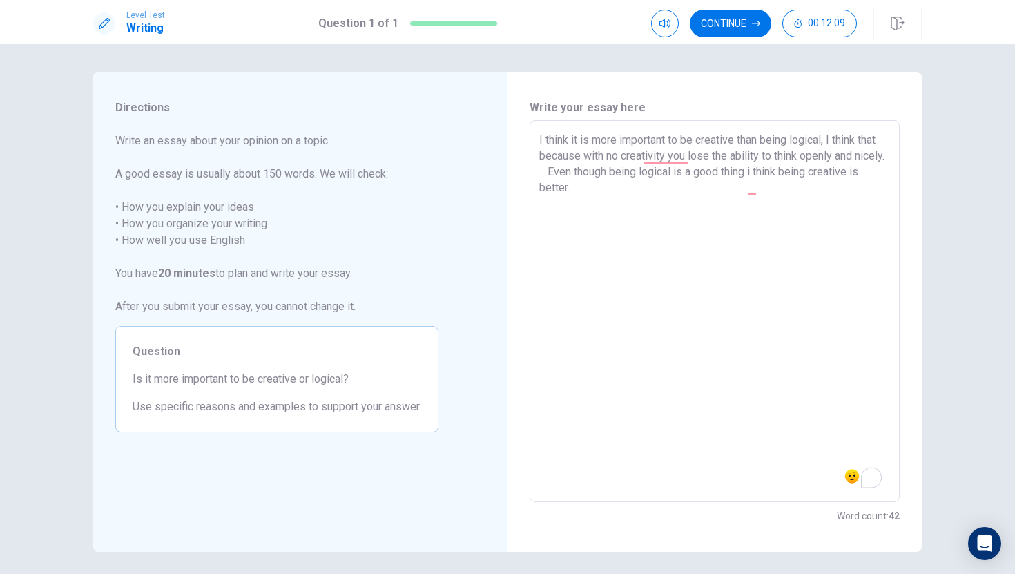
click at [548, 188] on textarea "I think it is more important to be creative than being logical, I think that be…" at bounding box center [714, 311] width 351 height 359
drag, startPoint x: 572, startPoint y: 190, endPoint x: 572, endPoint y: 210, distance: 20.0
click at [574, 210] on textarea "I think it is more important to be creative than being logical, I think that be…" at bounding box center [714, 311] width 351 height 359
drag, startPoint x: 572, startPoint y: 187, endPoint x: 651, endPoint y: 177, distance: 79.3
click at [651, 177] on textarea "I think it is more important to be creative than being logical, I think that be…" at bounding box center [714, 311] width 351 height 359
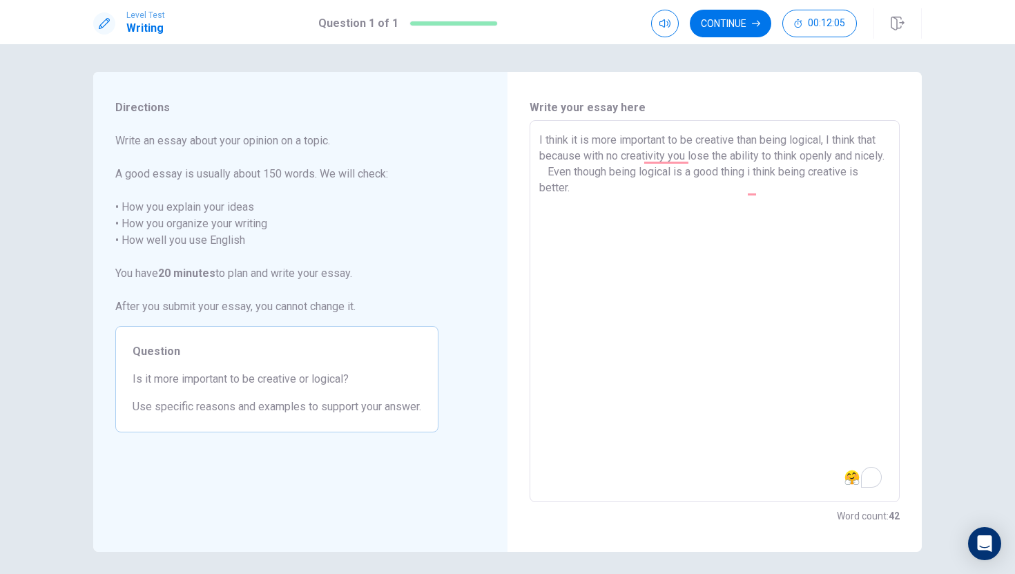
click at [672, 249] on textarea "I think it is more important to be creative than being logical, I think that be…" at bounding box center [714, 311] width 351 height 359
drag, startPoint x: 548, startPoint y: 188, endPoint x: 824, endPoint y: 267, distance: 286.5
click at [824, 267] on textarea "I think it is more important to be creative than being logical, I think that be…" at bounding box center [714, 311] width 351 height 359
click at [837, 142] on textarea "I think it is more important to be creative than being logical, I think that be…" at bounding box center [714, 311] width 351 height 359
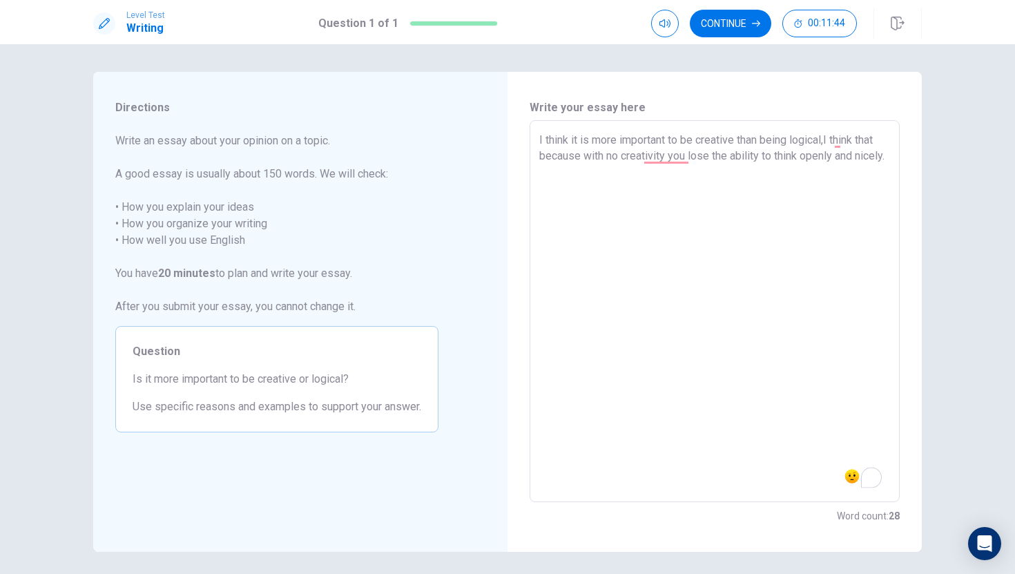
click at [848, 209] on textarea "I think it is more important to be creative than being logical,I think that bec…" at bounding box center [714, 311] width 351 height 359
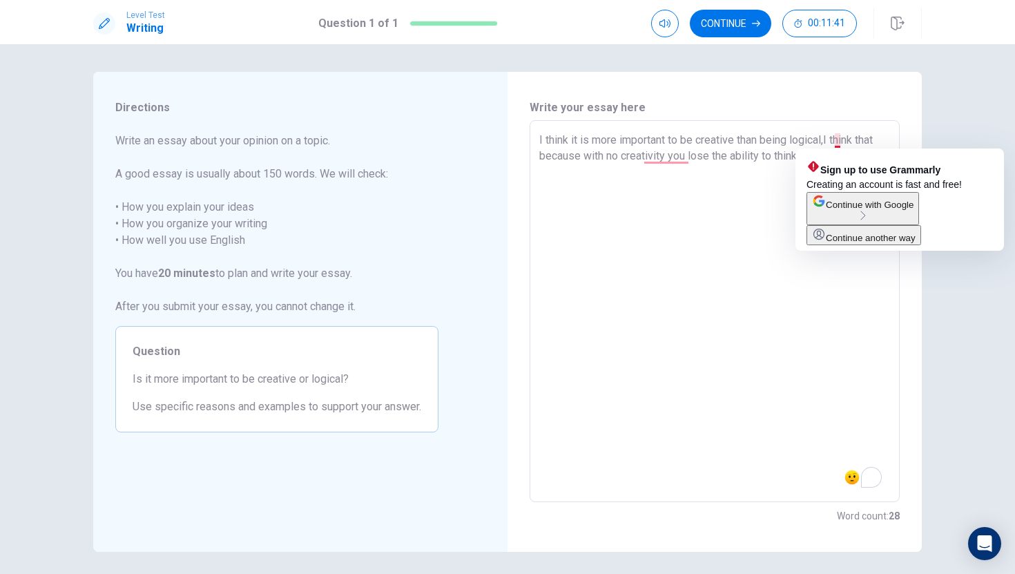
click at [837, 142] on textarea "I think it is more important to be creative than being logical,I think that bec…" at bounding box center [714, 311] width 351 height 359
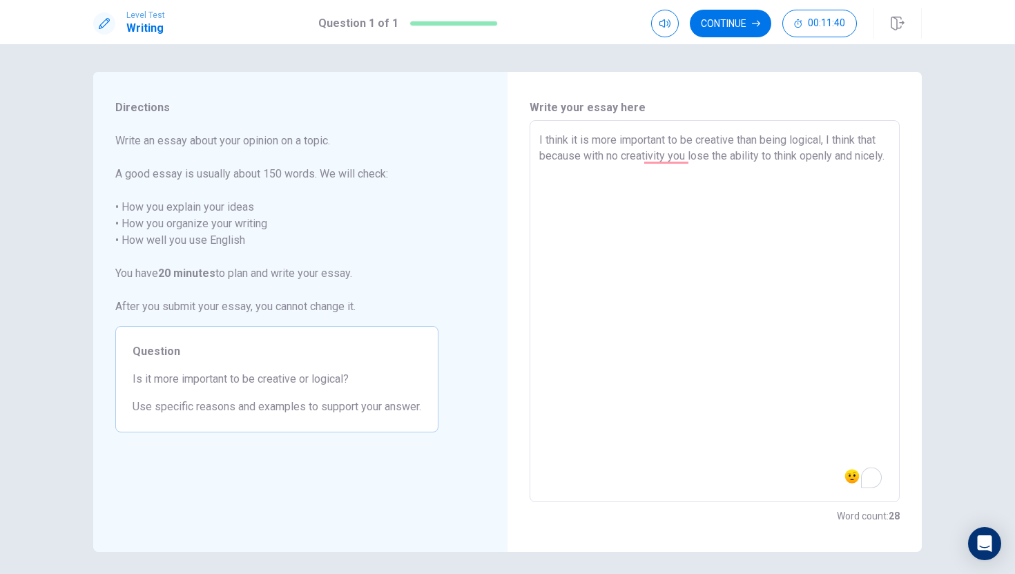
click at [766, 206] on textarea "I think it is more important to be creative than being logical, I think that be…" at bounding box center [714, 311] width 351 height 359
click at [838, 141] on textarea "I think it is more important to be creative than being logical, I think that be…" at bounding box center [714, 311] width 351 height 359
click at [719, 175] on textarea "I think it is more important to be creative than being logical,even if being lo…" at bounding box center [714, 311] width 351 height 359
click at [850, 157] on textarea "I think it is more important to be creative than being logical,even if being lo…" at bounding box center [714, 311] width 351 height 359
click at [721, 188] on textarea "I think it is more important to be creative than being logical,even if being lo…" at bounding box center [714, 311] width 351 height 359
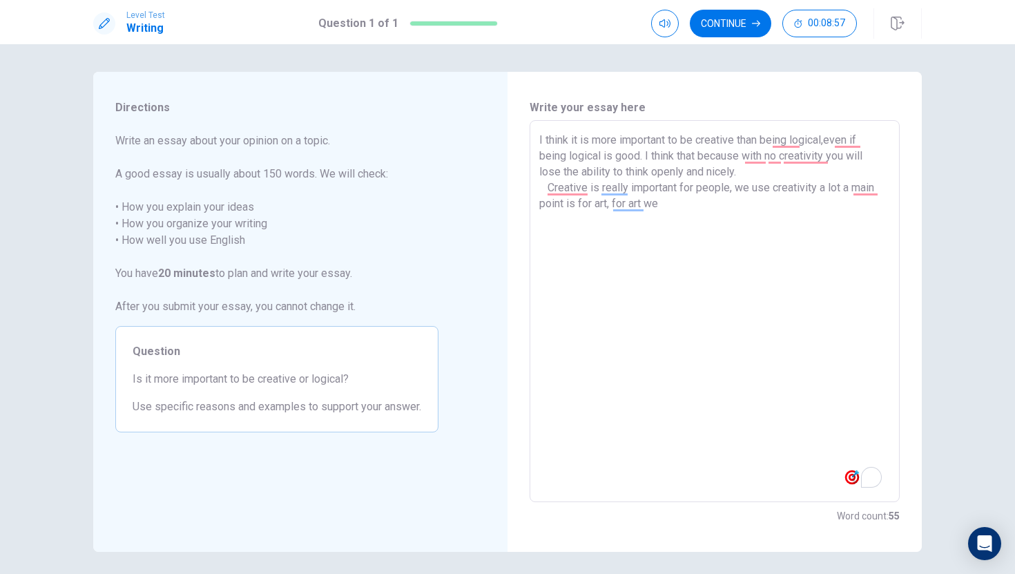
click at [842, 188] on textarea "I think it is more important to be creative than being logical,even if being lo…" at bounding box center [714, 311] width 351 height 359
click at [855, 188] on textarea "I think it is more important to be creative than being logical,even if being lo…" at bounding box center [714, 311] width 351 height 359
click at [672, 208] on textarea "I think it is more important to be creative than being logical,even if being lo…" at bounding box center [714, 311] width 351 height 359
click at [590, 205] on textarea "I think it is more important to be creative than being logical,even if being lo…" at bounding box center [714, 311] width 351 height 359
click at [667, 207] on textarea "I think it is more important to be creative than being logical,even if being lo…" at bounding box center [714, 311] width 351 height 359
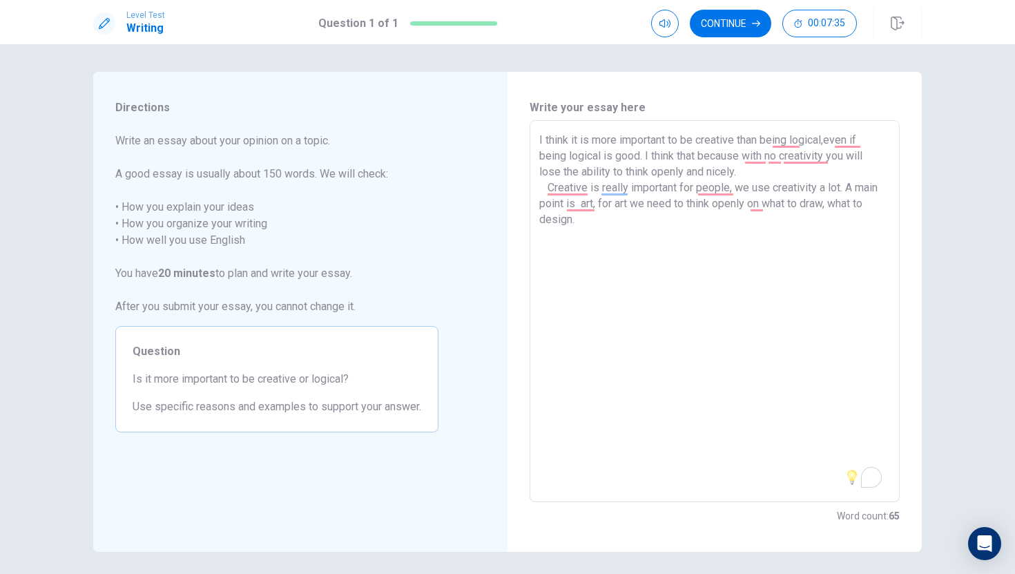
click at [541, 188] on textarea "I think it is more important to be creative than being logical,even if being lo…" at bounding box center [714, 311] width 351 height 359
click at [585, 188] on textarea "I think it is more important to be creative than being logical,even if being lo…" at bounding box center [714, 311] width 351 height 359
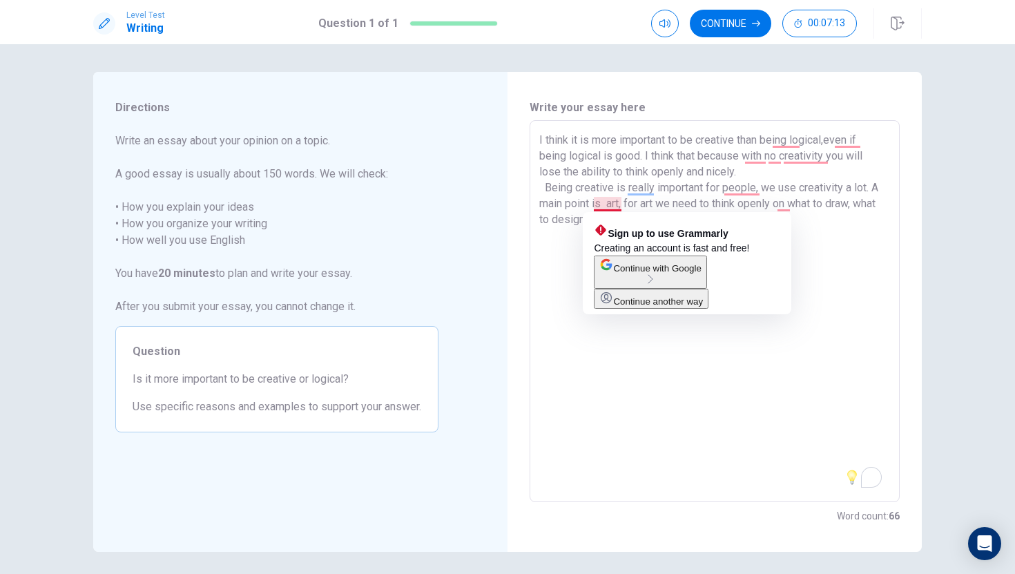
click at [606, 206] on textarea "I think it is more important to be creative than being logical,even if being lo…" at bounding box center [714, 311] width 351 height 359
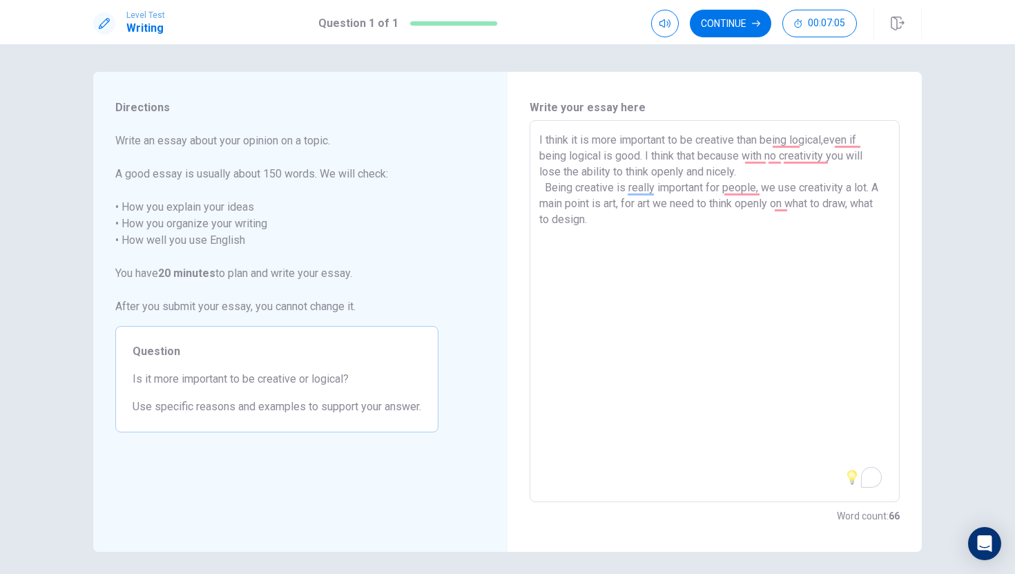
click at [719, 231] on textarea "I think it is more important to be creative than being logical,even if being lo…" at bounding box center [714, 311] width 351 height 359
click at [721, 237] on textarea "I think it is more important to be creative than being logical,even if being lo…" at bounding box center [714, 311] width 351 height 359
click at [699, 231] on textarea "I think it is more important to be creative than being logical,even if being lo…" at bounding box center [714, 311] width 351 height 359
click at [662, 217] on textarea "I think it is more important to be creative than being logical,even if being lo…" at bounding box center [714, 311] width 351 height 359
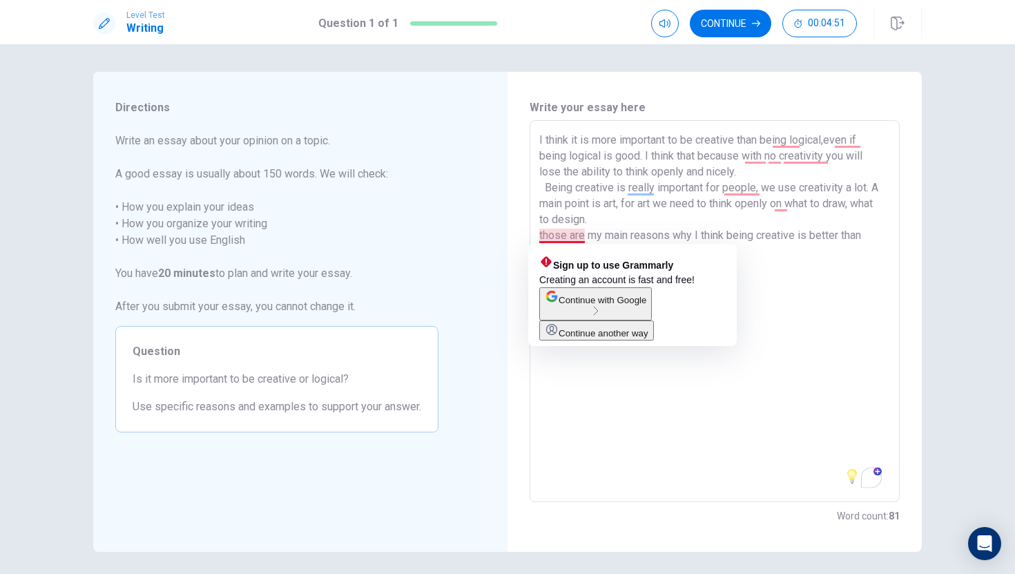
click at [545, 236] on textarea "I think it is more important to be creative than being logical,even if being lo…" at bounding box center [714, 311] width 351 height 359
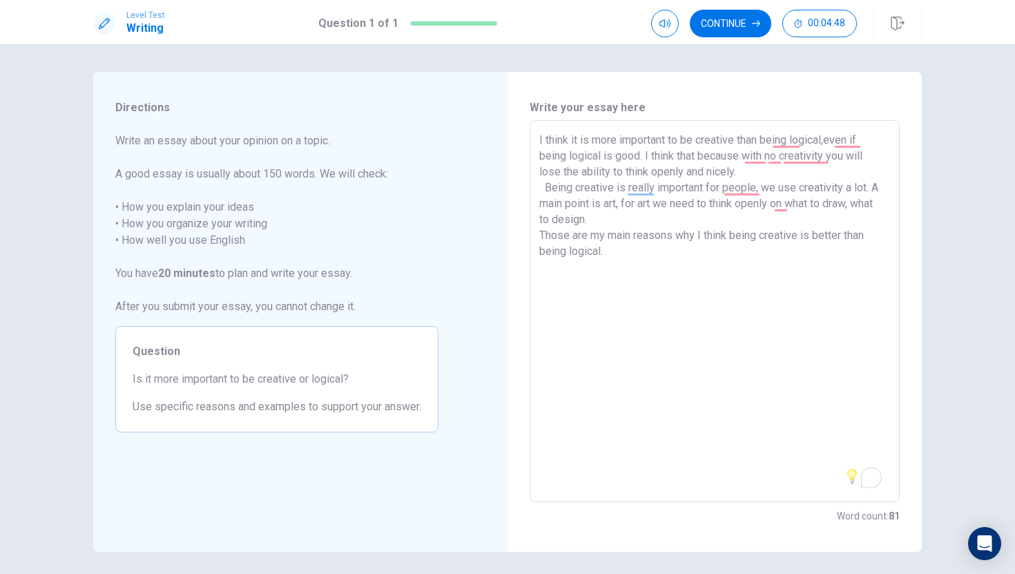
click at [532, 233] on div "I think it is more important to be creative than being logical,even if being lo…" at bounding box center [714, 311] width 370 height 382
click at [536, 235] on div "I think it is more important to be creative than being logical,even if being lo…" at bounding box center [714, 311] width 370 height 382
click at [537, 235] on div "I think it is more important to be creative than being logical,even if being lo…" at bounding box center [714, 311] width 370 height 382
click at [538, 234] on div "I think it is more important to be creative than being logical,even if being lo…" at bounding box center [714, 311] width 370 height 382
drag, startPoint x: 547, startPoint y: 234, endPoint x: 534, endPoint y: 234, distance: 12.4
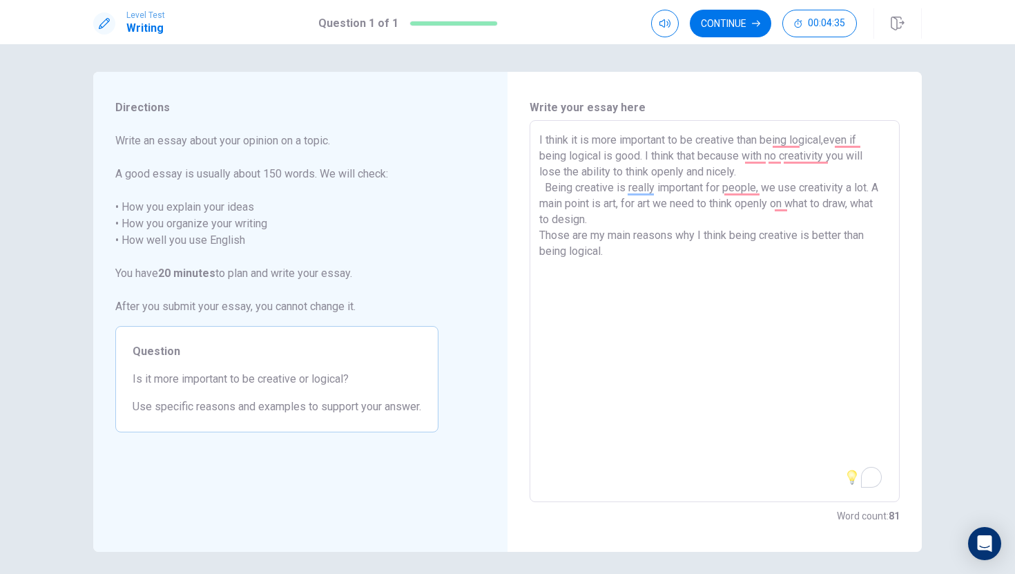
click at [534, 234] on div "I think it is more important to be creative than being logical,even if being lo…" at bounding box center [714, 311] width 370 height 382
click at [570, 235] on textarea "I think it is more important to be creative than being logical,even if being lo…" at bounding box center [714, 311] width 351 height 359
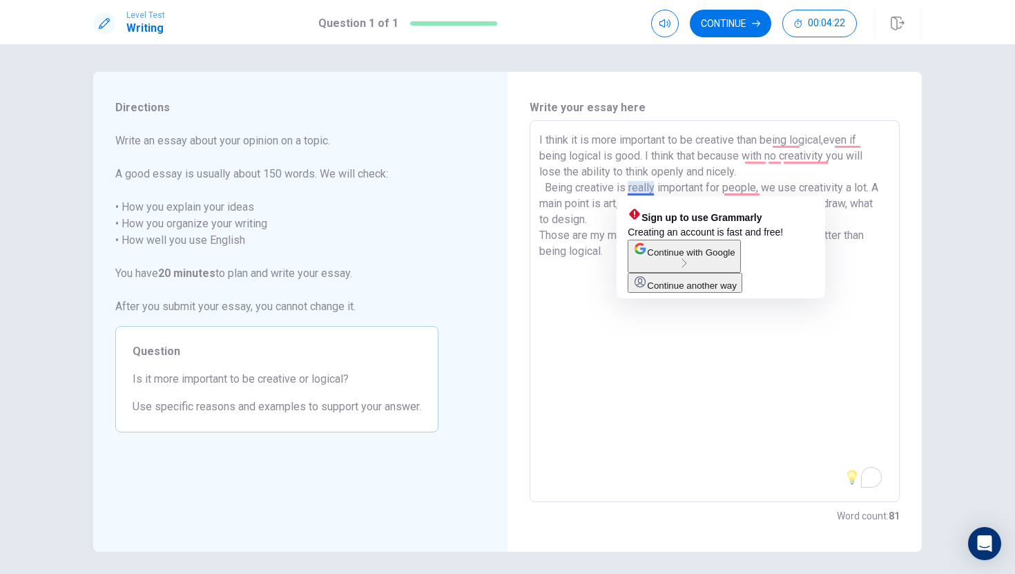
click at [627, 376] on textarea "I think it is more important to be creative than being logical,even if being lo…" at bounding box center [714, 311] width 351 height 359
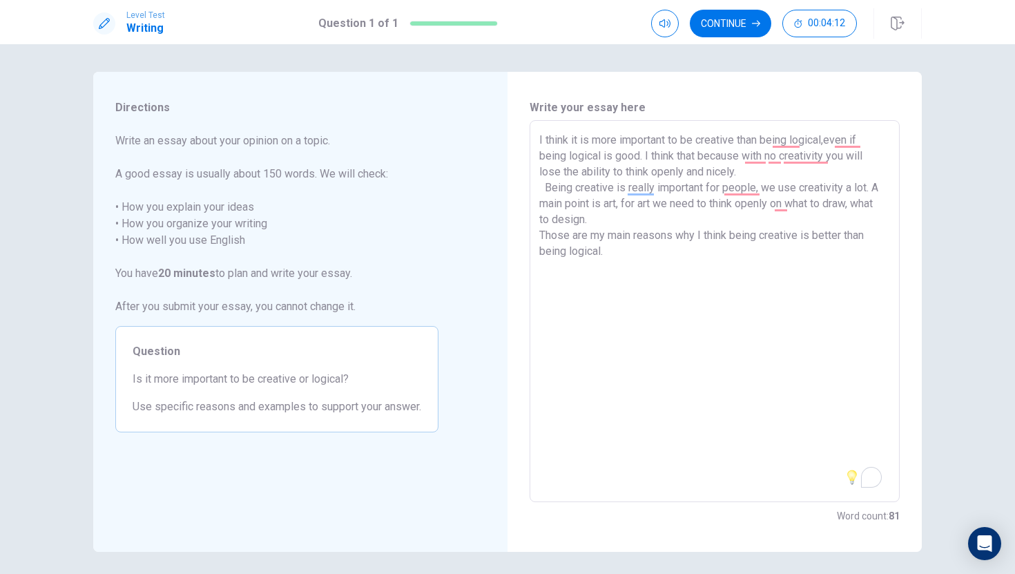
click at [599, 220] on textarea "I think it is more important to be creative than being logical,even if being lo…" at bounding box center [714, 311] width 351 height 359
click at [537, 234] on div "I think it is more important to be creative than being logical,even if being lo…" at bounding box center [714, 311] width 370 height 382
click at [537, 239] on div "I think it is more important to be creative than being logical,even if being lo…" at bounding box center [714, 311] width 370 height 382
click at [592, 219] on textarea "I think it is more important to be creative than being logical,even if being lo…" at bounding box center [714, 311] width 351 height 359
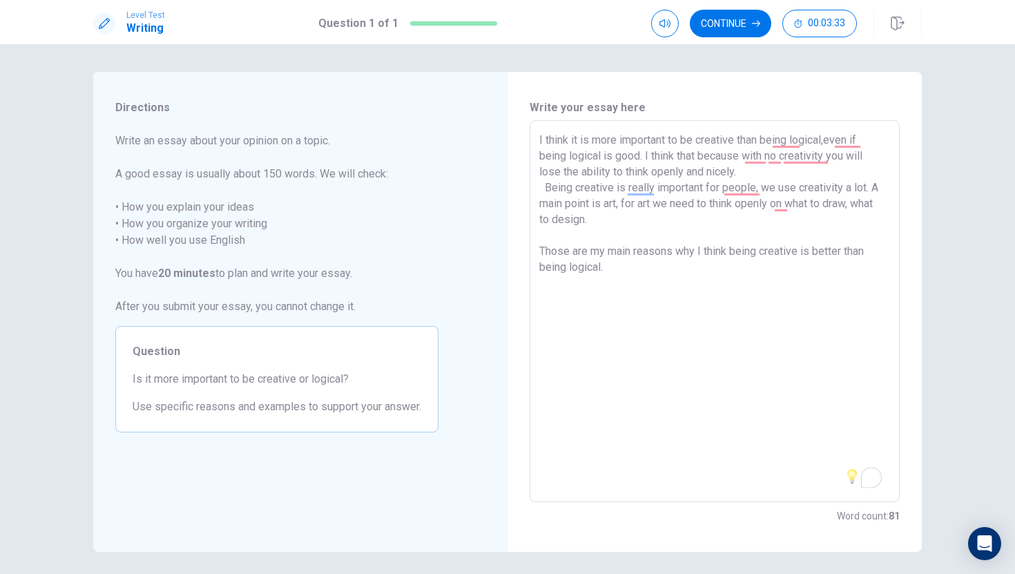
click at [538, 251] on div "I think it is more important to be creative than being logical,even if being lo…" at bounding box center [714, 311] width 370 height 382
click at [549, 249] on textarea "I think it is more important to be creative than being logical,even if being lo…" at bounding box center [714, 311] width 351 height 359
click at [571, 254] on textarea "I think it is more important to be creative than being logical,even if being lo…" at bounding box center [714, 311] width 351 height 359
click at [549, 232] on textarea "I think it is more important to be creative than being logical,even if being lo…" at bounding box center [714, 311] width 351 height 359
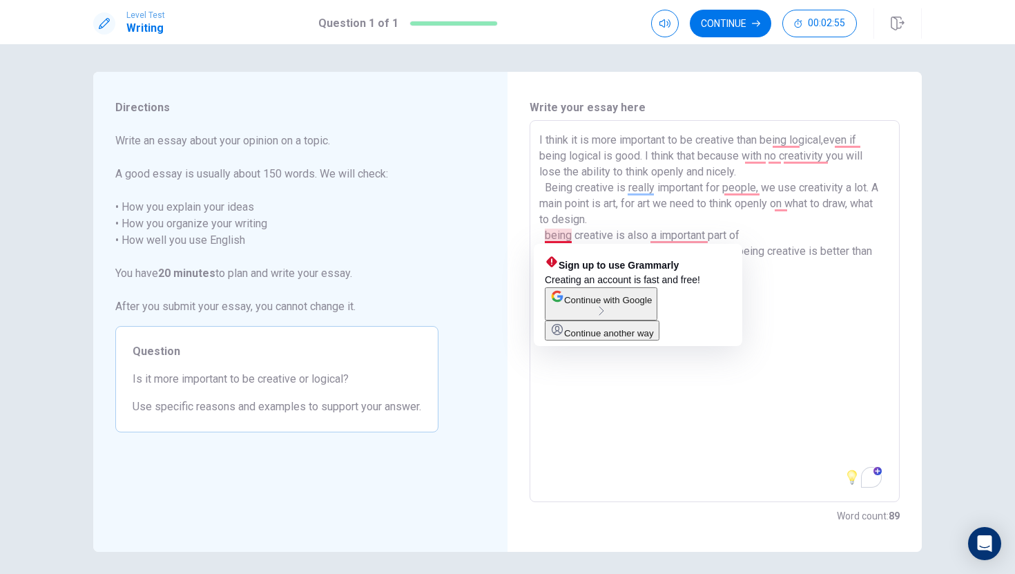
click at [551, 235] on textarea "I think it is more important to be creative than being logical,even if being lo…" at bounding box center [714, 311] width 351 height 359
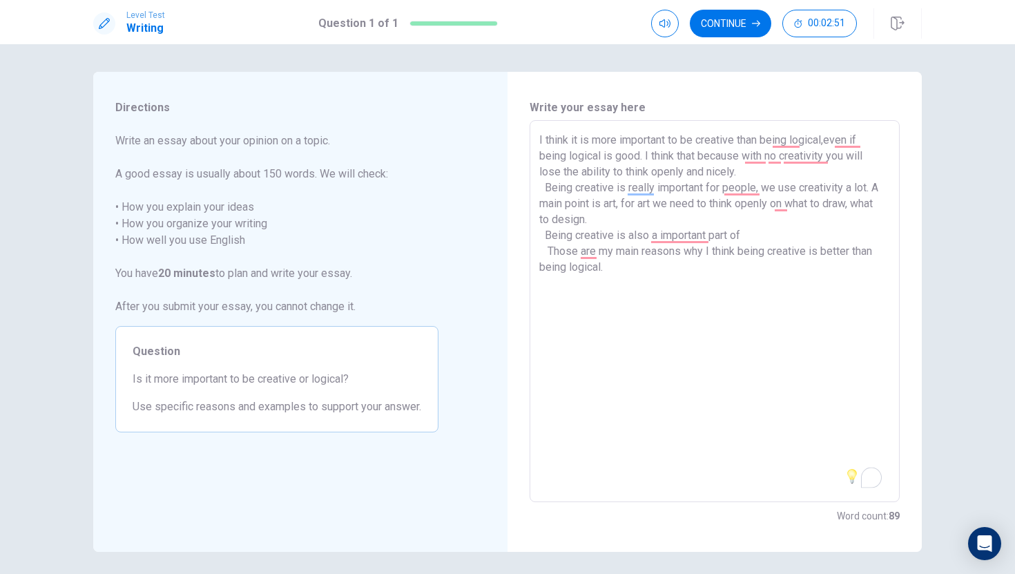
click at [766, 239] on textarea "I think it is more important to be creative than being logical,even if being lo…" at bounding box center [714, 311] width 351 height 359
click at [547, 251] on textarea "I think it is more important to be creative than being logical,even if being lo…" at bounding box center [714, 311] width 351 height 359
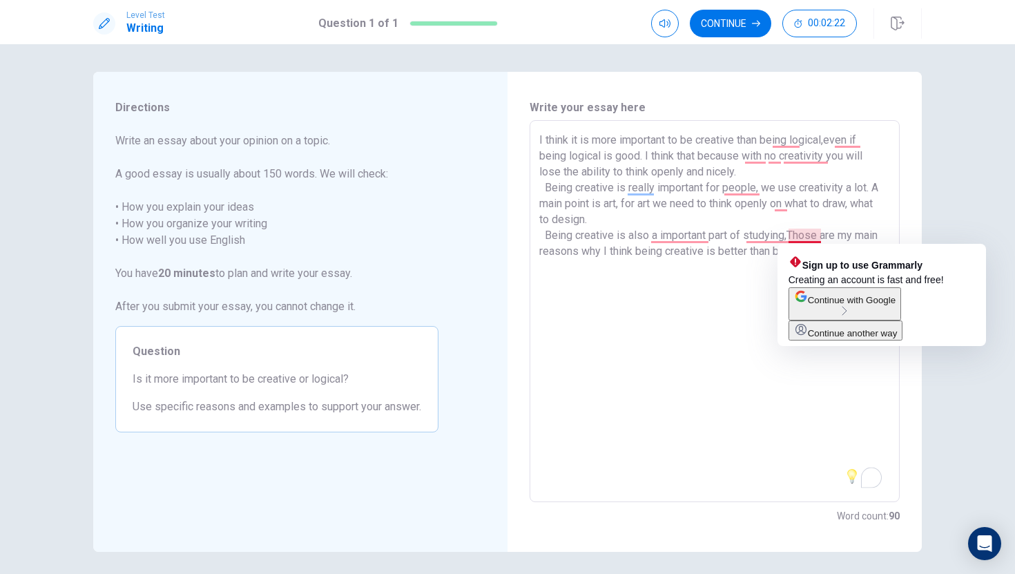
click at [798, 235] on textarea "I think it is more important to be creative than being logical,even if being lo…" at bounding box center [714, 311] width 351 height 359
click at [821, 235] on textarea "I think it is more important to be creative than being logical,even if being lo…" at bounding box center [714, 311] width 351 height 359
click at [790, 235] on textarea "I think it is more important to be creative than being logical,even if being lo…" at bounding box center [714, 311] width 351 height 359
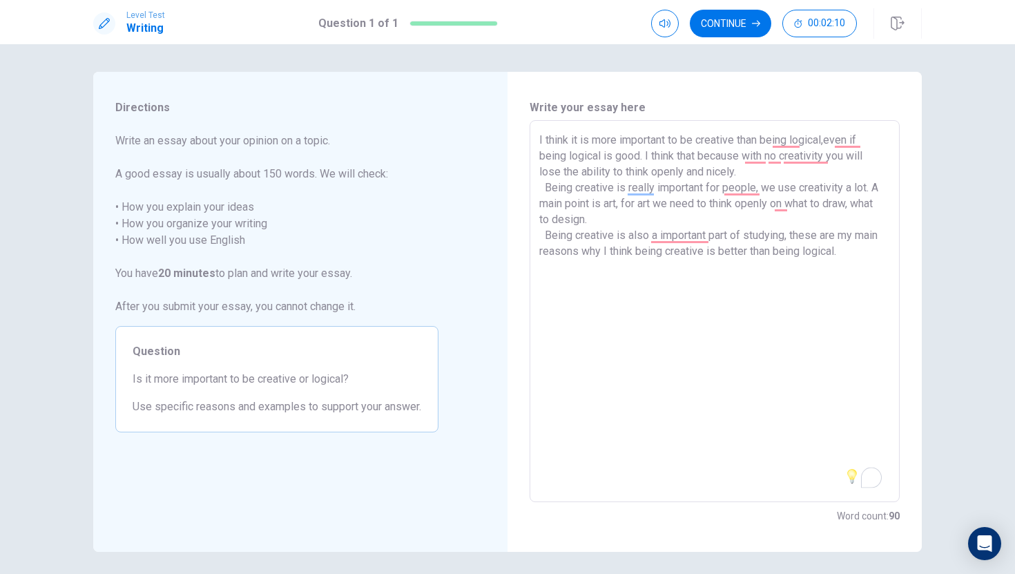
click at [966, 217] on div "Directions Write an essay about your opinion on a topic. A good essay is usuall…" at bounding box center [507, 308] width 1015 height 529
click at [790, 236] on textarea "I think it is more important to be creative than being logical,even if being lo…" at bounding box center [714, 311] width 351 height 359
click at [1011, 211] on div "Directions Write an essay about your opinion on a topic. A good essay is usuall…" at bounding box center [507, 308] width 1015 height 529
click at [742, 33] on button "Continue" at bounding box center [730, 24] width 81 height 28
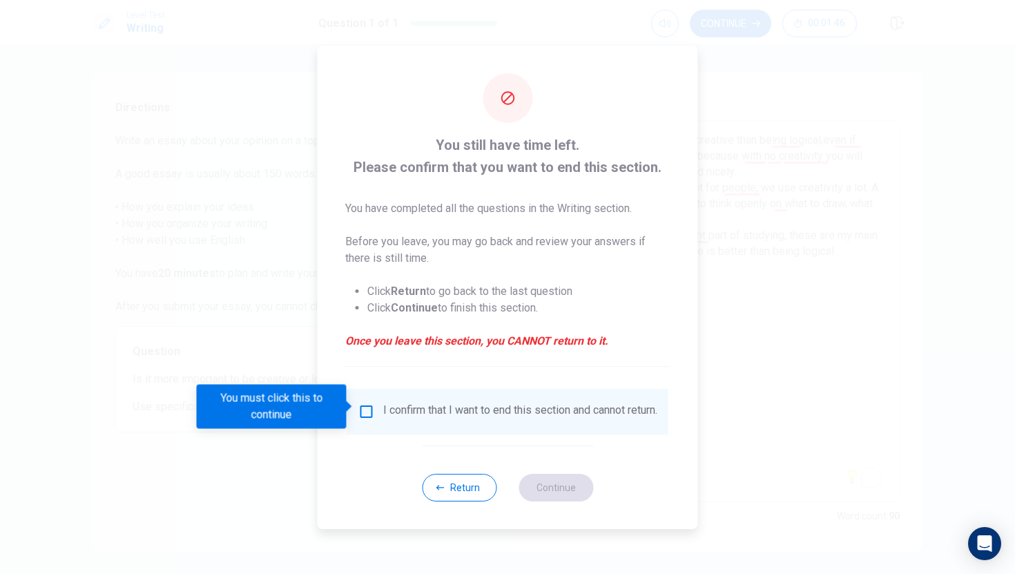
click at [593, 403] on div "I confirm that I want to end this section and cannot return." at bounding box center [520, 411] width 274 height 17
click at [359, 405] on input "You must click this to continue" at bounding box center [366, 411] width 17 height 17
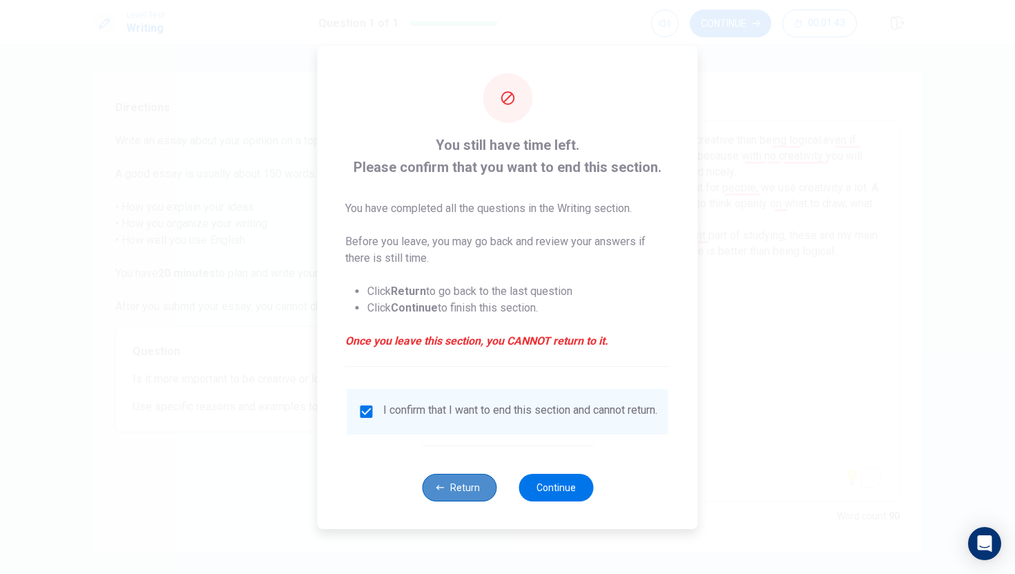
click at [449, 497] on button "Return" at bounding box center [459, 488] width 75 height 28
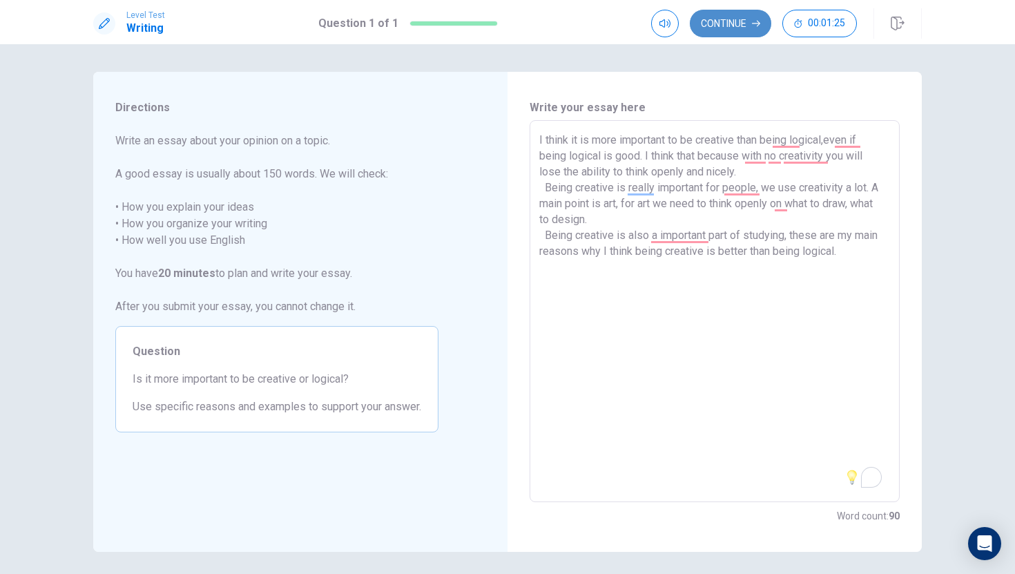
click at [726, 24] on button "Continue" at bounding box center [730, 24] width 81 height 28
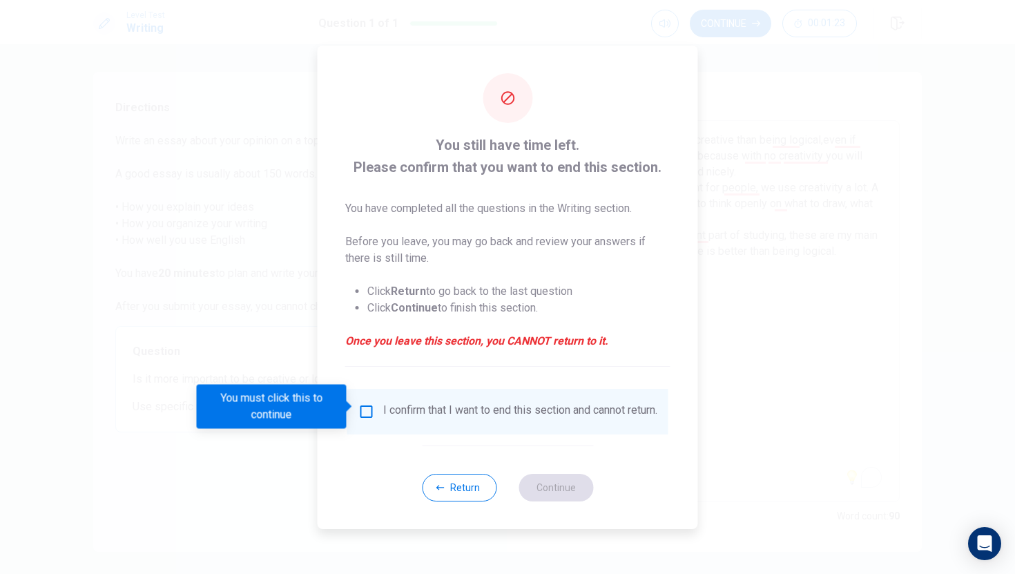
click at [370, 409] on input "You must click this to continue" at bounding box center [366, 411] width 17 height 17
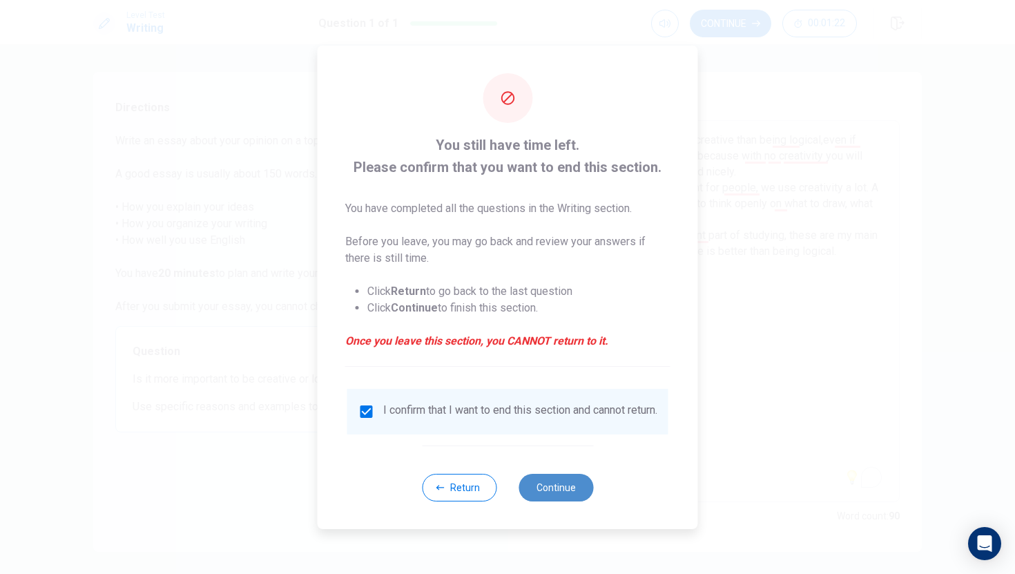
click at [561, 498] on button "Continue" at bounding box center [555, 488] width 75 height 28
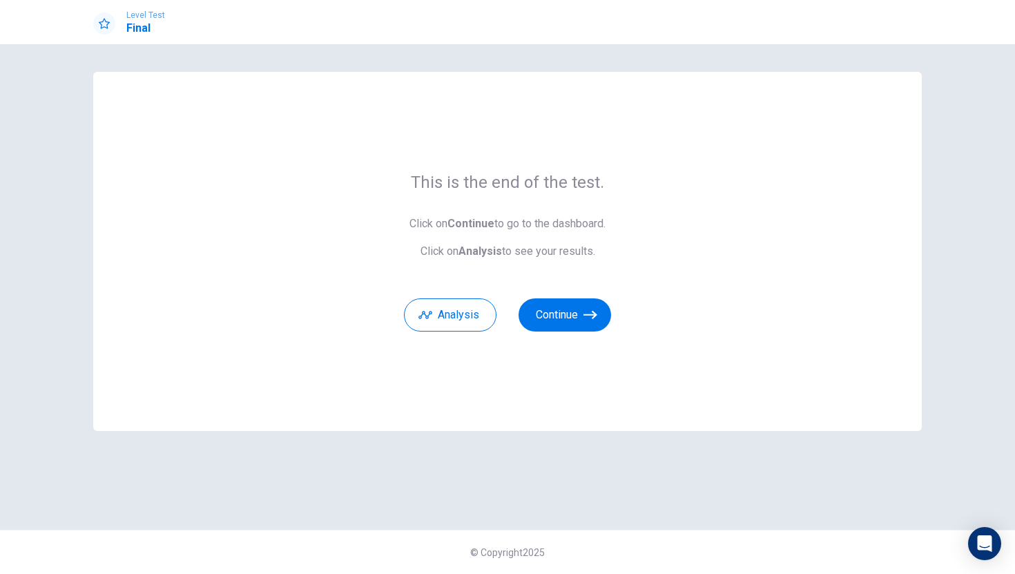
click at [561, 498] on div "This is the end of the test. Click on Continue to go to the dashboard. Click on…" at bounding box center [507, 287] width 873 height 430
click at [538, 320] on button "Continue" at bounding box center [564, 314] width 93 height 33
